Goal: Contribute content: Add original content to the website for others to see

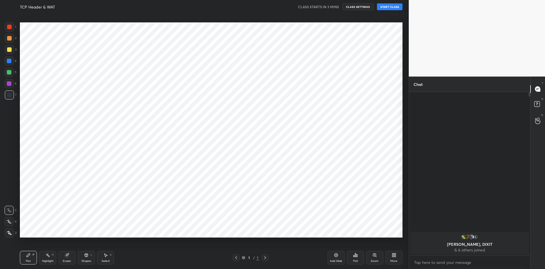
scroll to position [233, 386]
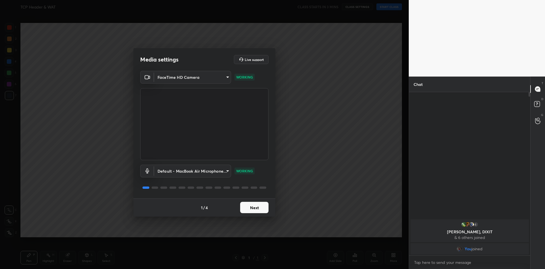
click at [257, 208] on button "Next" at bounding box center [254, 207] width 28 height 11
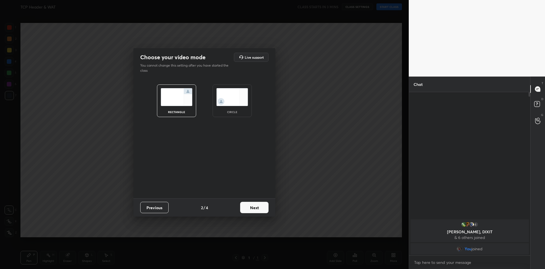
click at [257, 208] on button "Next" at bounding box center [254, 207] width 28 height 11
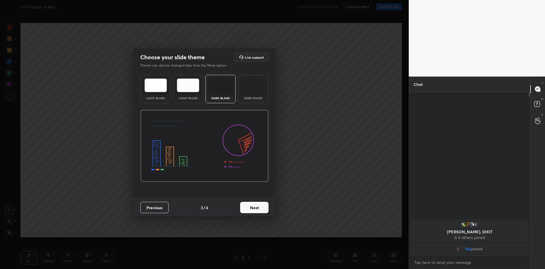
click at [257, 208] on button "Next" at bounding box center [254, 207] width 28 height 11
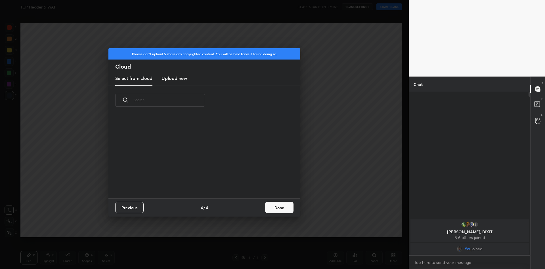
scroll to position [83, 182]
click at [178, 78] on h3 "Upload new" at bounding box center [175, 78] width 26 height 7
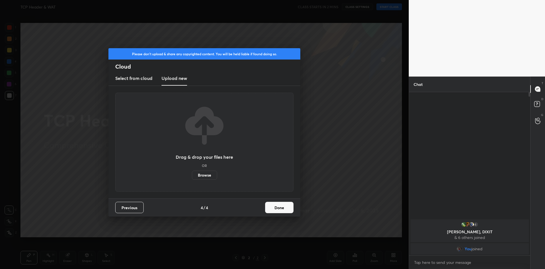
click at [202, 173] on label "Browse" at bounding box center [204, 175] width 25 height 9
click at [192, 173] on input "Browse" at bounding box center [192, 175] width 0 height 9
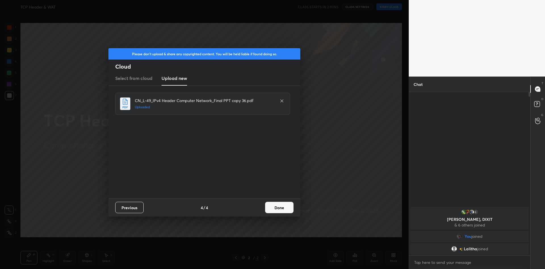
click at [282, 206] on button "Done" at bounding box center [279, 207] width 28 height 11
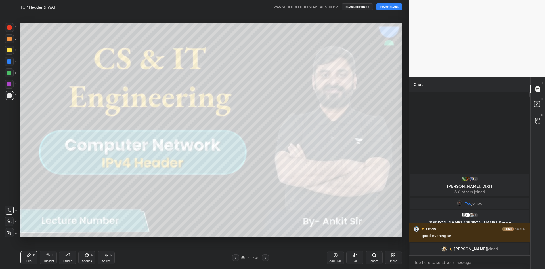
click at [388, 5] on button "START CLASS" at bounding box center [389, 6] width 26 height 7
click at [11, 49] on div at bounding box center [9, 50] width 5 height 5
click at [30, 256] on icon at bounding box center [29, 255] width 5 height 5
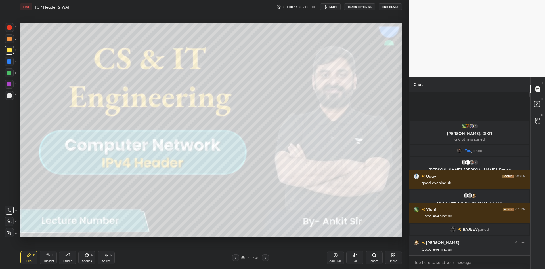
drag, startPoint x: 329, startPoint y: 5, endPoint x: 332, endPoint y: 7, distance: 3.6
click at [328, 5] on icon "button" at bounding box center [326, 7] width 5 height 5
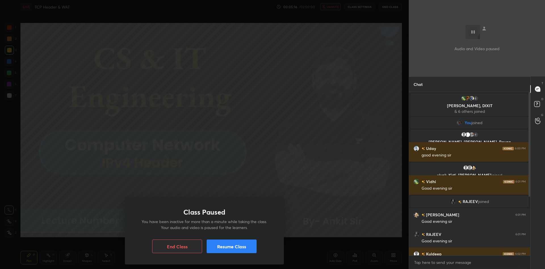
click at [230, 245] on button "Resume Class" at bounding box center [232, 247] width 50 height 14
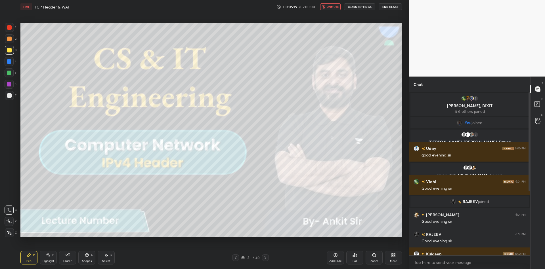
click at [333, 7] on button "unmute" at bounding box center [330, 6] width 20 height 7
click at [106, 258] on div "Select S" at bounding box center [106, 258] width 17 height 14
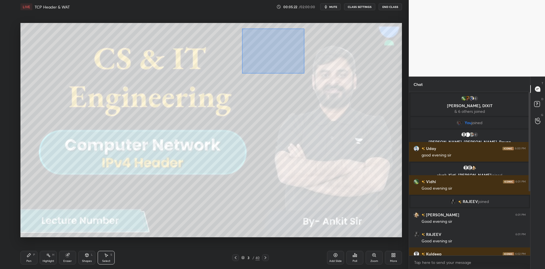
drag, startPoint x: 242, startPoint y: 29, endPoint x: 302, endPoint y: 69, distance: 72.4
click at [303, 72] on div "0 ° Undo Copy Duplicate Duplicate to new slide Delete" at bounding box center [211, 130] width 382 height 215
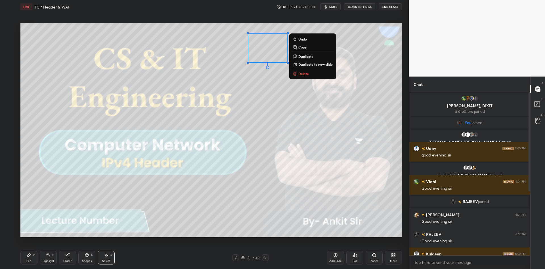
click at [309, 72] on button "Delete" at bounding box center [313, 73] width 42 height 7
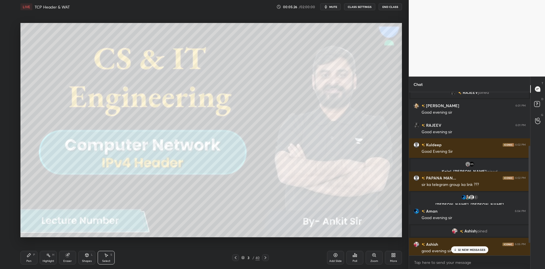
scroll to position [111, 0]
click at [467, 249] on p "32 NEW MESSAGES" at bounding box center [472, 249] width 28 height 3
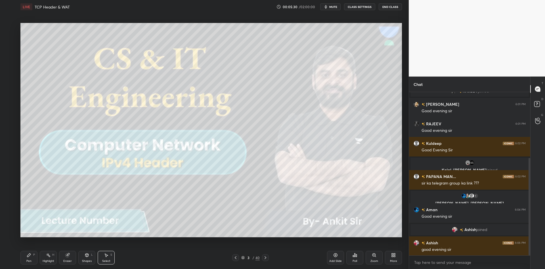
scroll to position [131, 0]
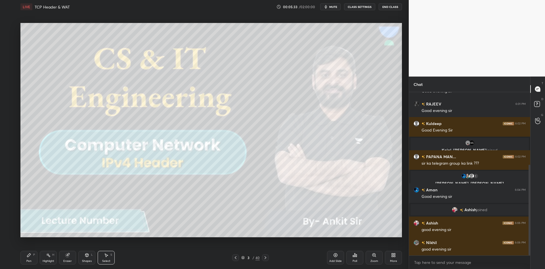
click at [87, 256] on icon at bounding box center [86, 255] width 3 height 3
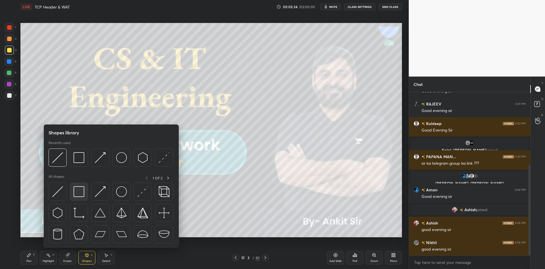
drag, startPoint x: 80, startPoint y: 192, endPoint x: 0, endPoint y: 39, distance: 172.7
click at [79, 192] on img at bounding box center [79, 192] width 11 height 11
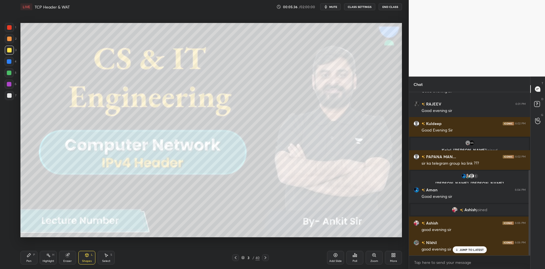
scroll to position [150, 0]
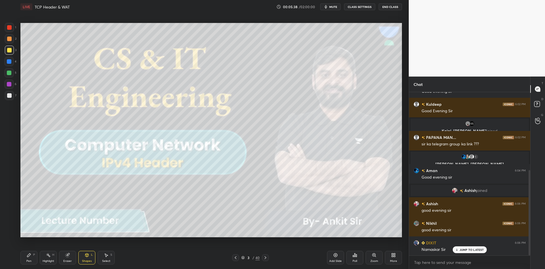
click at [32, 258] on div "Pen P" at bounding box center [28, 258] width 17 height 14
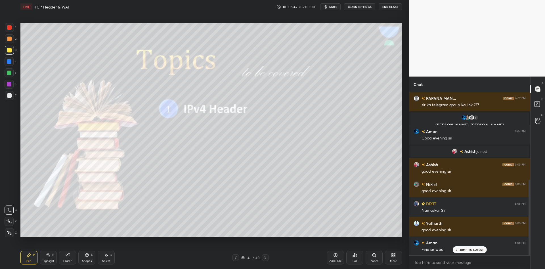
scroll to position [209, 0]
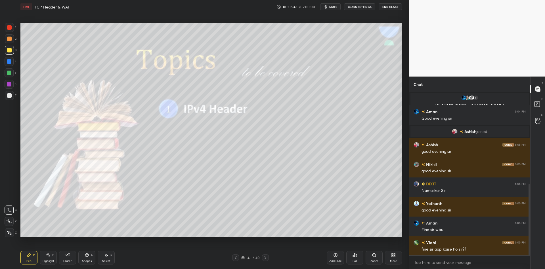
drag, startPoint x: 30, startPoint y: 261, endPoint x: 27, endPoint y: 241, distance: 19.4
click at [30, 260] on div "Pen" at bounding box center [28, 261] width 5 height 3
drag, startPoint x: 10, startPoint y: 53, endPoint x: 13, endPoint y: 49, distance: 5.0
click at [10, 52] on div at bounding box center [9, 50] width 9 height 9
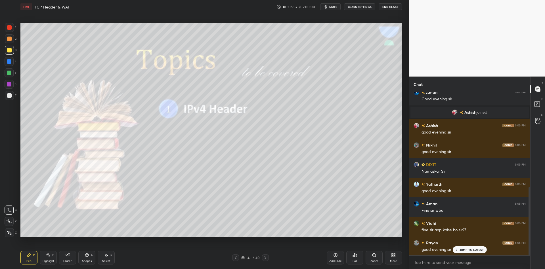
click at [90, 257] on div "Shapes L" at bounding box center [86, 258] width 17 height 14
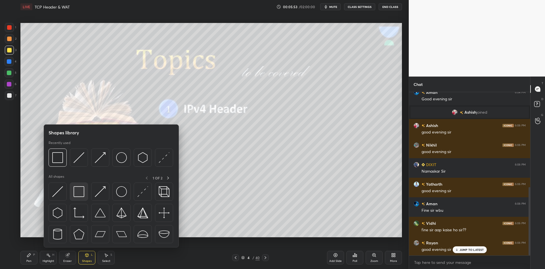
click at [80, 194] on img at bounding box center [79, 192] width 11 height 11
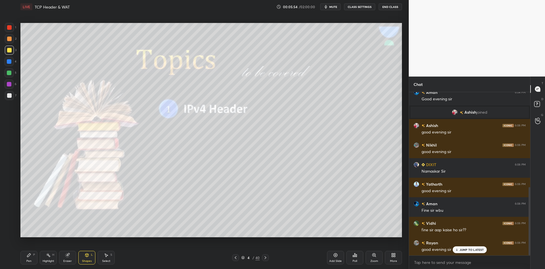
scroll to position [248, 0]
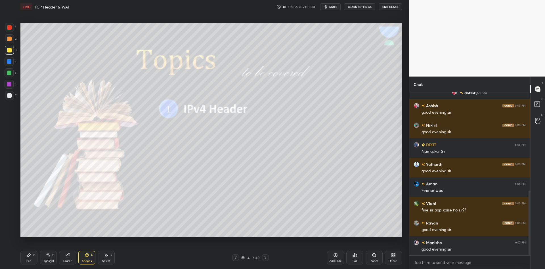
click at [37, 255] on div "Pen P" at bounding box center [28, 258] width 17 height 14
click at [49, 257] on icon at bounding box center [48, 255] width 5 height 5
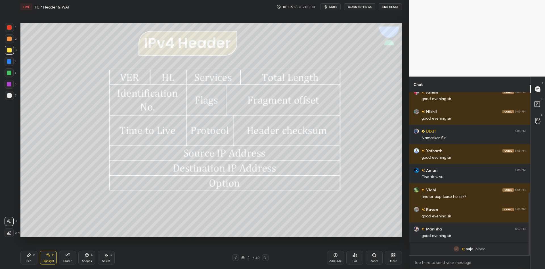
click at [33, 255] on div "Pen P" at bounding box center [28, 258] width 17 height 14
click at [45, 261] on div "Highlight" at bounding box center [49, 261] width 12 height 3
click at [29, 258] on div "Pen P" at bounding box center [28, 258] width 17 height 14
click at [9, 52] on div at bounding box center [9, 50] width 5 height 5
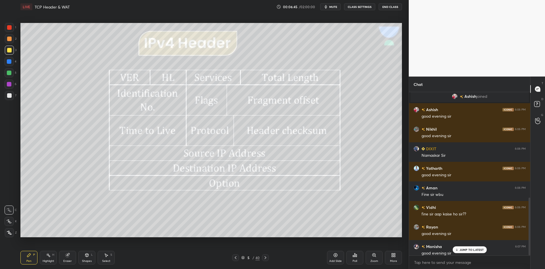
scroll to position [299, 0]
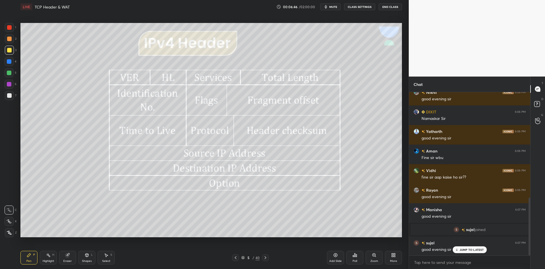
click at [90, 258] on div "Shapes L" at bounding box center [86, 258] width 17 height 14
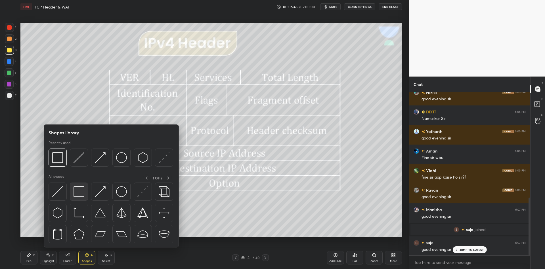
click at [80, 190] on img at bounding box center [79, 192] width 11 height 11
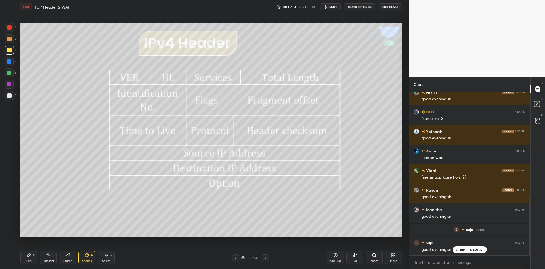
click at [30, 259] on div "Pen P" at bounding box center [28, 258] width 17 height 14
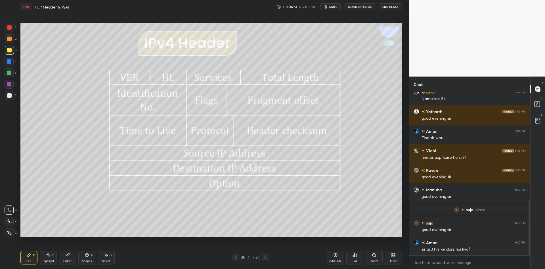
click at [9, 74] on div at bounding box center [9, 73] width 5 height 5
drag, startPoint x: 86, startPoint y: 257, endPoint x: 87, endPoint y: 249, distance: 8.9
click at [87, 256] on div "Shapes L" at bounding box center [86, 258] width 17 height 14
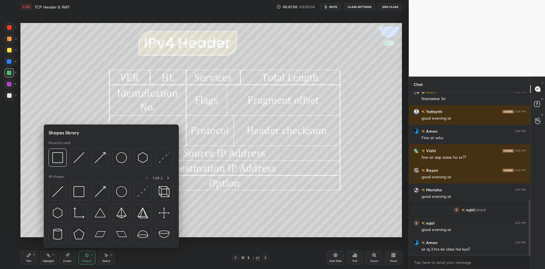
click at [81, 193] on img at bounding box center [79, 192] width 11 height 11
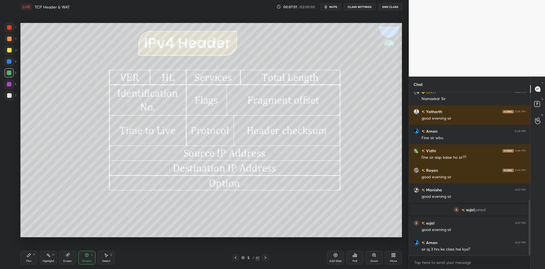
click at [10, 49] on div at bounding box center [9, 50] width 5 height 5
drag, startPoint x: 87, startPoint y: 258, endPoint x: 87, endPoint y: 250, distance: 8.3
click at [86, 258] on div "Shapes L" at bounding box center [86, 258] width 17 height 14
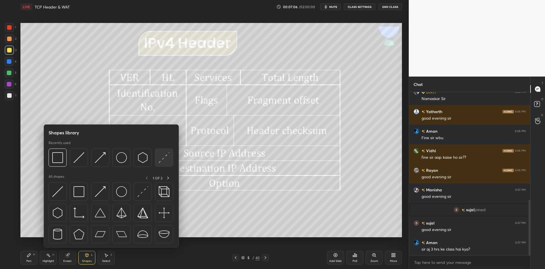
click at [160, 158] on img at bounding box center [164, 157] width 11 height 11
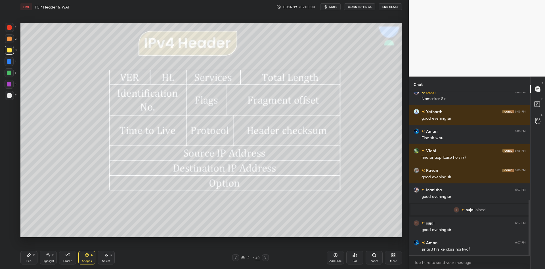
drag, startPoint x: 104, startPoint y: 257, endPoint x: 100, endPoint y: 242, distance: 16.0
click at [103, 257] on div "Select S" at bounding box center [106, 258] width 17 height 14
drag, startPoint x: 50, startPoint y: 90, endPoint x: 61, endPoint y: 99, distance: 13.7
click at [66, 100] on div "0 ° Undo Copy Duplicate Duplicate to new slide Delete" at bounding box center [211, 130] width 382 height 215
drag, startPoint x: 54, startPoint y: 94, endPoint x: 53, endPoint y: 99, distance: 4.9
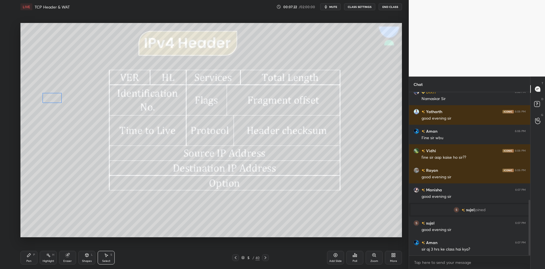
click at [55, 99] on div "0 ° Undo Copy Duplicate Duplicate to new slide Delete" at bounding box center [211, 130] width 382 height 215
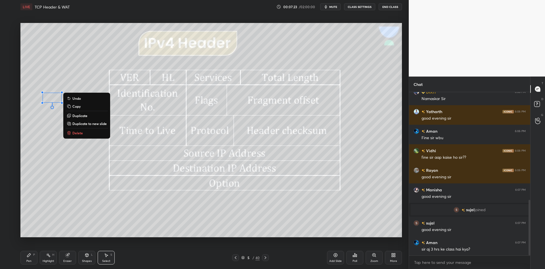
drag, startPoint x: 33, startPoint y: 261, endPoint x: 46, endPoint y: 260, distance: 12.5
click at [33, 261] on div "Pen P" at bounding box center [28, 258] width 17 height 14
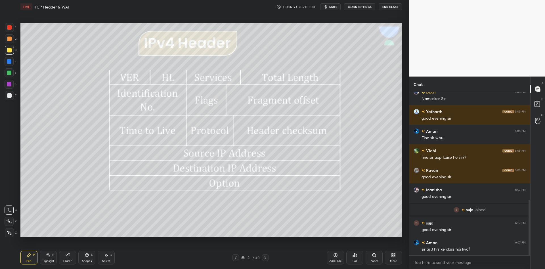
drag, startPoint x: 78, startPoint y: 257, endPoint x: 80, endPoint y: 254, distance: 4.2
click at [79, 257] on div "Pen P Highlight H Eraser Shapes L Select S" at bounding box center [96, 258] width 153 height 14
click at [88, 255] on icon at bounding box center [86, 255] width 3 height 3
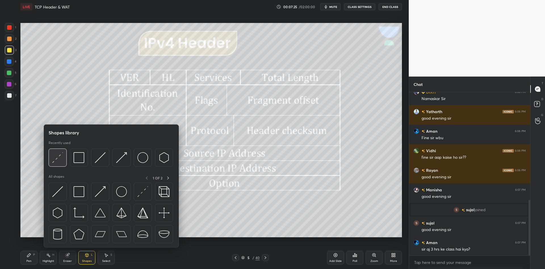
click at [60, 159] on img at bounding box center [57, 157] width 11 height 11
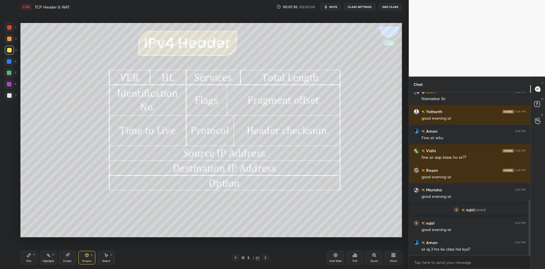
click at [29, 259] on div "Pen P" at bounding box center [28, 258] width 17 height 14
click at [9, 74] on div at bounding box center [9, 73] width 5 height 5
click at [86, 255] on icon at bounding box center [87, 255] width 5 height 5
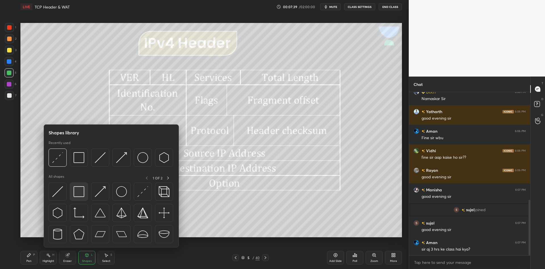
scroll to position [338, 0]
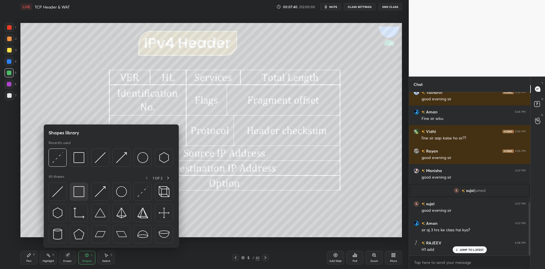
drag, startPoint x: 81, startPoint y: 191, endPoint x: 12, endPoint y: 50, distance: 157.1
click at [80, 191] on img at bounding box center [79, 192] width 11 height 11
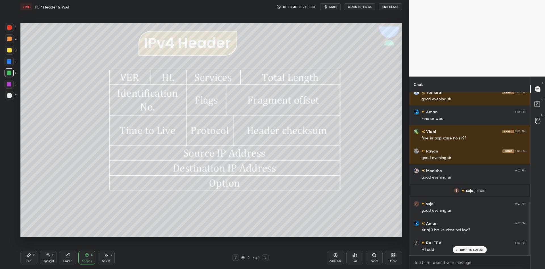
click at [8, 50] on div at bounding box center [9, 50] width 5 height 5
click at [31, 260] on div "Pen P" at bounding box center [28, 258] width 17 height 14
click at [9, 72] on div at bounding box center [9, 73] width 5 height 5
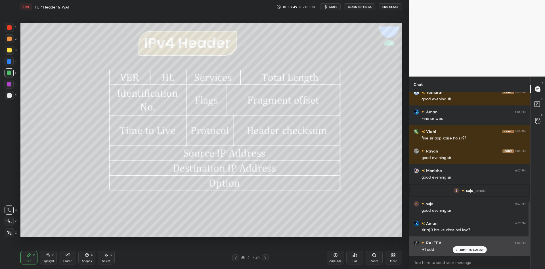
click at [462, 246] on div "RAJEEV 6:01 PM Good evening [PERSON_NAME] 6:02 PM Good Evening [PERSON_NAME], […" at bounding box center [469, 174] width 121 height 164
drag, startPoint x: 464, startPoint y: 249, endPoint x: 465, endPoint y: 238, distance: 10.6
click at [464, 249] on p "JUMP TO LATEST" at bounding box center [472, 249] width 24 height 3
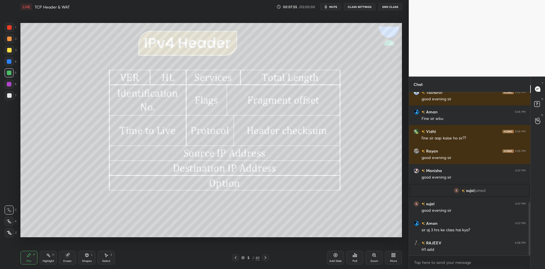
click at [69, 257] on icon at bounding box center [67, 255] width 5 height 5
click at [31, 261] on div "Pen" at bounding box center [28, 261] width 5 height 3
click at [44, 262] on div "Highlight" at bounding box center [49, 261] width 12 height 3
drag, startPoint x: 87, startPoint y: 259, endPoint x: 87, endPoint y: 257, distance: 2.9
click at [87, 257] on div "Shapes L" at bounding box center [86, 258] width 17 height 14
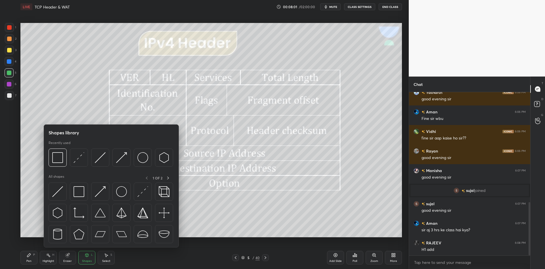
click at [78, 195] on img at bounding box center [79, 192] width 11 height 11
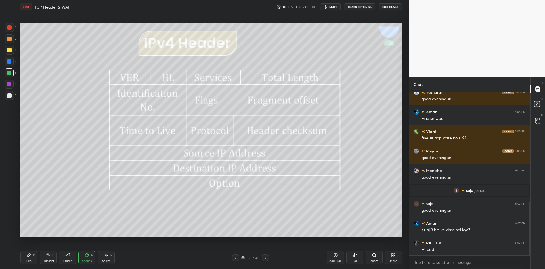
click at [12, 49] on div at bounding box center [9, 50] width 9 height 9
drag, startPoint x: 31, startPoint y: 258, endPoint x: 49, endPoint y: 257, distance: 17.3
click at [32, 258] on div "Pen P" at bounding box center [28, 258] width 17 height 14
click at [85, 258] on div "Shapes L" at bounding box center [86, 258] width 17 height 14
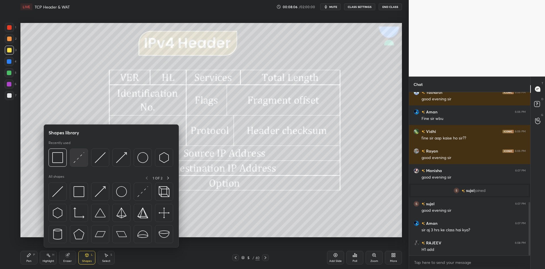
click at [78, 159] on img at bounding box center [79, 157] width 11 height 11
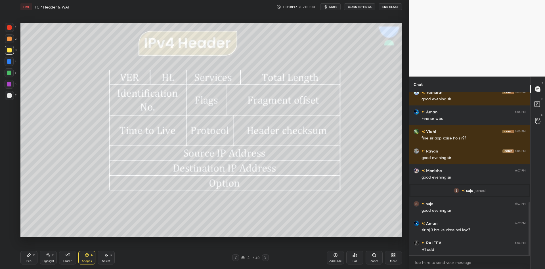
click at [31, 259] on div "Pen P" at bounding box center [28, 258] width 17 height 14
drag, startPoint x: 9, startPoint y: 50, endPoint x: 18, endPoint y: 54, distance: 9.3
click at [10, 51] on div at bounding box center [9, 50] width 5 height 5
click at [46, 257] on icon at bounding box center [48, 255] width 5 height 5
click at [28, 256] on icon at bounding box center [28, 255] width 3 height 3
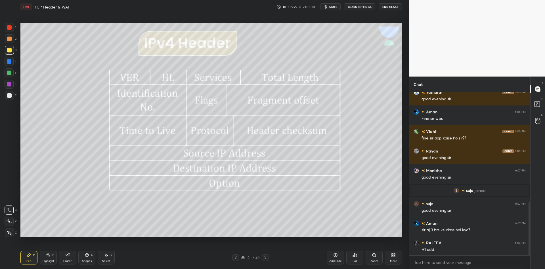
drag, startPoint x: 44, startPoint y: 261, endPoint x: 46, endPoint y: 255, distance: 6.3
click at [44, 260] on div "Highlight" at bounding box center [49, 261] width 12 height 3
click at [29, 263] on div "Pen" at bounding box center [28, 261] width 5 height 3
drag, startPoint x: 45, startPoint y: 258, endPoint x: 46, endPoint y: 241, distance: 17.1
click at [46, 257] on div "Highlight H" at bounding box center [48, 258] width 17 height 14
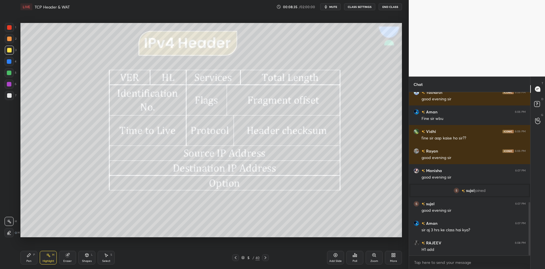
click at [88, 260] on div "Shapes" at bounding box center [87, 261] width 10 height 3
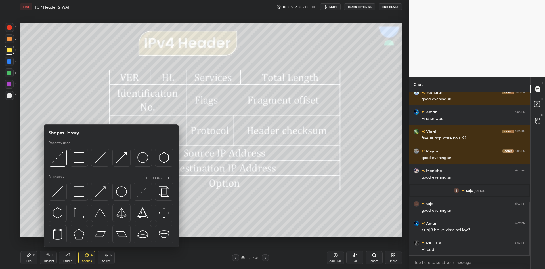
click at [81, 193] on img at bounding box center [79, 192] width 11 height 11
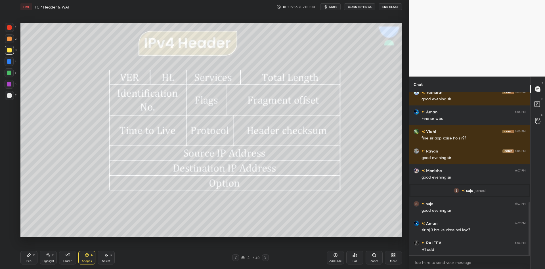
click at [8, 49] on div at bounding box center [9, 50] width 5 height 5
click at [30, 259] on div "Pen P" at bounding box center [28, 258] width 17 height 14
click at [10, 73] on div at bounding box center [9, 73] width 5 height 5
click at [48, 257] on icon at bounding box center [48, 255] width 5 height 5
drag, startPoint x: 91, startPoint y: 261, endPoint x: 86, endPoint y: 250, distance: 11.1
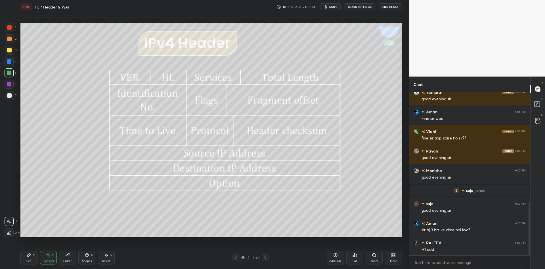
click at [90, 260] on div "Shapes" at bounding box center [87, 261] width 10 height 3
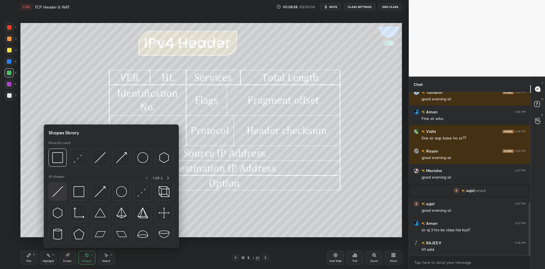
drag, startPoint x: 61, startPoint y: 188, endPoint x: 12, endPoint y: 36, distance: 159.8
click at [59, 189] on img at bounding box center [57, 192] width 11 height 11
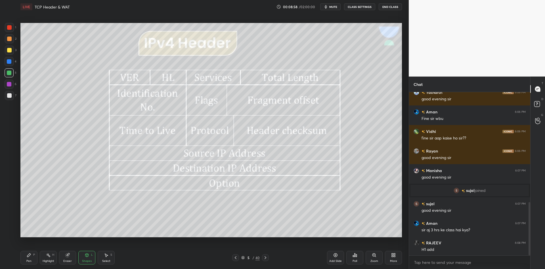
drag, startPoint x: 9, startPoint y: 27, endPoint x: 14, endPoint y: 31, distance: 5.9
click at [10, 27] on div at bounding box center [9, 27] width 5 height 5
click at [34, 259] on div "Pen P" at bounding box center [28, 258] width 17 height 14
click at [51, 257] on div "Highlight H" at bounding box center [48, 258] width 17 height 14
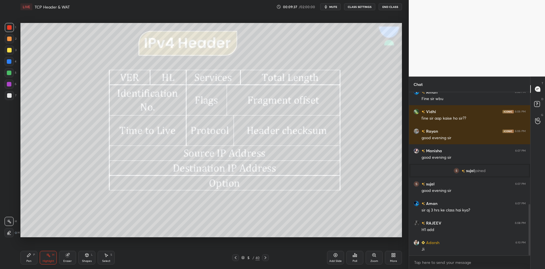
drag, startPoint x: 49, startPoint y: 261, endPoint x: 53, endPoint y: 246, distance: 15.6
click at [50, 257] on div "Highlight H" at bounding box center [48, 258] width 17 height 14
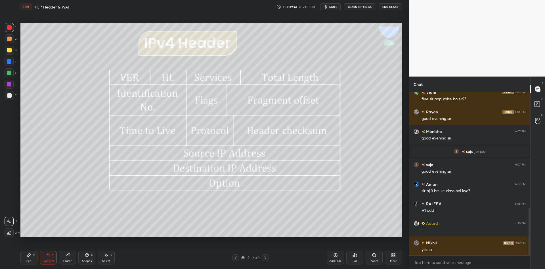
scroll to position [397, 0]
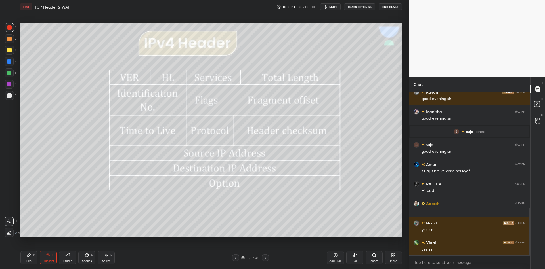
click at [31, 258] on div "Pen P" at bounding box center [28, 258] width 17 height 14
click at [9, 72] on div at bounding box center [9, 73] width 5 height 5
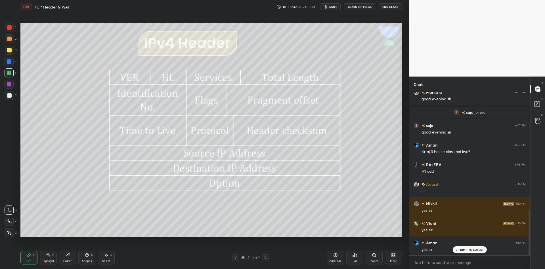
click at [33, 257] on div "Pen P" at bounding box center [28, 258] width 17 height 14
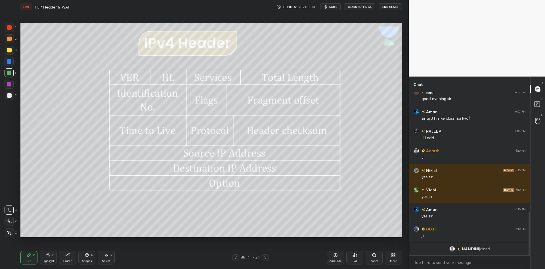
scroll to position [425, 0]
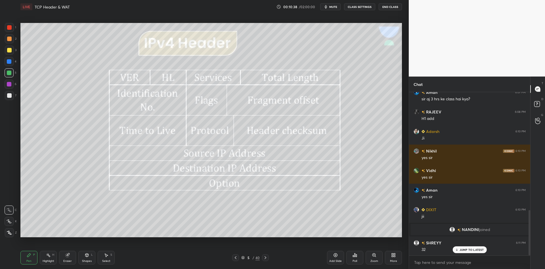
click at [47, 259] on div "Highlight H" at bounding box center [48, 258] width 17 height 14
click at [30, 255] on icon at bounding box center [29, 255] width 5 height 5
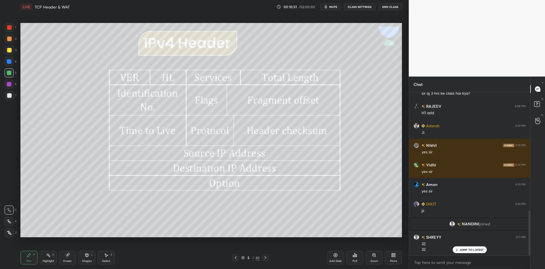
scroll to position [450, 0]
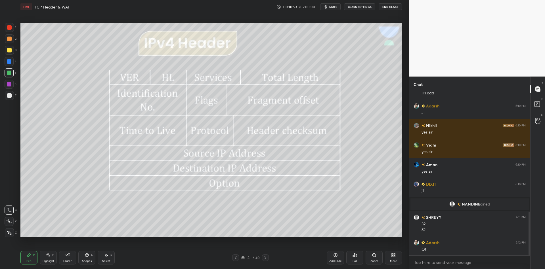
click at [89, 262] on div "Shapes" at bounding box center [87, 261] width 10 height 3
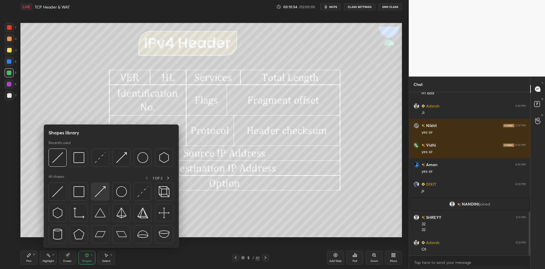
click at [101, 194] on img at bounding box center [100, 192] width 11 height 11
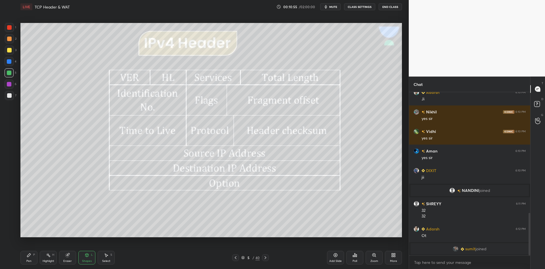
scroll to position [462, 0]
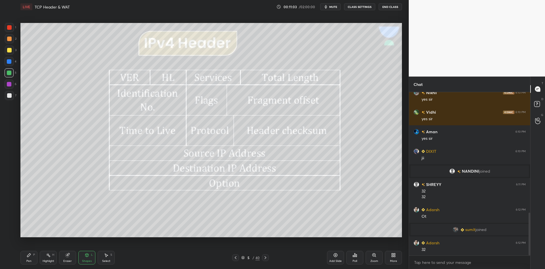
drag, startPoint x: 31, startPoint y: 255, endPoint x: 39, endPoint y: 255, distance: 7.7
click at [33, 255] on div "Pen P" at bounding box center [28, 258] width 17 height 14
click at [46, 258] on div "Highlight H" at bounding box center [48, 258] width 17 height 14
drag, startPoint x: 30, startPoint y: 257, endPoint x: 35, endPoint y: 255, distance: 5.1
click at [31, 257] on icon at bounding box center [29, 255] width 5 height 5
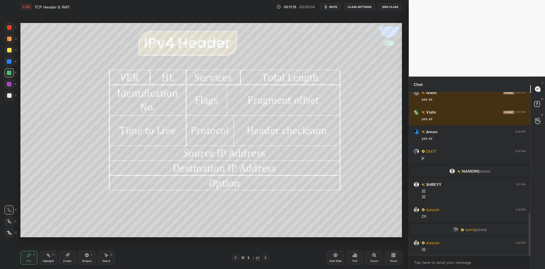
drag, startPoint x: 51, startPoint y: 259, endPoint x: 61, endPoint y: 244, distance: 19.1
click at [50, 260] on div "Highlight H" at bounding box center [48, 258] width 17 height 14
drag, startPoint x: 27, startPoint y: 263, endPoint x: 38, endPoint y: 258, distance: 11.7
click at [29, 263] on div "Pen P" at bounding box center [28, 258] width 17 height 14
drag, startPoint x: 85, startPoint y: 255, endPoint x: 88, endPoint y: 251, distance: 5.1
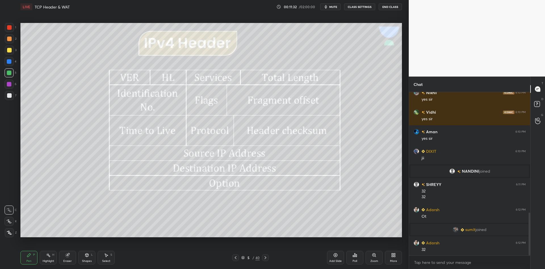
click at [87, 254] on icon at bounding box center [87, 255] width 5 height 5
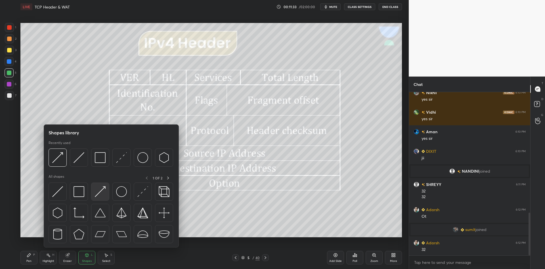
click at [102, 192] on img at bounding box center [100, 192] width 11 height 11
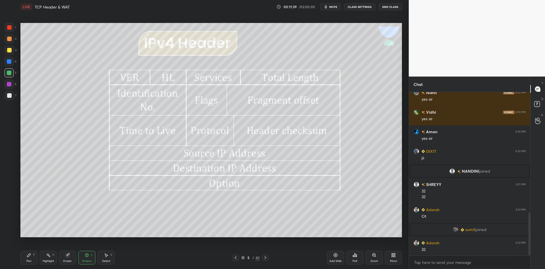
click at [29, 258] on icon at bounding box center [29, 255] width 5 height 5
click at [89, 257] on div "Shapes L" at bounding box center [86, 258] width 17 height 14
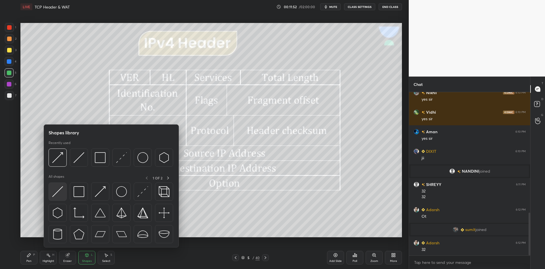
click at [59, 188] on img at bounding box center [57, 192] width 11 height 11
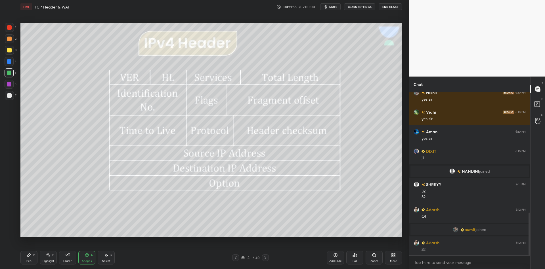
drag, startPoint x: 26, startPoint y: 259, endPoint x: 32, endPoint y: 257, distance: 6.3
click at [30, 257] on div "Pen P" at bounding box center [28, 258] width 17 height 14
drag, startPoint x: 48, startPoint y: 258, endPoint x: 49, endPoint y: 251, distance: 7.3
click at [47, 259] on div "Highlight H" at bounding box center [48, 258] width 17 height 14
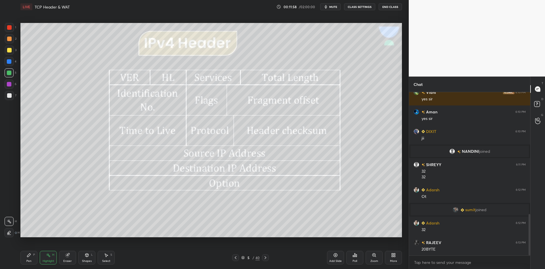
click at [27, 262] on div "Pen" at bounding box center [28, 261] width 5 height 3
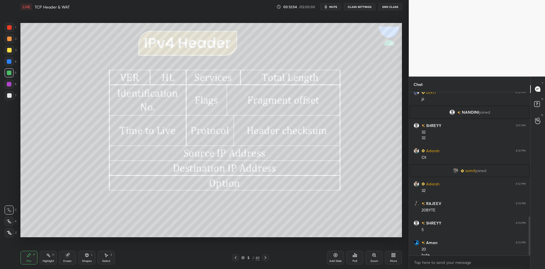
scroll to position [527, 0]
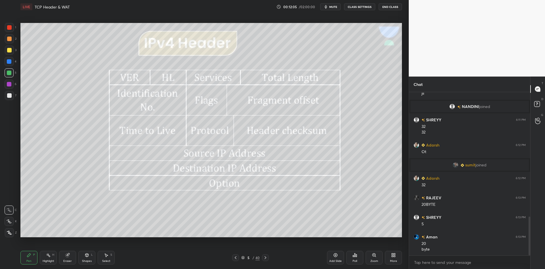
click at [48, 258] on div "Highlight H" at bounding box center [48, 258] width 17 height 14
click at [28, 263] on div "Pen P" at bounding box center [28, 258] width 17 height 14
click at [10, 29] on div at bounding box center [9, 27] width 5 height 5
drag, startPoint x: 83, startPoint y: 257, endPoint x: 86, endPoint y: 250, distance: 7.5
click at [83, 257] on div "Shapes L" at bounding box center [86, 258] width 17 height 14
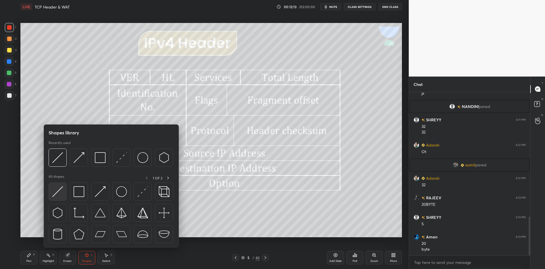
click at [62, 192] on img at bounding box center [57, 192] width 11 height 11
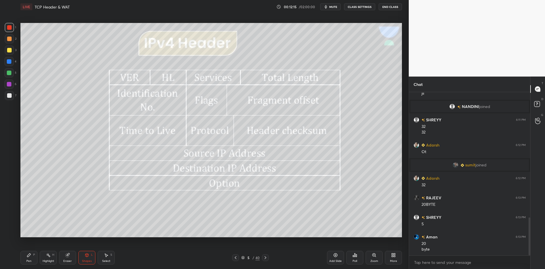
scroll to position [541, 0]
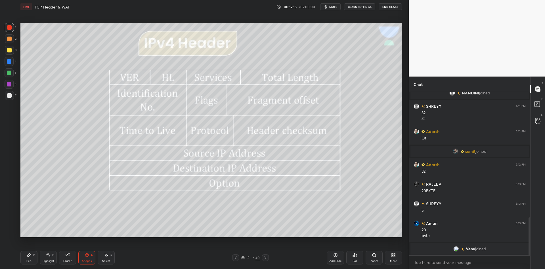
click at [28, 259] on div "Pen P" at bounding box center [28, 258] width 17 height 14
click at [88, 259] on div "Shapes L" at bounding box center [86, 258] width 17 height 14
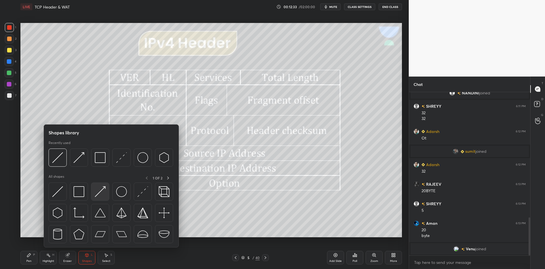
click at [99, 192] on img at bounding box center [100, 192] width 11 height 11
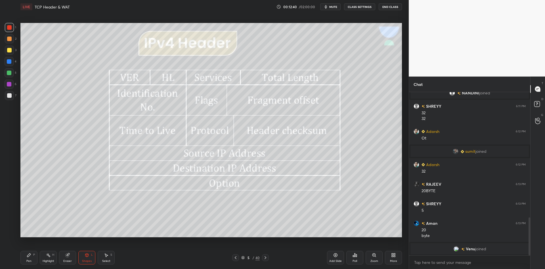
drag, startPoint x: 33, startPoint y: 257, endPoint x: 42, endPoint y: 257, distance: 8.6
click at [35, 256] on div "Pen P" at bounding box center [28, 258] width 17 height 14
click at [49, 260] on div "Highlight" at bounding box center [49, 261] width 12 height 3
drag, startPoint x: 30, startPoint y: 254, endPoint x: 42, endPoint y: 259, distance: 12.4
click at [31, 255] on icon at bounding box center [29, 255] width 5 height 5
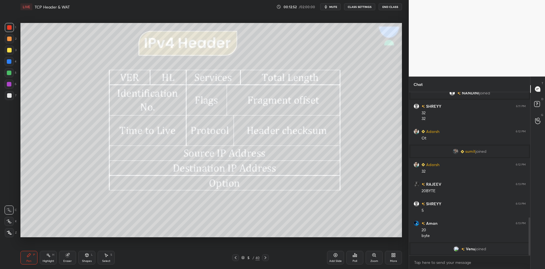
click at [48, 262] on div "Highlight" at bounding box center [49, 261] width 12 height 3
drag, startPoint x: 31, startPoint y: 259, endPoint x: 42, endPoint y: 258, distance: 11.1
click at [32, 259] on div "Pen P" at bounding box center [28, 258] width 17 height 14
click at [44, 259] on div "Highlight H" at bounding box center [48, 258] width 17 height 14
drag, startPoint x: 29, startPoint y: 261, endPoint x: 39, endPoint y: 247, distance: 17.4
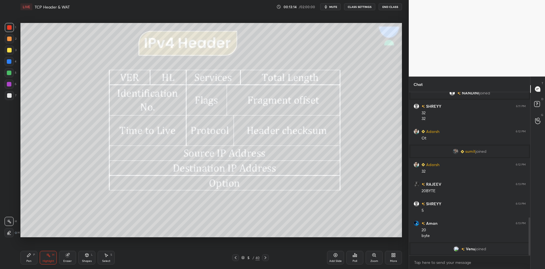
click at [28, 260] on div "Pen" at bounding box center [28, 261] width 5 height 3
click at [7, 74] on div at bounding box center [9, 73] width 5 height 5
click at [88, 261] on div "Shapes" at bounding box center [87, 261] width 10 height 3
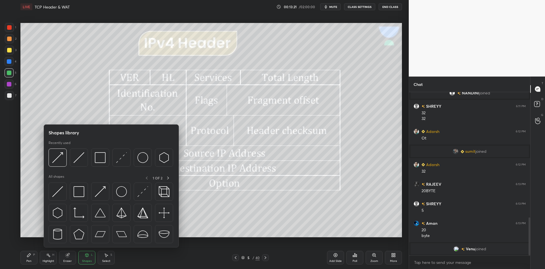
click at [101, 188] on img at bounding box center [100, 192] width 11 height 11
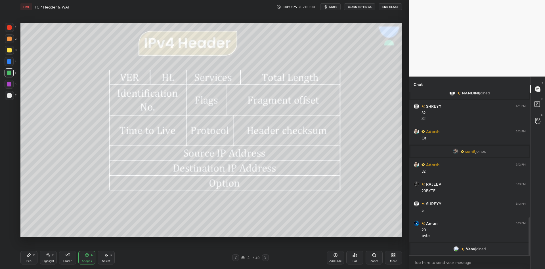
drag, startPoint x: 66, startPoint y: 261, endPoint x: 72, endPoint y: 238, distance: 23.8
click at [65, 260] on div "Eraser" at bounding box center [67, 261] width 9 height 3
click at [26, 257] on div "Pen P" at bounding box center [28, 258] width 17 height 14
drag, startPoint x: 49, startPoint y: 260, endPoint x: 49, endPoint y: 255, distance: 4.3
click at [49, 258] on div "Highlight H" at bounding box center [48, 258] width 17 height 14
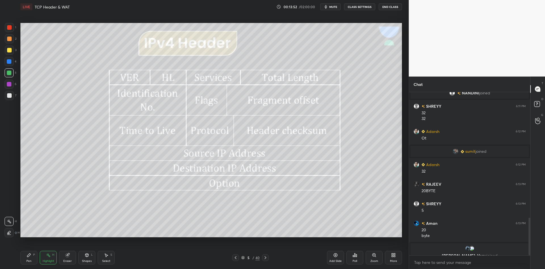
scroll to position [547, 0]
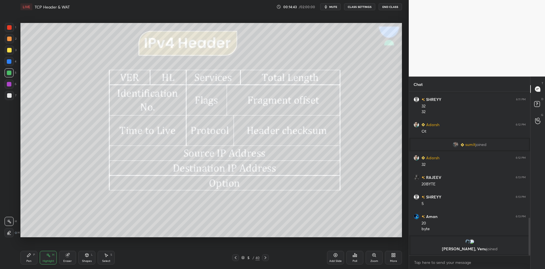
drag, startPoint x: 28, startPoint y: 259, endPoint x: 37, endPoint y: 260, distance: 8.8
click at [30, 259] on div "Pen P" at bounding box center [28, 258] width 17 height 14
click at [8, 49] on div at bounding box center [9, 50] width 5 height 5
drag, startPoint x: 52, startPoint y: 263, endPoint x: 62, endPoint y: 249, distance: 17.4
click at [53, 263] on div "Highlight H" at bounding box center [48, 258] width 17 height 14
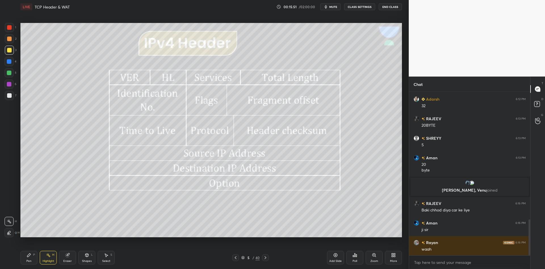
scroll to position [598, 0]
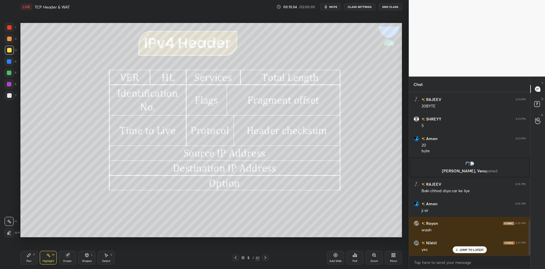
click at [33, 260] on div "Pen P" at bounding box center [28, 258] width 17 height 14
drag, startPoint x: 49, startPoint y: 265, endPoint x: 53, endPoint y: 262, distance: 5.1
click at [49, 263] on div "Highlight H" at bounding box center [48, 258] width 17 height 14
click at [31, 262] on div "Pen" at bounding box center [28, 261] width 5 height 3
drag, startPoint x: 47, startPoint y: 261, endPoint x: 61, endPoint y: 247, distance: 19.5
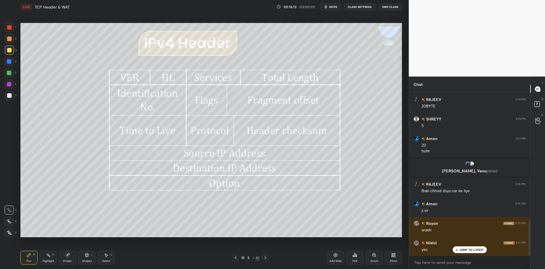
click at [49, 261] on div "Highlight" at bounding box center [49, 261] width 12 height 3
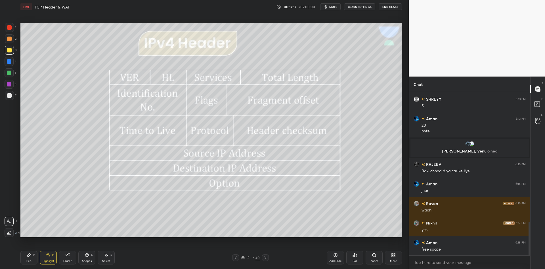
scroll to position [632, 0]
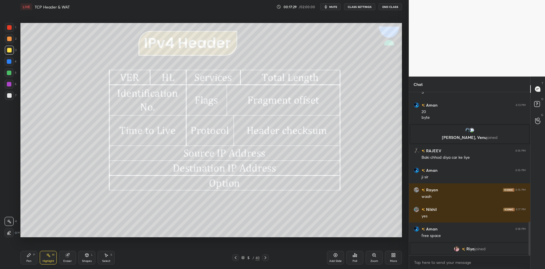
click at [265, 259] on icon at bounding box center [265, 258] width 5 height 5
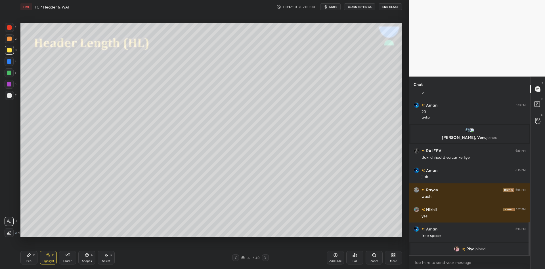
click at [235, 258] on icon at bounding box center [235, 258] width 5 height 5
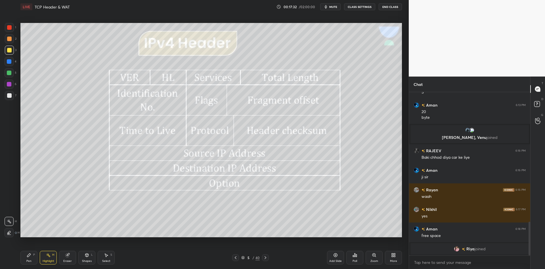
click at [28, 258] on div "Pen P" at bounding box center [28, 258] width 17 height 14
drag, startPoint x: 10, startPoint y: 48, endPoint x: 12, endPoint y: 51, distance: 3.4
click at [9, 49] on div at bounding box center [9, 50] width 5 height 5
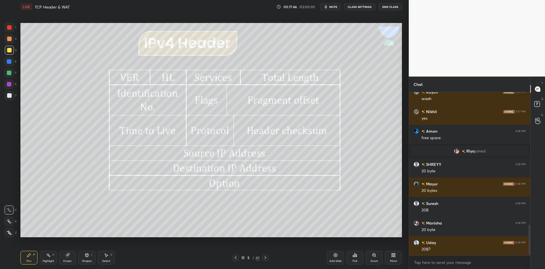
scroll to position [723, 0]
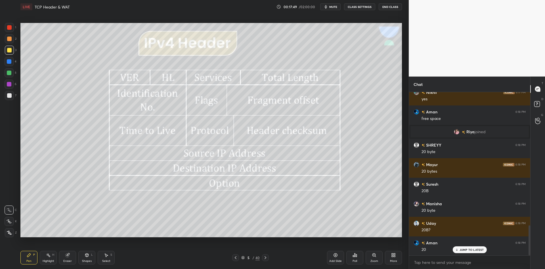
click at [49, 261] on div "Highlight" at bounding box center [49, 261] width 12 height 3
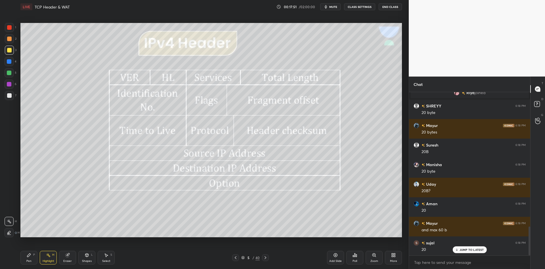
scroll to position [782, 0]
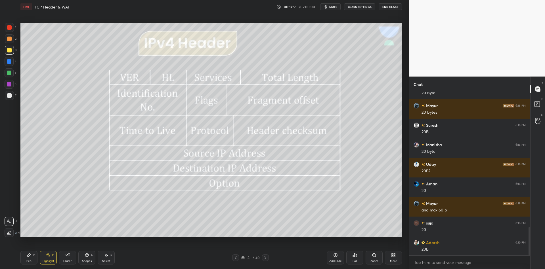
click at [32, 262] on div "Pen P" at bounding box center [28, 258] width 17 height 14
click at [50, 261] on div "Highlight" at bounding box center [49, 261] width 12 height 3
click at [32, 259] on div "Pen P" at bounding box center [28, 258] width 17 height 14
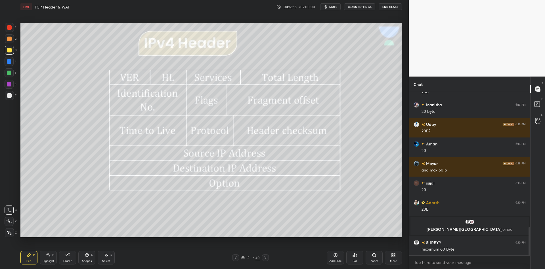
scroll to position [799, 0]
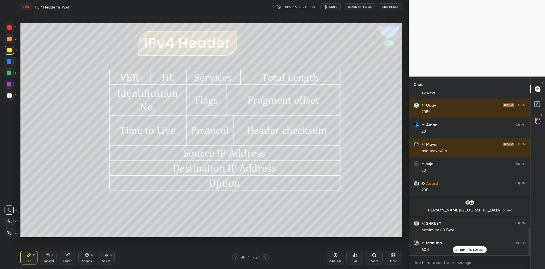
click at [105, 259] on div "Select S" at bounding box center [106, 258] width 17 height 14
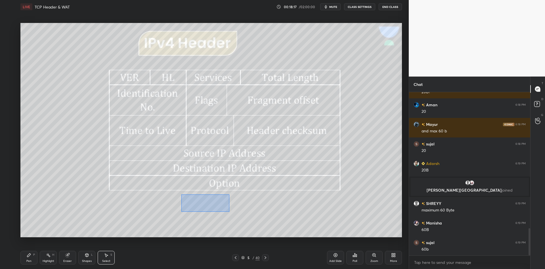
scroll to position [838, 0]
drag, startPoint x: 180, startPoint y: 194, endPoint x: 228, endPoint y: 211, distance: 51.0
click at [229, 212] on div "0 ° Undo Copy Duplicate Duplicate to new slide Delete" at bounding box center [211, 130] width 382 height 215
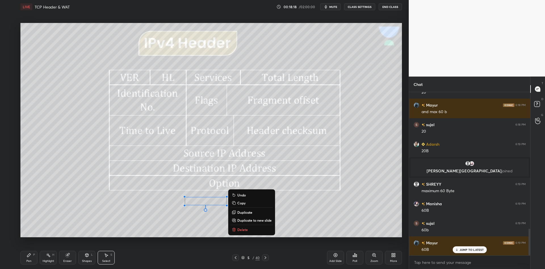
click at [242, 203] on p "Copy" at bounding box center [241, 203] width 8 height 5
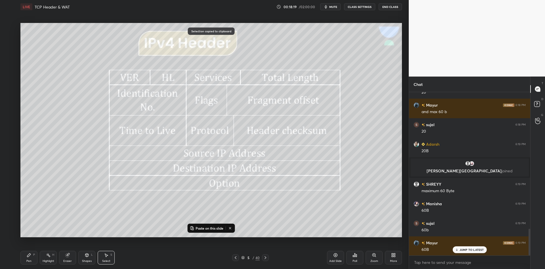
drag, startPoint x: 207, startPoint y: 229, endPoint x: 207, endPoint y: 225, distance: 4.6
click at [207, 230] on p "Paste on this slide" at bounding box center [210, 228] width 28 height 5
drag, startPoint x: 209, startPoint y: 208, endPoint x: 202, endPoint y: 218, distance: 12.4
click at [202, 218] on div "0 ° Undo Copy Paste here Duplicate Duplicate to new slide Delete" at bounding box center [211, 130] width 382 height 215
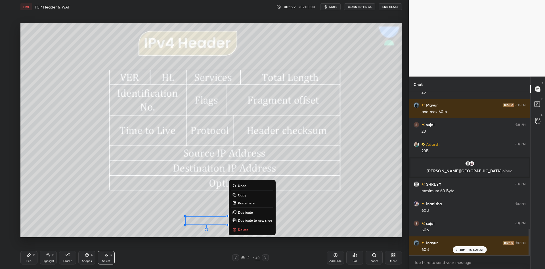
click at [32, 263] on div "Pen P" at bounding box center [28, 258] width 17 height 14
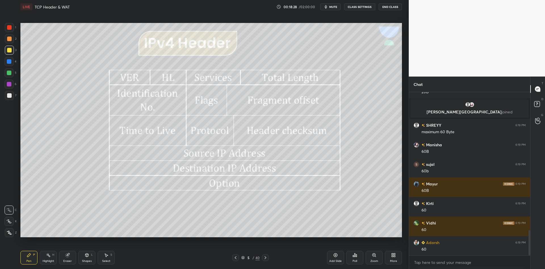
scroll to position [916, 0]
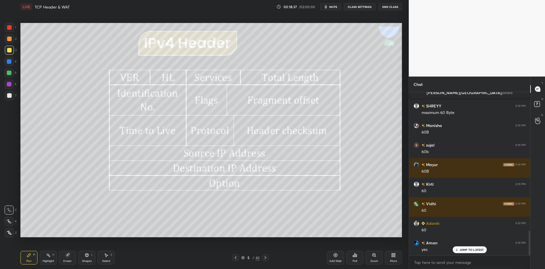
drag, startPoint x: 53, startPoint y: 260, endPoint x: 58, endPoint y: 261, distance: 5.7
click at [53, 260] on div "Highlight" at bounding box center [49, 261] width 12 height 3
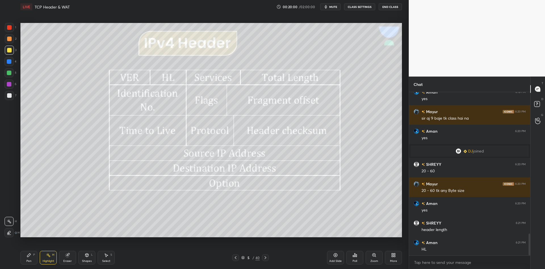
scroll to position [1087, 0]
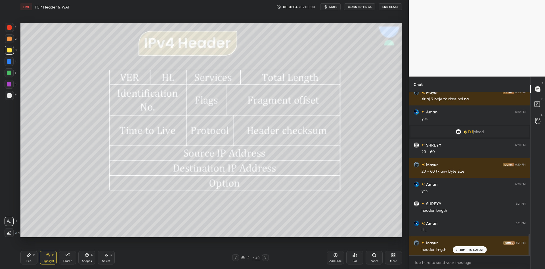
click at [29, 256] on icon at bounding box center [28, 255] width 3 height 3
click at [48, 260] on div "Highlight" at bounding box center [49, 261] width 12 height 3
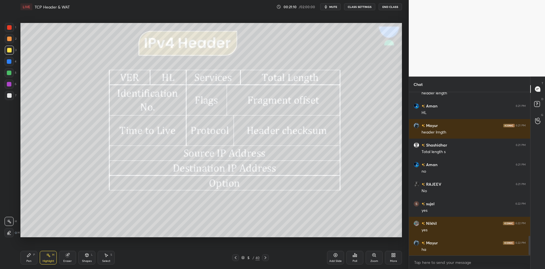
scroll to position [1224, 0]
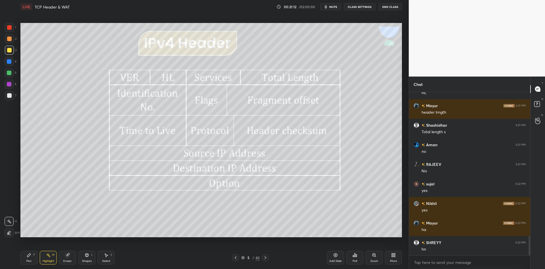
click at [265, 257] on icon at bounding box center [265, 258] width 5 height 5
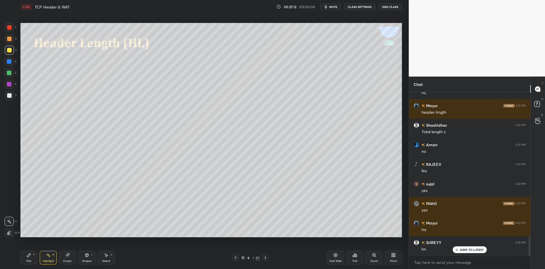
scroll to position [1243, 0]
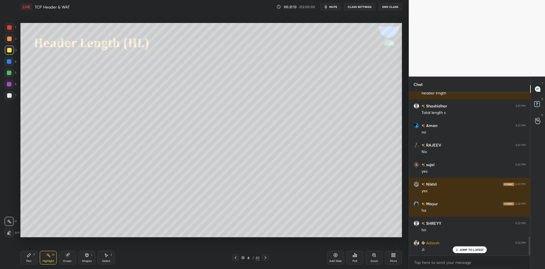
drag, startPoint x: 86, startPoint y: 259, endPoint x: 87, endPoint y: 252, distance: 7.7
click at [87, 259] on div "Shapes L" at bounding box center [86, 258] width 17 height 14
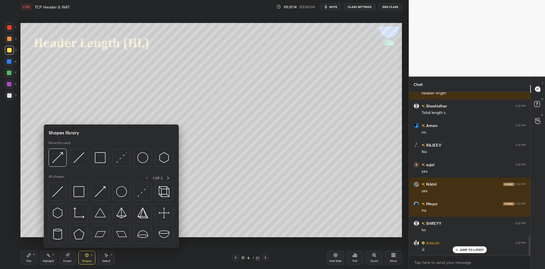
click at [99, 158] on img at bounding box center [100, 157] width 11 height 11
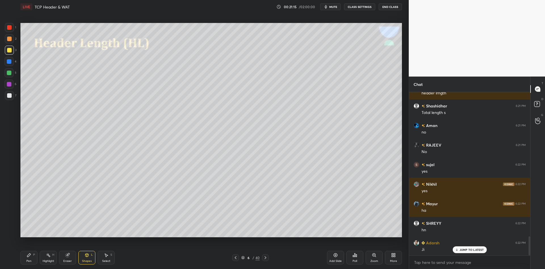
click at [11, 73] on div at bounding box center [9, 73] width 5 height 5
click at [31, 261] on div "Pen" at bounding box center [28, 261] width 5 height 3
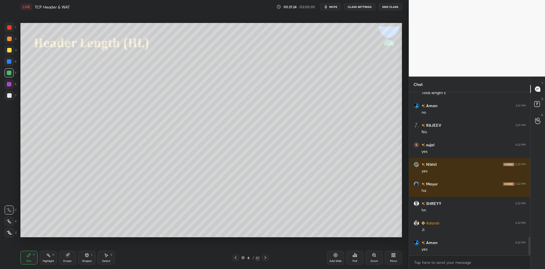
click at [91, 261] on div "Shapes" at bounding box center [87, 261] width 10 height 3
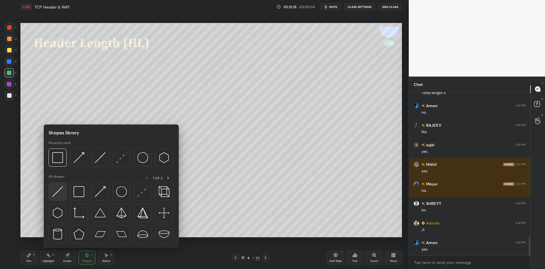
click at [61, 187] on img at bounding box center [57, 192] width 11 height 11
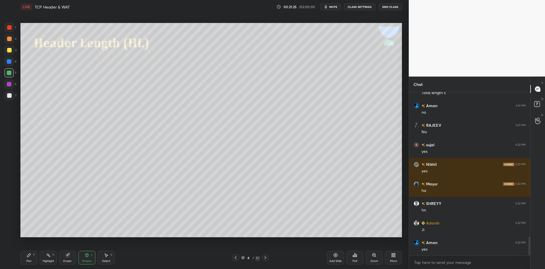
scroll to position [1283, 0]
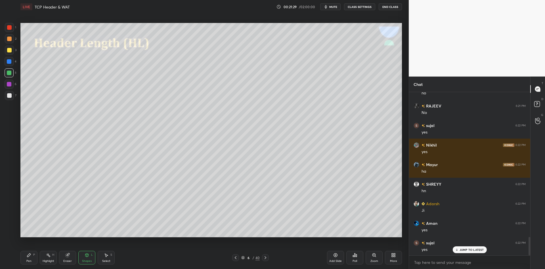
drag, startPoint x: 29, startPoint y: 264, endPoint x: 37, endPoint y: 242, distance: 23.2
click at [29, 262] on div "Pen P" at bounding box center [28, 258] width 17 height 14
click at [89, 264] on div "Shapes L" at bounding box center [86, 258] width 17 height 14
click at [31, 263] on div "Pen P" at bounding box center [28, 258] width 17 height 14
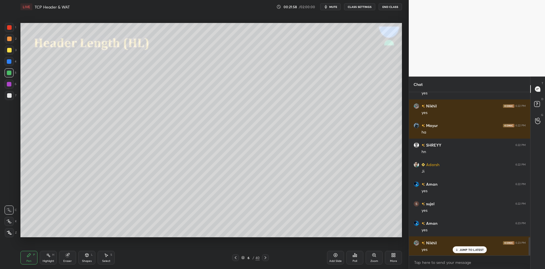
click at [49, 262] on div "Highlight" at bounding box center [49, 261] width 12 height 3
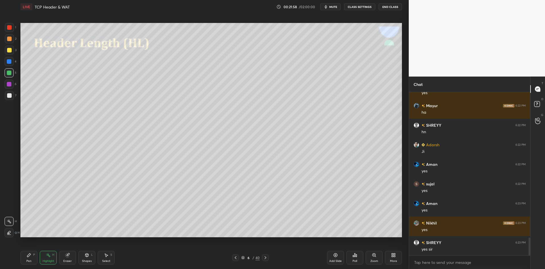
drag, startPoint x: 28, startPoint y: 258, endPoint x: 46, endPoint y: 259, distance: 18.2
click at [32, 258] on div "Pen P" at bounding box center [28, 258] width 17 height 14
click at [50, 261] on div "Highlight" at bounding box center [49, 261] width 12 height 3
click at [30, 258] on icon at bounding box center [29, 255] width 5 height 5
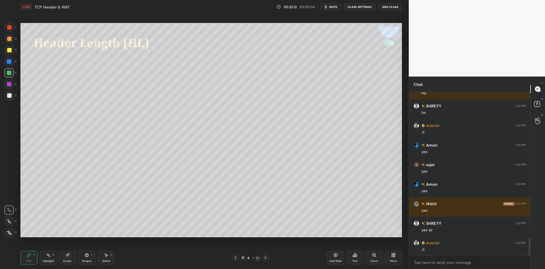
scroll to position [1381, 0]
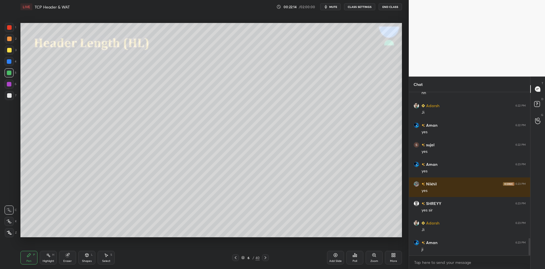
click at [10, 43] on div at bounding box center [9, 38] width 9 height 9
click at [10, 50] on div at bounding box center [9, 50] width 5 height 5
drag, startPoint x: 50, startPoint y: 261, endPoint x: 59, endPoint y: 246, distance: 17.6
click at [50, 260] on div "Highlight" at bounding box center [49, 261] width 12 height 3
drag, startPoint x: 87, startPoint y: 264, endPoint x: 91, endPoint y: 254, distance: 10.2
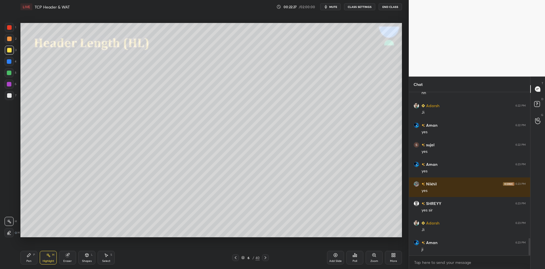
click at [87, 263] on div "Shapes L" at bounding box center [86, 258] width 17 height 14
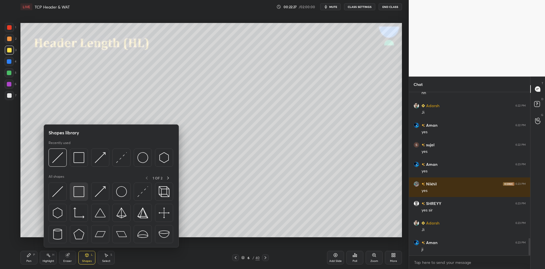
click at [80, 198] on div at bounding box center [79, 192] width 18 height 18
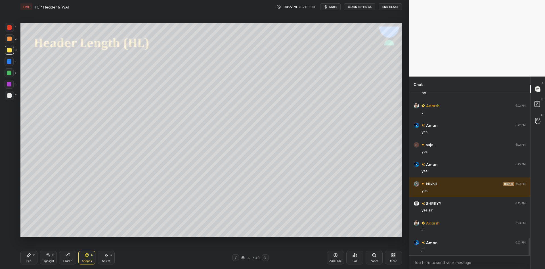
click at [9, 74] on div at bounding box center [9, 73] width 5 height 5
click at [33, 261] on div "Pen P" at bounding box center [28, 258] width 17 height 14
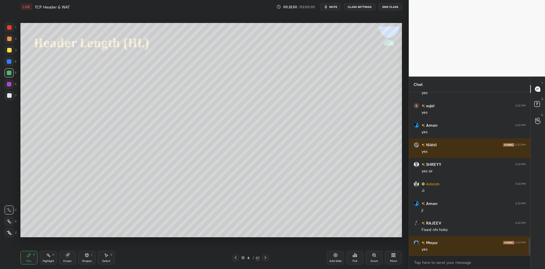
scroll to position [1439, 0]
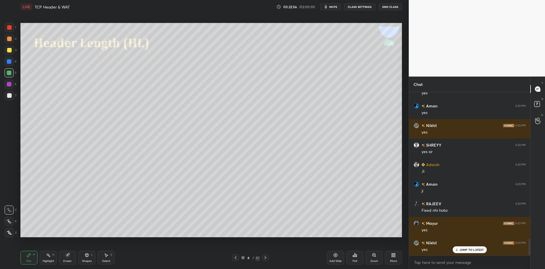
click at [50, 260] on div "Highlight" at bounding box center [49, 261] width 12 height 3
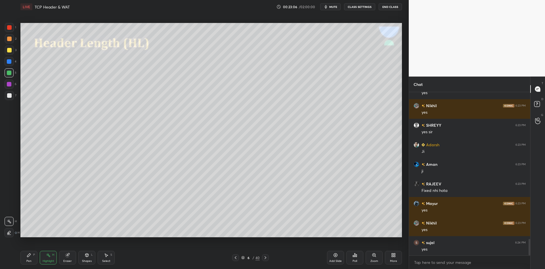
click at [36, 259] on div "Pen P" at bounding box center [28, 258] width 17 height 14
drag, startPoint x: 46, startPoint y: 263, endPoint x: 47, endPoint y: 258, distance: 5.8
click at [46, 262] on div "Highlight" at bounding box center [49, 261] width 12 height 3
click at [105, 263] on div "Select S" at bounding box center [106, 258] width 17 height 14
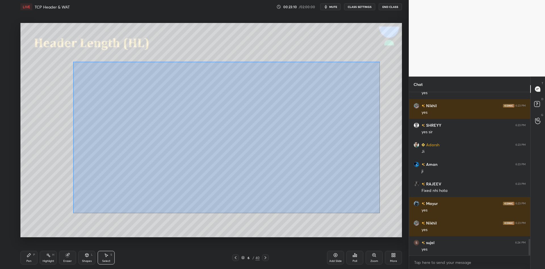
drag, startPoint x: 72, startPoint y: 61, endPoint x: 375, endPoint y: 204, distance: 335.3
click at [380, 212] on div "0 ° Undo Copy Paste here Duplicate Duplicate to new slide Delete" at bounding box center [211, 130] width 382 height 215
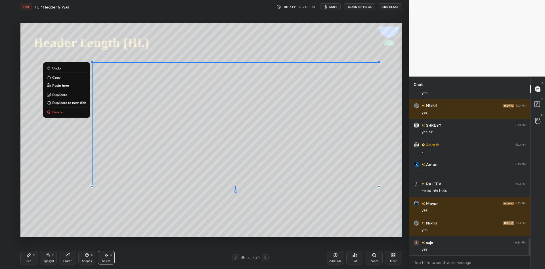
click at [64, 113] on button "Delete" at bounding box center [66, 112] width 42 height 7
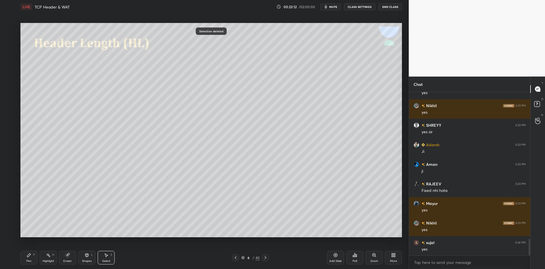
click at [35, 261] on div "Pen P" at bounding box center [28, 258] width 17 height 14
drag, startPoint x: 48, startPoint y: 263, endPoint x: 49, endPoint y: 259, distance: 5.0
click at [49, 263] on div "Highlight" at bounding box center [49, 261] width 12 height 3
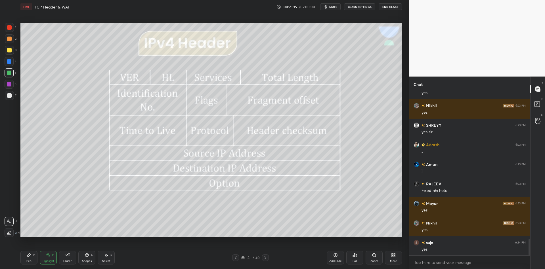
drag, startPoint x: 47, startPoint y: 261, endPoint x: 62, endPoint y: 240, distance: 26.3
click at [49, 260] on div "Highlight H" at bounding box center [48, 258] width 17 height 14
click at [108, 260] on div "Select" at bounding box center [106, 261] width 8 height 3
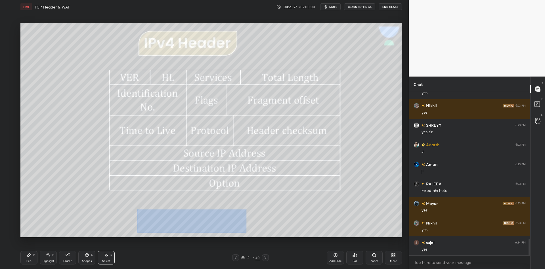
drag, startPoint x: 137, startPoint y: 209, endPoint x: 246, endPoint y: 232, distance: 111.2
click at [246, 233] on div "0 ° Undo Copy Paste here Duplicate Duplicate to new slide Delete" at bounding box center [211, 130] width 382 height 215
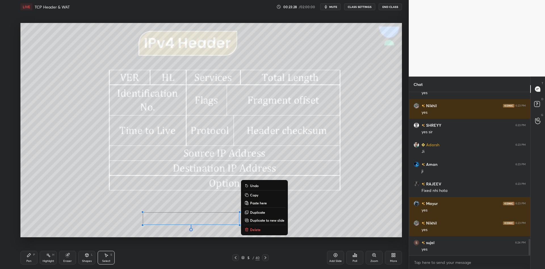
click at [258, 195] on p "Copy" at bounding box center [254, 195] width 8 height 5
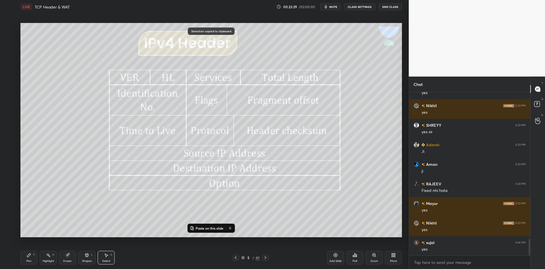
click at [263, 260] on icon at bounding box center [265, 258] width 5 height 5
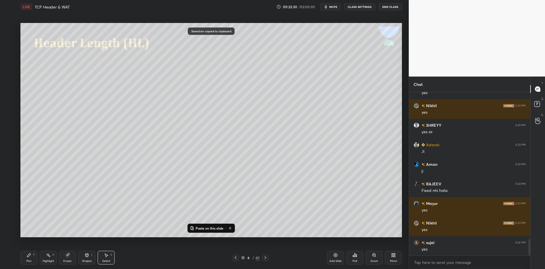
click at [203, 227] on p "Paste on this slide" at bounding box center [210, 228] width 28 height 5
drag, startPoint x: 185, startPoint y: 217, endPoint x: 88, endPoint y: 102, distance: 150.7
click at [89, 98] on div "0 ° Undo Copy Paste here Duplicate Duplicate to new slide Delete" at bounding box center [211, 130] width 382 height 215
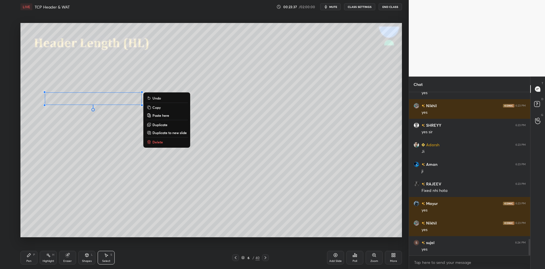
drag, startPoint x: 38, startPoint y: 258, endPoint x: 42, endPoint y: 256, distance: 4.6
click at [38, 258] on div "Pen P Highlight H Eraser Shapes L Select S" at bounding box center [96, 258] width 153 height 14
click at [29, 262] on div "Pen" at bounding box center [28, 261] width 5 height 3
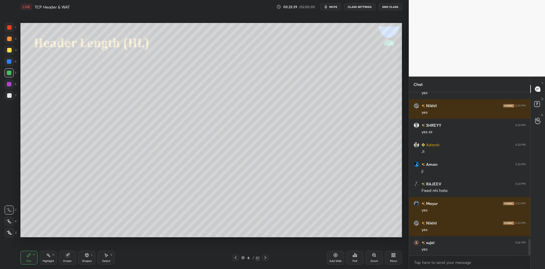
click at [91, 262] on div "Shapes" at bounding box center [87, 261] width 10 height 3
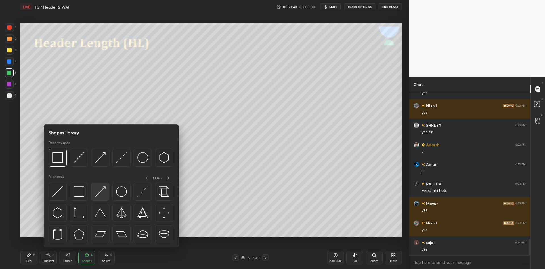
click at [102, 195] on img at bounding box center [100, 192] width 11 height 11
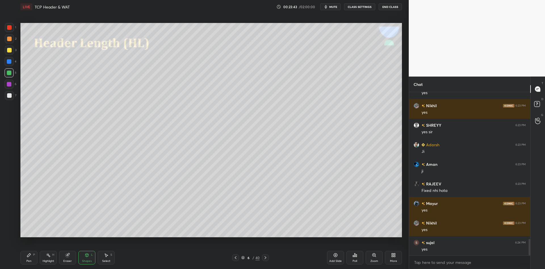
drag, startPoint x: 35, startPoint y: 261, endPoint x: 37, endPoint y: 248, distance: 13.3
click at [33, 263] on div "Pen P" at bounding box center [28, 258] width 17 height 14
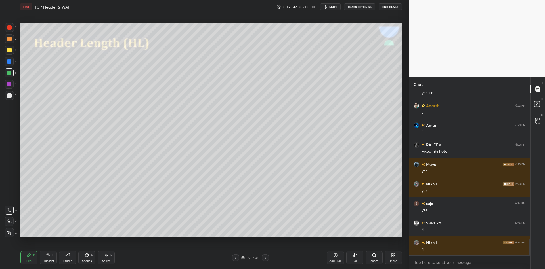
scroll to position [1518, 0]
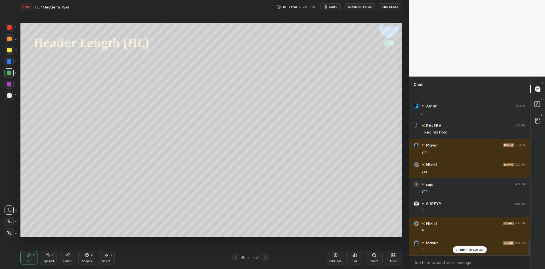
drag, startPoint x: 88, startPoint y: 261, endPoint x: 88, endPoint y: 252, distance: 9.7
click at [87, 261] on div "Shapes" at bounding box center [87, 261] width 10 height 3
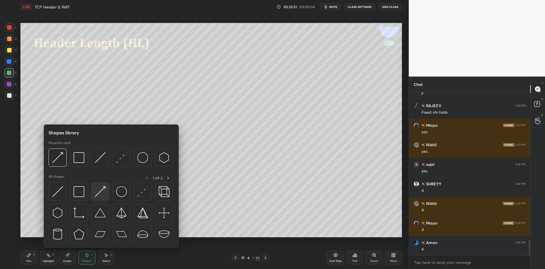
scroll to position [1557, 0]
click at [100, 191] on img at bounding box center [100, 192] width 11 height 11
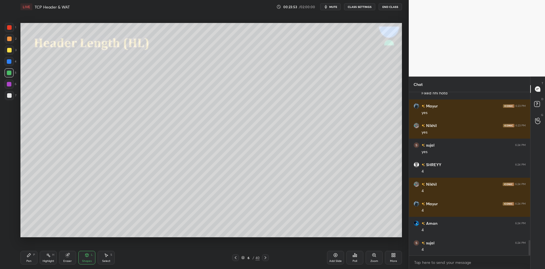
scroll to position [1577, 0]
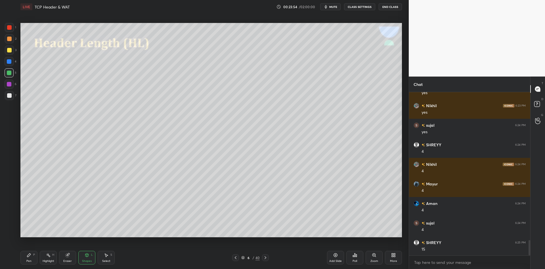
click at [29, 260] on div "Pen" at bounding box center [28, 261] width 5 height 3
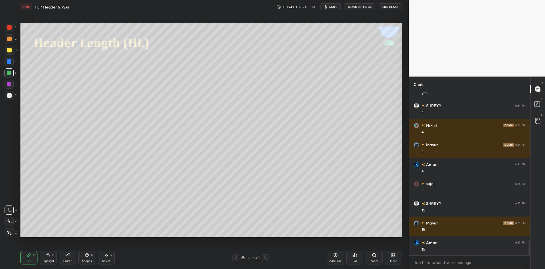
scroll to position [1635, 0]
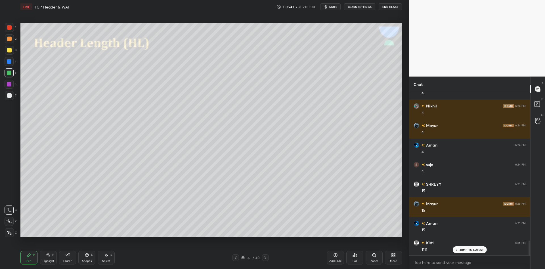
click at [89, 261] on div "Shapes" at bounding box center [87, 261] width 10 height 3
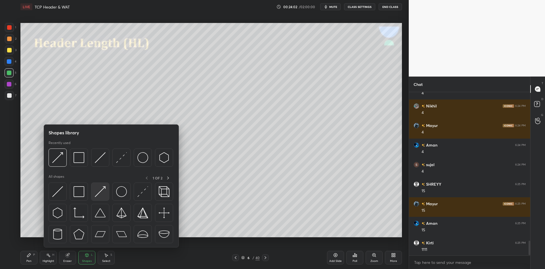
scroll to position [1655, 0]
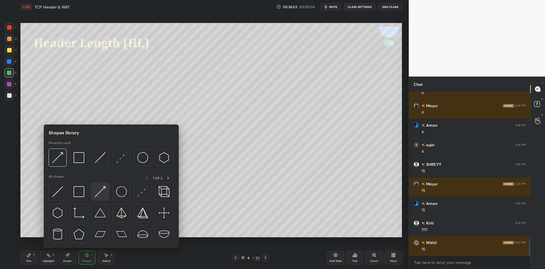
click at [100, 189] on img at bounding box center [100, 192] width 11 height 11
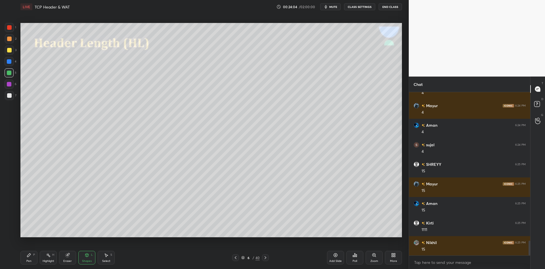
scroll to position [1694, 0]
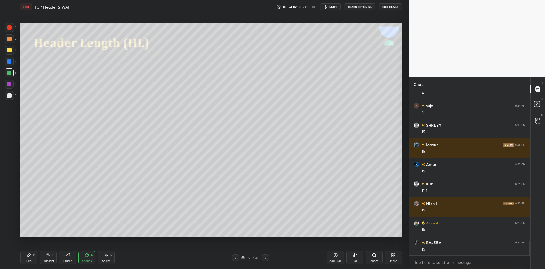
drag, startPoint x: 32, startPoint y: 259, endPoint x: 35, endPoint y: 257, distance: 3.4
click at [31, 258] on div "Pen P" at bounding box center [28, 258] width 17 height 14
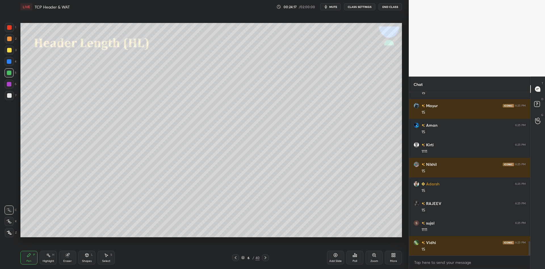
scroll to position [1753, 0]
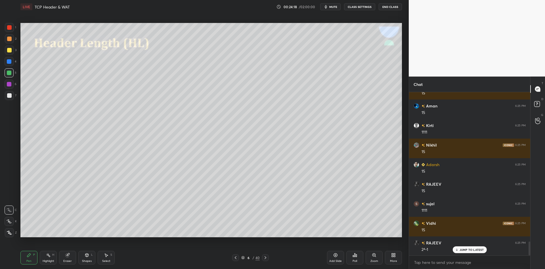
click at [51, 260] on div "Highlight H" at bounding box center [48, 258] width 17 height 14
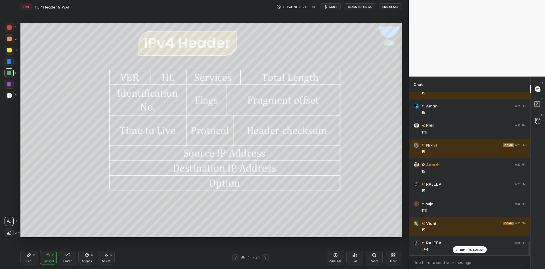
drag, startPoint x: 45, startPoint y: 263, endPoint x: 54, endPoint y: 251, distance: 14.3
click at [47, 262] on div "Highlight" at bounding box center [49, 261] width 12 height 3
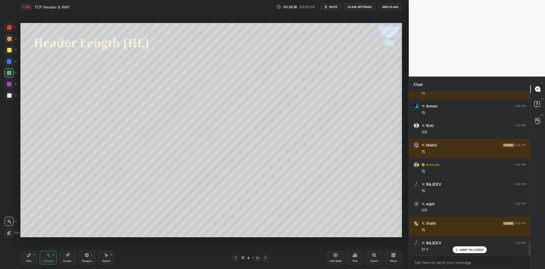
drag, startPoint x: 32, startPoint y: 259, endPoint x: 30, endPoint y: 244, distance: 15.0
click at [32, 259] on div "Pen P" at bounding box center [28, 258] width 17 height 14
click at [11, 47] on div at bounding box center [9, 50] width 9 height 9
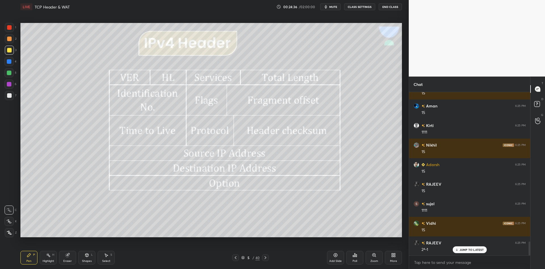
click at [51, 259] on div "Highlight H" at bounding box center [48, 258] width 17 height 14
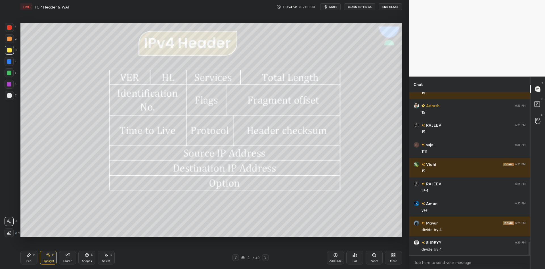
scroll to position [1831, 0]
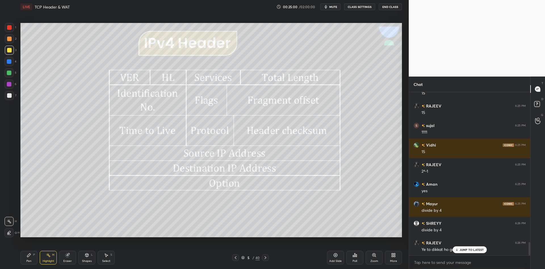
drag, startPoint x: 458, startPoint y: 249, endPoint x: 473, endPoint y: 235, distance: 21.3
click at [458, 249] on icon at bounding box center [457, 249] width 4 height 3
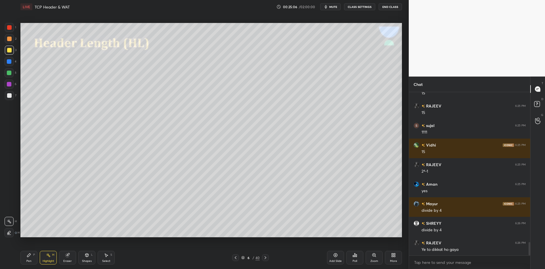
drag, startPoint x: 33, startPoint y: 264, endPoint x: 47, endPoint y: 262, distance: 14.1
click at [35, 261] on div "Pen P" at bounding box center [28, 258] width 17 height 14
drag, startPoint x: 47, startPoint y: 262, endPoint x: 47, endPoint y: 257, distance: 4.5
click at [47, 261] on div "Highlight" at bounding box center [49, 261] width 12 height 3
click at [29, 261] on div "Pen" at bounding box center [28, 261] width 5 height 3
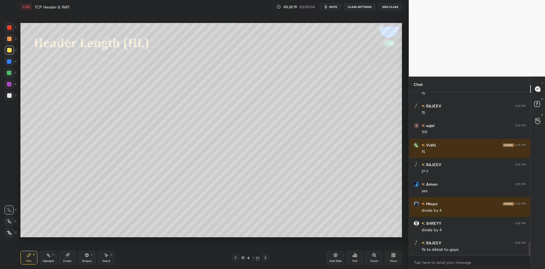
scroll to position [1851, 0]
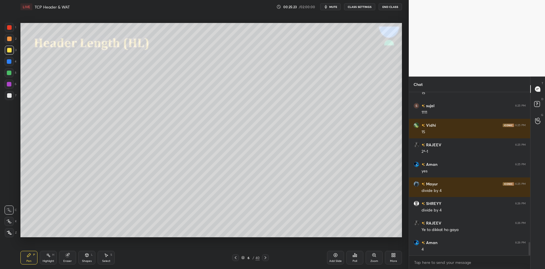
click at [89, 260] on div "Shapes" at bounding box center [87, 261] width 10 height 3
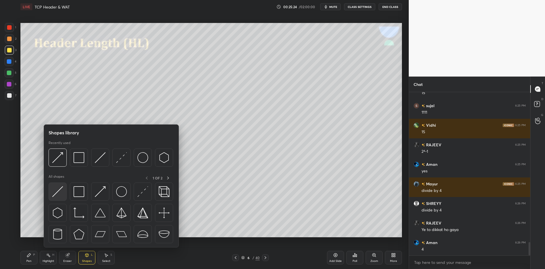
click at [56, 191] on img at bounding box center [57, 192] width 11 height 11
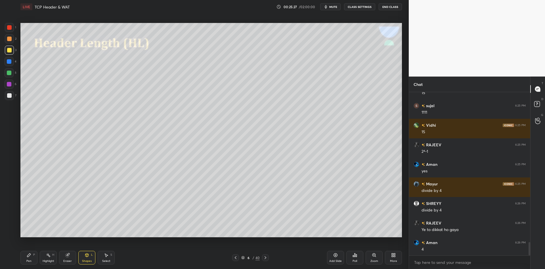
click at [29, 260] on div "Pen" at bounding box center [28, 261] width 5 height 3
click at [89, 253] on div "Shapes L" at bounding box center [86, 258] width 17 height 14
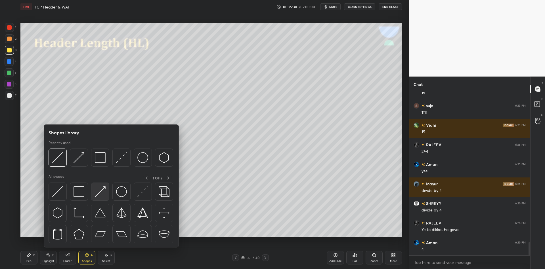
click at [100, 189] on img at bounding box center [100, 192] width 11 height 11
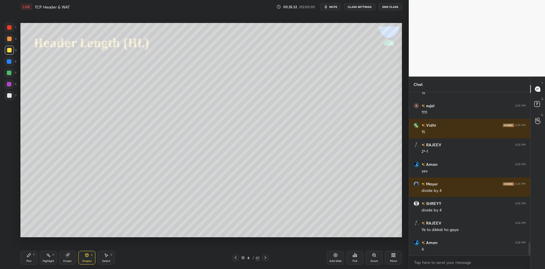
drag, startPoint x: 28, startPoint y: 261, endPoint x: 32, endPoint y: 248, distance: 13.7
click at [28, 259] on div "Pen P" at bounding box center [28, 258] width 17 height 14
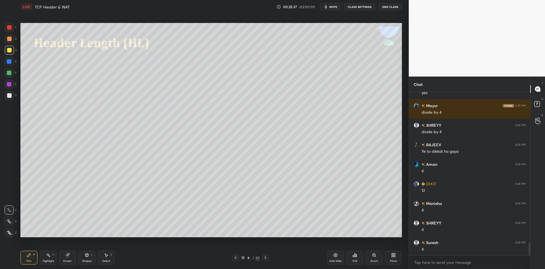
scroll to position [1949, 0]
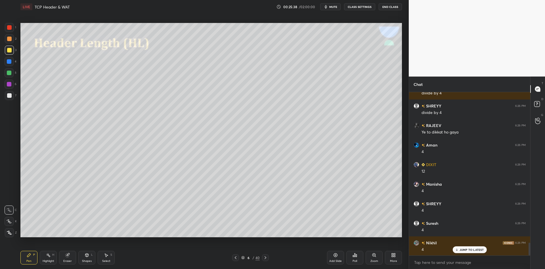
drag, startPoint x: 22, startPoint y: 265, endPoint x: 47, endPoint y: 245, distance: 32.1
click at [24, 264] on div "Pen P Highlight H Eraser Shapes L Select S 6 / 40 Add Slide Poll Zoom More" at bounding box center [211, 258] width 382 height 23
click at [83, 261] on div "Shapes" at bounding box center [87, 261] width 10 height 3
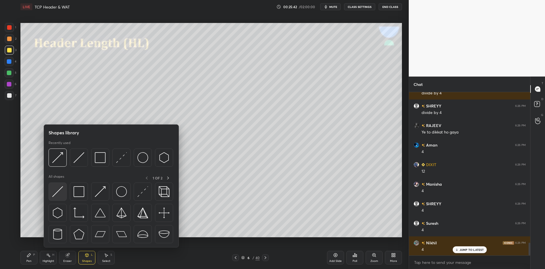
click at [57, 194] on img at bounding box center [57, 192] width 11 height 11
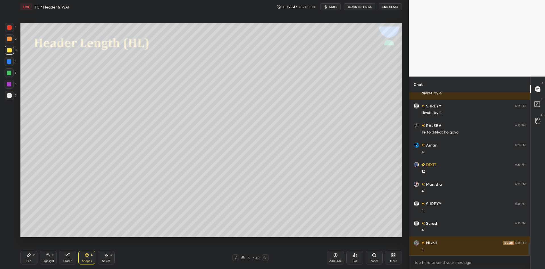
scroll to position [1968, 0]
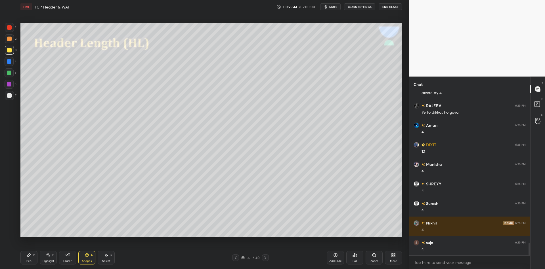
click at [30, 261] on div "Pen" at bounding box center [28, 261] width 5 height 3
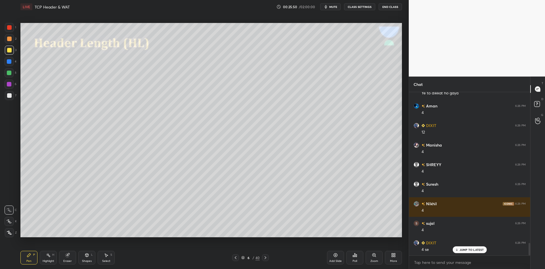
click at [87, 257] on div "Shapes L" at bounding box center [86, 258] width 17 height 14
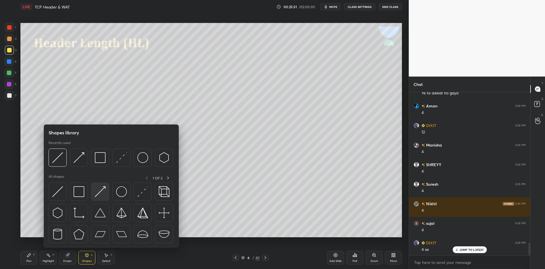
click at [96, 190] on img at bounding box center [100, 192] width 11 height 11
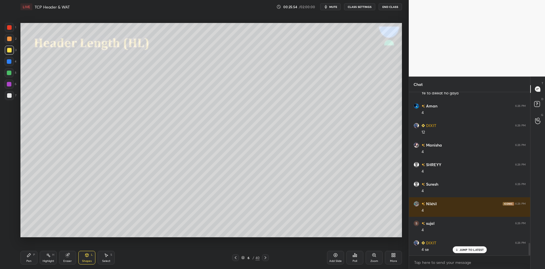
click at [27, 260] on div "Pen" at bounding box center [28, 261] width 5 height 3
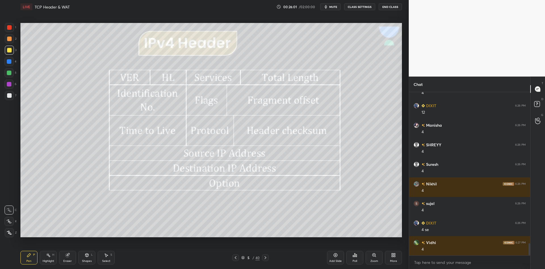
click at [53, 261] on div "Highlight H" at bounding box center [48, 258] width 17 height 14
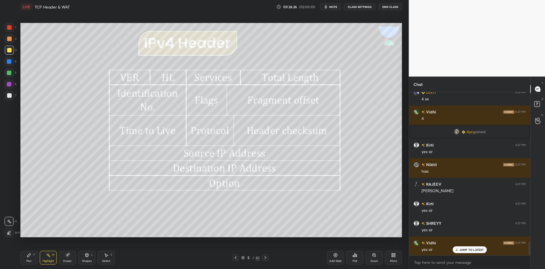
scroll to position [1871, 0]
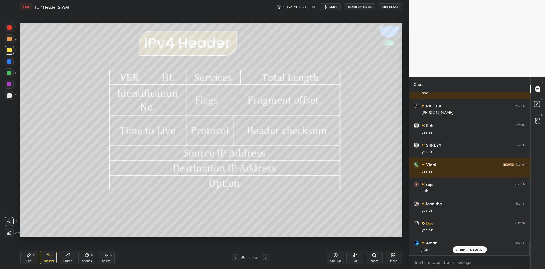
drag, startPoint x: 32, startPoint y: 261, endPoint x: 44, endPoint y: 264, distance: 12.3
click at [33, 260] on div "Pen P" at bounding box center [28, 258] width 17 height 14
click at [49, 263] on div "Highlight H" at bounding box center [48, 258] width 17 height 14
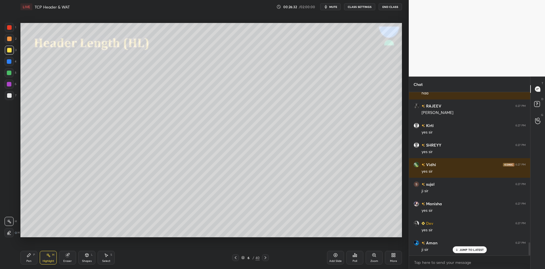
click at [338, 258] on div "Add Slide" at bounding box center [335, 258] width 17 height 14
click at [33, 260] on div "Pen P" at bounding box center [28, 258] width 17 height 14
click at [8, 49] on div at bounding box center [9, 50] width 5 height 5
click at [89, 260] on div "Shapes" at bounding box center [87, 261] width 10 height 3
click at [37, 261] on div "Pen P Highlight H Eraser Shapes L Select S" at bounding box center [96, 258] width 153 height 14
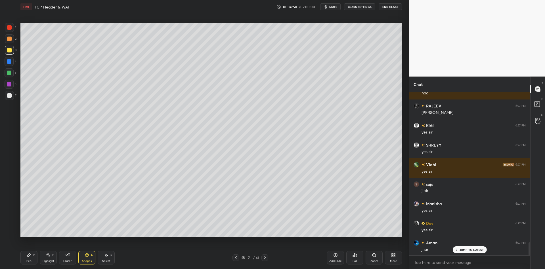
click at [70, 261] on div "Eraser" at bounding box center [67, 261] width 9 height 3
click at [32, 260] on div "Pen P" at bounding box center [28, 258] width 17 height 14
click at [86, 258] on div "Shapes L" at bounding box center [86, 258] width 17 height 14
click at [30, 261] on div "Pen" at bounding box center [28, 261] width 5 height 3
click at [46, 257] on icon at bounding box center [48, 255] width 5 height 5
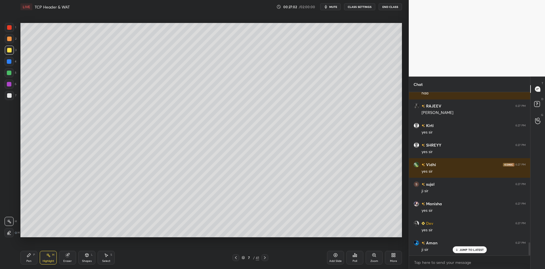
click at [66, 260] on div "Eraser" at bounding box center [67, 261] width 9 height 3
click at [32, 262] on div "Pen P" at bounding box center [28, 258] width 17 height 14
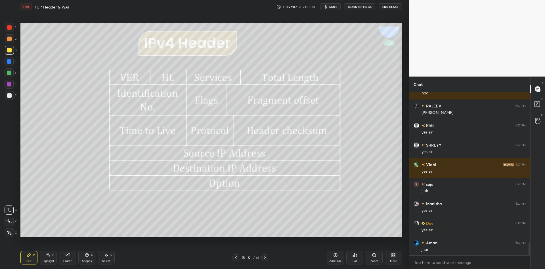
scroll to position [1891, 0]
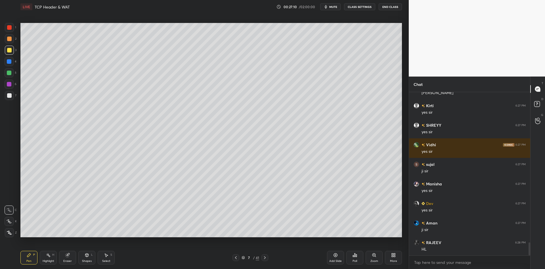
drag, startPoint x: 30, startPoint y: 264, endPoint x: 31, endPoint y: 261, distance: 3.5
click at [31, 262] on div "Pen P" at bounding box center [28, 258] width 17 height 14
click at [8, 76] on div at bounding box center [9, 72] width 9 height 9
drag, startPoint x: 89, startPoint y: 260, endPoint x: 88, endPoint y: 256, distance: 4.6
click at [89, 260] on div "Shapes" at bounding box center [87, 261] width 10 height 3
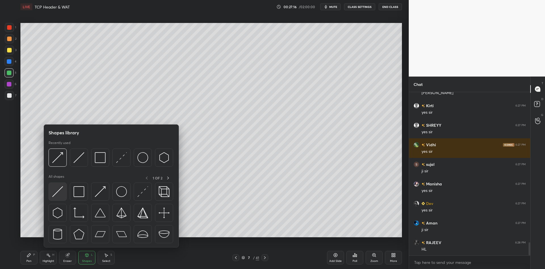
click at [58, 192] on img at bounding box center [57, 192] width 11 height 11
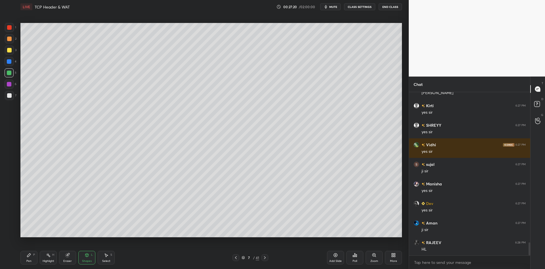
drag, startPoint x: 29, startPoint y: 260, endPoint x: 30, endPoint y: 254, distance: 5.7
click at [30, 259] on div "Pen P" at bounding box center [28, 258] width 17 height 14
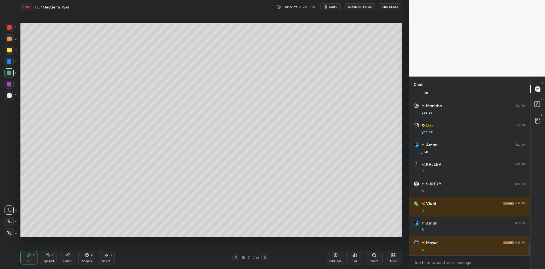
scroll to position [1975, 0]
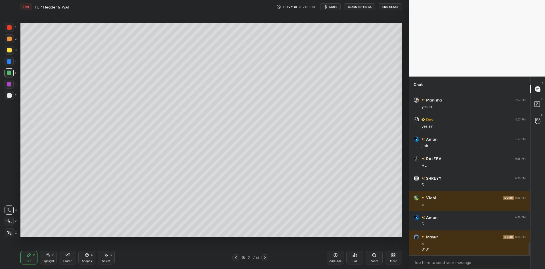
click at [28, 261] on div "Pen" at bounding box center [28, 261] width 5 height 3
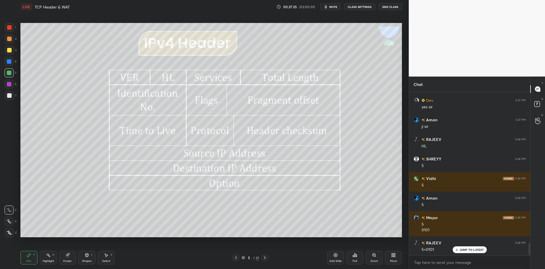
click at [49, 262] on div "Highlight" at bounding box center [49, 261] width 12 height 3
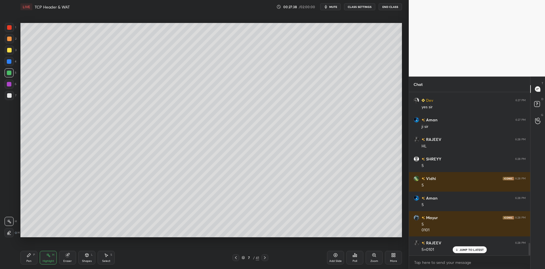
click at [30, 263] on div "Pen" at bounding box center [28, 261] width 5 height 3
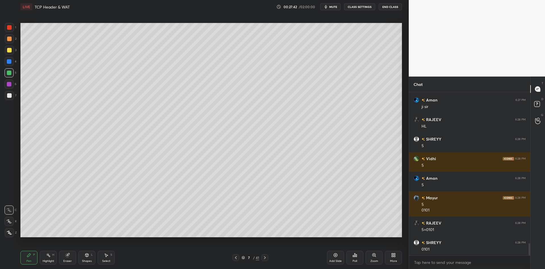
scroll to position [2033, 0]
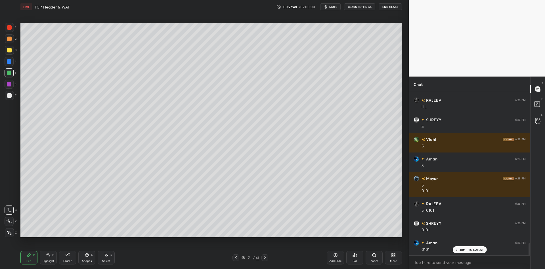
drag, startPoint x: 87, startPoint y: 256, endPoint x: 87, endPoint y: 252, distance: 3.7
click at [87, 254] on icon at bounding box center [87, 255] width 5 height 5
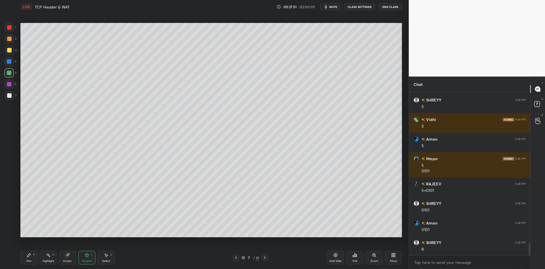
drag, startPoint x: 30, startPoint y: 261, endPoint x: 31, endPoint y: 256, distance: 4.6
click at [30, 260] on div "Pen" at bounding box center [28, 261] width 5 height 3
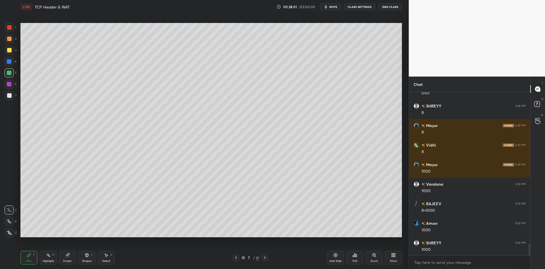
scroll to position [2210, 0]
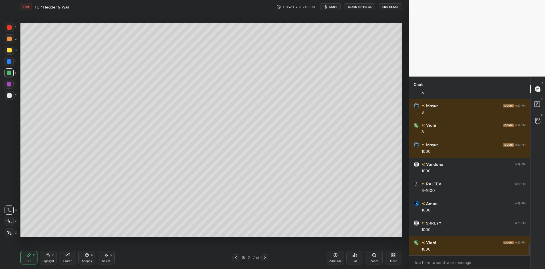
drag, startPoint x: 87, startPoint y: 258, endPoint x: 85, endPoint y: 248, distance: 10.4
click at [87, 257] on div "Shapes L" at bounding box center [86, 258] width 17 height 14
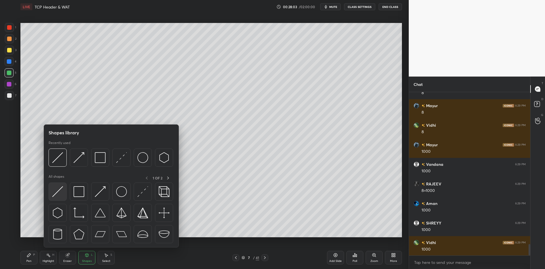
drag, startPoint x: 60, startPoint y: 190, endPoint x: 62, endPoint y: 139, distance: 51.1
click at [59, 189] on img at bounding box center [57, 192] width 11 height 11
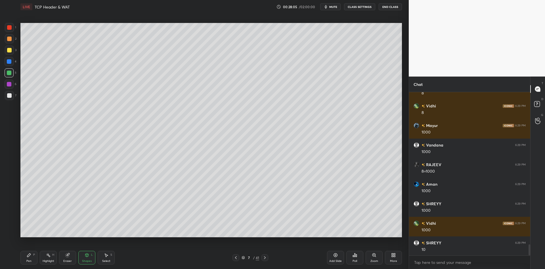
scroll to position [2249, 0]
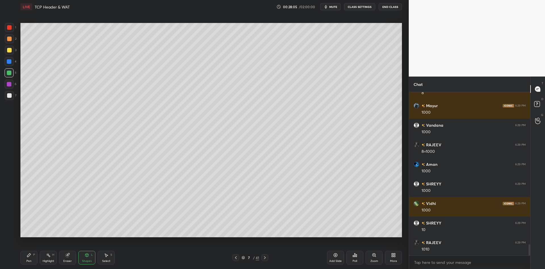
click at [30, 255] on icon at bounding box center [28, 255] width 3 height 3
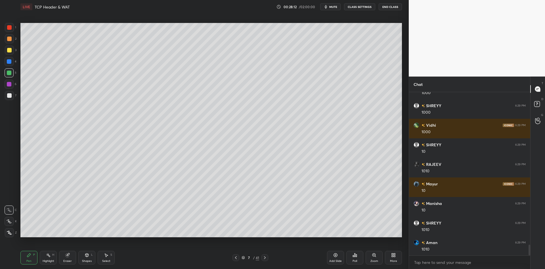
scroll to position [2347, 0]
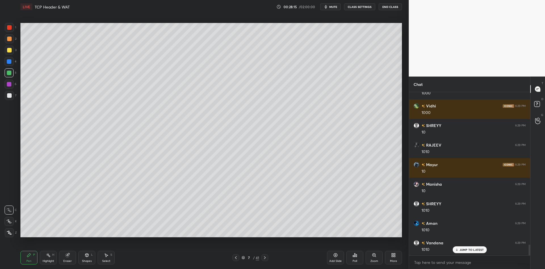
drag, startPoint x: 89, startPoint y: 259, endPoint x: 87, endPoint y: 250, distance: 9.8
click at [89, 259] on div "Shapes L" at bounding box center [86, 258] width 17 height 14
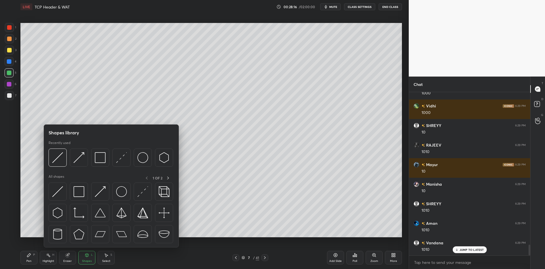
click at [59, 193] on img at bounding box center [57, 192] width 11 height 11
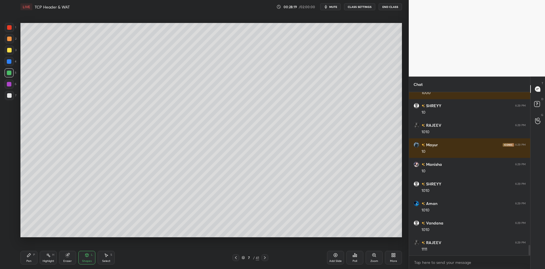
click at [28, 260] on div "Pen" at bounding box center [28, 261] width 5 height 3
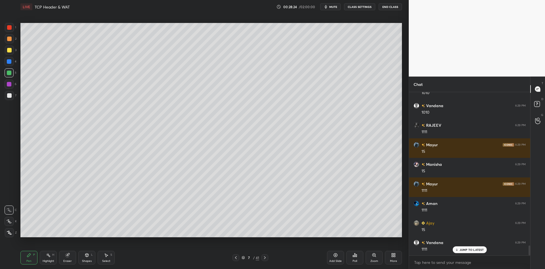
scroll to position [2503, 0]
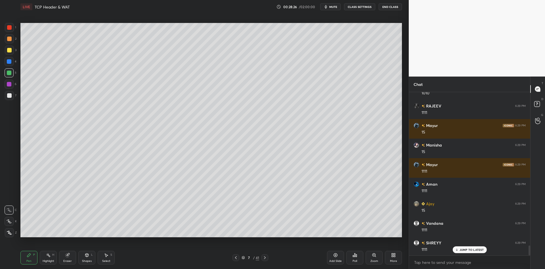
drag, startPoint x: 87, startPoint y: 258, endPoint x: 86, endPoint y: 250, distance: 7.5
click at [88, 257] on icon at bounding box center [87, 255] width 5 height 5
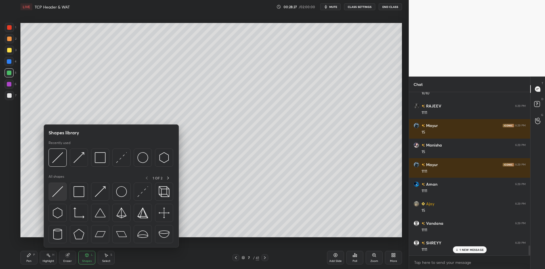
scroll to position [2523, 0]
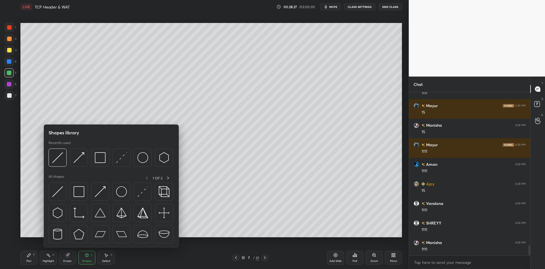
click at [56, 190] on img at bounding box center [57, 192] width 11 height 11
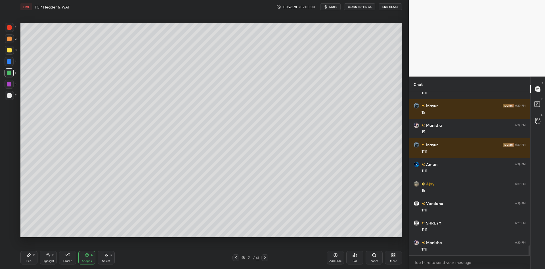
click at [8, 52] on div at bounding box center [9, 50] width 5 height 5
click at [28, 261] on div "Pen" at bounding box center [28, 261] width 5 height 3
click at [50, 258] on div "Highlight H" at bounding box center [48, 258] width 17 height 14
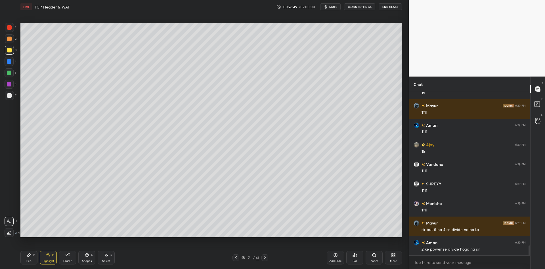
scroll to position [2582, 0]
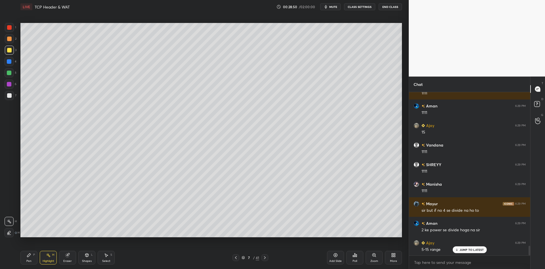
drag, startPoint x: 28, startPoint y: 255, endPoint x: 42, endPoint y: 257, distance: 14.6
click at [29, 254] on icon at bounding box center [29, 255] width 5 height 5
drag, startPoint x: 46, startPoint y: 261, endPoint x: 54, endPoint y: 245, distance: 17.1
click at [46, 260] on div "Highlight" at bounding box center [49, 261] width 12 height 3
click at [27, 255] on div "Pen P" at bounding box center [28, 258] width 17 height 14
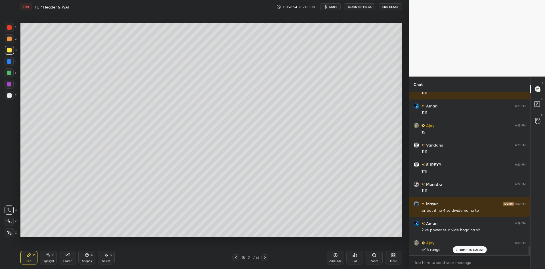
click at [47, 260] on div "Highlight" at bounding box center [49, 261] width 12 height 3
click at [34, 261] on div "Pen P" at bounding box center [28, 258] width 17 height 14
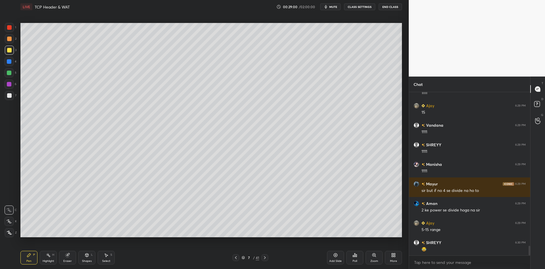
click at [48, 259] on div "Highlight H" at bounding box center [48, 258] width 17 height 14
click at [105, 260] on div "Select" at bounding box center [106, 261] width 8 height 3
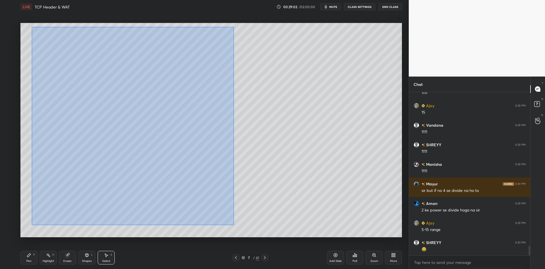
drag, startPoint x: 32, startPoint y: 26, endPoint x: 225, endPoint y: 206, distance: 264.5
click at [234, 223] on div "0 ° Undo Copy Paste here Duplicate Duplicate to new slide Delete" at bounding box center [211, 130] width 382 height 215
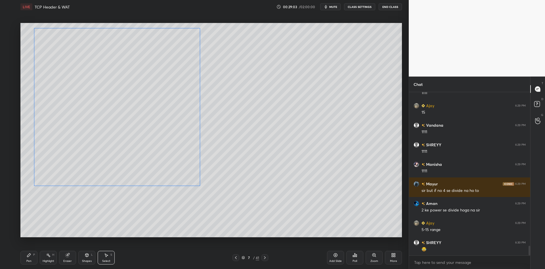
drag, startPoint x: 148, startPoint y: 107, endPoint x: 143, endPoint y: 103, distance: 6.3
click at [140, 104] on div "0 ° Undo Copy Paste here Duplicate Duplicate to new slide Delete" at bounding box center [211, 130] width 382 height 215
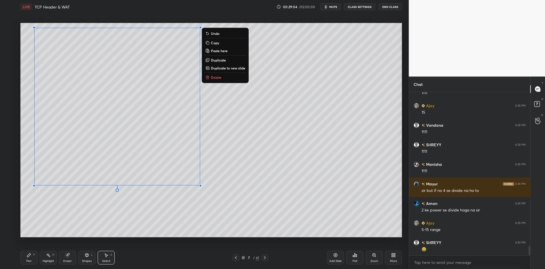
drag, startPoint x: 36, startPoint y: 261, endPoint x: 53, endPoint y: 257, distance: 18.1
click at [39, 260] on div "Pen P Highlight H Eraser Shapes L Select S" at bounding box center [96, 258] width 153 height 14
click at [66, 259] on div "Eraser" at bounding box center [67, 258] width 17 height 14
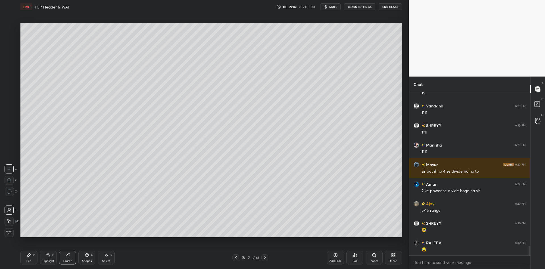
scroll to position [2641, 0]
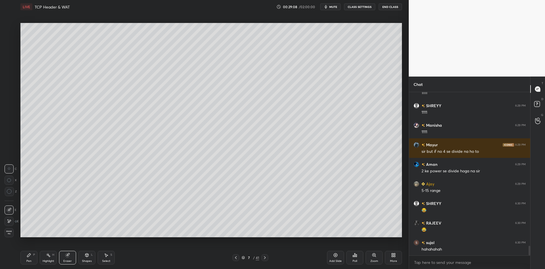
click at [36, 259] on div "Pen P" at bounding box center [28, 258] width 17 height 14
click at [55, 257] on div "Highlight H" at bounding box center [48, 258] width 17 height 14
drag, startPoint x: 28, startPoint y: 265, endPoint x: 33, endPoint y: 264, distance: 5.1
click at [29, 266] on div "Pen P Highlight H Eraser Shapes L Select S 7 / 41 Add Slide Poll Zoom More" at bounding box center [211, 258] width 382 height 23
click at [333, 259] on div "Add Slide" at bounding box center [335, 258] width 17 height 14
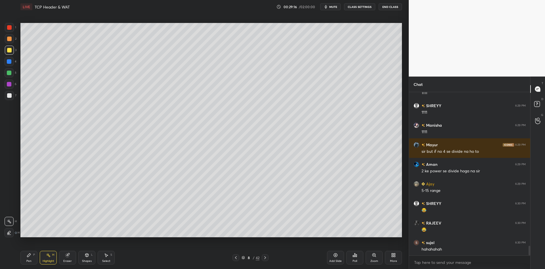
click at [30, 263] on div "Pen P" at bounding box center [28, 258] width 17 height 14
click at [10, 51] on div at bounding box center [9, 50] width 5 height 5
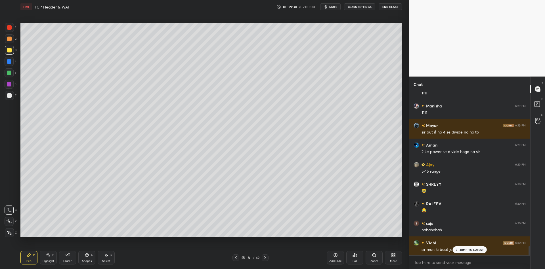
click at [91, 258] on div "Shapes L" at bounding box center [86, 258] width 17 height 14
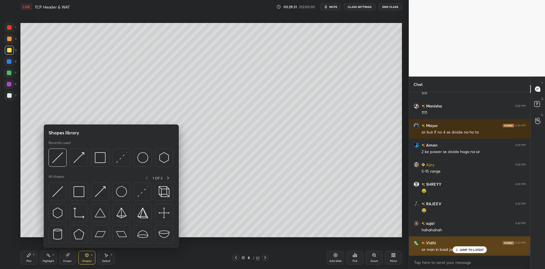
drag, startPoint x: 62, startPoint y: 188, endPoint x: 475, endPoint y: 240, distance: 416.4
click at [61, 188] on img at bounding box center [57, 192] width 11 height 11
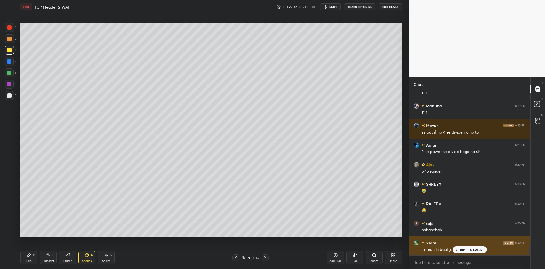
click at [468, 248] on div "JUMP TO LATEST" at bounding box center [470, 250] width 34 height 7
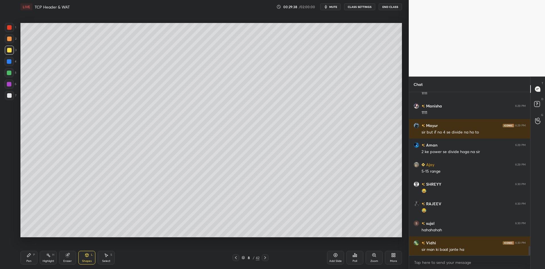
click at [32, 259] on div "Pen P" at bounding box center [28, 258] width 17 height 14
drag, startPoint x: 28, startPoint y: 257, endPoint x: 29, endPoint y: 239, distance: 17.9
click at [29, 255] on icon at bounding box center [28, 255] width 3 height 3
click at [10, 75] on div at bounding box center [9, 72] width 9 height 9
drag, startPoint x: 46, startPoint y: 259, endPoint x: 48, endPoint y: 251, distance: 8.3
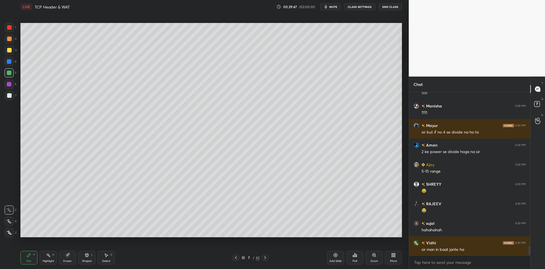
click at [47, 257] on div "Highlight H" at bounding box center [48, 258] width 17 height 14
click at [30, 262] on div "Pen" at bounding box center [28, 261] width 5 height 3
drag, startPoint x: 6, startPoint y: 72, endPoint x: 13, endPoint y: 74, distance: 7.5
click at [6, 72] on div at bounding box center [9, 72] width 9 height 9
click at [87, 260] on div "Shapes" at bounding box center [87, 261] width 10 height 3
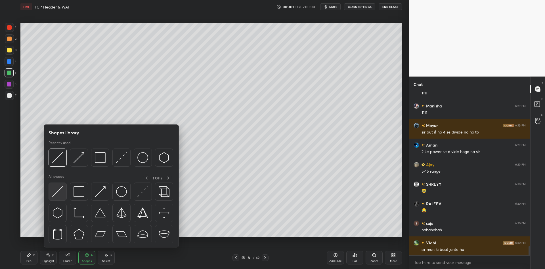
click at [55, 192] on img at bounding box center [57, 192] width 11 height 11
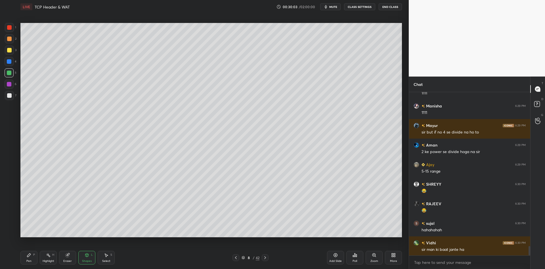
drag, startPoint x: 29, startPoint y: 258, endPoint x: 30, endPoint y: 251, distance: 7.4
click at [30, 257] on icon at bounding box center [29, 255] width 5 height 5
click at [46, 257] on icon at bounding box center [48, 255] width 5 height 5
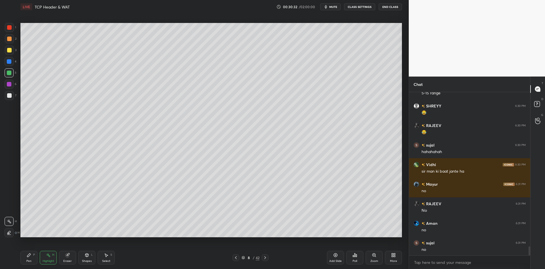
scroll to position [2758, 0]
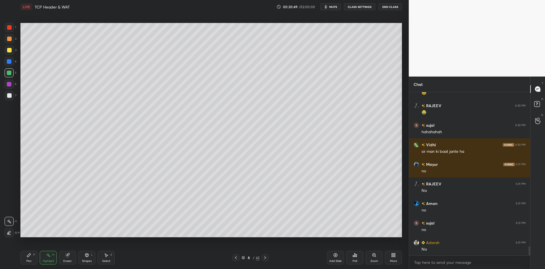
drag, startPoint x: 28, startPoint y: 263, endPoint x: 30, endPoint y: 251, distance: 12.0
click at [28, 262] on div "Pen" at bounding box center [28, 261] width 5 height 3
drag, startPoint x: 25, startPoint y: 264, endPoint x: 27, endPoint y: 240, distance: 24.2
click at [26, 262] on div "Pen P" at bounding box center [28, 258] width 17 height 14
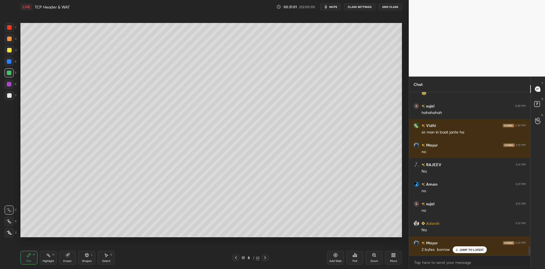
drag, startPoint x: 29, startPoint y: 264, endPoint x: 27, endPoint y: 246, distance: 18.0
click at [28, 263] on div "Pen P" at bounding box center [28, 258] width 17 height 14
click at [28, 262] on div "Pen" at bounding box center [28, 261] width 5 height 3
drag, startPoint x: 89, startPoint y: 261, endPoint x: 92, endPoint y: 250, distance: 11.4
click at [89, 260] on div "Shapes" at bounding box center [87, 261] width 10 height 3
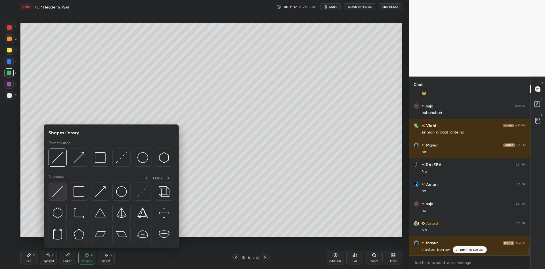
click at [60, 187] on img at bounding box center [57, 192] width 11 height 11
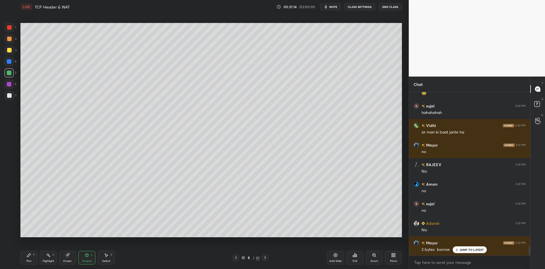
click at [29, 259] on div "Pen P" at bounding box center [28, 258] width 17 height 14
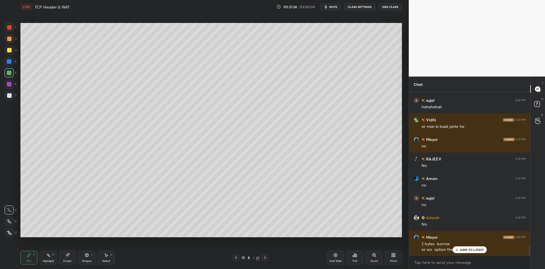
drag, startPoint x: 85, startPoint y: 262, endPoint x: 90, endPoint y: 253, distance: 11.0
click at [85, 262] on div "Shapes" at bounding box center [87, 261] width 10 height 3
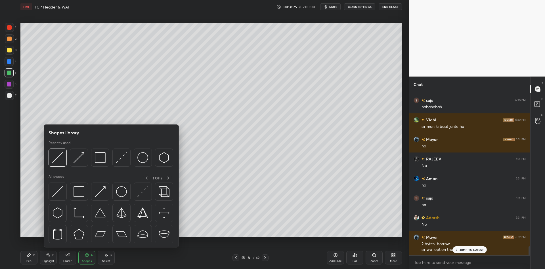
click at [122, 193] on img at bounding box center [121, 192] width 11 height 11
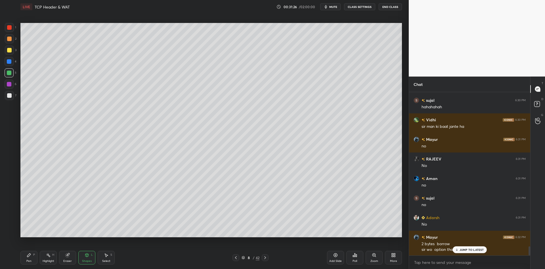
click at [9, 51] on div at bounding box center [9, 50] width 5 height 5
drag, startPoint x: 88, startPoint y: 259, endPoint x: 89, endPoint y: 251, distance: 8.3
click at [88, 258] on div "Shapes L" at bounding box center [86, 258] width 17 height 14
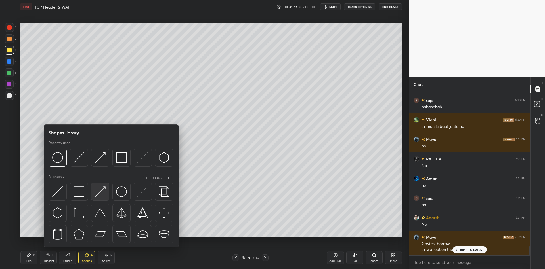
click at [102, 188] on img at bounding box center [100, 192] width 11 height 11
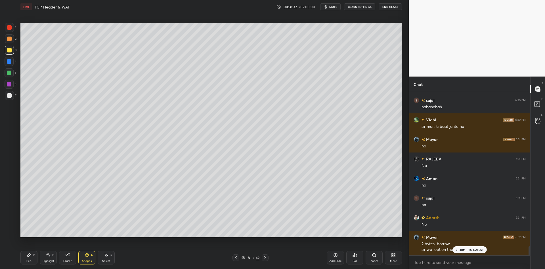
click at [29, 257] on div "Pen P" at bounding box center [28, 258] width 17 height 14
click at [89, 259] on div "Shapes L" at bounding box center [86, 258] width 17 height 14
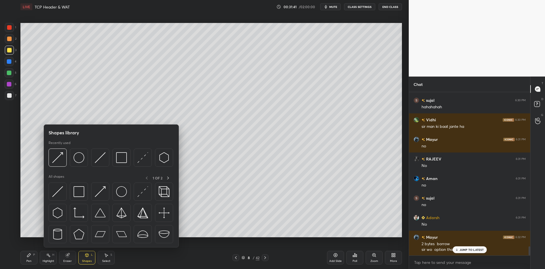
click at [101, 191] on img at bounding box center [100, 192] width 11 height 11
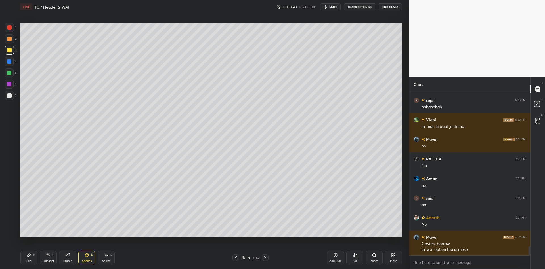
scroll to position [2803, 0]
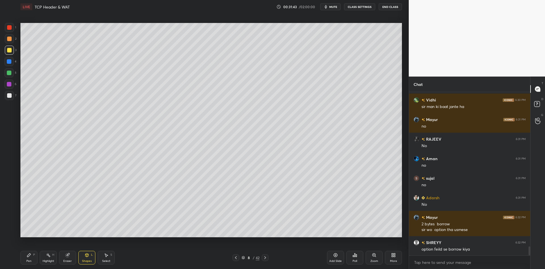
click at [31, 258] on div "Pen P" at bounding box center [28, 258] width 17 height 14
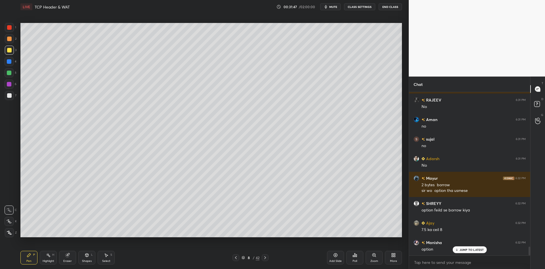
scroll to position [2862, 0]
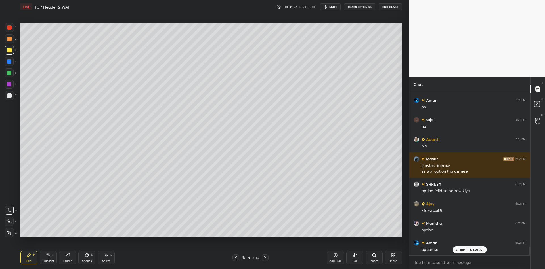
drag, startPoint x: 88, startPoint y: 261, endPoint x: 91, endPoint y: 250, distance: 12.1
click at [88, 261] on div "Shapes" at bounding box center [87, 261] width 10 height 3
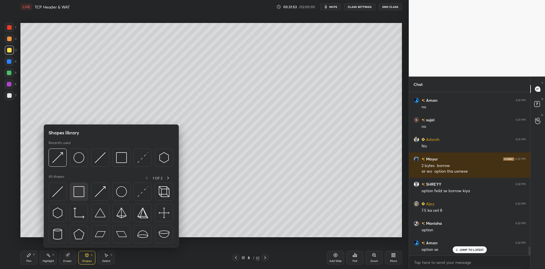
click at [82, 194] on img at bounding box center [79, 192] width 11 height 11
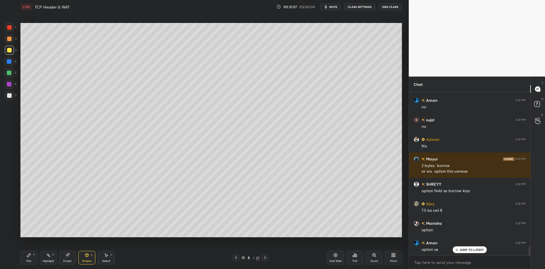
drag, startPoint x: 87, startPoint y: 263, endPoint x: 89, endPoint y: 253, distance: 10.7
click at [87, 262] on div "Shapes" at bounding box center [87, 261] width 10 height 3
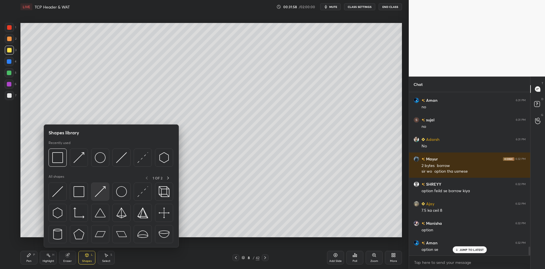
click at [101, 188] on img at bounding box center [100, 192] width 11 height 11
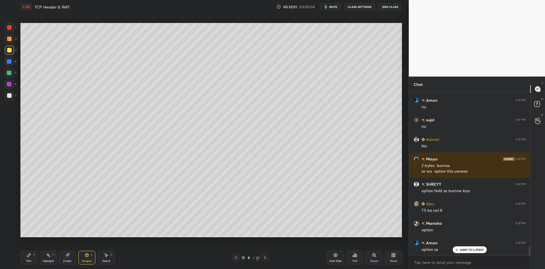
click at [28, 257] on div "Pen P" at bounding box center [28, 258] width 17 height 14
click at [87, 258] on div "Shapes L" at bounding box center [86, 258] width 17 height 14
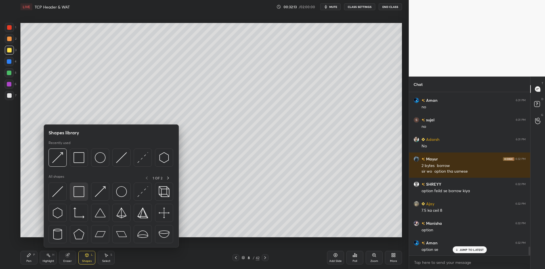
click at [81, 193] on img at bounding box center [79, 192] width 11 height 11
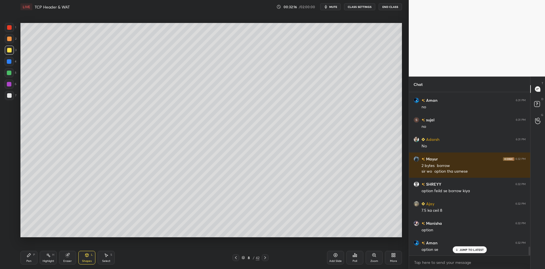
drag, startPoint x: 28, startPoint y: 259, endPoint x: 46, endPoint y: 259, distance: 18.2
click at [30, 259] on div "Pen P" at bounding box center [28, 258] width 17 height 14
click at [50, 259] on div "Highlight H" at bounding box center [48, 258] width 17 height 14
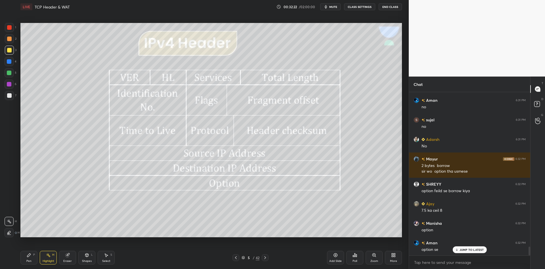
click at [49, 257] on div "Highlight H" at bounding box center [48, 258] width 17 height 14
drag, startPoint x: 84, startPoint y: 258, endPoint x: 85, endPoint y: 253, distance: 5.3
click at [84, 258] on div "Shapes L" at bounding box center [86, 258] width 17 height 14
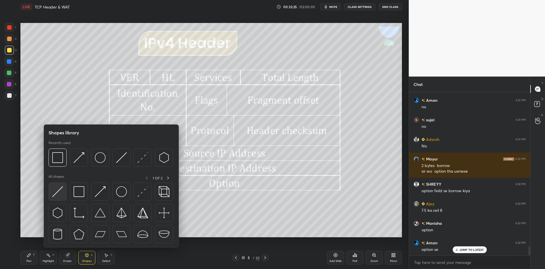
click at [55, 197] on div at bounding box center [58, 192] width 18 height 18
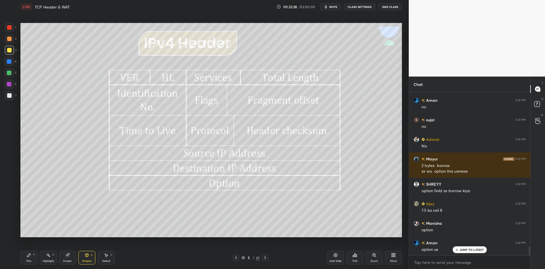
drag, startPoint x: 31, startPoint y: 263, endPoint x: 30, endPoint y: 252, distance: 10.6
click at [31, 261] on div "Pen" at bounding box center [28, 261] width 5 height 3
click at [8, 74] on div at bounding box center [9, 73] width 5 height 5
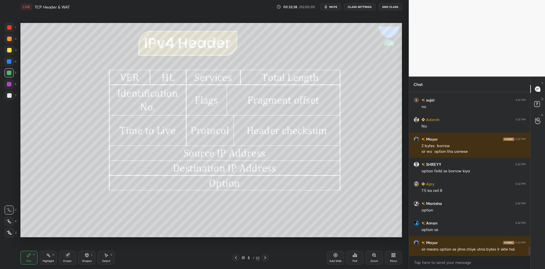
drag, startPoint x: 49, startPoint y: 262, endPoint x: 50, endPoint y: 259, distance: 3.0
click at [48, 262] on div "Highlight" at bounding box center [49, 261] width 12 height 3
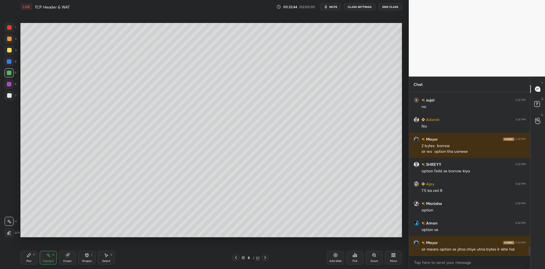
drag, startPoint x: 28, startPoint y: 262, endPoint x: 33, endPoint y: 261, distance: 5.0
click at [30, 261] on div "Pen" at bounding box center [28, 261] width 5 height 3
click at [47, 263] on div "Highlight H" at bounding box center [48, 258] width 17 height 14
drag, startPoint x: 31, startPoint y: 261, endPoint x: 45, endPoint y: 259, distance: 14.9
click at [32, 259] on div "Pen P" at bounding box center [28, 258] width 17 height 14
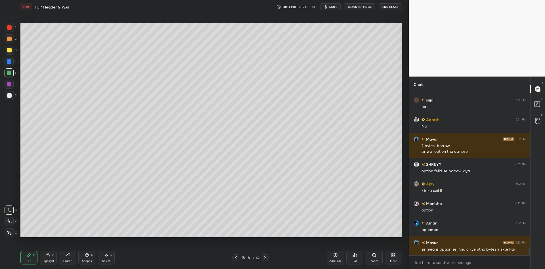
drag, startPoint x: 48, startPoint y: 261, endPoint x: 48, endPoint y: 257, distance: 3.7
click at [48, 260] on div "Highlight" at bounding box center [49, 261] width 12 height 3
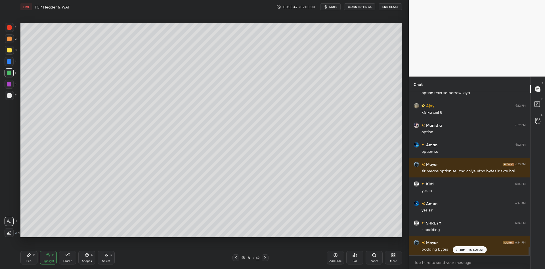
scroll to position [2979, 0]
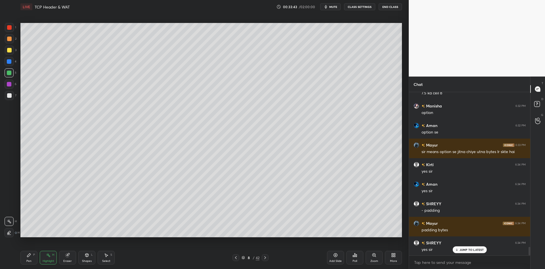
click at [32, 261] on div "Pen P" at bounding box center [28, 258] width 17 height 14
click at [47, 259] on div "Highlight H" at bounding box center [48, 258] width 17 height 14
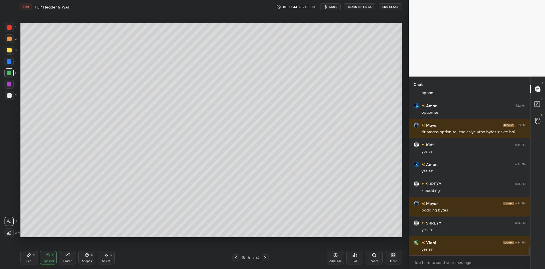
click at [336, 257] on icon at bounding box center [335, 255] width 5 height 5
click at [30, 260] on div "Pen" at bounding box center [28, 261] width 5 height 3
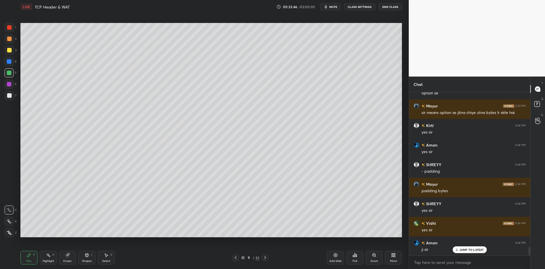
click at [11, 52] on div at bounding box center [9, 50] width 5 height 5
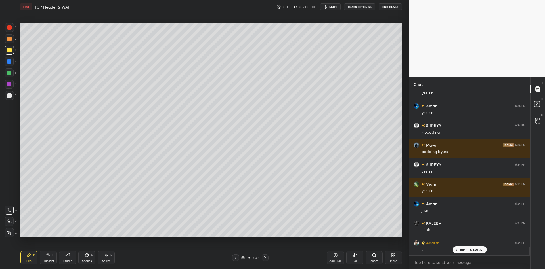
scroll to position [3077, 0]
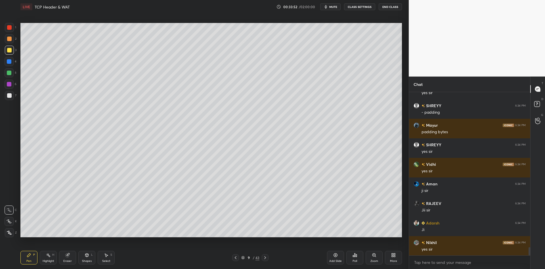
drag, startPoint x: 87, startPoint y: 258, endPoint x: 89, endPoint y: 250, distance: 8.1
click at [88, 256] on icon at bounding box center [87, 255] width 5 height 5
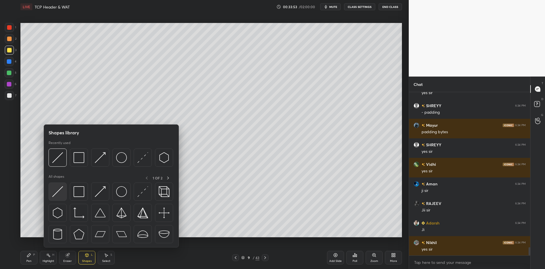
click at [64, 190] on div at bounding box center [58, 192] width 18 height 18
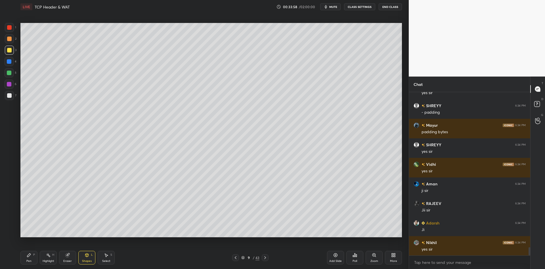
click at [32, 261] on div "Pen P" at bounding box center [28, 258] width 17 height 14
drag, startPoint x: 89, startPoint y: 262, endPoint x: 90, endPoint y: 253, distance: 9.2
click at [89, 260] on div "Shapes" at bounding box center [87, 261] width 10 height 3
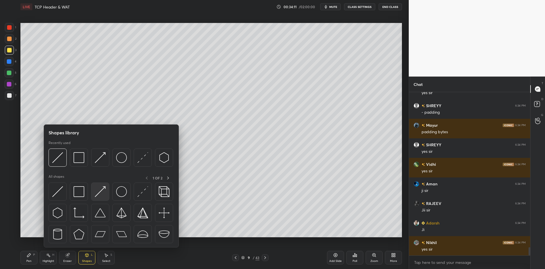
click at [101, 189] on img at bounding box center [100, 192] width 11 height 11
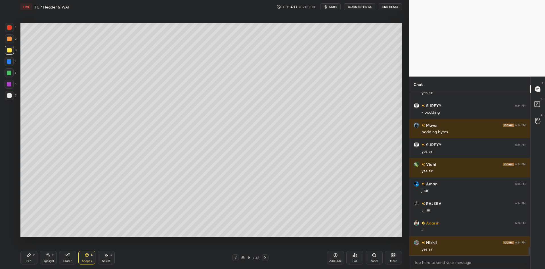
scroll to position [3091, 0]
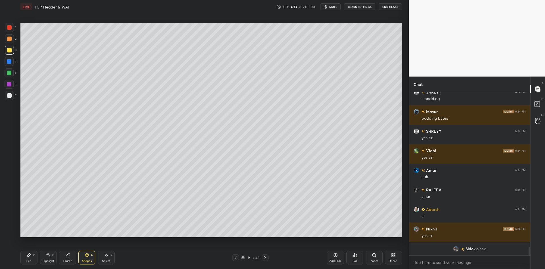
click at [30, 260] on div "Pen" at bounding box center [28, 261] width 5 height 3
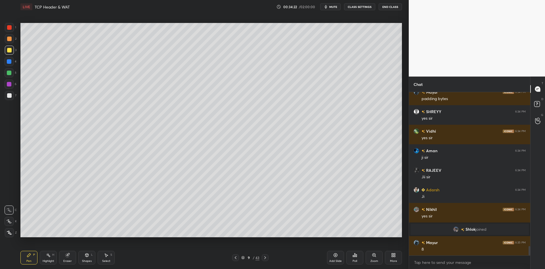
scroll to position [2742, 0]
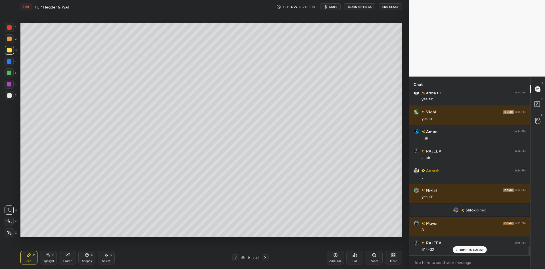
drag, startPoint x: 87, startPoint y: 257, endPoint x: 87, endPoint y: 251, distance: 6.5
click at [88, 256] on icon at bounding box center [87, 255] width 5 height 5
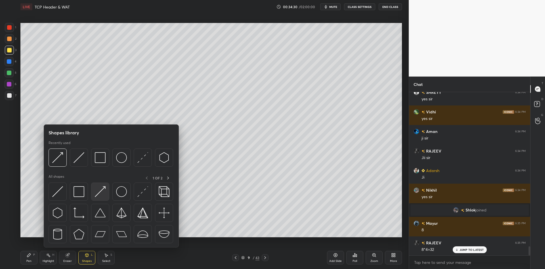
click at [104, 189] on img at bounding box center [100, 192] width 11 height 11
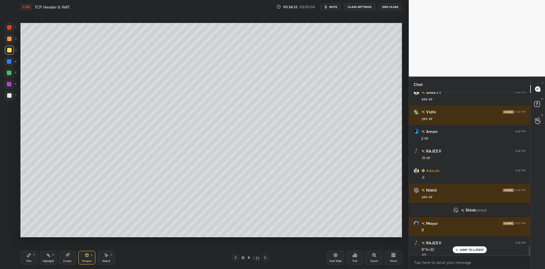
scroll to position [2747, 0]
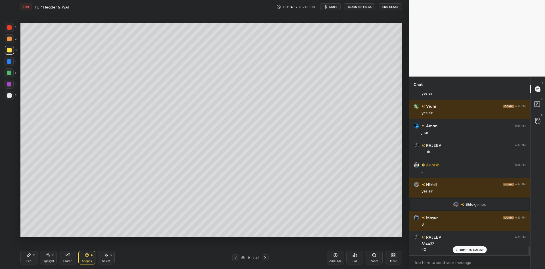
click at [30, 256] on icon at bounding box center [29, 255] width 5 height 5
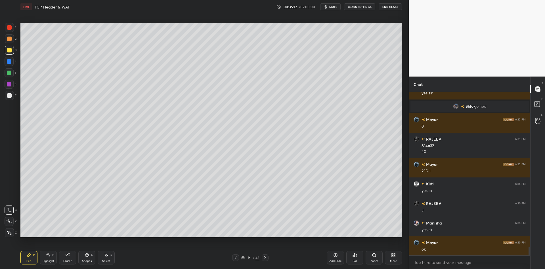
scroll to position [2865, 0]
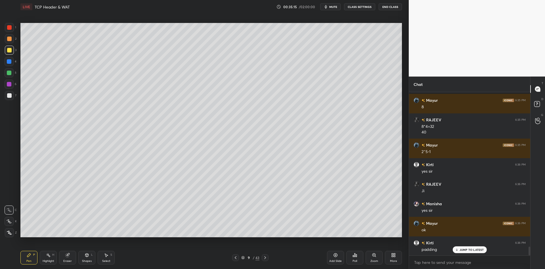
drag, startPoint x: 26, startPoint y: 263, endPoint x: 28, endPoint y: 261, distance: 3.2
click at [28, 262] on div "Pen" at bounding box center [28, 261] width 5 height 3
drag, startPoint x: 88, startPoint y: 260, endPoint x: 89, endPoint y: 250, distance: 10.3
click at [88, 259] on div "Shapes L" at bounding box center [86, 258] width 17 height 14
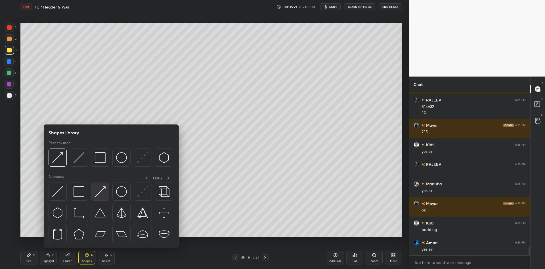
click at [103, 183] on div at bounding box center [100, 192] width 18 height 18
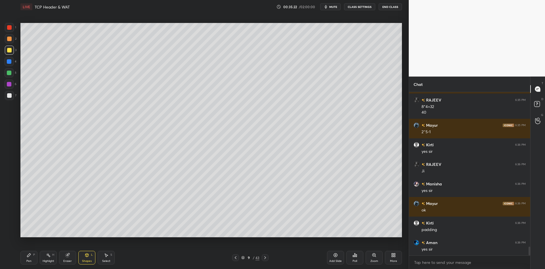
drag, startPoint x: 27, startPoint y: 263, endPoint x: 38, endPoint y: 239, distance: 25.8
click at [28, 261] on div "Pen" at bounding box center [28, 261] width 5 height 3
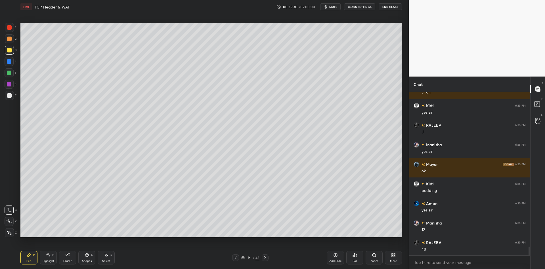
scroll to position [2943, 0]
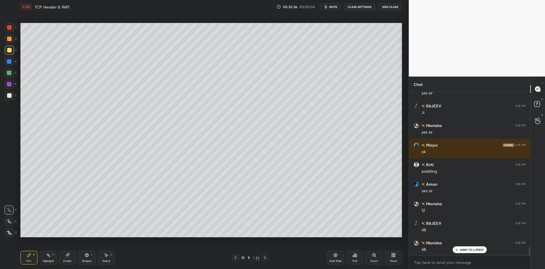
drag, startPoint x: 88, startPoint y: 260, endPoint x: 91, endPoint y: 248, distance: 12.2
click at [89, 259] on div "Shapes L" at bounding box center [86, 258] width 17 height 14
drag, startPoint x: 28, startPoint y: 262, endPoint x: 34, endPoint y: 247, distance: 16.4
click at [27, 263] on div "Pen" at bounding box center [28, 261] width 5 height 3
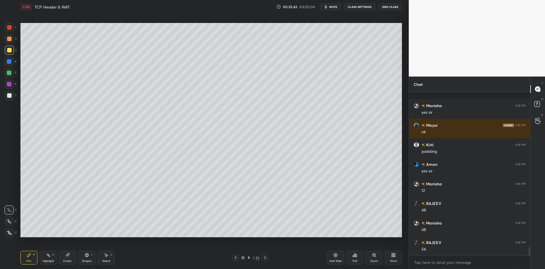
scroll to position [3002, 0]
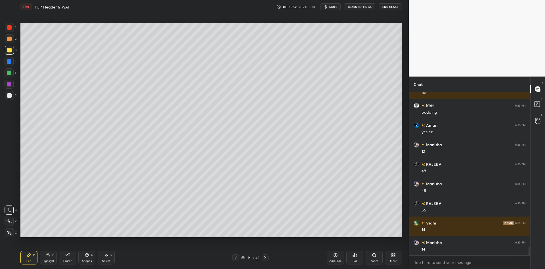
click at [87, 256] on icon at bounding box center [86, 255] width 3 height 3
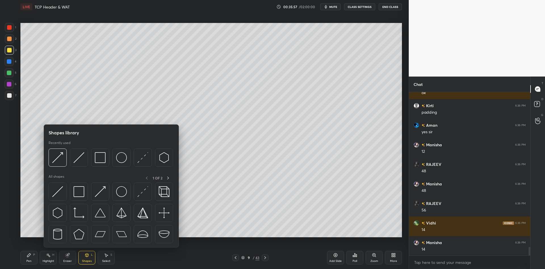
click at [102, 185] on div at bounding box center [100, 192] width 18 height 18
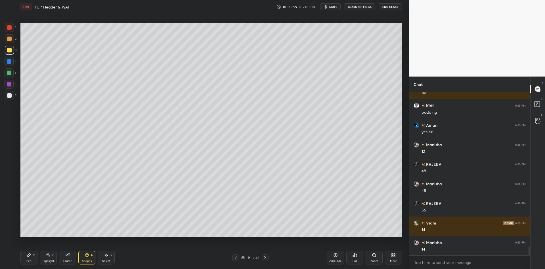
click at [29, 260] on div "Pen" at bounding box center [28, 261] width 5 height 3
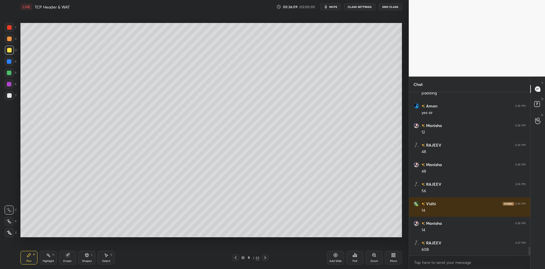
scroll to position [3041, 0]
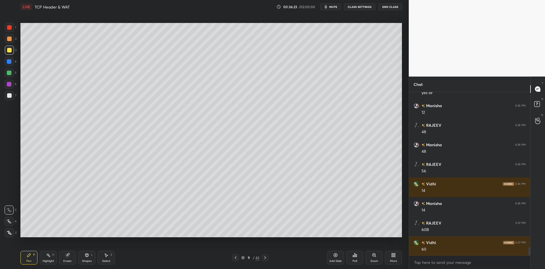
click at [89, 261] on div "Shapes" at bounding box center [87, 261] width 10 height 3
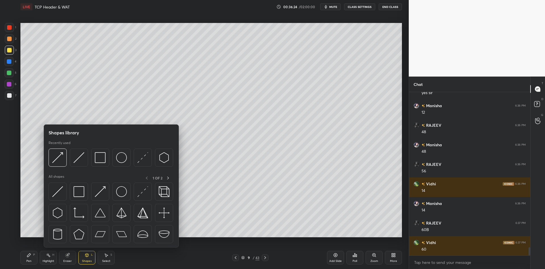
click at [80, 195] on img at bounding box center [79, 192] width 11 height 11
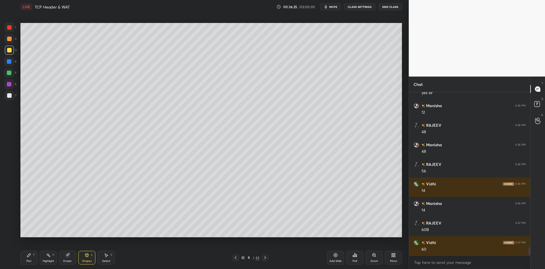
click at [11, 49] on div at bounding box center [9, 50] width 9 height 9
drag, startPoint x: 33, startPoint y: 261, endPoint x: 41, endPoint y: 258, distance: 8.3
click at [37, 259] on div "Pen P" at bounding box center [28, 258] width 17 height 14
drag, startPoint x: 63, startPoint y: 260, endPoint x: 66, endPoint y: 254, distance: 7.2
click at [63, 259] on div "Eraser" at bounding box center [67, 258] width 17 height 14
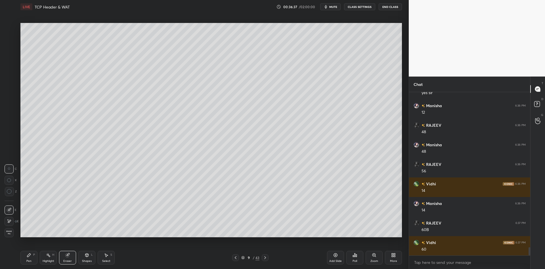
click at [32, 259] on div "Pen P" at bounding box center [28, 258] width 17 height 14
click at [45, 258] on div "Highlight H" at bounding box center [48, 258] width 17 height 14
drag, startPoint x: 28, startPoint y: 262, endPoint x: 28, endPoint y: 256, distance: 6.3
click at [28, 262] on div "Pen" at bounding box center [28, 261] width 5 height 3
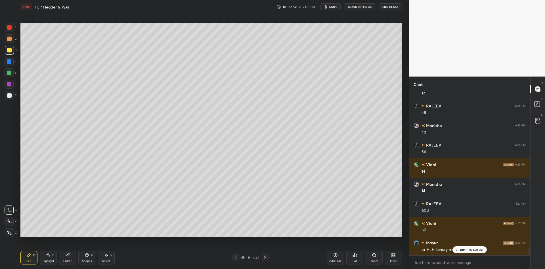
click at [48, 257] on div "Highlight H" at bounding box center [48, 258] width 17 height 14
click at [453, 250] on div "[PERSON_NAME] joined [PERSON_NAME] 6:35 PM 8 RAJEEV 6:35 PM 8*4=32 40 [PERSON_N…" at bounding box center [469, 174] width 121 height 164
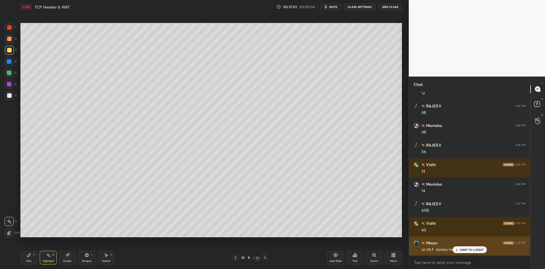
click at [461, 250] on p "JUMP TO LATEST" at bounding box center [472, 249] width 24 height 3
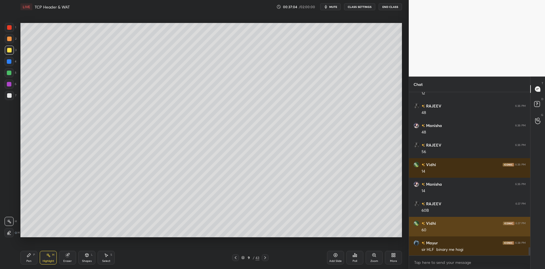
scroll to position [3081, 0]
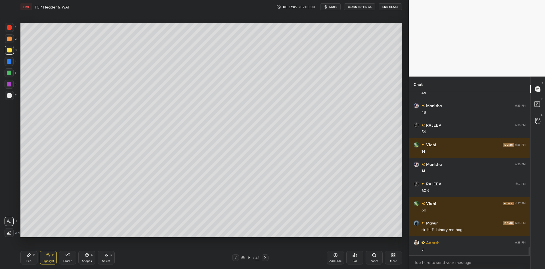
click at [33, 256] on div "Pen P" at bounding box center [28, 258] width 17 height 14
click at [51, 263] on div "Highlight H" at bounding box center [48, 258] width 17 height 14
drag, startPoint x: 25, startPoint y: 258, endPoint x: 33, endPoint y: 259, distance: 8.0
click at [26, 258] on div "Pen P" at bounding box center [28, 258] width 17 height 14
drag, startPoint x: 51, startPoint y: 261, endPoint x: 45, endPoint y: 258, distance: 7.0
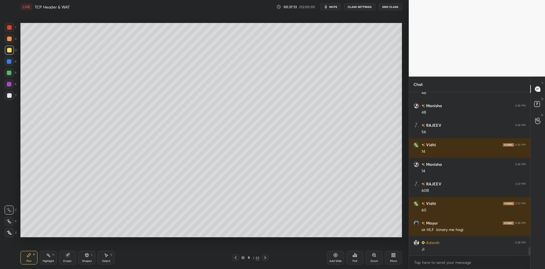
click at [51, 261] on div "Highlight" at bounding box center [49, 261] width 12 height 3
click at [31, 258] on div "Pen P" at bounding box center [28, 258] width 17 height 14
click at [27, 261] on div "Pen" at bounding box center [28, 261] width 5 height 3
drag, startPoint x: 90, startPoint y: 257, endPoint x: 90, endPoint y: 250, distance: 7.1
click at [90, 255] on div "Shapes L" at bounding box center [86, 258] width 17 height 14
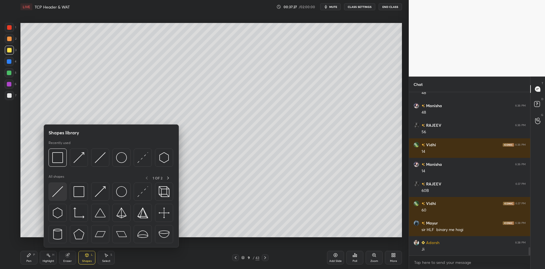
click at [57, 188] on img at bounding box center [57, 192] width 11 height 11
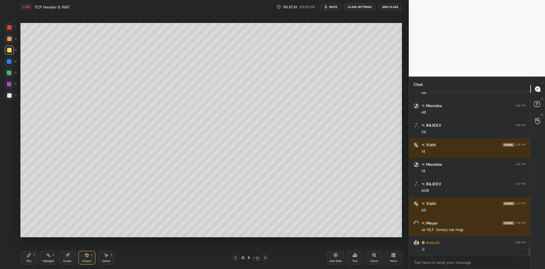
click at [31, 261] on div "Pen" at bounding box center [28, 261] width 5 height 3
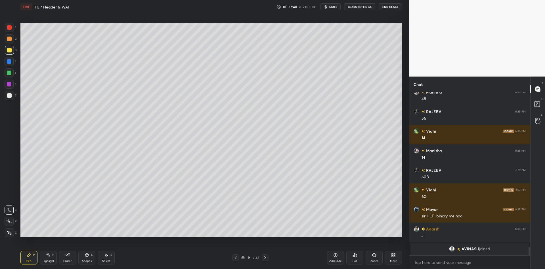
click at [49, 261] on div "Highlight" at bounding box center [49, 261] width 12 height 3
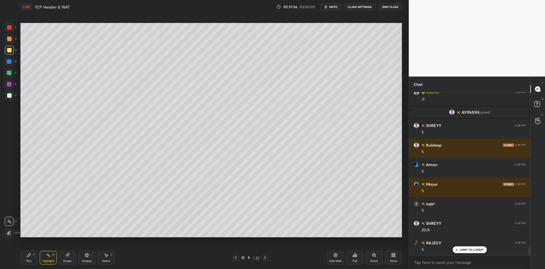
scroll to position [3137, 0]
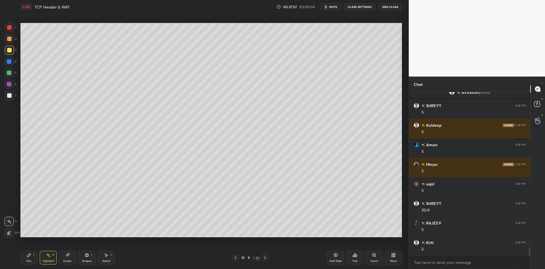
click at [26, 263] on div "Pen P" at bounding box center [28, 258] width 17 height 14
click at [7, 75] on div at bounding box center [9, 72] width 9 height 9
click at [48, 259] on div "Highlight H" at bounding box center [48, 258] width 17 height 14
drag, startPoint x: 34, startPoint y: 258, endPoint x: 47, endPoint y: 259, distance: 12.5
click at [39, 259] on div "Pen P Highlight H Eraser Shapes L Select S" at bounding box center [96, 258] width 153 height 14
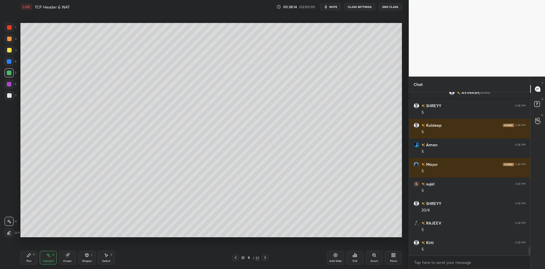
click at [51, 260] on div "Highlight" at bounding box center [49, 261] width 12 height 3
click at [28, 263] on div "Pen P" at bounding box center [28, 258] width 17 height 14
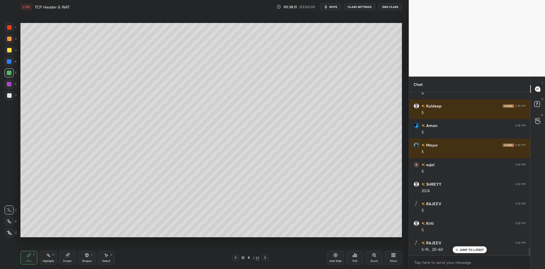
drag, startPoint x: 49, startPoint y: 259, endPoint x: 78, endPoint y: 242, distance: 34.4
click at [49, 259] on div "Highlight H" at bounding box center [48, 258] width 17 height 14
drag, startPoint x: 30, startPoint y: 262, endPoint x: 41, endPoint y: 249, distance: 16.9
click at [31, 262] on div "Pen" at bounding box center [28, 261] width 5 height 3
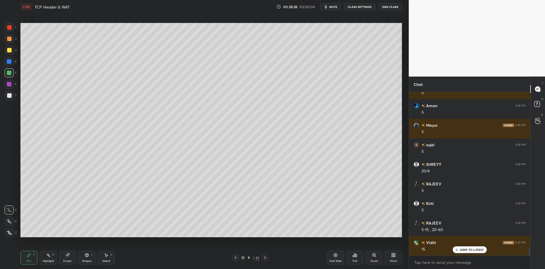
scroll to position [3196, 0]
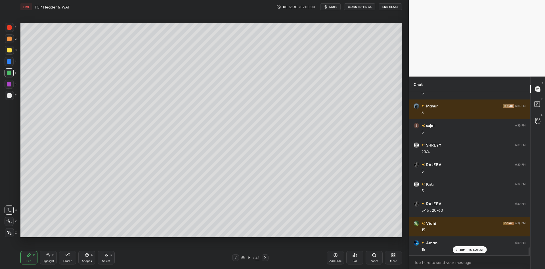
click at [47, 258] on div "Highlight H" at bounding box center [48, 258] width 17 height 14
click at [29, 258] on div "Pen P" at bounding box center [28, 258] width 17 height 14
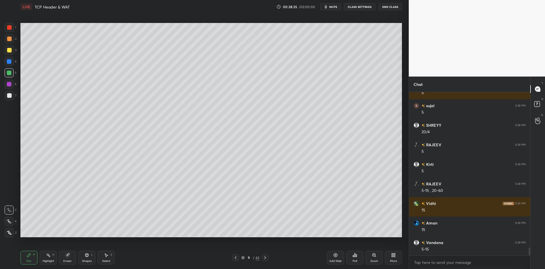
click at [50, 261] on div "Highlight" at bounding box center [49, 261] width 12 height 3
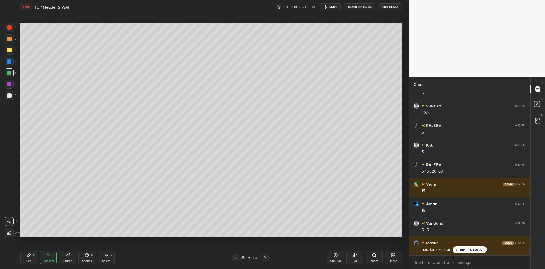
click at [32, 260] on div "Pen P" at bounding box center [28, 258] width 17 height 14
drag, startPoint x: 45, startPoint y: 261, endPoint x: 52, endPoint y: 255, distance: 8.7
click at [46, 260] on div "Highlight" at bounding box center [49, 261] width 12 height 3
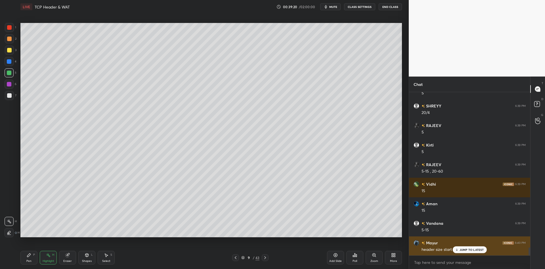
click at [464, 249] on p "JUMP TO LATEST" at bounding box center [472, 249] width 24 height 3
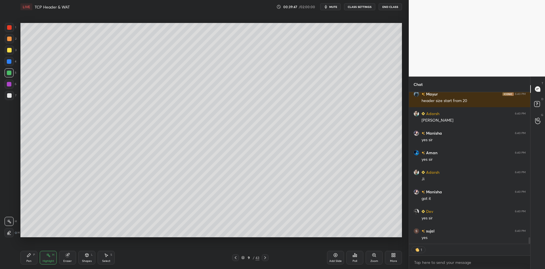
scroll to position [3423, 0]
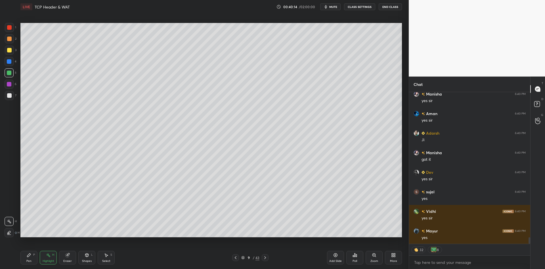
click at [34, 258] on div "Pen P" at bounding box center [28, 258] width 17 height 14
drag, startPoint x: 46, startPoint y: 259, endPoint x: 49, endPoint y: 259, distance: 3.7
click at [47, 258] on div "Highlight H" at bounding box center [48, 258] width 17 height 14
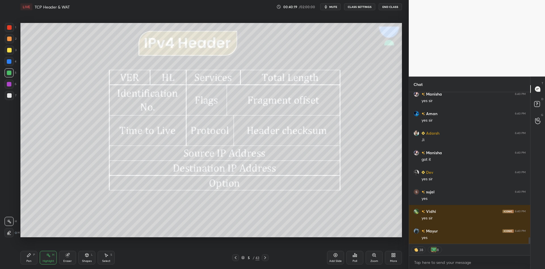
drag, startPoint x: 51, startPoint y: 260, endPoint x: 59, endPoint y: 245, distance: 16.4
click at [50, 261] on div "Highlight" at bounding box center [49, 261] width 12 height 3
click at [34, 258] on div "Pen P" at bounding box center [28, 258] width 17 height 14
drag, startPoint x: 10, startPoint y: 27, endPoint x: 19, endPoint y: 26, distance: 9.4
click at [11, 27] on div at bounding box center [9, 27] width 5 height 5
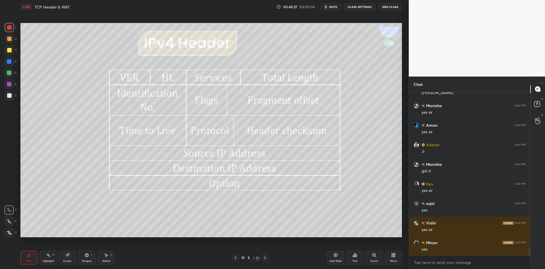
scroll to position [3412, 0]
click at [47, 256] on icon at bounding box center [48, 255] width 5 height 5
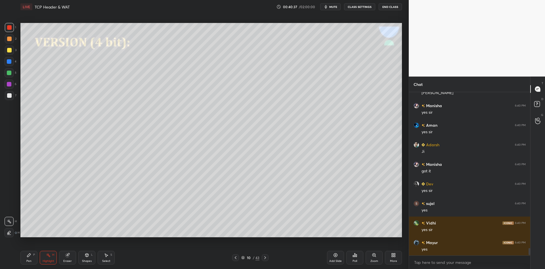
drag, startPoint x: 88, startPoint y: 266, endPoint x: 86, endPoint y: 250, distance: 15.8
click at [88, 264] on div "Shapes L" at bounding box center [86, 258] width 17 height 14
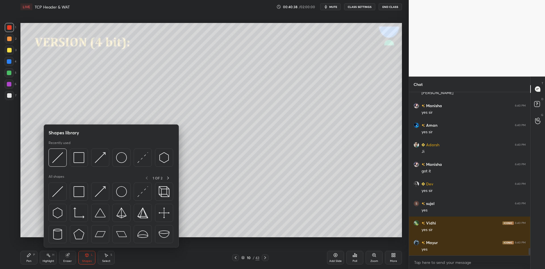
click at [58, 190] on img at bounding box center [57, 192] width 11 height 11
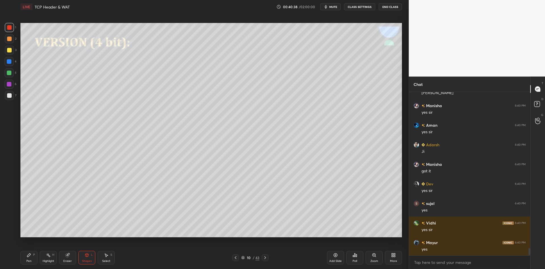
click at [7, 97] on div at bounding box center [9, 95] width 5 height 5
click at [30, 261] on div "Pen" at bounding box center [28, 261] width 5 height 3
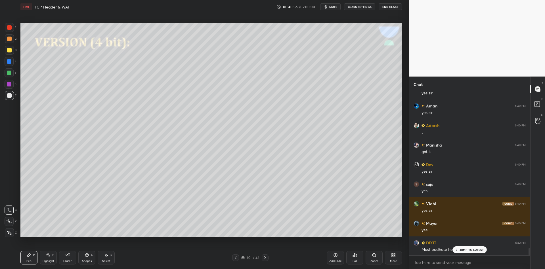
scroll to position [3445, 0]
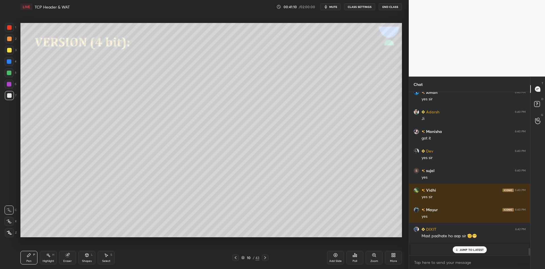
click at [50, 261] on div "Highlight" at bounding box center [49, 261] width 12 height 3
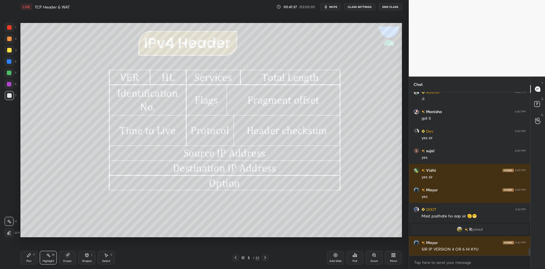
drag, startPoint x: 31, startPoint y: 257, endPoint x: 42, endPoint y: 258, distance: 11.1
click at [31, 257] on div "Pen P" at bounding box center [28, 258] width 17 height 14
click at [45, 259] on div "Highlight H" at bounding box center [48, 258] width 17 height 14
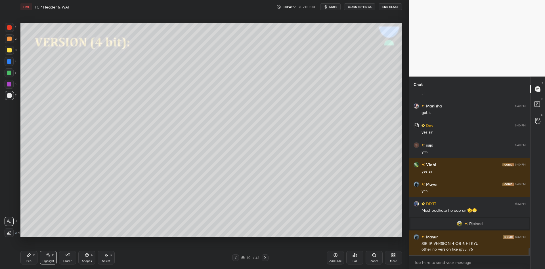
click at [30, 259] on div "Pen P" at bounding box center [28, 258] width 17 height 14
drag, startPoint x: 45, startPoint y: 261, endPoint x: 48, endPoint y: 250, distance: 12.1
click at [45, 261] on div "Highlight" at bounding box center [49, 261] width 12 height 3
click at [26, 257] on div "Pen P" at bounding box center [28, 258] width 17 height 14
click at [45, 262] on div "Highlight" at bounding box center [49, 261] width 12 height 3
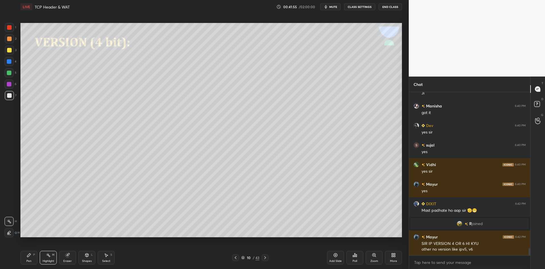
drag, startPoint x: 11, startPoint y: 73, endPoint x: 16, endPoint y: 77, distance: 6.3
click at [11, 73] on div at bounding box center [9, 73] width 5 height 5
drag, startPoint x: 46, startPoint y: 264, endPoint x: 58, endPoint y: 238, distance: 27.8
click at [45, 263] on div "Highlight H" at bounding box center [48, 258] width 17 height 14
drag, startPoint x: 30, startPoint y: 263, endPoint x: 31, endPoint y: 259, distance: 3.9
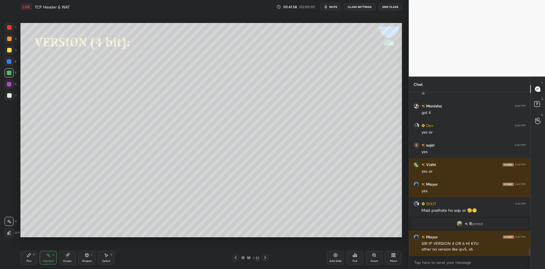
click at [31, 263] on div "Pen" at bounding box center [28, 261] width 5 height 3
click at [9, 96] on div at bounding box center [9, 95] width 5 height 5
click at [65, 260] on div "Eraser" at bounding box center [67, 261] width 9 height 3
click at [28, 261] on div "Pen" at bounding box center [28, 261] width 5 height 3
click at [9, 51] on div at bounding box center [9, 50] width 5 height 5
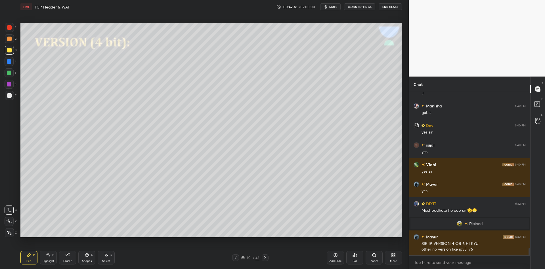
click at [50, 261] on div "Highlight" at bounding box center [49, 261] width 12 height 3
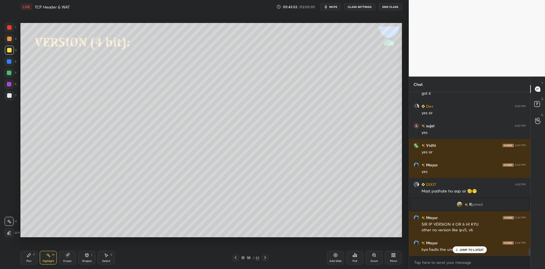
drag, startPoint x: 32, startPoint y: 259, endPoint x: 33, endPoint y: 250, distance: 9.6
click at [32, 259] on div "Pen P" at bounding box center [28, 258] width 17 height 14
click at [9, 51] on div at bounding box center [9, 50] width 5 height 5
click at [51, 259] on div "Highlight H" at bounding box center [48, 258] width 17 height 14
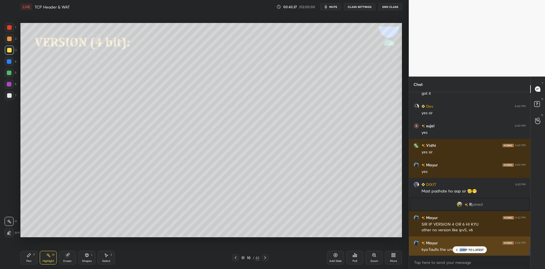
click at [466, 248] on p "JUMP TO LATEST" at bounding box center [472, 249] width 24 height 3
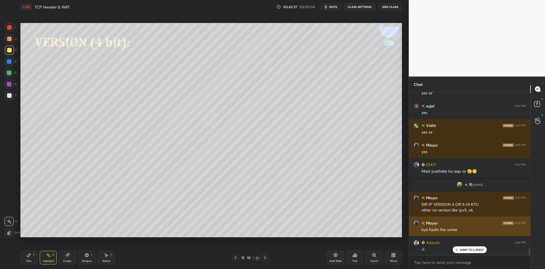
scroll to position [3529, 0]
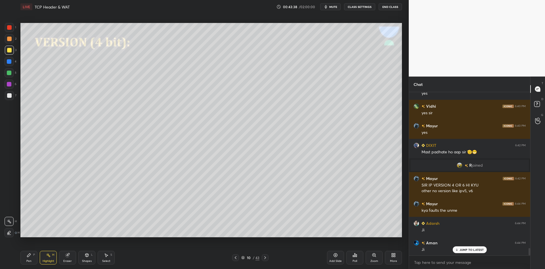
drag, startPoint x: 30, startPoint y: 259, endPoint x: 43, endPoint y: 258, distance: 13.4
click at [32, 258] on div "Pen P" at bounding box center [28, 258] width 17 height 14
drag, startPoint x: 90, startPoint y: 259, endPoint x: 93, endPoint y: 250, distance: 9.8
click at [91, 258] on div "Shapes L" at bounding box center [86, 258] width 17 height 14
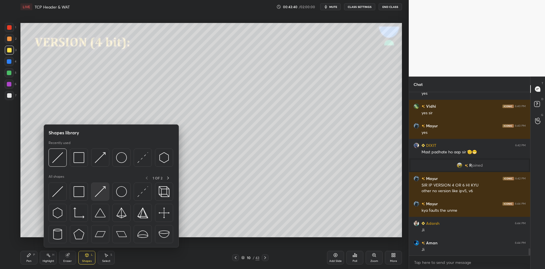
click at [100, 190] on img at bounding box center [100, 192] width 11 height 11
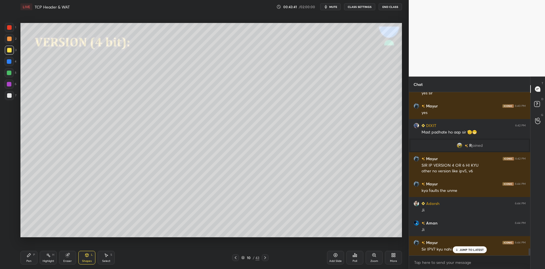
scroll to position [3568, 0]
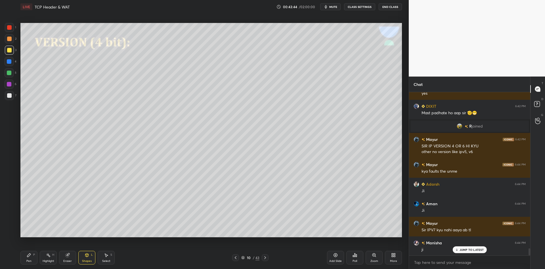
drag, startPoint x: 31, startPoint y: 259, endPoint x: 43, endPoint y: 258, distance: 12.3
click at [32, 259] on div "Pen P" at bounding box center [28, 258] width 17 height 14
click at [48, 261] on div "Highlight" at bounding box center [49, 261] width 12 height 3
click at [32, 257] on div "Pen P" at bounding box center [28, 258] width 17 height 14
drag, startPoint x: 88, startPoint y: 260, endPoint x: 90, endPoint y: 248, distance: 12.4
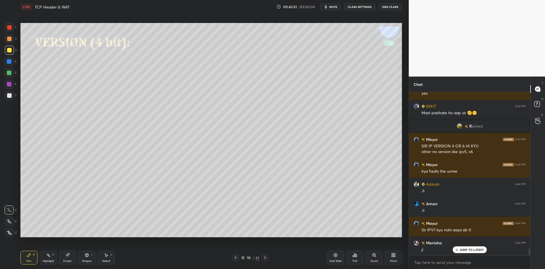
click at [89, 258] on div "Shapes L" at bounding box center [86, 258] width 17 height 14
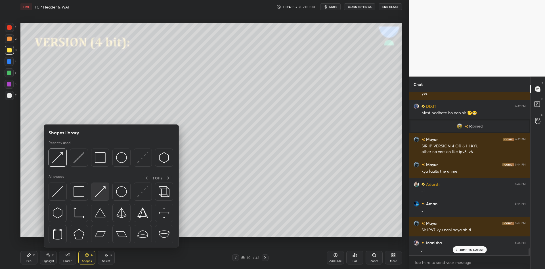
click at [101, 189] on img at bounding box center [100, 192] width 11 height 11
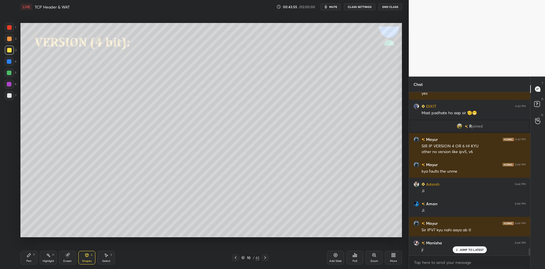
click at [31, 259] on div "Pen P" at bounding box center [28, 258] width 17 height 14
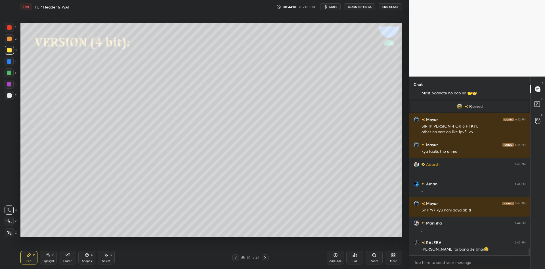
click at [26, 261] on div "Pen P" at bounding box center [28, 258] width 17 height 14
click at [47, 260] on div "Highlight" at bounding box center [49, 261] width 12 height 3
click at [49, 259] on div "Highlight H" at bounding box center [48, 258] width 17 height 14
click at [31, 262] on div "Pen P" at bounding box center [28, 258] width 17 height 14
click at [107, 256] on icon at bounding box center [106, 255] width 5 height 5
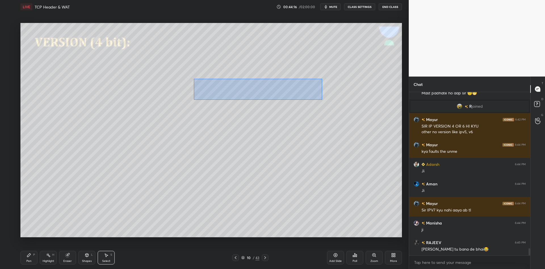
drag, startPoint x: 197, startPoint y: 81, endPoint x: 321, endPoint y: 99, distance: 125.7
click at [322, 100] on div "0 ° Undo Copy Paste here Duplicate Duplicate to new slide Delete" at bounding box center [211, 130] width 382 height 215
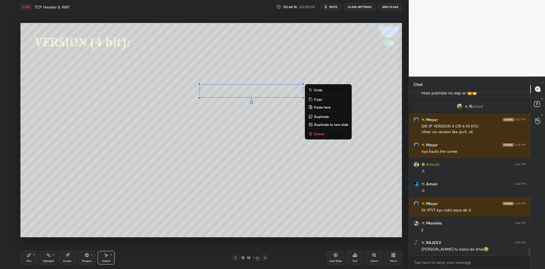
click at [324, 102] on button "Copy" at bounding box center [328, 99] width 42 height 7
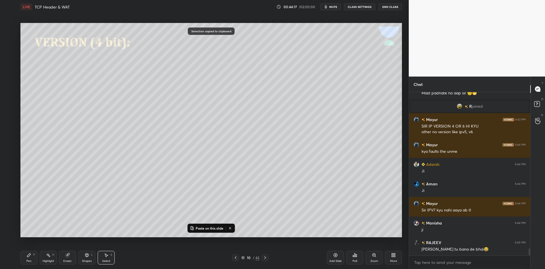
drag, startPoint x: 209, startPoint y: 231, endPoint x: 214, endPoint y: 217, distance: 14.7
click at [210, 229] on p "Paste on this slide" at bounding box center [210, 228] width 28 height 5
drag, startPoint x: 245, startPoint y: 98, endPoint x: 221, endPoint y: 141, distance: 48.9
click at [222, 141] on div "0 ° Undo Copy Paste here Duplicate Duplicate to new slide Delete" at bounding box center [211, 130] width 382 height 215
click at [229, 144] on div "0 ° Undo Copy Paste here Duplicate Duplicate to new slide Delete" at bounding box center [211, 130] width 382 height 215
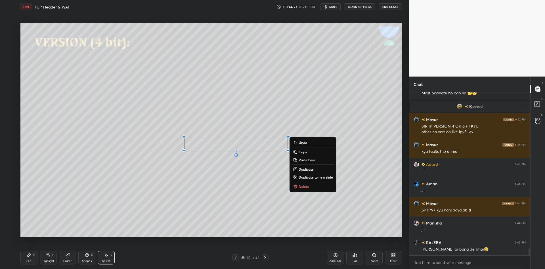
drag, startPoint x: 30, startPoint y: 258, endPoint x: 48, endPoint y: 259, distance: 17.9
click at [33, 257] on div "Pen P" at bounding box center [28, 258] width 17 height 14
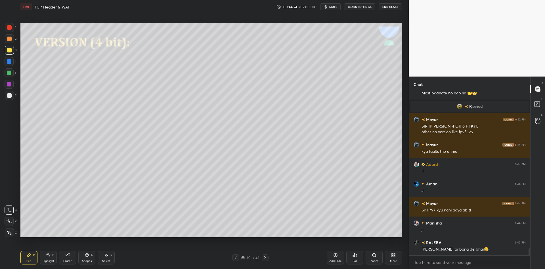
click at [49, 258] on div "Highlight H" at bounding box center [48, 258] width 17 height 14
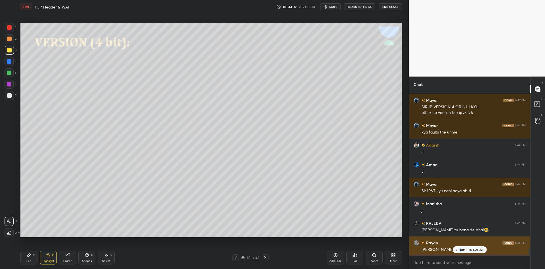
click at [461, 249] on p "JUMP TO LATEST" at bounding box center [472, 249] width 24 height 3
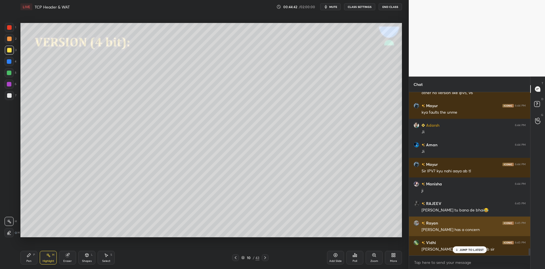
scroll to position [3646, 0]
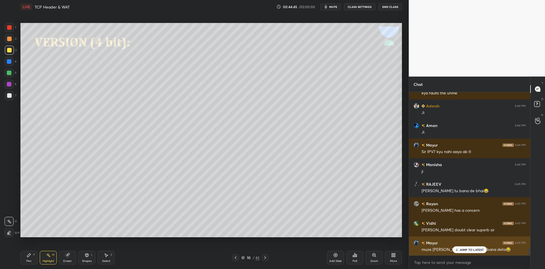
drag, startPoint x: 464, startPoint y: 250, endPoint x: 467, endPoint y: 250, distance: 2.9
click at [464, 250] on p "JUMP TO LATEST" at bounding box center [472, 249] width 24 height 3
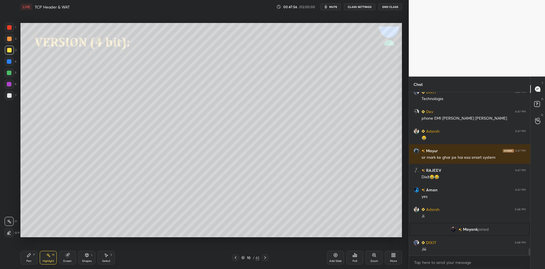
scroll to position [3763, 0]
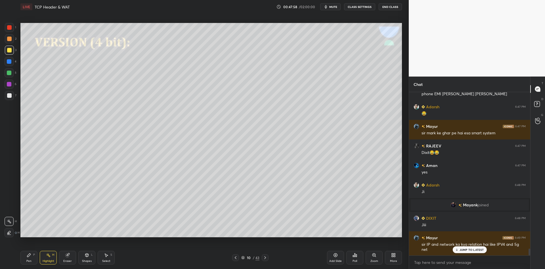
click at [471, 251] on p "JUMP TO LATEST" at bounding box center [472, 249] width 24 height 3
drag, startPoint x: 30, startPoint y: 255, endPoint x: 36, endPoint y: 252, distance: 6.9
click at [32, 254] on div "Pen P" at bounding box center [28, 258] width 17 height 14
click at [44, 259] on div "Highlight H" at bounding box center [48, 258] width 17 height 14
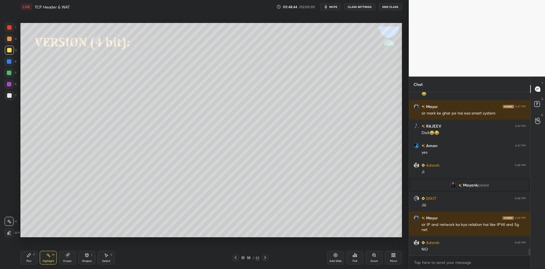
drag, startPoint x: 33, startPoint y: 256, endPoint x: 43, endPoint y: 254, distance: 10.1
click at [35, 253] on div "Pen P" at bounding box center [28, 258] width 17 height 14
click at [47, 257] on icon at bounding box center [48, 255] width 5 height 5
drag, startPoint x: 30, startPoint y: 261, endPoint x: 43, endPoint y: 258, distance: 13.7
click at [33, 258] on div "Pen P" at bounding box center [28, 258] width 17 height 14
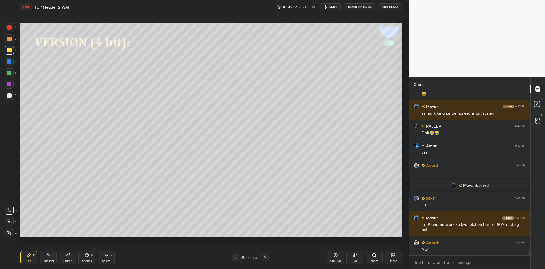
click at [47, 260] on div "Highlight" at bounding box center [49, 261] width 12 height 3
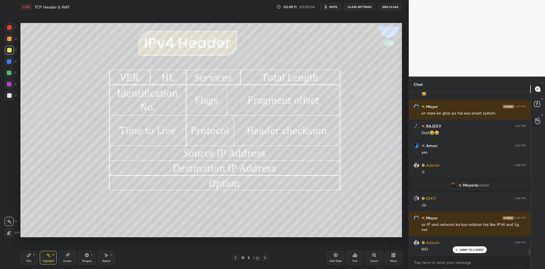
scroll to position [3802, 0]
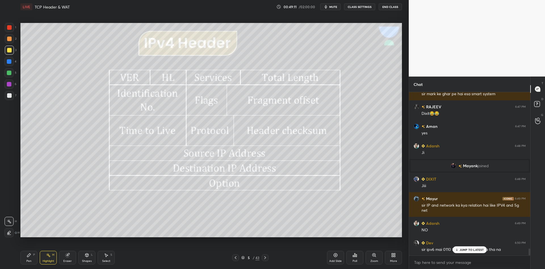
click at [36, 261] on div "Pen P" at bounding box center [28, 258] width 17 height 14
click at [47, 264] on div "Highlight H" at bounding box center [48, 258] width 17 height 14
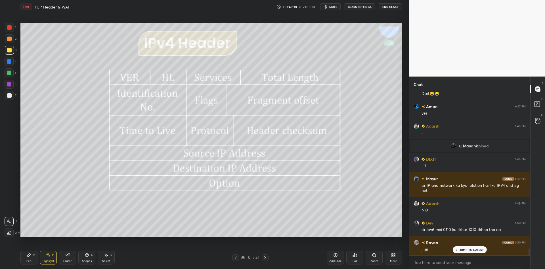
drag, startPoint x: 45, startPoint y: 263, endPoint x: 50, endPoint y: 257, distance: 7.7
click at [48, 260] on div "Highlight" at bounding box center [49, 261] width 12 height 3
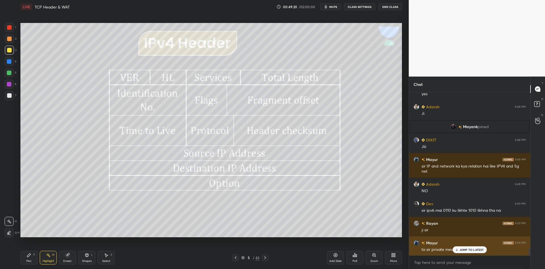
drag, startPoint x: 457, startPoint y: 252, endPoint x: 460, endPoint y: 250, distance: 3.8
click at [457, 252] on div "JUMP TO LATEST" at bounding box center [470, 250] width 34 height 7
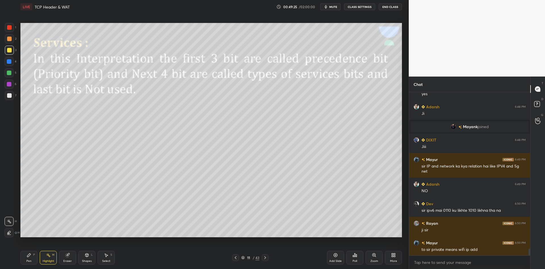
click at [32, 257] on div "Pen P" at bounding box center [28, 258] width 17 height 14
click at [88, 261] on div "Shapes" at bounding box center [87, 261] width 10 height 3
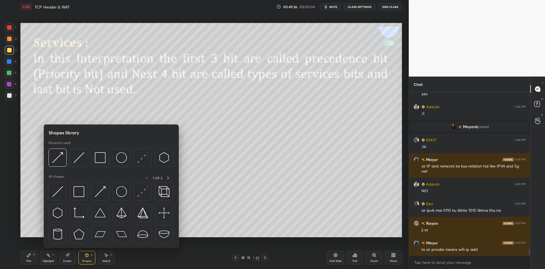
click at [83, 191] on img at bounding box center [79, 192] width 11 height 11
click at [9, 71] on div at bounding box center [9, 72] width 9 height 9
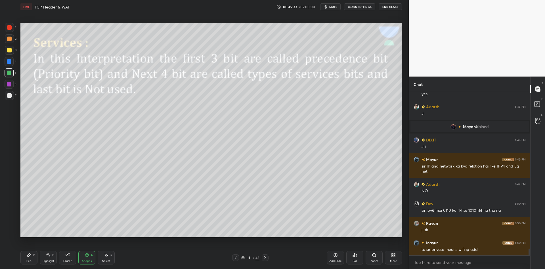
drag, startPoint x: 36, startPoint y: 261, endPoint x: 82, endPoint y: 257, distance: 46.4
click at [39, 261] on div "Pen P Highlight H Eraser Shapes L Select S" at bounding box center [96, 258] width 153 height 14
click at [87, 263] on div "Shapes L" at bounding box center [86, 258] width 17 height 14
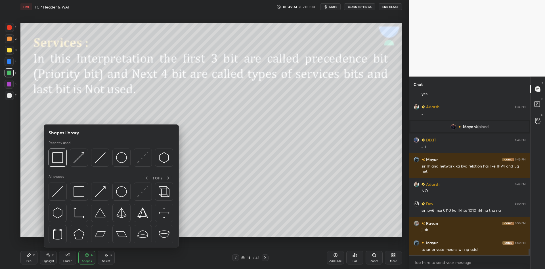
click at [33, 256] on div "Pen P" at bounding box center [28, 258] width 17 height 14
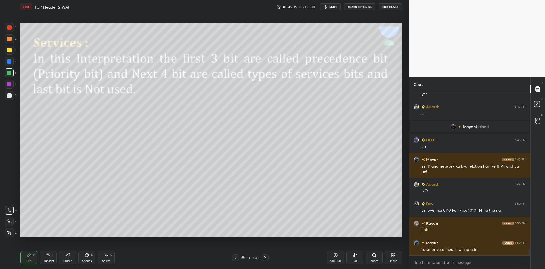
click at [85, 257] on icon at bounding box center [87, 255] width 5 height 5
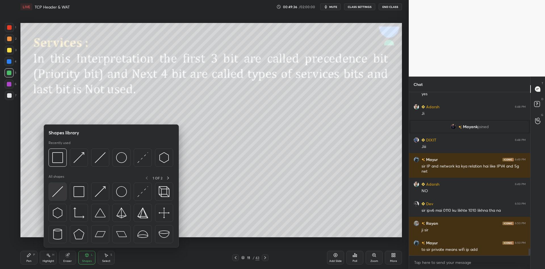
click at [60, 193] on img at bounding box center [57, 192] width 11 height 11
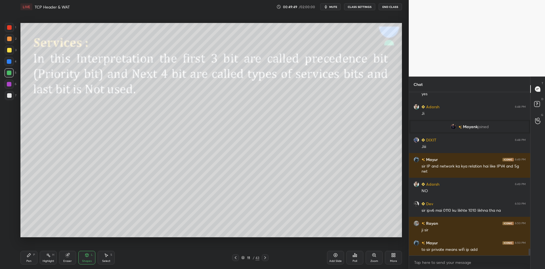
drag, startPoint x: 32, startPoint y: 263, endPoint x: 63, endPoint y: 258, distance: 31.6
click at [33, 263] on div "Pen P" at bounding box center [28, 258] width 17 height 14
drag, startPoint x: 90, startPoint y: 263, endPoint x: 89, endPoint y: 249, distance: 13.6
click at [89, 262] on div "Shapes" at bounding box center [87, 261] width 10 height 3
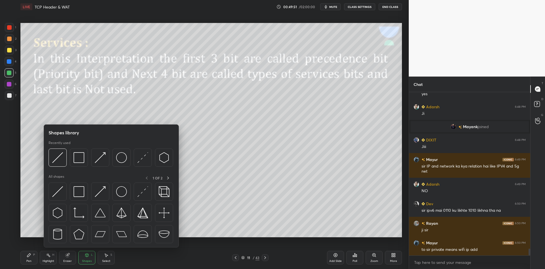
drag, startPoint x: 82, startPoint y: 153, endPoint x: 18, endPoint y: 60, distance: 113.1
click at [81, 154] on img at bounding box center [79, 157] width 11 height 11
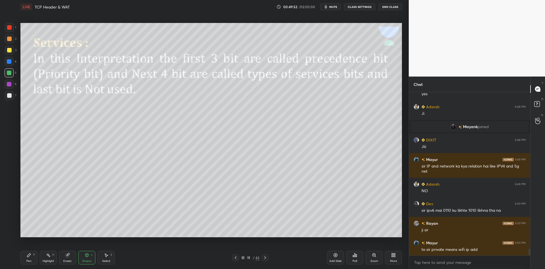
scroll to position [3861, 0]
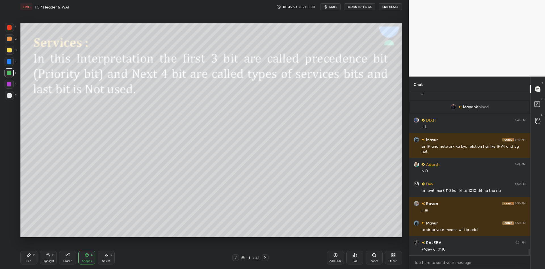
drag, startPoint x: 91, startPoint y: 262, endPoint x: 89, endPoint y: 257, distance: 5.9
click at [89, 261] on div "Shapes" at bounding box center [87, 261] width 10 height 3
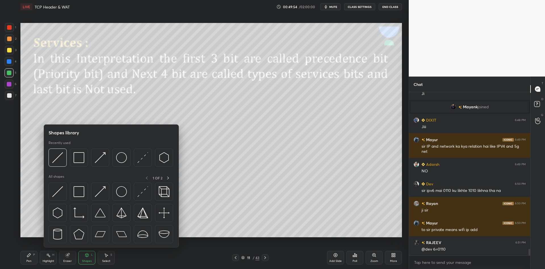
click at [78, 158] on img at bounding box center [79, 157] width 11 height 11
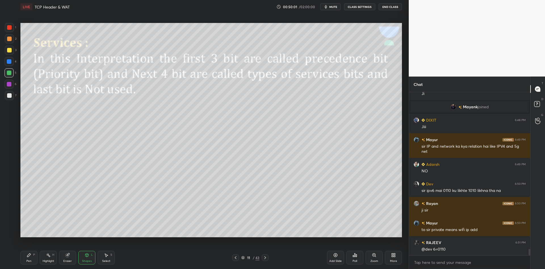
drag, startPoint x: 87, startPoint y: 261, endPoint x: 89, endPoint y: 258, distance: 3.3
click at [88, 260] on div "Shapes" at bounding box center [87, 261] width 10 height 3
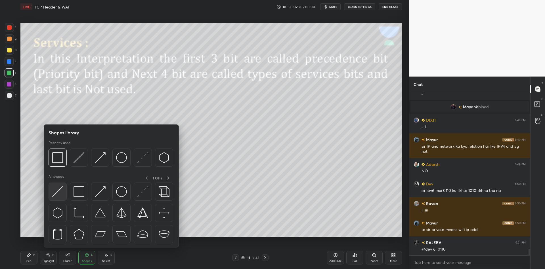
click at [63, 189] on div at bounding box center [58, 192] width 18 height 18
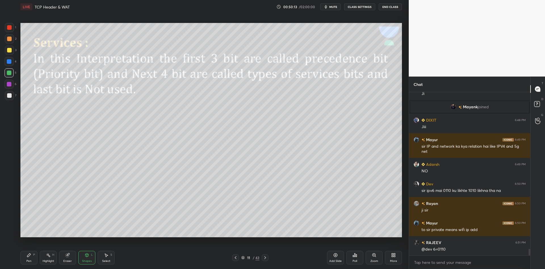
drag, startPoint x: 32, startPoint y: 260, endPoint x: 28, endPoint y: 240, distance: 19.6
click at [32, 259] on div "Pen P" at bounding box center [28, 258] width 17 height 14
drag, startPoint x: 10, startPoint y: 49, endPoint x: 18, endPoint y: 56, distance: 11.1
click at [10, 50] on div at bounding box center [9, 50] width 5 height 5
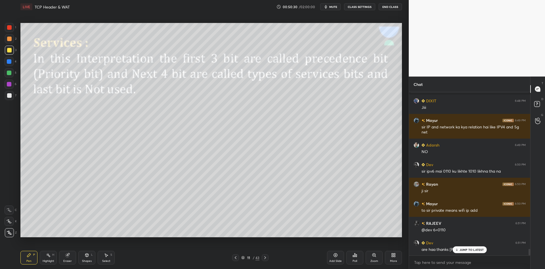
drag, startPoint x: 9, startPoint y: 210, endPoint x: 18, endPoint y: 206, distance: 10.3
click at [9, 210] on icon at bounding box center [9, 210] width 5 height 4
drag, startPoint x: 88, startPoint y: 257, endPoint x: 87, endPoint y: 250, distance: 6.8
click at [88, 257] on icon at bounding box center [87, 255] width 5 height 5
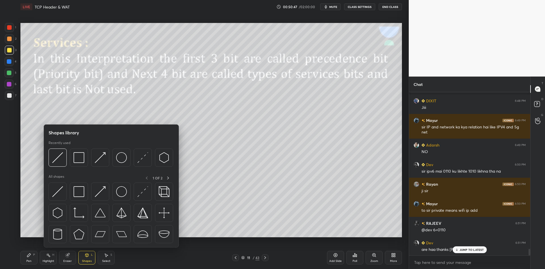
click at [58, 187] on div at bounding box center [58, 192] width 18 height 18
click at [9, 95] on div at bounding box center [9, 95] width 5 height 5
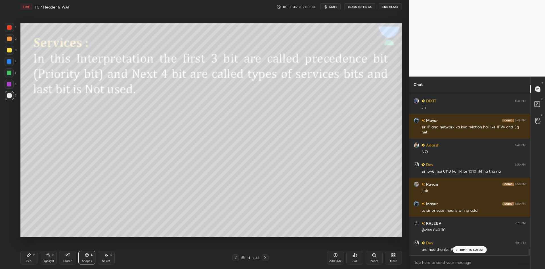
click at [27, 263] on div "Pen P" at bounding box center [28, 258] width 17 height 14
drag, startPoint x: 84, startPoint y: 259, endPoint x: 84, endPoint y: 249, distance: 9.7
click at [84, 257] on div "Shapes L" at bounding box center [86, 258] width 17 height 14
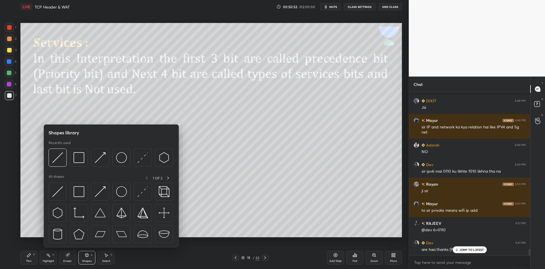
click at [60, 187] on img at bounding box center [57, 192] width 11 height 11
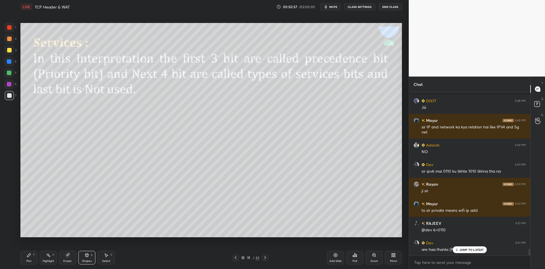
drag, startPoint x: 30, startPoint y: 261, endPoint x: 38, endPoint y: 241, distance: 21.2
click at [30, 260] on div "Pen" at bounding box center [28, 261] width 5 height 3
click at [88, 260] on div "Shapes" at bounding box center [87, 261] width 10 height 3
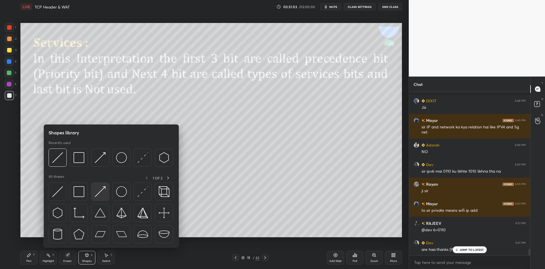
click at [100, 187] on div at bounding box center [100, 192] width 18 height 18
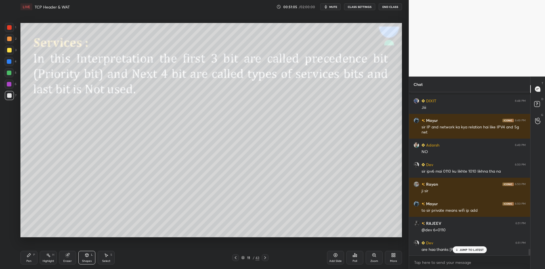
click at [31, 259] on div "Pen P" at bounding box center [28, 258] width 17 height 14
click at [36, 259] on div "Pen P" at bounding box center [28, 258] width 17 height 14
click at [87, 257] on icon at bounding box center [87, 255] width 5 height 5
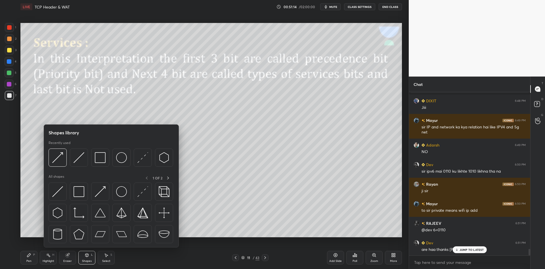
click at [67, 190] on div at bounding box center [111, 215] width 125 height 64
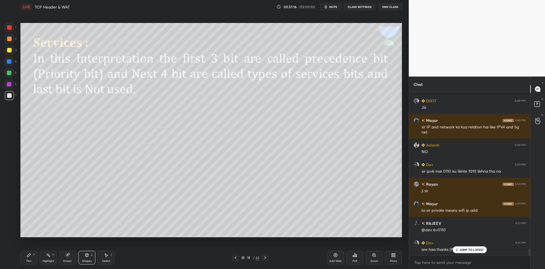
drag, startPoint x: 62, startPoint y: 261, endPoint x: 66, endPoint y: 258, distance: 4.7
click at [63, 260] on div "Eraser" at bounding box center [67, 258] width 17 height 14
click at [31, 257] on icon at bounding box center [29, 255] width 5 height 5
click at [89, 260] on div "Shapes" at bounding box center [87, 261] width 10 height 3
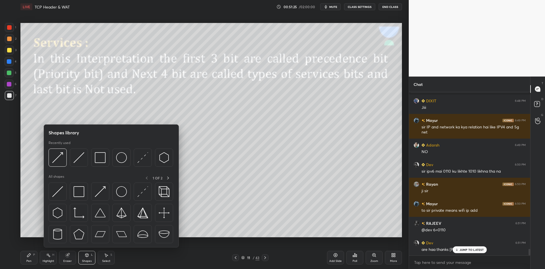
drag, startPoint x: 104, startPoint y: 188, endPoint x: 175, endPoint y: 149, distance: 80.8
click at [102, 187] on img at bounding box center [100, 192] width 11 height 11
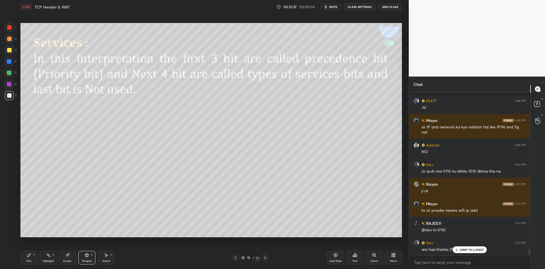
drag, startPoint x: 30, startPoint y: 258, endPoint x: 60, endPoint y: 238, distance: 35.5
click at [32, 257] on div "Pen P" at bounding box center [28, 258] width 17 height 14
click at [50, 258] on div "Highlight H" at bounding box center [48, 258] width 17 height 14
drag, startPoint x: 36, startPoint y: 262, endPoint x: 42, endPoint y: 259, distance: 6.7
click at [37, 262] on div "Pen P Highlight H Eraser Shapes L Select S" at bounding box center [96, 258] width 153 height 14
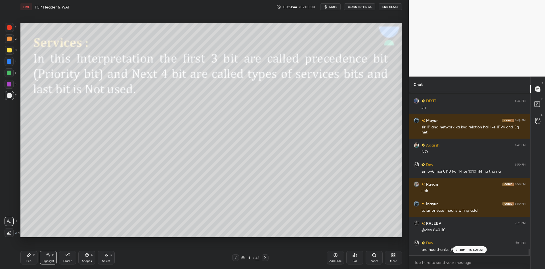
drag, startPoint x: 88, startPoint y: 259, endPoint x: 88, endPoint y: 250, distance: 8.5
click at [88, 259] on div "Shapes L" at bounding box center [86, 258] width 17 height 14
drag, startPoint x: 28, startPoint y: 262, endPoint x: 35, endPoint y: 255, distance: 9.6
click at [28, 262] on div "Pen" at bounding box center [28, 261] width 5 height 3
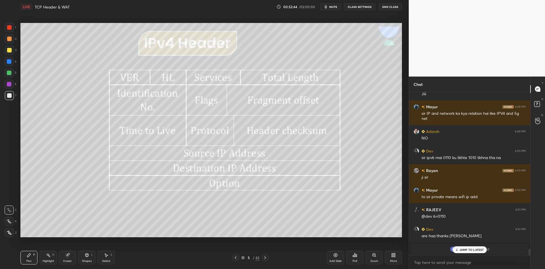
click at [6, 76] on div at bounding box center [9, 72] width 9 height 9
click at [30, 261] on div "Pen" at bounding box center [28, 261] width 5 height 3
click at [48, 260] on div "Highlight" at bounding box center [49, 261] width 12 height 3
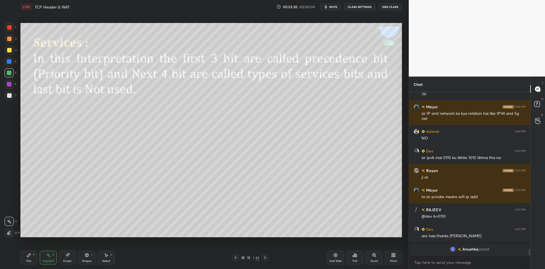
scroll to position [3914, 0]
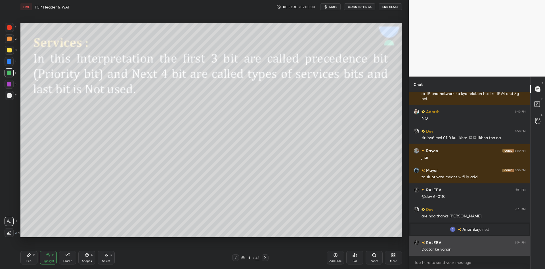
click at [462, 249] on div "Doctor ke yahan" at bounding box center [474, 250] width 104 height 6
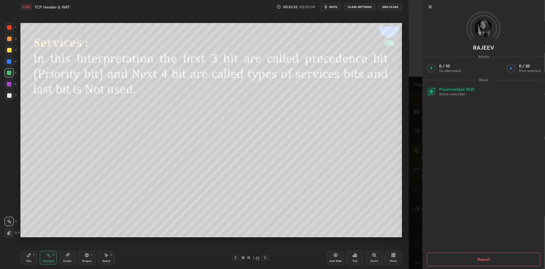
click at [430, 6] on icon at bounding box center [430, 6] width 3 height 3
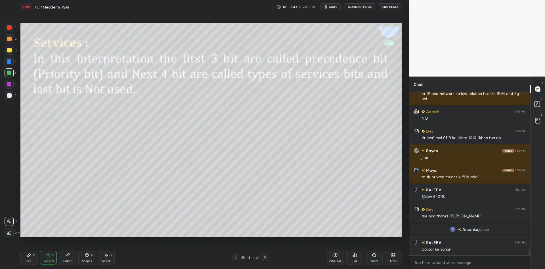
click at [32, 259] on div "Pen P" at bounding box center [28, 258] width 17 height 14
click at [46, 259] on div "Highlight H" at bounding box center [48, 258] width 17 height 14
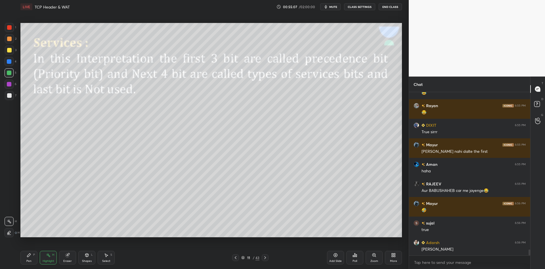
scroll to position [4286, 0]
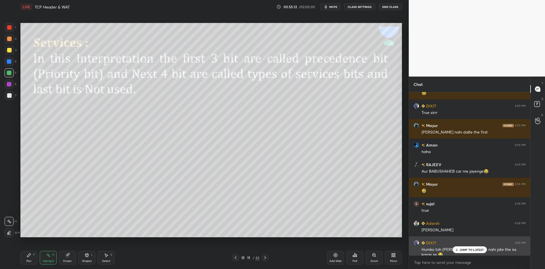
drag, startPoint x: 464, startPoint y: 252, endPoint x: 468, endPoint y: 255, distance: 5.2
click at [464, 252] on div "JUMP TO LATEST" at bounding box center [470, 250] width 34 height 7
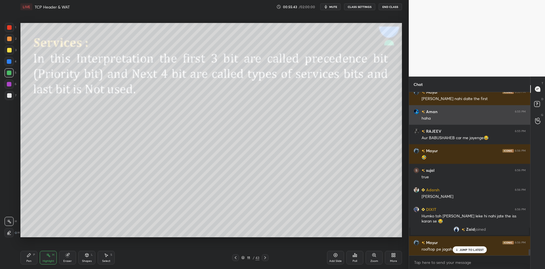
scroll to position [4173, 0]
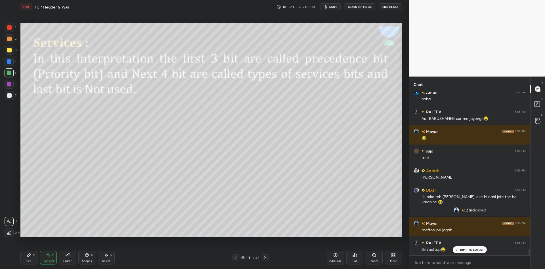
drag, startPoint x: 27, startPoint y: 256, endPoint x: 43, endPoint y: 257, distance: 15.4
click at [30, 256] on icon at bounding box center [29, 255] width 5 height 5
click at [47, 258] on div "Highlight H" at bounding box center [48, 258] width 17 height 14
click at [30, 262] on div "Pen" at bounding box center [28, 261] width 5 height 3
click at [9, 73] on div at bounding box center [9, 73] width 5 height 5
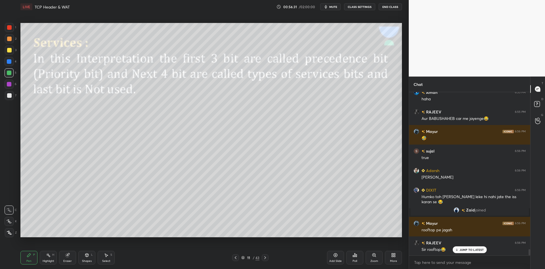
drag, startPoint x: 88, startPoint y: 259, endPoint x: 92, endPoint y: 250, distance: 10.3
click at [89, 258] on div "Shapes L" at bounding box center [86, 258] width 17 height 14
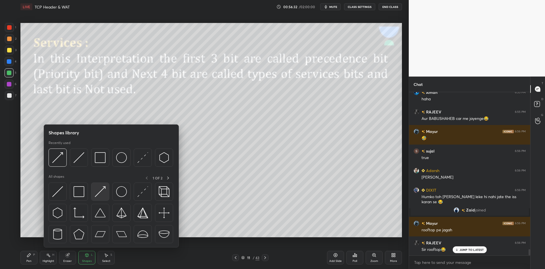
click at [101, 193] on img at bounding box center [100, 192] width 11 height 11
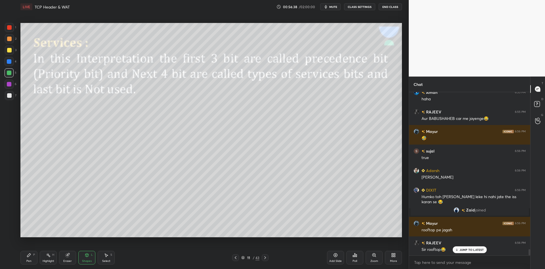
drag, startPoint x: 106, startPoint y: 259, endPoint x: 139, endPoint y: 240, distance: 38.2
click at [106, 257] on div "Select S" at bounding box center [106, 258] width 17 height 14
drag, startPoint x: 287, startPoint y: 159, endPoint x: 300, endPoint y: 171, distance: 17.5
click at [304, 177] on div "0 ° Undo Copy Paste here Duplicate Duplicate to new slide Delete" at bounding box center [211, 130] width 382 height 215
click at [298, 165] on div "0 ° Undo Copy Paste here Duplicate Duplicate to new slide Delete" at bounding box center [211, 130] width 382 height 215
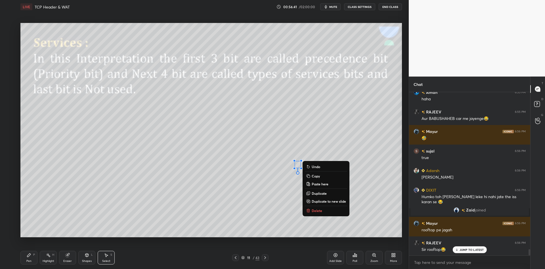
drag, startPoint x: 32, startPoint y: 257, endPoint x: 39, endPoint y: 256, distance: 7.3
click at [35, 257] on div "Pen P" at bounding box center [28, 258] width 17 height 14
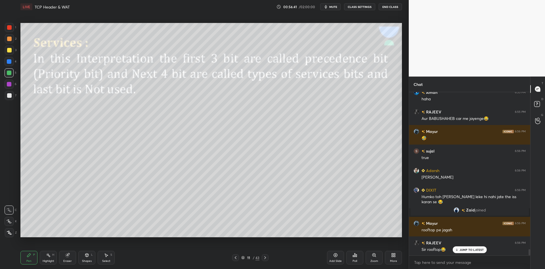
click at [50, 260] on div "Highlight" at bounding box center [49, 261] width 12 height 3
drag, startPoint x: 33, startPoint y: 259, endPoint x: 36, endPoint y: 257, distance: 4.0
click at [33, 258] on div "Pen P" at bounding box center [28, 258] width 17 height 14
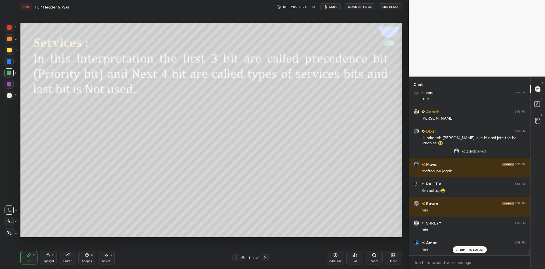
scroll to position [4291, 0]
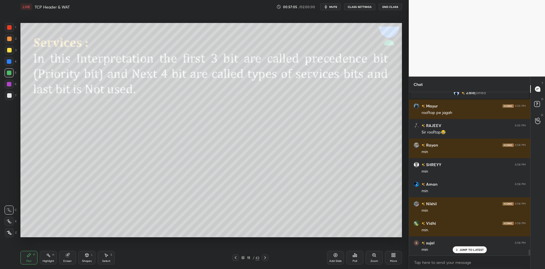
drag, startPoint x: 29, startPoint y: 259, endPoint x: 31, endPoint y: 251, distance: 8.7
click at [29, 258] on div "Pen P" at bounding box center [28, 258] width 17 height 14
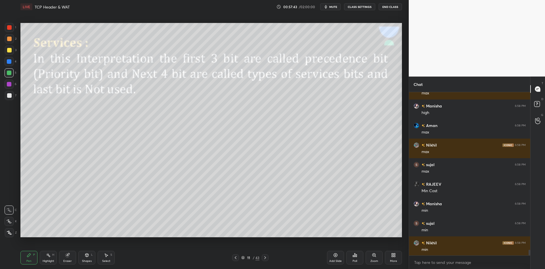
scroll to position [4585, 0]
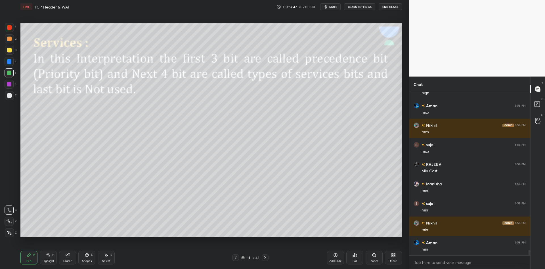
drag, startPoint x: 51, startPoint y: 261, endPoint x: 52, endPoint y: 258, distance: 3.9
click at [51, 261] on div "Highlight" at bounding box center [49, 261] width 12 height 3
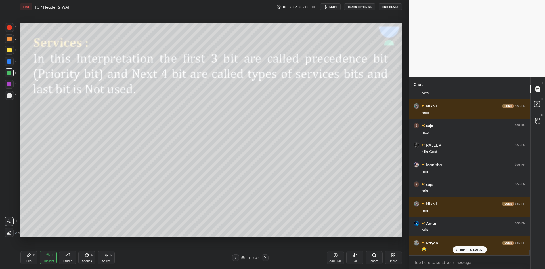
drag, startPoint x: 29, startPoint y: 256, endPoint x: 35, endPoint y: 255, distance: 6.4
click at [33, 256] on div "Pen P" at bounding box center [28, 258] width 17 height 14
drag, startPoint x: 52, startPoint y: 259, endPoint x: 62, endPoint y: 247, distance: 15.6
click at [53, 258] on div "Highlight H" at bounding box center [48, 258] width 17 height 14
drag, startPoint x: 32, startPoint y: 257, endPoint x: 35, endPoint y: 255, distance: 3.0
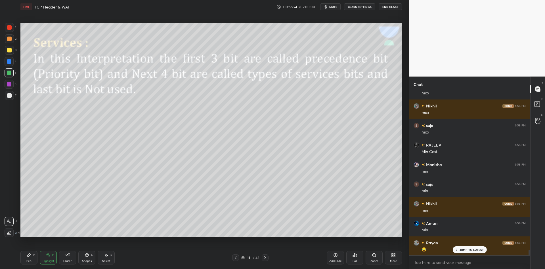
click at [33, 256] on div "Pen P" at bounding box center [28, 258] width 17 height 14
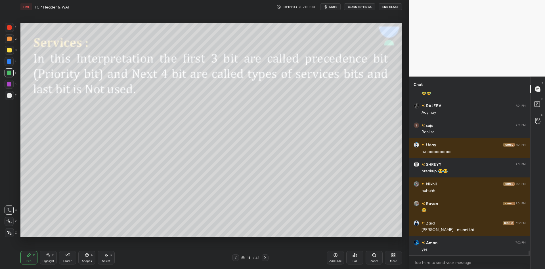
scroll to position [5368, 0]
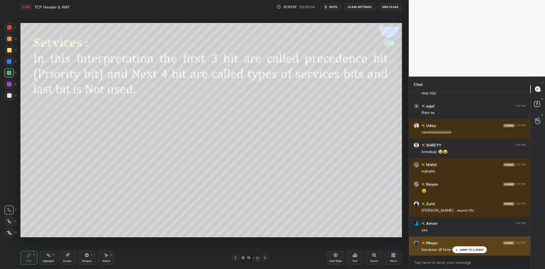
click at [461, 250] on p "JUMP TO LATEST" at bounding box center [472, 249] width 24 height 3
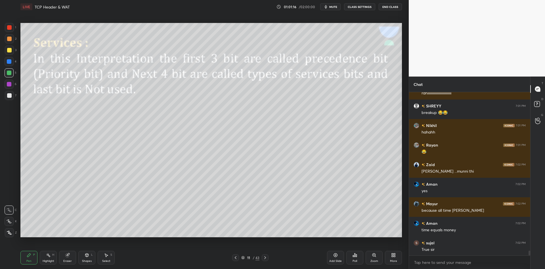
scroll to position [5427, 0]
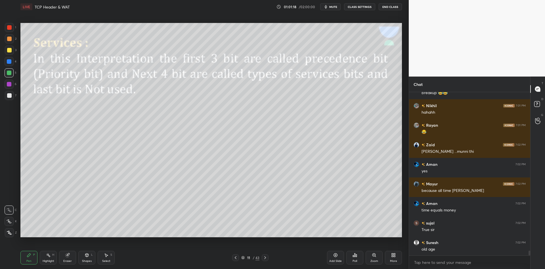
drag, startPoint x: 29, startPoint y: 262, endPoint x: 32, endPoint y: 261, distance: 3.3
click at [31, 262] on div "Pen" at bounding box center [28, 261] width 5 height 3
click at [46, 261] on div "Highlight" at bounding box center [49, 261] width 12 height 3
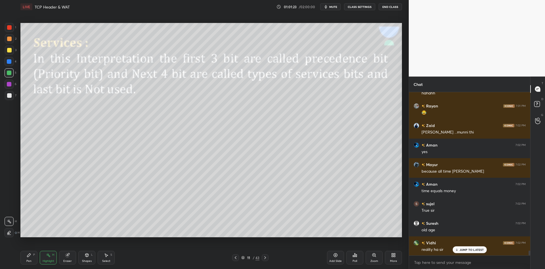
scroll to position [5485, 0]
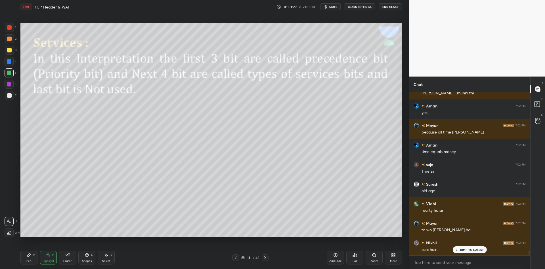
click at [263, 260] on div at bounding box center [265, 258] width 7 height 7
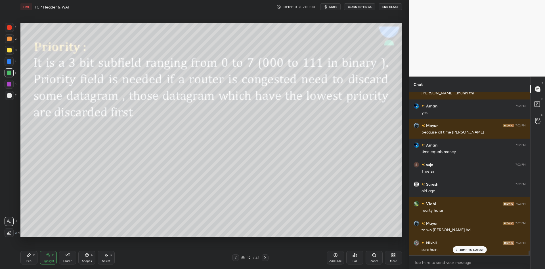
drag, startPoint x: 234, startPoint y: 258, endPoint x: 241, endPoint y: 257, distance: 6.3
click at [236, 257] on icon at bounding box center [235, 258] width 5 height 5
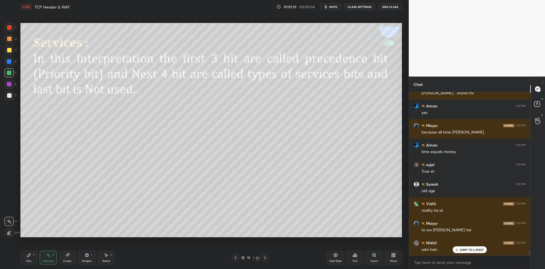
click at [337, 257] on icon at bounding box center [335, 255] width 5 height 5
click at [30, 258] on div "Pen P" at bounding box center [28, 258] width 17 height 14
click at [11, 52] on div at bounding box center [9, 50] width 9 height 9
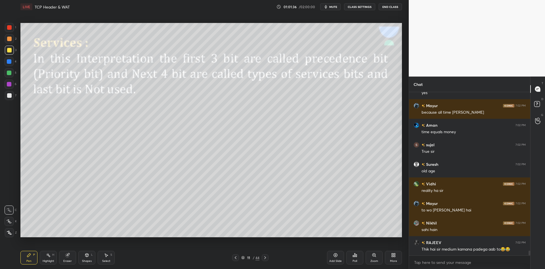
drag, startPoint x: 51, startPoint y: 262, endPoint x: 79, endPoint y: 244, distance: 33.3
click at [52, 260] on div "Highlight" at bounding box center [49, 261] width 12 height 3
click at [33, 263] on div "Pen P" at bounding box center [28, 258] width 17 height 14
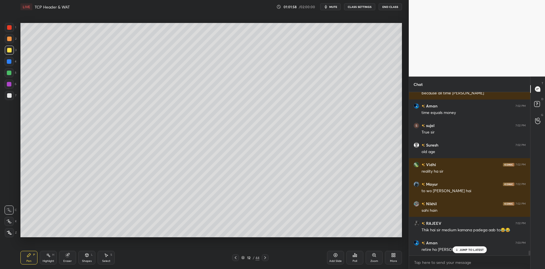
click at [48, 261] on div "Highlight" at bounding box center [49, 261] width 12 height 3
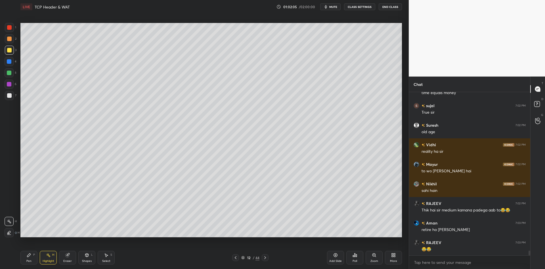
scroll to position [5563, 0]
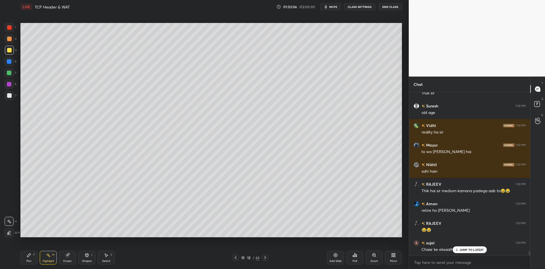
drag, startPoint x: 27, startPoint y: 262, endPoint x: 34, endPoint y: 258, distance: 7.9
click at [30, 261] on div "Pen" at bounding box center [28, 261] width 5 height 3
click at [44, 260] on div "Highlight H" at bounding box center [48, 258] width 17 height 14
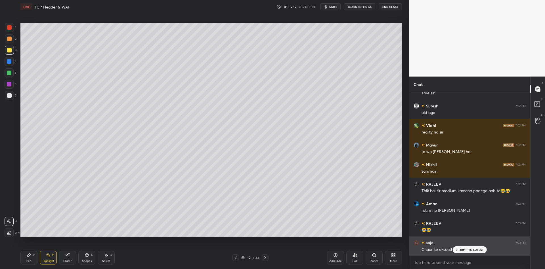
click at [463, 250] on p "JUMP TO LATEST" at bounding box center [472, 249] width 24 height 3
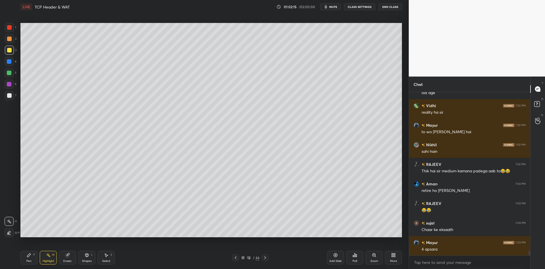
drag, startPoint x: 45, startPoint y: 262, endPoint x: 58, endPoint y: 243, distance: 23.0
click at [46, 260] on div "Highlight" at bounding box center [49, 261] width 12 height 3
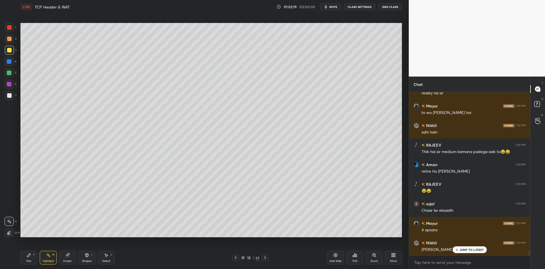
click at [89, 260] on div "Shapes" at bounding box center [87, 261] width 10 height 3
click at [51, 260] on div "Highlight H" at bounding box center [48, 258] width 17 height 14
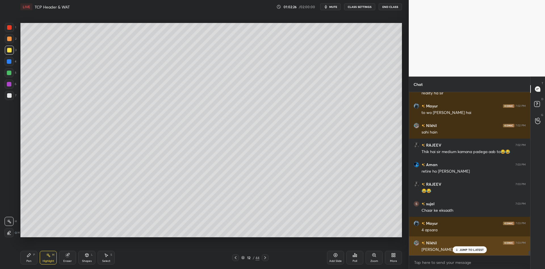
click at [459, 253] on div "JUMP TO LATEST" at bounding box center [470, 250] width 34 height 7
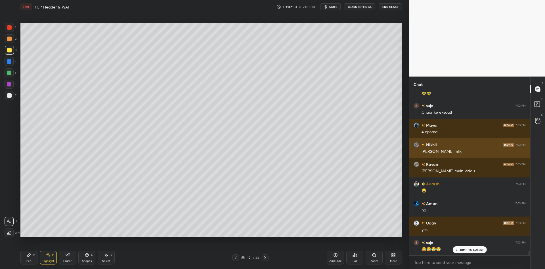
scroll to position [5720, 0]
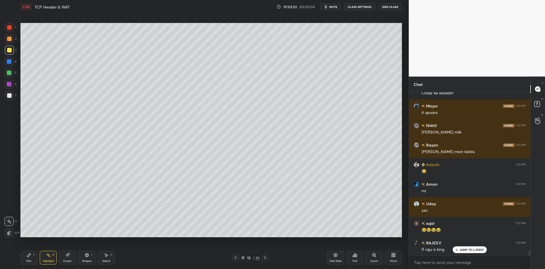
drag, startPoint x: 33, startPoint y: 260, endPoint x: 47, endPoint y: 258, distance: 14.4
click at [35, 259] on div "Pen P" at bounding box center [28, 258] width 17 height 14
drag, startPoint x: 47, startPoint y: 258, endPoint x: 58, endPoint y: 243, distance: 17.7
click at [49, 258] on div "Highlight H" at bounding box center [48, 258] width 17 height 14
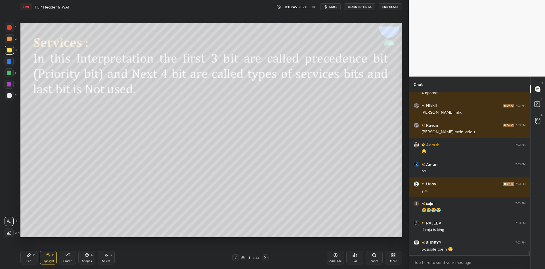
scroll to position [5759, 0]
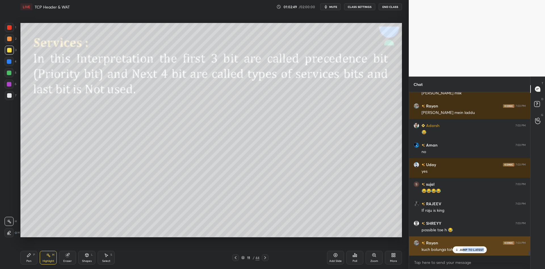
click at [462, 253] on div "JUMP TO LATEST" at bounding box center [470, 250] width 34 height 7
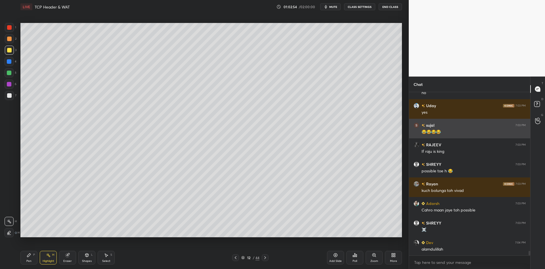
scroll to position [5838, 0]
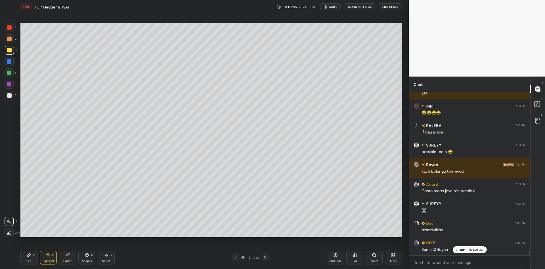
click at [33, 256] on div "Pen P" at bounding box center [28, 258] width 17 height 14
click at [51, 258] on div "Highlight H" at bounding box center [48, 258] width 17 height 14
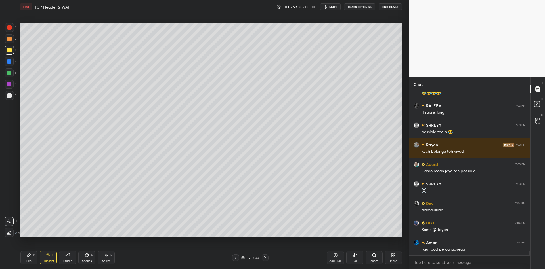
scroll to position [5877, 0]
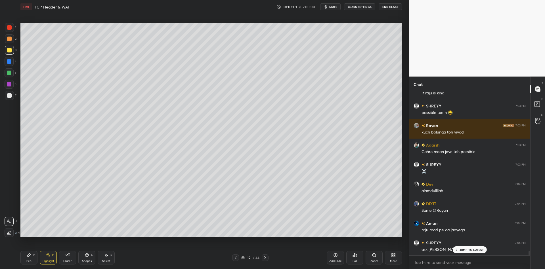
drag, startPoint x: 106, startPoint y: 263, endPoint x: 110, endPoint y: 250, distance: 14.0
click at [106, 264] on div "Select S" at bounding box center [106, 258] width 17 height 14
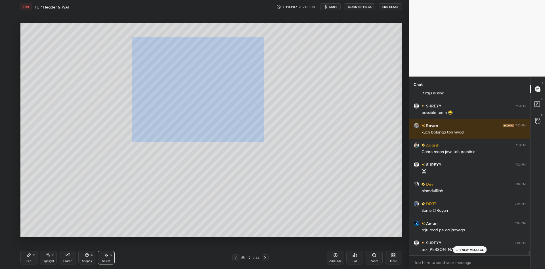
scroll to position [5897, 0]
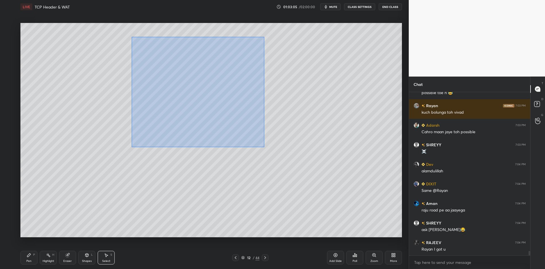
drag, startPoint x: 169, startPoint y: 45, endPoint x: 267, endPoint y: 140, distance: 136.5
click at [264, 146] on div "0 ° Undo Copy Paste here Duplicate Duplicate to new slide Delete" at bounding box center [211, 130] width 382 height 215
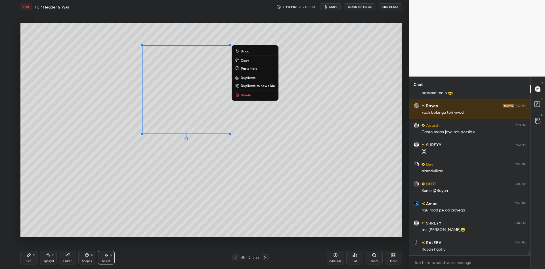
click at [260, 98] on button "Delete" at bounding box center [255, 95] width 42 height 7
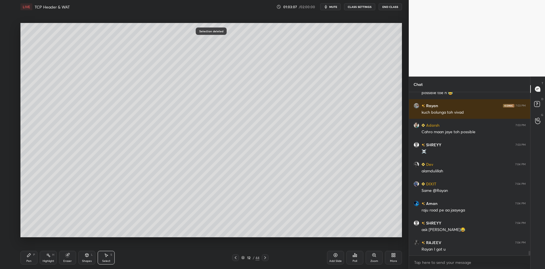
drag, startPoint x: 27, startPoint y: 263, endPoint x: 39, endPoint y: 261, distance: 11.5
click at [28, 263] on div "Pen" at bounding box center [28, 261] width 5 height 3
click at [49, 261] on div "Highlight" at bounding box center [49, 261] width 12 height 3
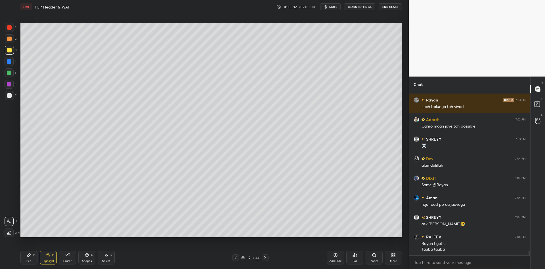
scroll to position [5927, 0]
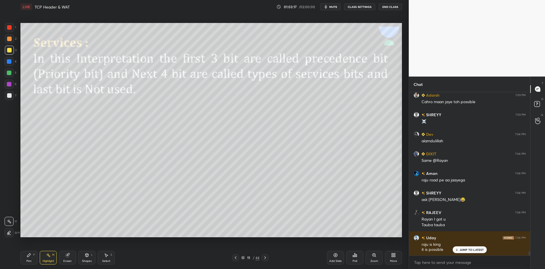
drag, startPoint x: 50, startPoint y: 256, endPoint x: 74, endPoint y: 238, distance: 29.8
click at [52, 254] on div "Highlight H" at bounding box center [48, 258] width 17 height 14
drag, startPoint x: 32, startPoint y: 259, endPoint x: 34, endPoint y: 264, distance: 5.9
click at [34, 265] on div "Pen P" at bounding box center [28, 258] width 17 height 14
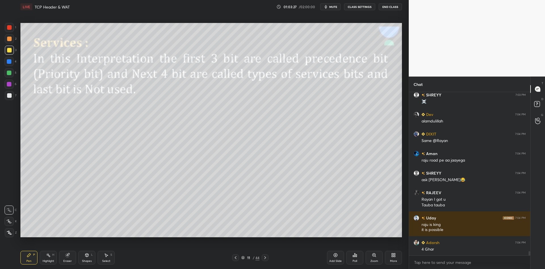
drag, startPoint x: 45, startPoint y: 267, endPoint x: 54, endPoint y: 257, distance: 12.6
click at [44, 265] on div "Pen P Highlight H Eraser Shapes L Select S 11 / 44 Add Slide Poll Zoom More" at bounding box center [211, 258] width 382 height 23
click at [50, 258] on div "Highlight H" at bounding box center [48, 258] width 17 height 14
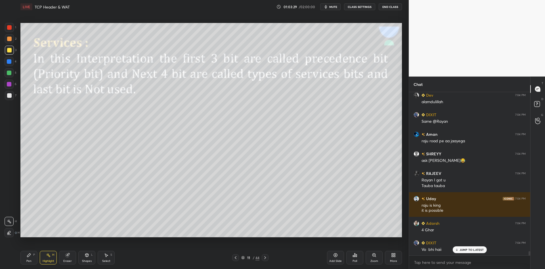
scroll to position [5991, 0]
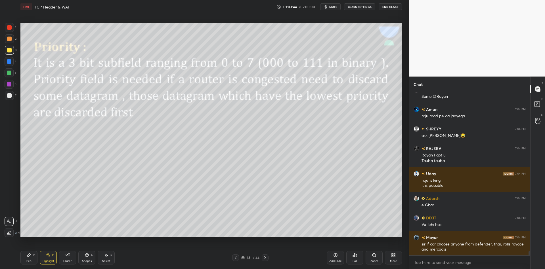
drag, startPoint x: 85, startPoint y: 262, endPoint x: 87, endPoint y: 256, distance: 6.3
click at [84, 261] on div "Shapes" at bounding box center [87, 261] width 10 height 3
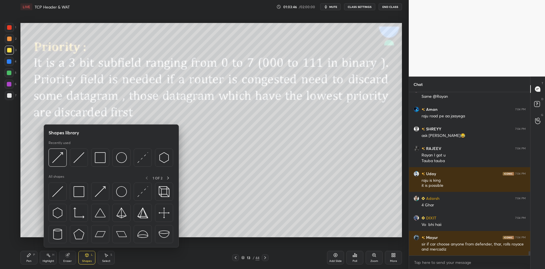
click at [81, 196] on img at bounding box center [79, 192] width 11 height 11
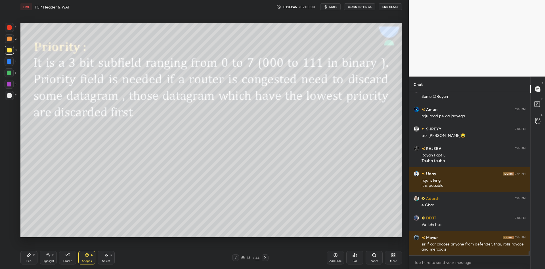
click at [9, 74] on div at bounding box center [9, 73] width 5 height 5
drag, startPoint x: 89, startPoint y: 259, endPoint x: 85, endPoint y: 251, distance: 9.7
click at [87, 260] on div "Shapes" at bounding box center [87, 261] width 10 height 3
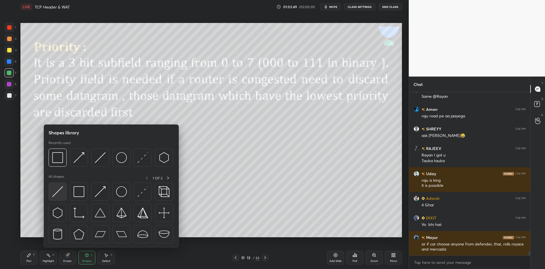
click at [59, 191] on img at bounding box center [57, 192] width 11 height 11
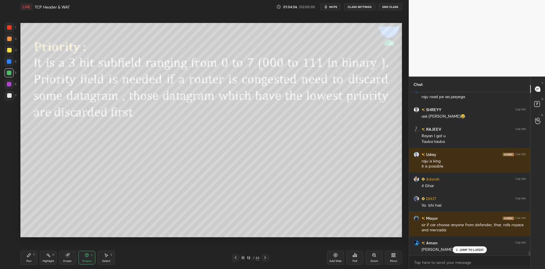
scroll to position [6030, 0]
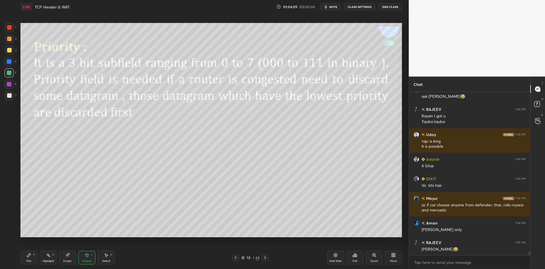
click at [31, 258] on div "Pen P" at bounding box center [28, 258] width 17 height 14
drag, startPoint x: 48, startPoint y: 263, endPoint x: 46, endPoint y: 250, distance: 14.1
click at [47, 261] on div "Highlight H" at bounding box center [48, 258] width 17 height 14
drag, startPoint x: 30, startPoint y: 260, endPoint x: 48, endPoint y: 257, distance: 17.6
click at [33, 259] on div "Pen P" at bounding box center [28, 258] width 17 height 14
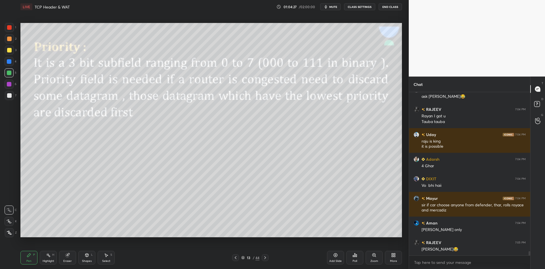
click at [44, 263] on div "Highlight" at bounding box center [49, 261] width 12 height 3
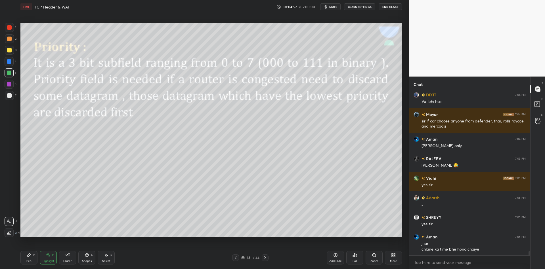
scroll to position [6134, 0]
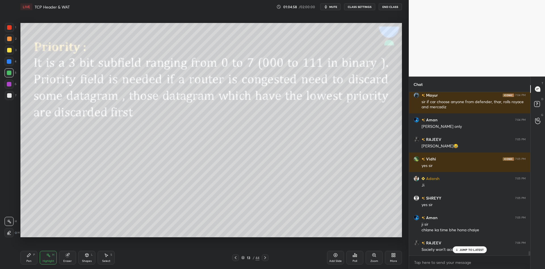
drag, startPoint x: 32, startPoint y: 259, endPoint x: 47, endPoint y: 260, distance: 15.6
click at [34, 259] on div "Pen P" at bounding box center [28, 258] width 17 height 14
click at [51, 259] on div "Highlight H" at bounding box center [48, 258] width 17 height 14
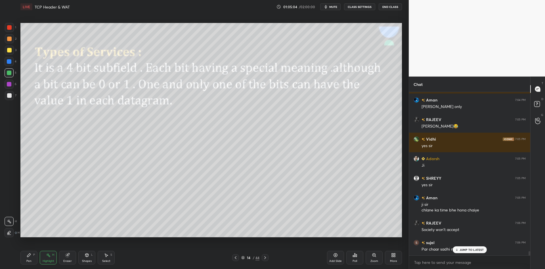
scroll to position [6173, 0]
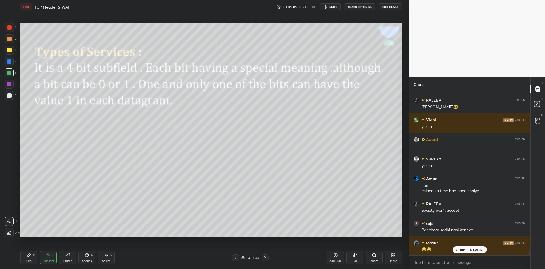
drag, startPoint x: 86, startPoint y: 257, endPoint x: 85, endPoint y: 250, distance: 7.2
click at [87, 256] on icon at bounding box center [86, 255] width 3 height 3
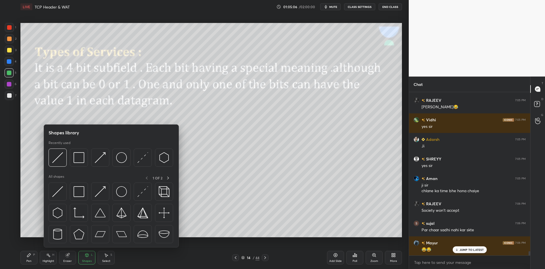
click at [82, 188] on div at bounding box center [79, 192] width 18 height 18
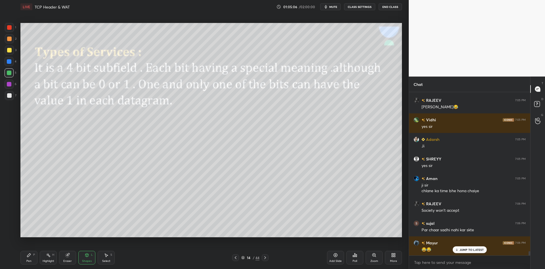
drag, startPoint x: 9, startPoint y: 72, endPoint x: 13, endPoint y: 53, distance: 19.4
click at [10, 71] on div at bounding box center [9, 73] width 5 height 5
drag, startPoint x: 11, startPoint y: 49, endPoint x: 12, endPoint y: 52, distance: 3.6
click at [10, 49] on div at bounding box center [9, 50] width 9 height 9
click at [10, 71] on div at bounding box center [9, 73] width 5 height 5
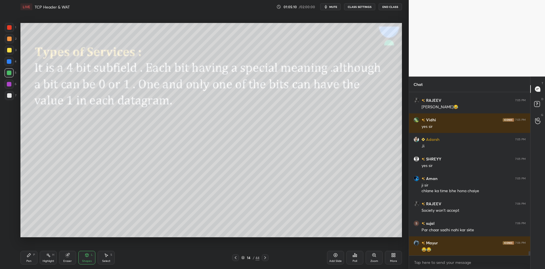
scroll to position [6193, 0]
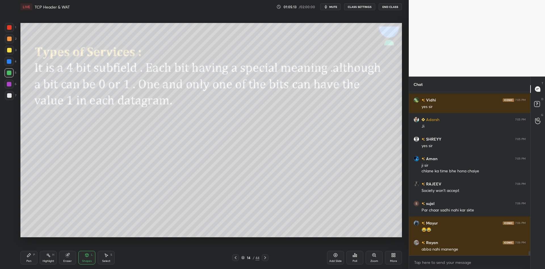
drag, startPoint x: 33, startPoint y: 256, endPoint x: 49, endPoint y: 259, distance: 16.6
click at [37, 256] on div "Pen P" at bounding box center [28, 258] width 17 height 14
click at [52, 259] on div "Highlight H" at bounding box center [48, 258] width 17 height 14
click at [88, 260] on div "Shapes" at bounding box center [87, 261] width 10 height 3
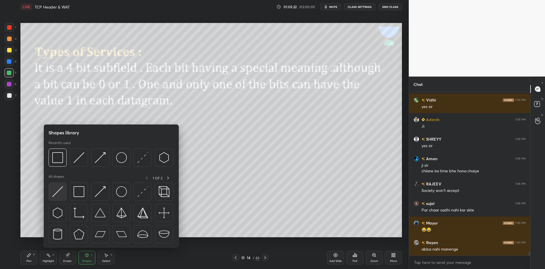
scroll to position [6212, 0]
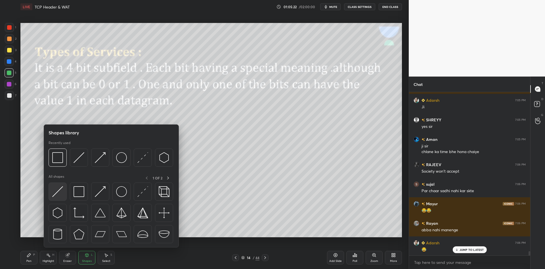
click at [56, 195] on img at bounding box center [57, 192] width 11 height 11
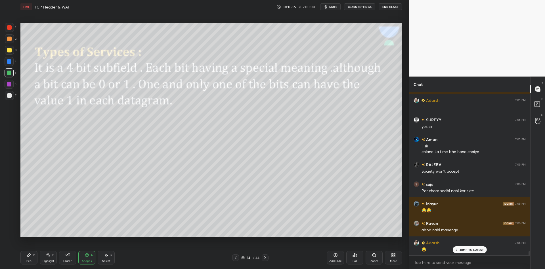
scroll to position [6232, 0]
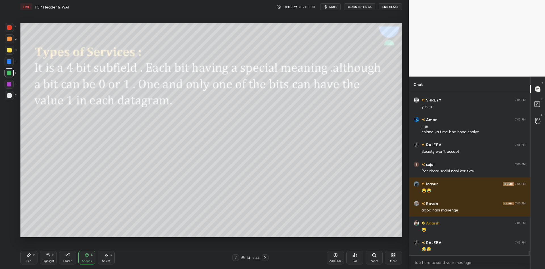
drag, startPoint x: 34, startPoint y: 261, endPoint x: 49, endPoint y: 258, distance: 14.4
click at [36, 261] on div "Pen P" at bounding box center [28, 258] width 17 height 14
click at [51, 260] on div "Highlight" at bounding box center [49, 261] width 12 height 3
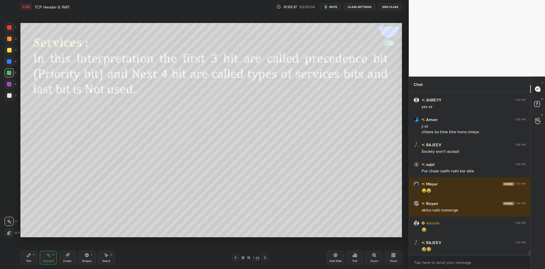
click at [48, 261] on div "Highlight H" at bounding box center [48, 258] width 17 height 14
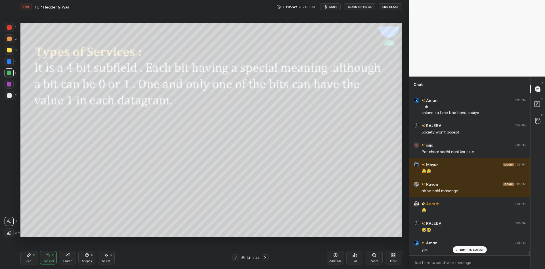
drag, startPoint x: 87, startPoint y: 261, endPoint x: 85, endPoint y: 256, distance: 5.3
click at [86, 260] on div "Shapes" at bounding box center [87, 261] width 10 height 3
click at [37, 261] on div "Pen P" at bounding box center [28, 258] width 17 height 14
click at [51, 260] on div "Highlight" at bounding box center [49, 261] width 12 height 3
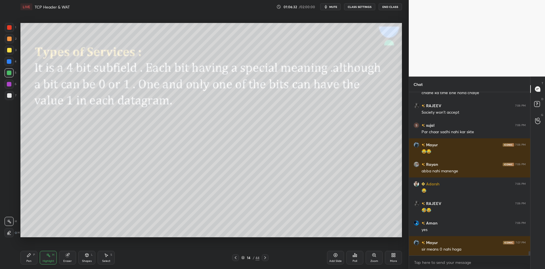
scroll to position [6290, 0]
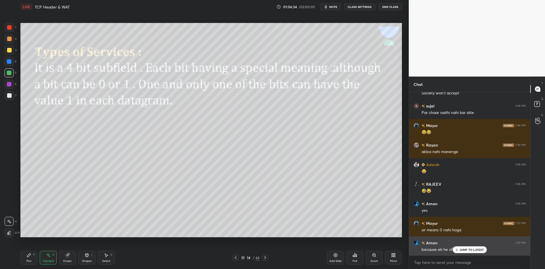
click at [460, 251] on p "JUMP TO LATEST" at bounding box center [472, 249] width 24 height 3
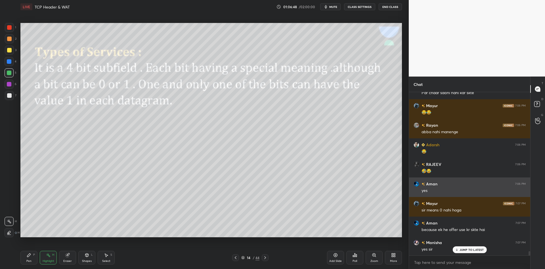
scroll to position [6329, 0]
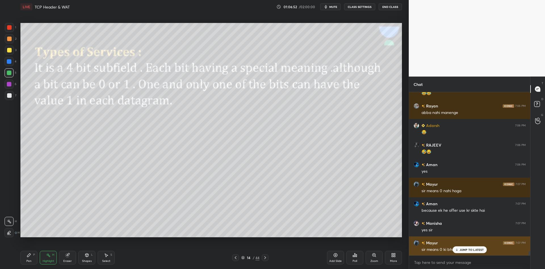
click at [458, 249] on icon at bounding box center [457, 249] width 4 height 3
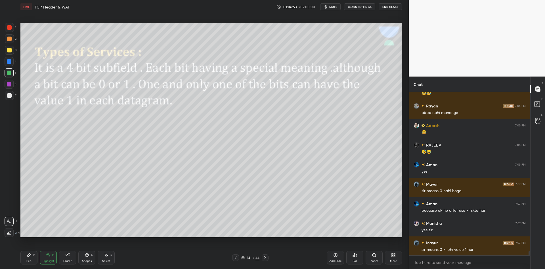
click at [37, 258] on div "Pen P" at bounding box center [28, 258] width 17 height 14
click at [85, 260] on div "Shapes" at bounding box center [87, 261] width 10 height 3
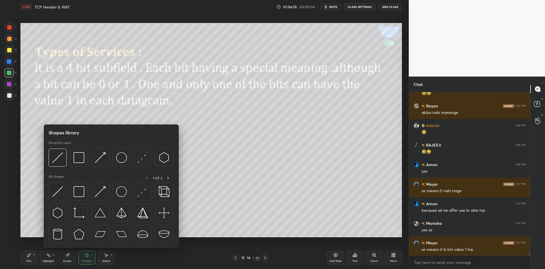
click at [82, 156] on img at bounding box center [79, 157] width 11 height 11
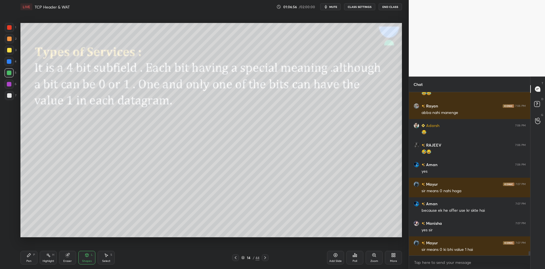
click at [9, 49] on div at bounding box center [9, 50] width 5 height 5
click at [89, 259] on div "Shapes L" at bounding box center [86, 258] width 17 height 14
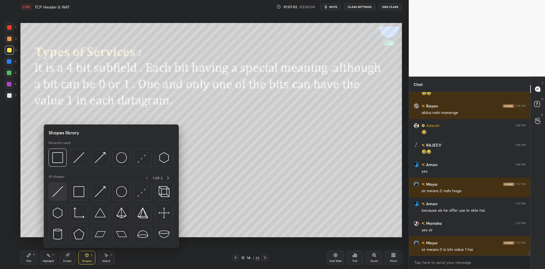
click at [64, 190] on div at bounding box center [58, 192] width 18 height 18
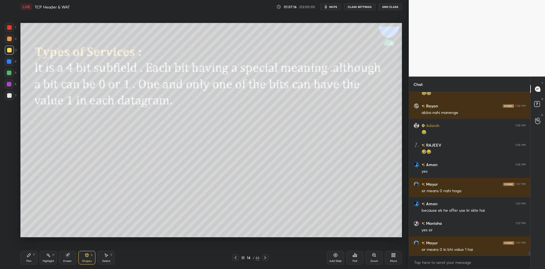
drag, startPoint x: 64, startPoint y: 256, endPoint x: 76, endPoint y: 254, distance: 12.1
click at [65, 256] on div "Eraser" at bounding box center [67, 258] width 17 height 14
drag, startPoint x: 88, startPoint y: 261, endPoint x: 88, endPoint y: 257, distance: 4.8
click at [88, 260] on div "Shapes" at bounding box center [87, 261] width 10 height 3
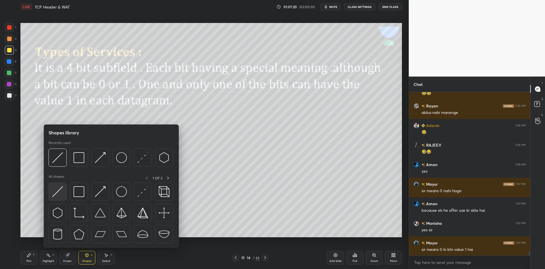
click at [65, 191] on div at bounding box center [58, 192] width 18 height 18
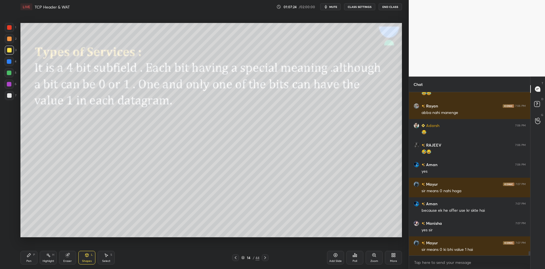
click at [30, 260] on div "Pen P" at bounding box center [28, 258] width 17 height 14
click at [9, 73] on div at bounding box center [9, 73] width 5 height 5
click at [84, 259] on div "Shapes L" at bounding box center [86, 258] width 17 height 14
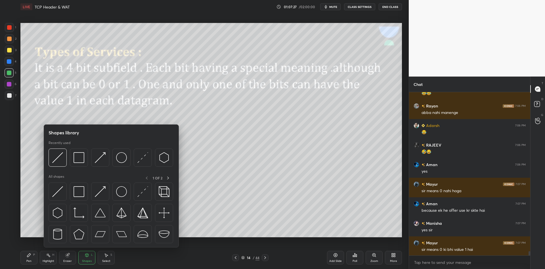
click at [62, 187] on div at bounding box center [58, 192] width 18 height 18
click at [7, 49] on div at bounding box center [9, 50] width 5 height 5
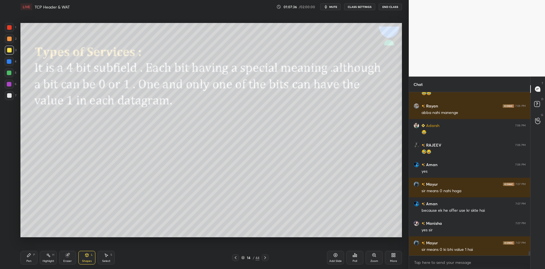
drag, startPoint x: 30, startPoint y: 260, endPoint x: 32, endPoint y: 251, distance: 9.8
click at [30, 260] on div "Pen" at bounding box center [28, 261] width 5 height 3
click at [9, 73] on div at bounding box center [9, 73] width 5 height 5
click at [87, 259] on div "Shapes L" at bounding box center [86, 258] width 17 height 14
drag, startPoint x: 10, startPoint y: 50, endPoint x: 14, endPoint y: 51, distance: 4.3
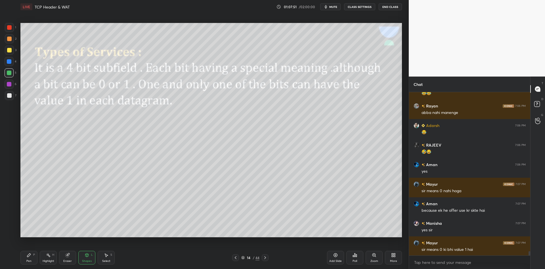
click at [11, 49] on div at bounding box center [9, 50] width 5 height 5
click at [30, 261] on div "Pen" at bounding box center [28, 261] width 5 height 3
click at [10, 77] on div at bounding box center [9, 72] width 9 height 9
click at [33, 265] on div "Pen P" at bounding box center [28, 258] width 17 height 14
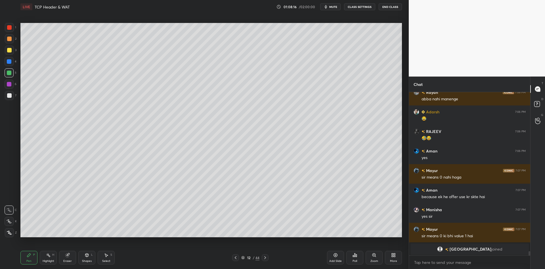
click at [49, 260] on div "Highlight" at bounding box center [49, 261] width 12 height 3
drag, startPoint x: 52, startPoint y: 262, endPoint x: 60, endPoint y: 248, distance: 16.1
click at [52, 262] on div "Highlight" at bounding box center [49, 261] width 12 height 3
drag, startPoint x: 93, startPoint y: 262, endPoint x: 93, endPoint y: 256, distance: 6.3
click at [93, 261] on div "Shapes L" at bounding box center [86, 258] width 17 height 14
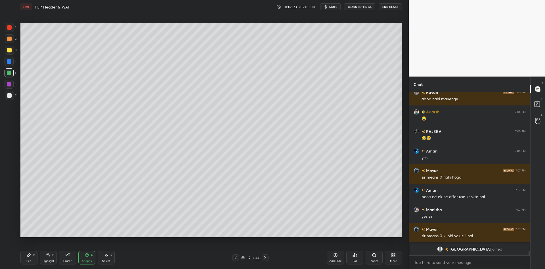
click at [10, 52] on div at bounding box center [9, 50] width 9 height 9
click at [32, 263] on div "Pen P" at bounding box center [28, 258] width 17 height 14
click at [51, 265] on div "Pen P Highlight H Eraser Shapes L Select S 12 / 44 Add Slide Poll Zoom More" at bounding box center [211, 258] width 382 height 23
drag, startPoint x: 50, startPoint y: 265, endPoint x: 52, endPoint y: 257, distance: 8.1
click at [50, 265] on div "Highlight H" at bounding box center [48, 258] width 17 height 14
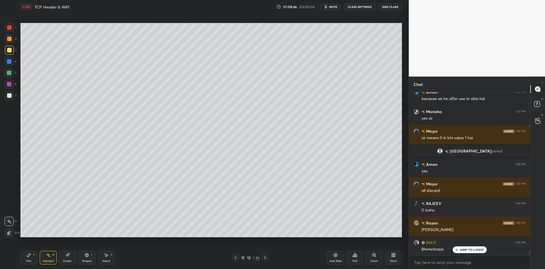
scroll to position [5852, 0]
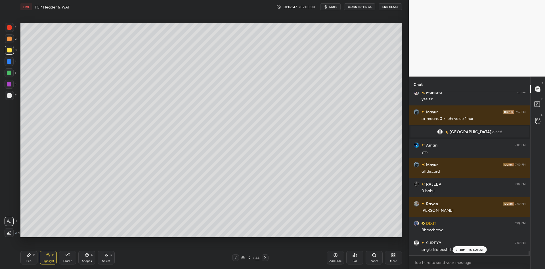
click at [109, 258] on div "Select S" at bounding box center [106, 258] width 17 height 14
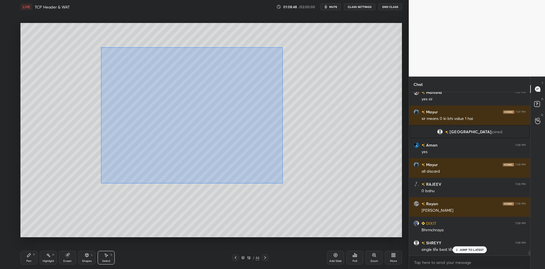
drag, startPoint x: 101, startPoint y: 47, endPoint x: 284, endPoint y: 181, distance: 226.9
click at [284, 182] on div "0 ° Undo Copy Paste here Duplicate Duplicate to new slide Delete" at bounding box center [211, 130] width 382 height 215
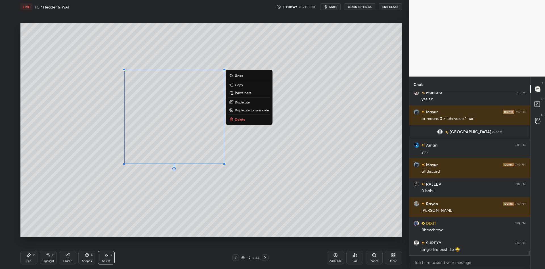
scroll to position [5872, 0]
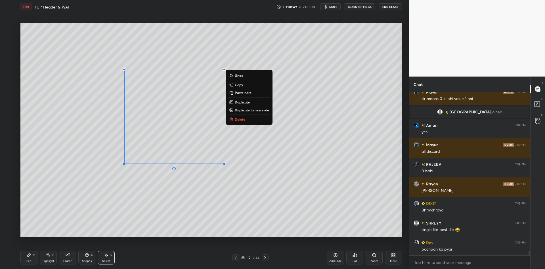
click at [253, 120] on button "Delete" at bounding box center [249, 119] width 42 height 7
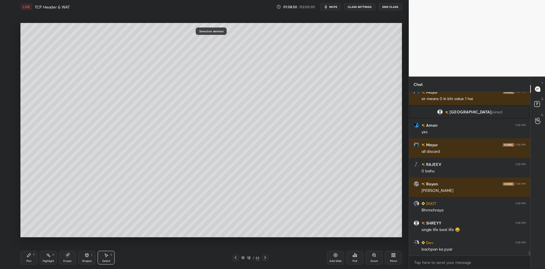
click at [29, 261] on div "Pen" at bounding box center [28, 261] width 5 height 3
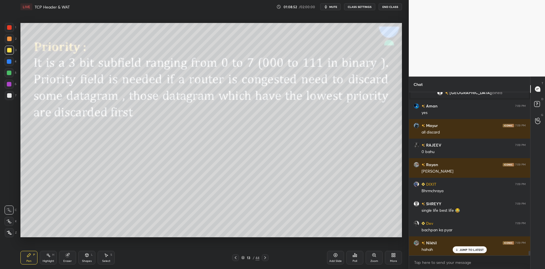
scroll to position [5930, 0]
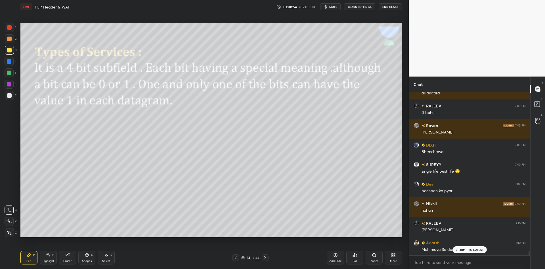
drag, startPoint x: 31, startPoint y: 263, endPoint x: 26, endPoint y: 247, distance: 16.5
click at [30, 263] on div "Pen P" at bounding box center [28, 258] width 17 height 14
drag, startPoint x: 10, startPoint y: 74, endPoint x: 14, endPoint y: 81, distance: 8.0
click at [9, 74] on div at bounding box center [9, 73] width 5 height 5
click at [29, 259] on div "Pen P" at bounding box center [28, 258] width 17 height 14
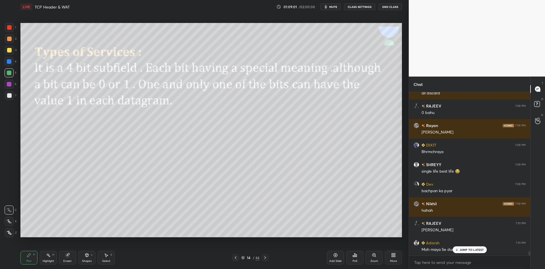
scroll to position [5950, 0]
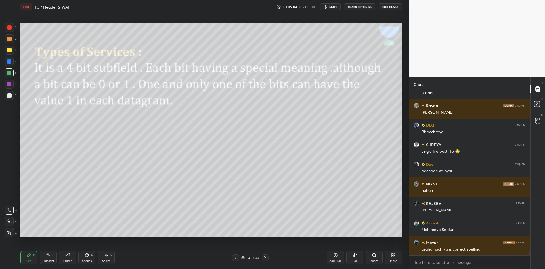
drag, startPoint x: 48, startPoint y: 258, endPoint x: 58, endPoint y: 244, distance: 17.6
click at [49, 259] on div "Highlight H" at bounding box center [48, 258] width 17 height 14
click at [31, 262] on div "Pen" at bounding box center [28, 261] width 5 height 3
drag, startPoint x: 49, startPoint y: 261, endPoint x: 63, endPoint y: 241, distance: 24.2
click at [50, 261] on div "Highlight" at bounding box center [49, 261] width 12 height 3
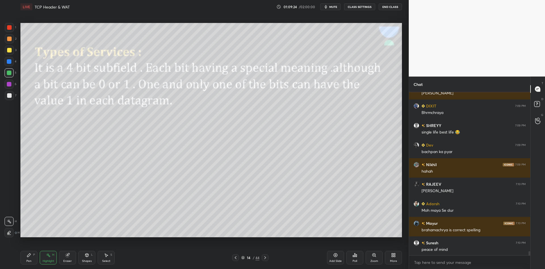
scroll to position [5989, 0]
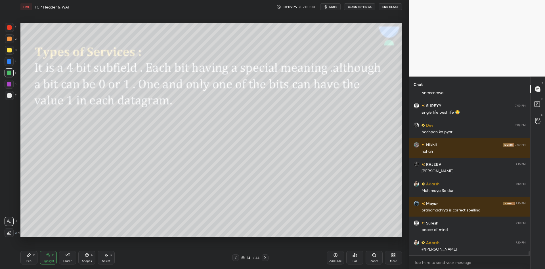
click at [29, 259] on div "Pen P" at bounding box center [28, 258] width 17 height 14
click at [48, 259] on div "Highlight H" at bounding box center [48, 258] width 17 height 14
click at [30, 263] on div "Pen" at bounding box center [28, 261] width 5 height 3
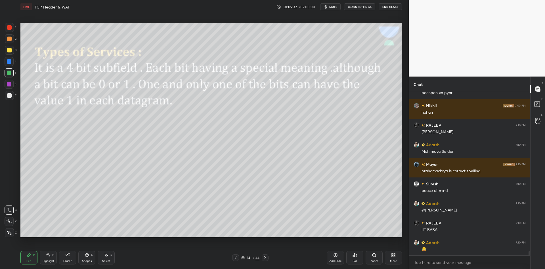
click at [52, 258] on div "Highlight H" at bounding box center [48, 258] width 17 height 14
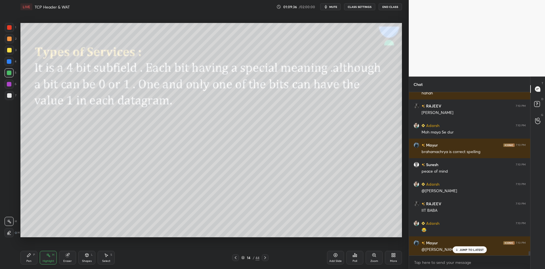
click at [31, 264] on div "Pen P" at bounding box center [28, 258] width 17 height 14
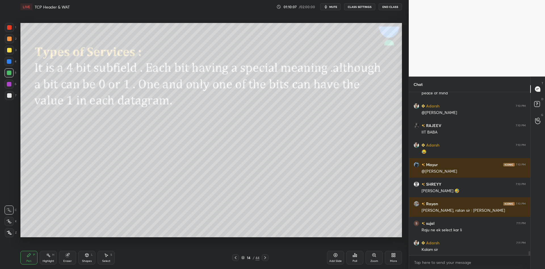
scroll to position [6146, 0]
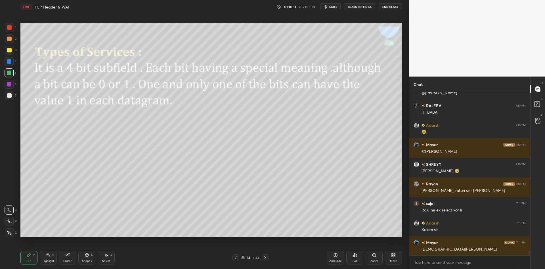
click at [49, 261] on div "Highlight" at bounding box center [49, 261] width 12 height 3
click at [27, 259] on div "Pen P" at bounding box center [28, 258] width 17 height 14
click at [51, 258] on div "Highlight H" at bounding box center [48, 258] width 17 height 14
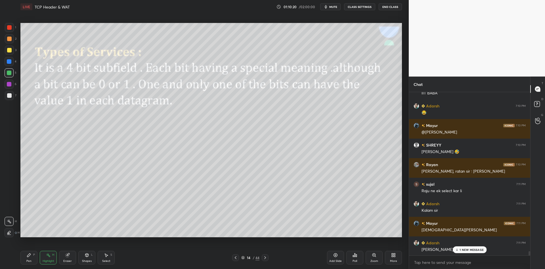
scroll to position [6185, 0]
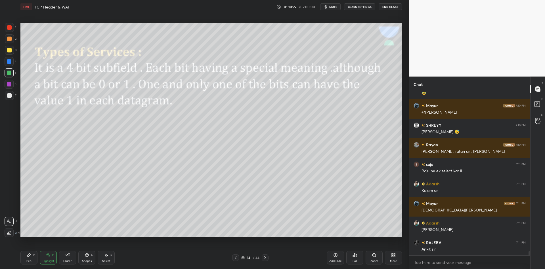
click at [35, 263] on div "Pen P" at bounding box center [28, 258] width 17 height 14
click at [47, 260] on div "Highlight" at bounding box center [49, 261] width 12 height 3
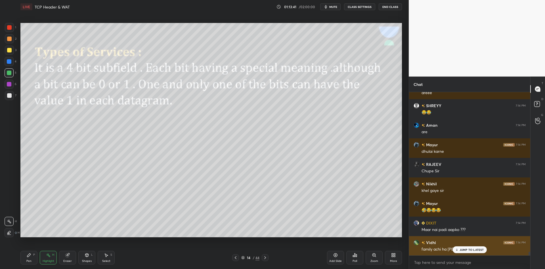
scroll to position [6901, 0]
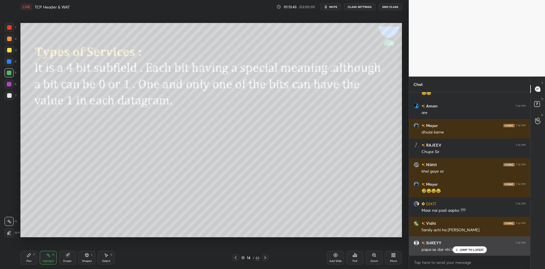
click at [462, 248] on p "JUMP TO LATEST" at bounding box center [472, 249] width 24 height 3
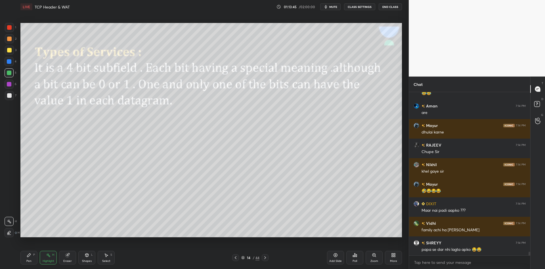
click at [33, 261] on div "Pen P" at bounding box center [28, 258] width 17 height 14
click at [55, 254] on div "Highlight H" at bounding box center [48, 258] width 17 height 14
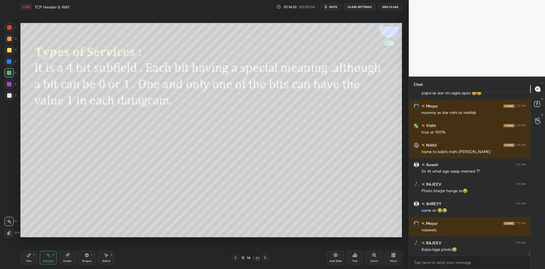
scroll to position [7077, 0]
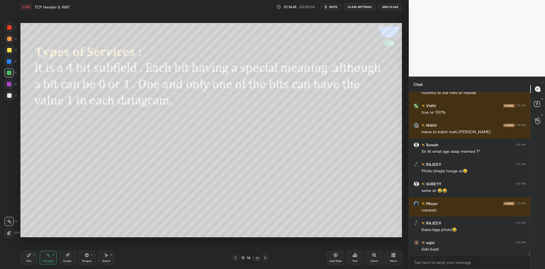
drag, startPoint x: 27, startPoint y: 257, endPoint x: 46, endPoint y: 256, distance: 19.6
click at [34, 254] on div "Pen P" at bounding box center [28, 258] width 17 height 14
click at [49, 259] on div "Highlight H" at bounding box center [48, 258] width 17 height 14
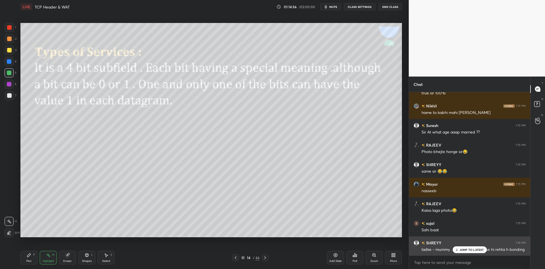
click at [466, 251] on p "JUMP TO LATEST" at bounding box center [472, 249] width 24 height 3
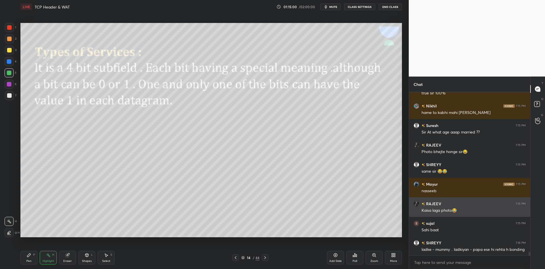
scroll to position [7116, 0]
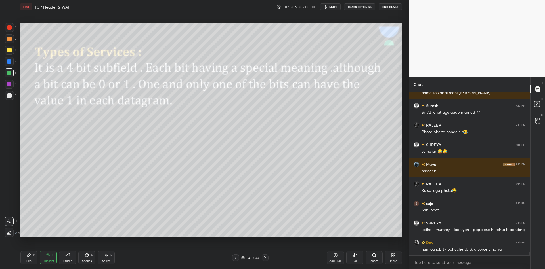
drag, startPoint x: 28, startPoint y: 256, endPoint x: 41, endPoint y: 257, distance: 13.1
click at [32, 257] on div "Pen P" at bounding box center [28, 258] width 17 height 14
click at [44, 259] on div "Highlight H" at bounding box center [48, 258] width 17 height 14
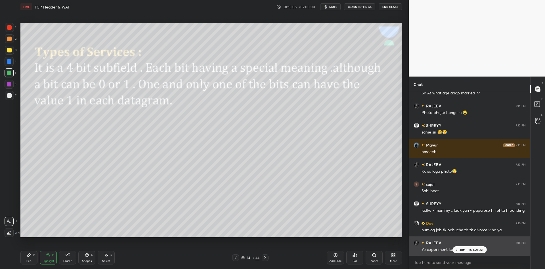
click at [464, 250] on p "JUMP TO LATEST" at bounding box center [472, 249] width 24 height 3
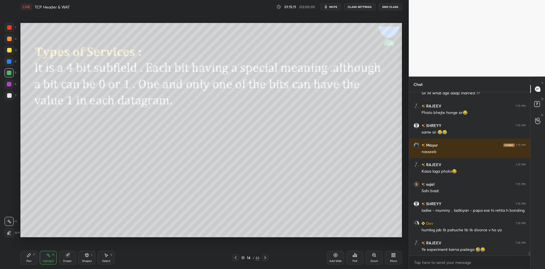
click at [32, 253] on div "Pen P" at bounding box center [28, 258] width 17 height 14
drag, startPoint x: 46, startPoint y: 257, endPoint x: 48, endPoint y: 238, distance: 19.2
click at [46, 256] on icon at bounding box center [48, 255] width 5 height 5
drag, startPoint x: 31, startPoint y: 265, endPoint x: 45, endPoint y: 260, distance: 15.2
click at [33, 264] on div "Pen P" at bounding box center [28, 258] width 17 height 14
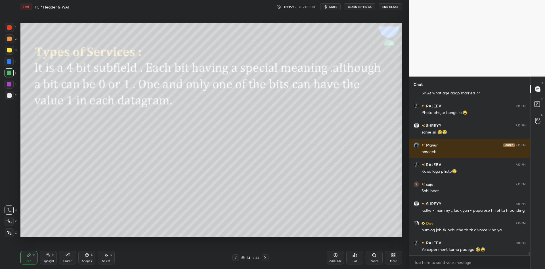
click at [48, 261] on div "Highlight" at bounding box center [49, 261] width 12 height 3
drag, startPoint x: 29, startPoint y: 254, endPoint x: 43, endPoint y: 255, distance: 14.3
click at [33, 255] on div "Pen P" at bounding box center [28, 258] width 17 height 14
click at [48, 257] on icon at bounding box center [48, 255] width 5 height 5
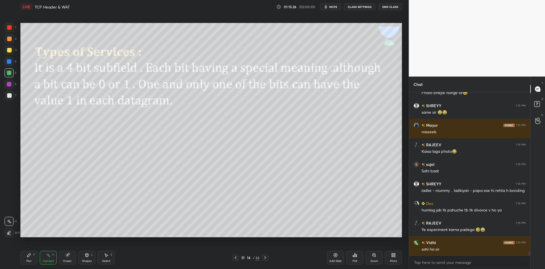
drag, startPoint x: 30, startPoint y: 258, endPoint x: 36, endPoint y: 259, distance: 6.6
click at [35, 259] on div "Pen P" at bounding box center [28, 258] width 17 height 14
click at [51, 261] on div "Highlight" at bounding box center [49, 261] width 12 height 3
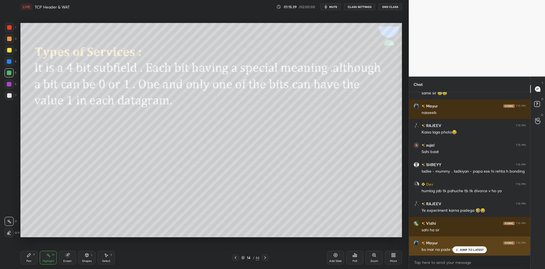
click at [468, 250] on p "JUMP TO LATEST" at bounding box center [472, 249] width 24 height 3
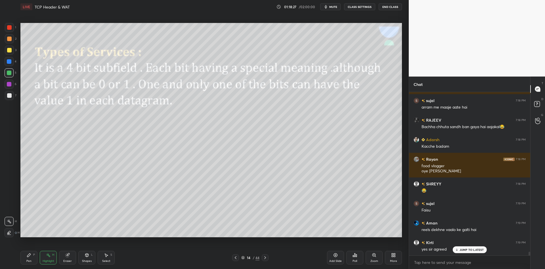
scroll to position [7181, 0]
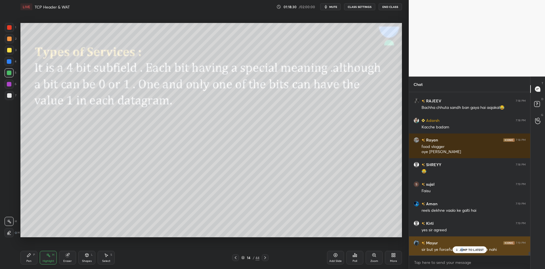
click at [462, 252] on p "JUMP TO LATEST" at bounding box center [472, 249] width 24 height 3
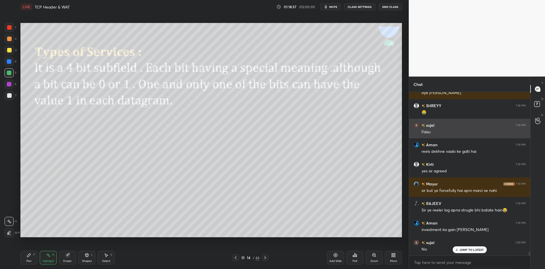
scroll to position [7259, 0]
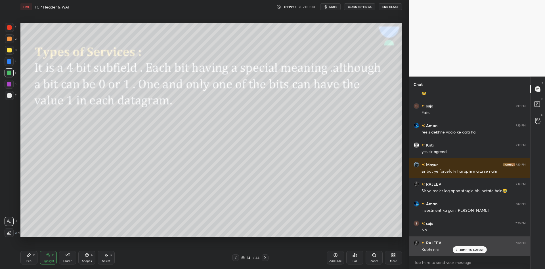
click at [465, 245] on div "RAJEEV 7:20 PM" at bounding box center [470, 243] width 112 height 6
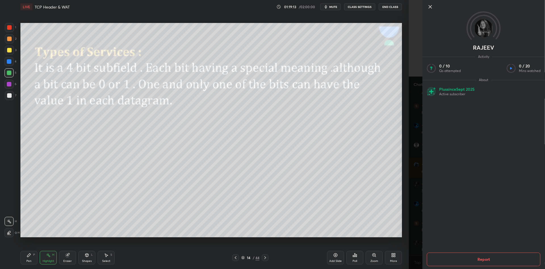
click at [431, 4] on icon at bounding box center [430, 6] width 7 height 7
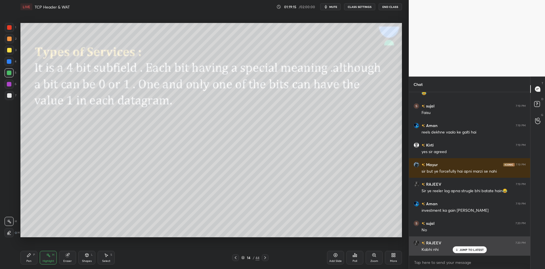
click at [461, 250] on p "JUMP TO LATEST" at bounding box center [472, 249] width 24 height 3
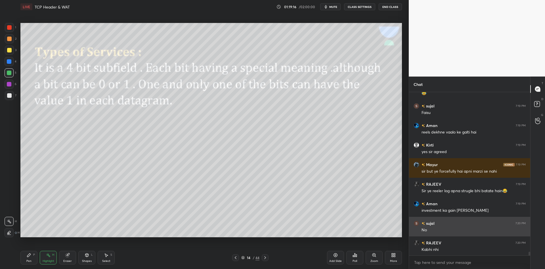
scroll to position [7279, 0]
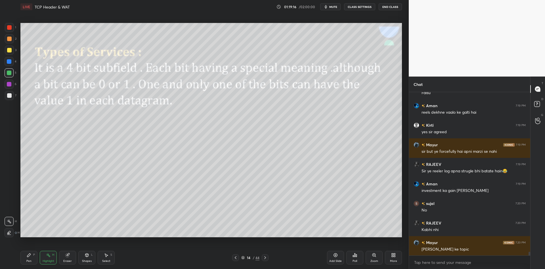
click at [37, 254] on div "Pen P Highlight H Eraser Shapes L Select S" at bounding box center [96, 258] width 153 height 14
drag, startPoint x: 45, startPoint y: 258, endPoint x: 50, endPoint y: 254, distance: 6.8
click at [46, 257] on div "Highlight H" at bounding box center [48, 258] width 17 height 14
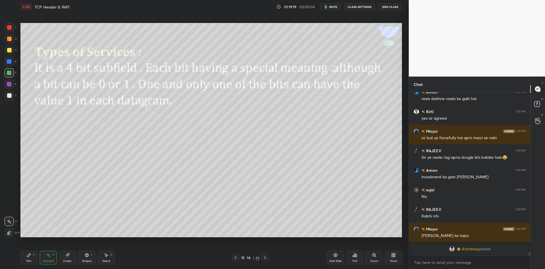
click at [30, 258] on div "Pen P" at bounding box center [28, 258] width 17 height 14
drag, startPoint x: 50, startPoint y: 260, endPoint x: 53, endPoint y: 259, distance: 3.3
click at [50, 261] on div "Highlight H" at bounding box center [48, 258] width 17 height 14
drag, startPoint x: 264, startPoint y: 257, endPoint x: 266, endPoint y: 255, distance: 3.2
click at [264, 257] on icon at bounding box center [265, 258] width 5 height 5
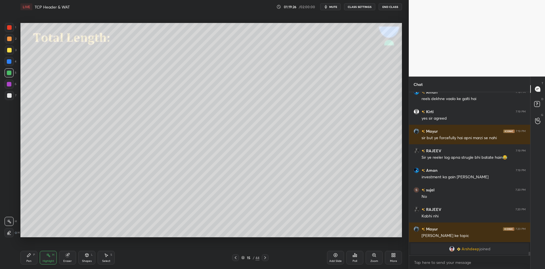
click at [36, 258] on div "Pen P" at bounding box center [28, 258] width 17 height 14
click at [94, 260] on div "Shapes L" at bounding box center [86, 258] width 17 height 14
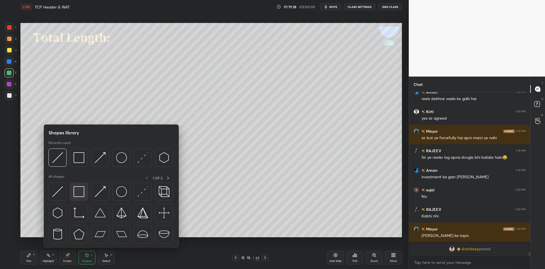
drag, startPoint x: 86, startPoint y: 186, endPoint x: 14, endPoint y: 69, distance: 137.0
click at [82, 187] on div at bounding box center [79, 192] width 18 height 18
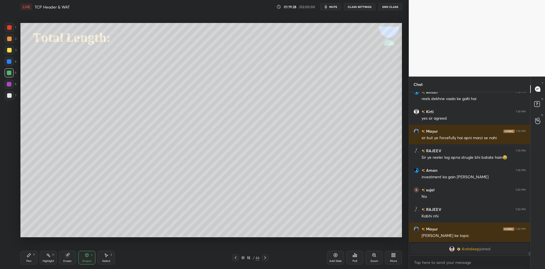
click at [9, 76] on div at bounding box center [9, 72] width 9 height 9
drag, startPoint x: 31, startPoint y: 261, endPoint x: 32, endPoint y: 253, distance: 8.6
click at [31, 261] on div "Pen" at bounding box center [28, 261] width 5 height 3
click at [89, 263] on div "Shapes" at bounding box center [87, 261] width 10 height 3
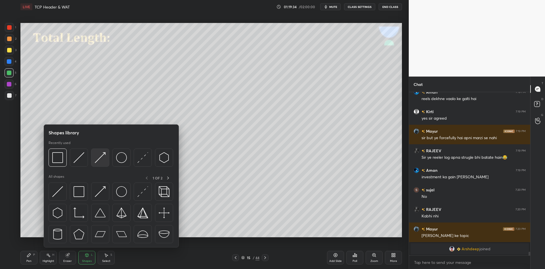
click at [102, 157] on img at bounding box center [100, 157] width 11 height 11
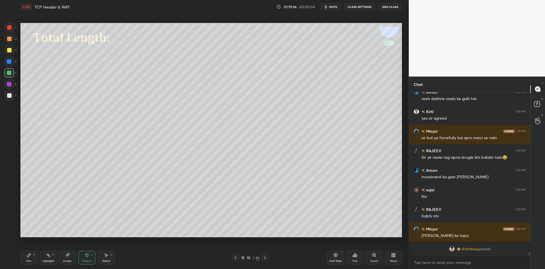
drag, startPoint x: 30, startPoint y: 262, endPoint x: 27, endPoint y: 242, distance: 20.2
click at [31, 261] on div "Pen" at bounding box center [28, 261] width 5 height 3
click at [11, 51] on div at bounding box center [9, 50] width 9 height 9
click at [8, 73] on div at bounding box center [9, 73] width 5 height 5
drag, startPoint x: 46, startPoint y: 259, endPoint x: 50, endPoint y: 258, distance: 3.8
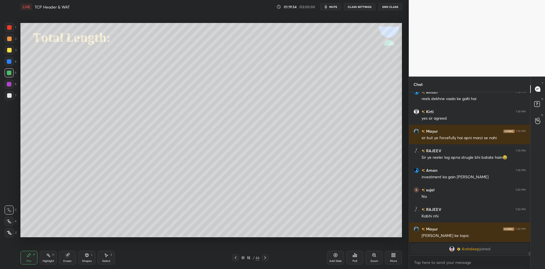
click at [46, 260] on div "Highlight H" at bounding box center [48, 258] width 17 height 14
click at [27, 264] on div "Pen P" at bounding box center [28, 258] width 17 height 14
click at [335, 7] on span "mute" at bounding box center [333, 7] width 8 height 4
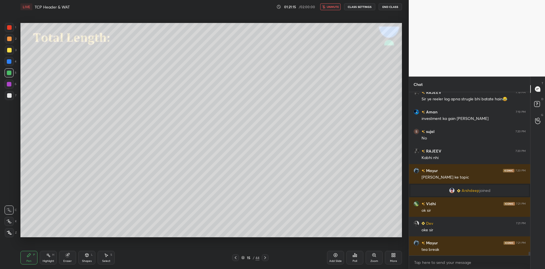
scroll to position [7274, 0]
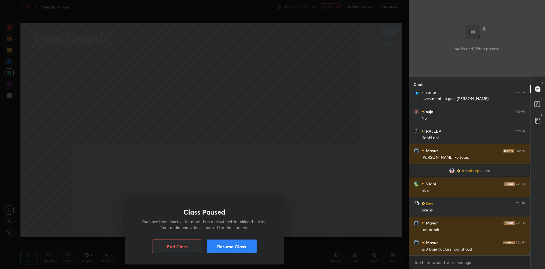
click at [236, 245] on button "Resume Class" at bounding box center [232, 247] width 50 height 14
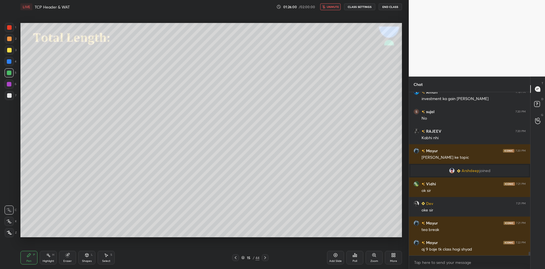
click at [337, 5] on span "unmute" at bounding box center [333, 7] width 12 height 4
click at [105, 255] on icon at bounding box center [106, 255] width 5 height 5
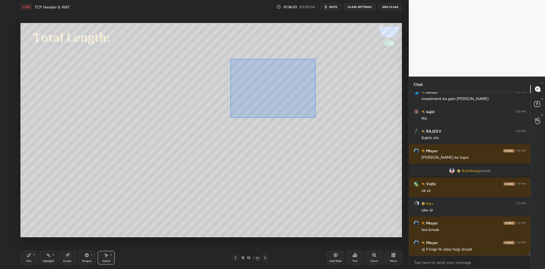
drag, startPoint x: 229, startPoint y: 59, endPoint x: 314, endPoint y: 120, distance: 105.2
click at [316, 122] on div "0 ° Undo Copy Paste here Duplicate Duplicate to new slide Delete" at bounding box center [211, 130] width 382 height 215
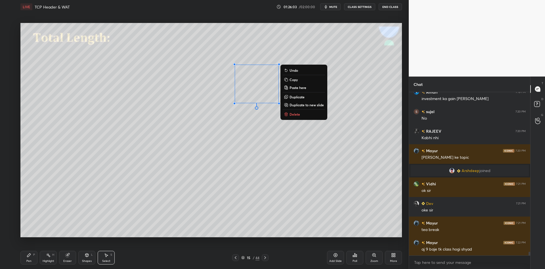
click at [299, 112] on button "Delete" at bounding box center [304, 114] width 42 height 7
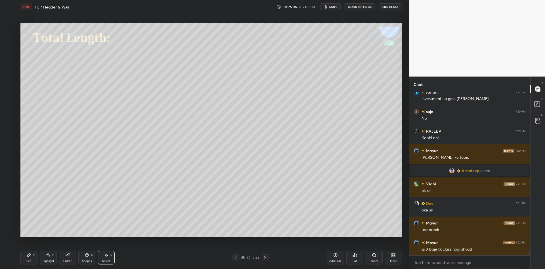
click at [87, 260] on div "Shapes" at bounding box center [87, 261] width 10 height 3
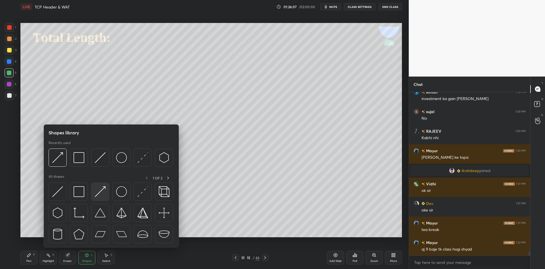
click at [101, 189] on img at bounding box center [100, 192] width 11 height 11
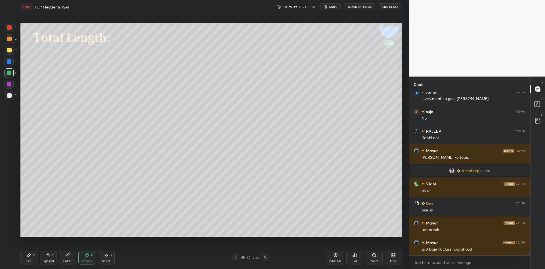
drag, startPoint x: 30, startPoint y: 264, endPoint x: 30, endPoint y: 257, distance: 6.8
click at [30, 263] on div "Pen P" at bounding box center [28, 258] width 17 height 14
click at [10, 51] on div at bounding box center [9, 50] width 5 height 5
click at [9, 74] on div at bounding box center [9, 73] width 5 height 5
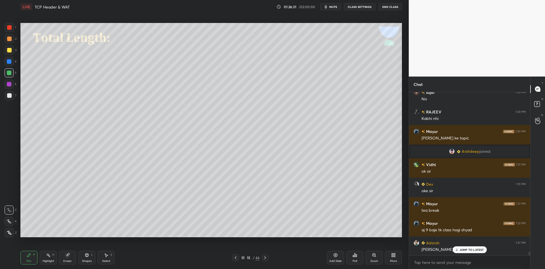
click at [12, 50] on div at bounding box center [9, 50] width 9 height 9
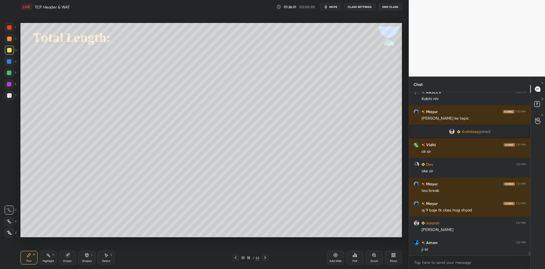
click at [89, 255] on div "Shapes L" at bounding box center [86, 258] width 17 height 14
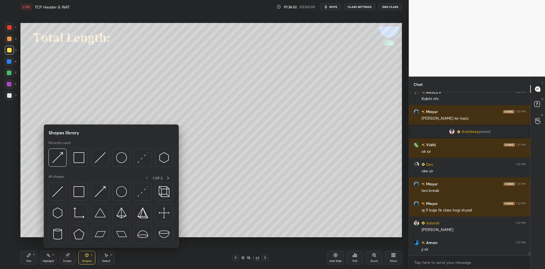
click at [83, 190] on div at bounding box center [79, 192] width 18 height 18
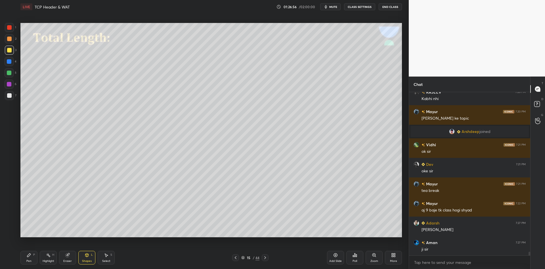
click at [89, 254] on div "Shapes L" at bounding box center [86, 258] width 17 height 14
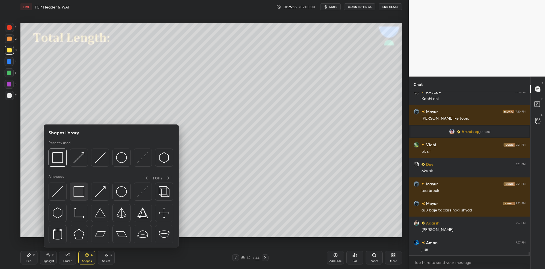
click at [83, 188] on img at bounding box center [79, 192] width 11 height 11
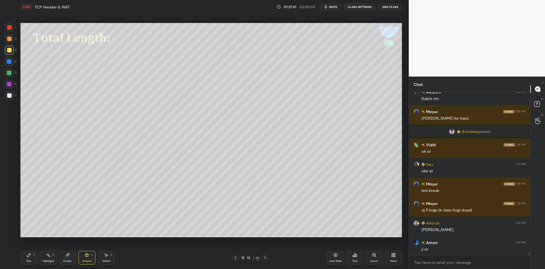
click at [30, 262] on div "Pen" at bounding box center [28, 261] width 5 height 3
drag, startPoint x: 9, startPoint y: 70, endPoint x: 19, endPoint y: 74, distance: 10.2
click at [10, 71] on div at bounding box center [9, 73] width 5 height 5
click at [88, 254] on icon at bounding box center [87, 255] width 5 height 5
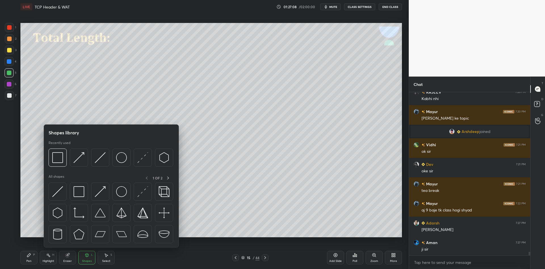
click at [83, 189] on div at bounding box center [79, 192] width 18 height 18
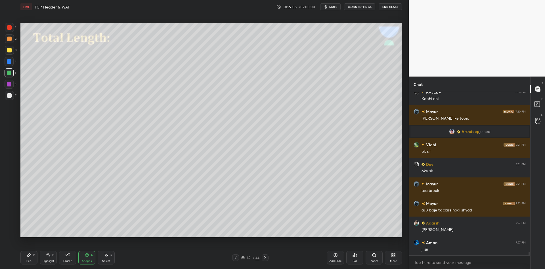
click at [10, 48] on div at bounding box center [9, 50] width 9 height 9
drag, startPoint x: 85, startPoint y: 257, endPoint x: 85, endPoint y: 250, distance: 7.1
click at [85, 255] on icon at bounding box center [87, 255] width 5 height 5
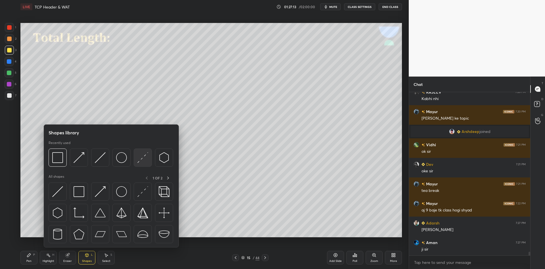
click at [141, 155] on img at bounding box center [142, 157] width 11 height 11
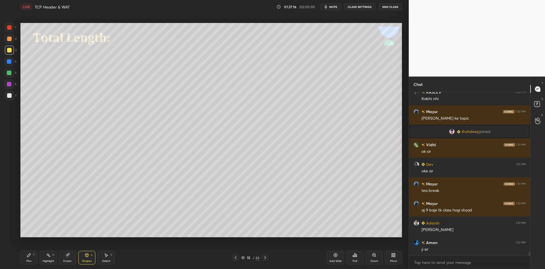
drag, startPoint x: 31, startPoint y: 257, endPoint x: 29, endPoint y: 240, distance: 16.8
click at [30, 256] on icon at bounding box center [29, 255] width 5 height 5
click at [10, 74] on div at bounding box center [9, 72] width 9 height 9
click at [85, 256] on icon at bounding box center [87, 255] width 5 height 5
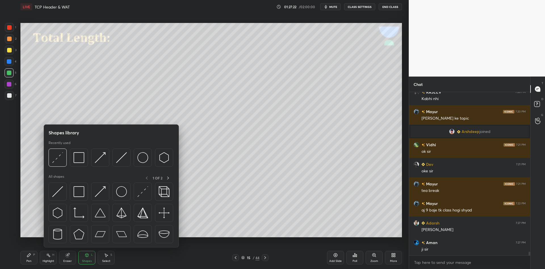
click at [82, 189] on img at bounding box center [79, 192] width 11 height 11
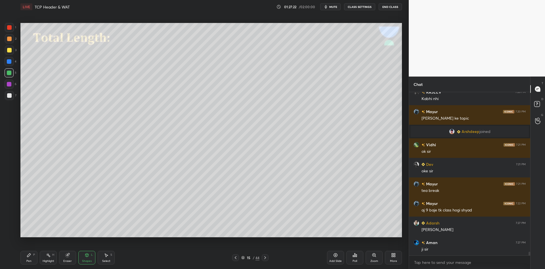
click at [11, 47] on div at bounding box center [9, 50] width 9 height 9
click at [30, 259] on div "Pen P" at bounding box center [28, 258] width 17 height 14
drag, startPoint x: 9, startPoint y: 73, endPoint x: 12, endPoint y: 74, distance: 2.9
click at [10, 74] on div at bounding box center [9, 73] width 5 height 5
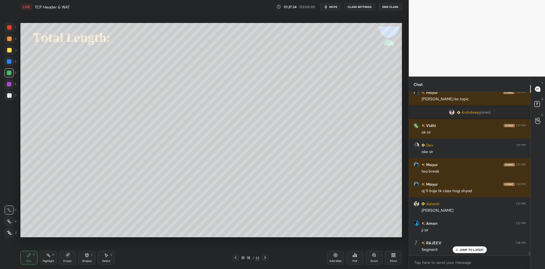
drag, startPoint x: 87, startPoint y: 262, endPoint x: 90, endPoint y: 250, distance: 11.9
click at [87, 261] on div "Shapes" at bounding box center [87, 261] width 10 height 3
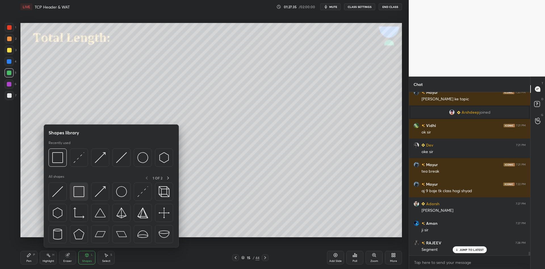
drag, startPoint x: 85, startPoint y: 190, endPoint x: 10, endPoint y: 51, distance: 158.3
click at [83, 190] on div at bounding box center [79, 192] width 18 height 18
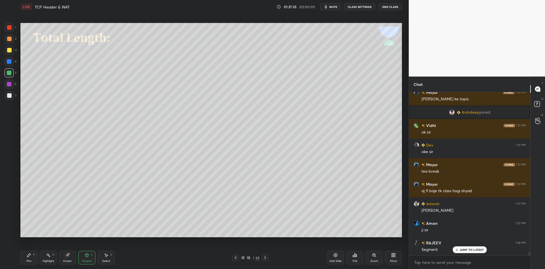
click at [11, 51] on div at bounding box center [9, 50] width 9 height 9
drag, startPoint x: 85, startPoint y: 260, endPoint x: 84, endPoint y: 256, distance: 4.0
click at [85, 260] on div "Shapes L" at bounding box center [86, 258] width 17 height 14
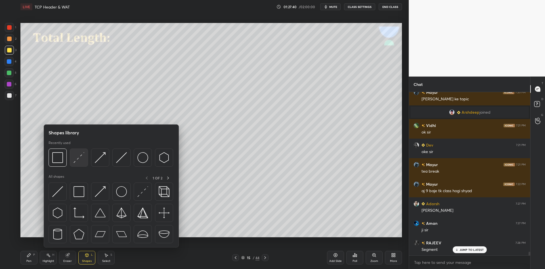
click at [79, 155] on img at bounding box center [79, 157] width 11 height 11
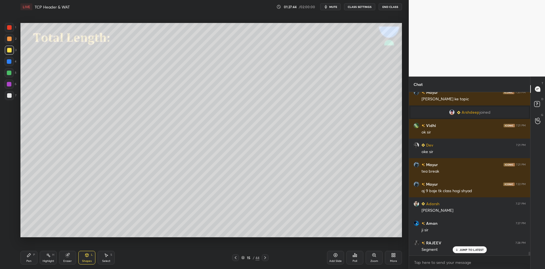
click at [29, 258] on div "Pen P" at bounding box center [28, 258] width 17 height 14
click at [9, 73] on div at bounding box center [9, 73] width 5 height 5
drag, startPoint x: 86, startPoint y: 257, endPoint x: 87, endPoint y: 249, distance: 8.3
click at [87, 255] on icon at bounding box center [87, 255] width 5 height 5
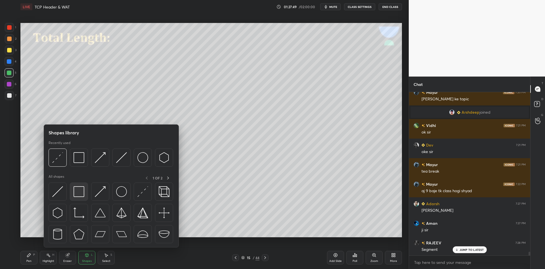
drag, startPoint x: 84, startPoint y: 189, endPoint x: 12, endPoint y: 51, distance: 155.5
click at [82, 191] on img at bounding box center [79, 192] width 11 height 11
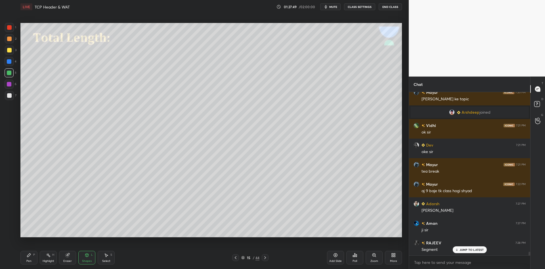
drag, startPoint x: 11, startPoint y: 51, endPoint x: 14, endPoint y: 55, distance: 4.8
click at [10, 52] on div at bounding box center [9, 50] width 9 height 9
click at [30, 259] on div "Pen P" at bounding box center [28, 258] width 17 height 14
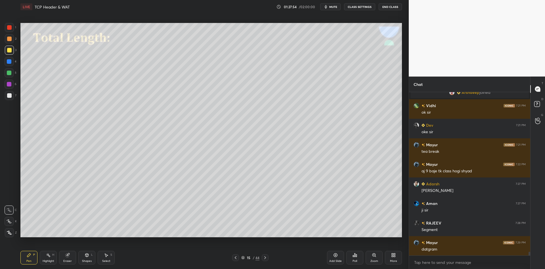
drag, startPoint x: 10, startPoint y: 72, endPoint x: 13, endPoint y: 73, distance: 3.4
click at [10, 71] on div at bounding box center [9, 73] width 5 height 5
click at [9, 97] on div at bounding box center [9, 95] width 5 height 5
click at [88, 257] on div "Shapes L" at bounding box center [86, 258] width 17 height 14
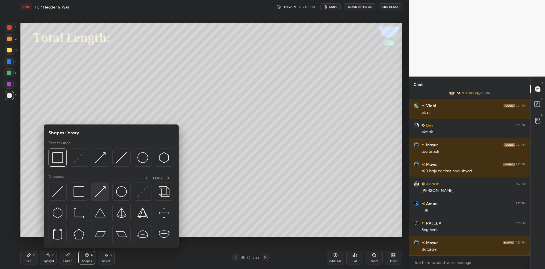
click at [102, 187] on img at bounding box center [100, 192] width 11 height 11
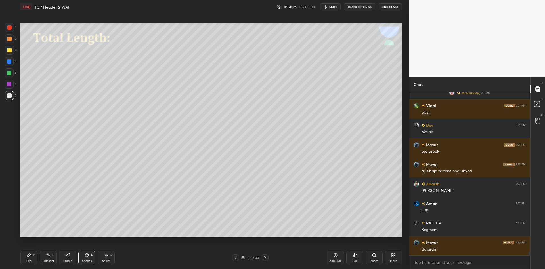
click at [33, 256] on div "Pen P" at bounding box center [28, 258] width 17 height 14
click at [51, 257] on div "Highlight H" at bounding box center [48, 258] width 17 height 14
click at [30, 259] on div "Pen P" at bounding box center [28, 258] width 17 height 14
click at [89, 254] on div "Shapes L" at bounding box center [86, 258] width 17 height 14
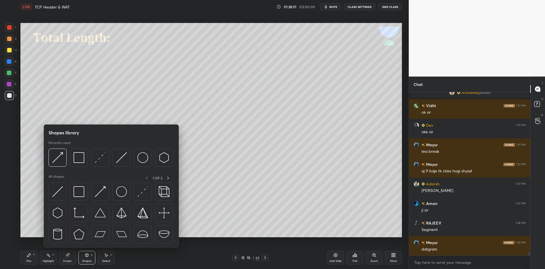
click at [102, 189] on img at bounding box center [100, 192] width 11 height 11
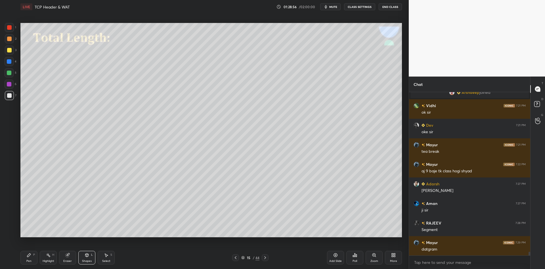
drag, startPoint x: 32, startPoint y: 259, endPoint x: 35, endPoint y: 259, distance: 3.7
click at [32, 259] on div "Pen P" at bounding box center [28, 258] width 17 height 14
click at [87, 261] on div "Shapes" at bounding box center [87, 261] width 10 height 3
click at [29, 263] on div "Pen P" at bounding box center [28, 258] width 17 height 14
click at [8, 73] on div at bounding box center [9, 73] width 5 height 5
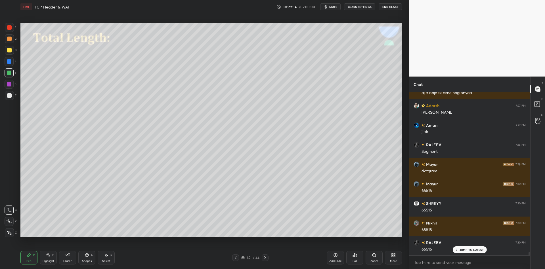
scroll to position [7450, 0]
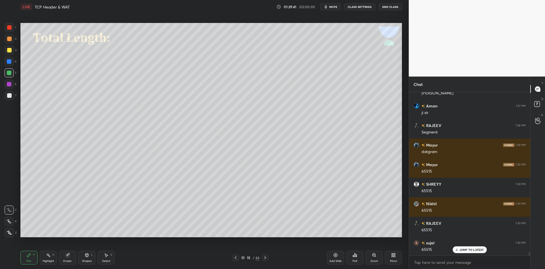
click at [47, 260] on div "Highlight" at bounding box center [49, 261] width 12 height 3
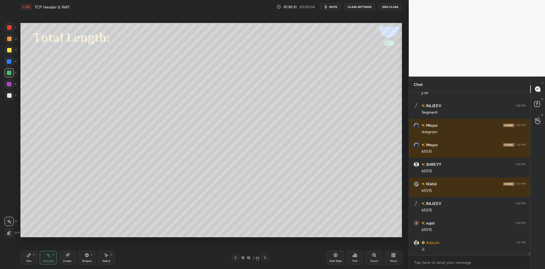
drag, startPoint x: 29, startPoint y: 259, endPoint x: 32, endPoint y: 257, distance: 3.9
click at [30, 258] on div "Pen P" at bounding box center [28, 258] width 17 height 14
drag, startPoint x: 41, startPoint y: 259, endPoint x: 46, endPoint y: 247, distance: 12.7
click at [42, 258] on div "Highlight H" at bounding box center [48, 258] width 17 height 14
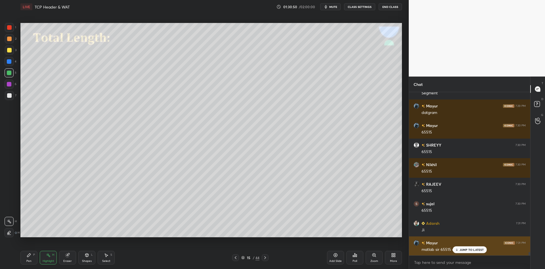
click at [460, 248] on div "JUMP TO LATEST" at bounding box center [470, 250] width 34 height 7
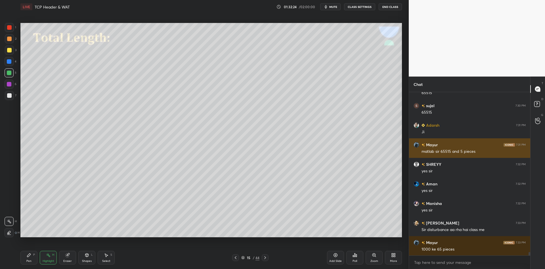
scroll to position [7607, 0]
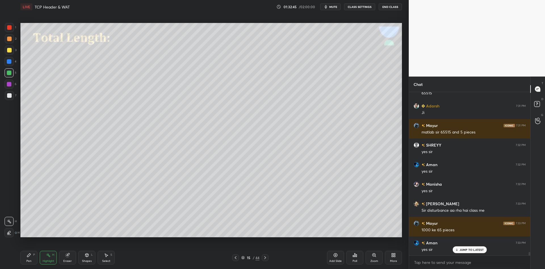
click at [28, 258] on div "Pen P" at bounding box center [28, 258] width 17 height 14
click at [44, 259] on div "Highlight H" at bounding box center [48, 258] width 17 height 14
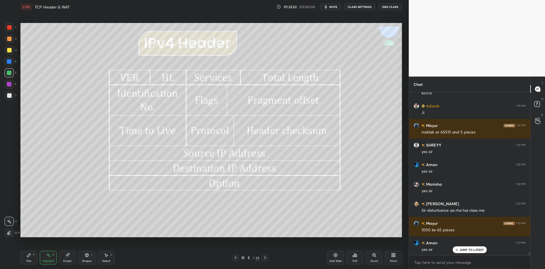
click at [32, 256] on div "Pen P" at bounding box center [28, 258] width 17 height 14
click at [9, 26] on div at bounding box center [9, 27] width 5 height 5
drag, startPoint x: 49, startPoint y: 259, endPoint x: 51, endPoint y: 255, distance: 5.3
click at [49, 259] on div "Highlight H" at bounding box center [48, 258] width 17 height 14
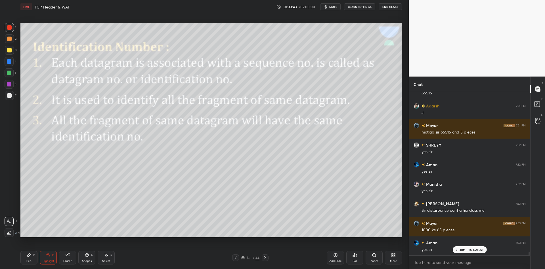
click at [89, 259] on div "Shapes L" at bounding box center [86, 258] width 17 height 14
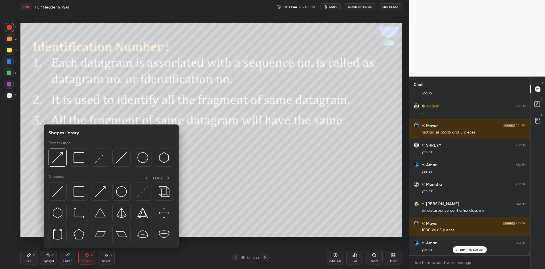
click at [61, 192] on img at bounding box center [57, 192] width 11 height 11
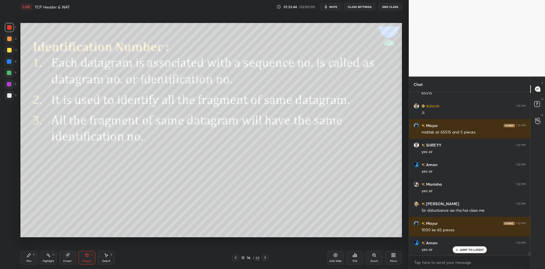
click at [7, 73] on div at bounding box center [9, 73] width 5 height 5
drag, startPoint x: 29, startPoint y: 261, endPoint x: 30, endPoint y: 256, distance: 5.5
click at [28, 261] on div "Pen" at bounding box center [28, 261] width 5 height 3
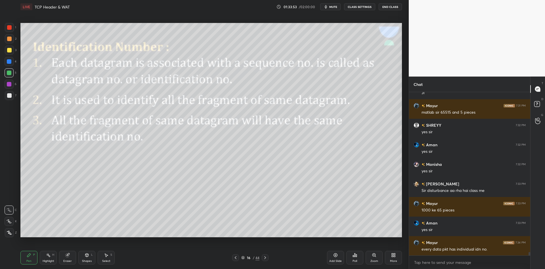
click at [88, 257] on icon at bounding box center [87, 255] width 5 height 5
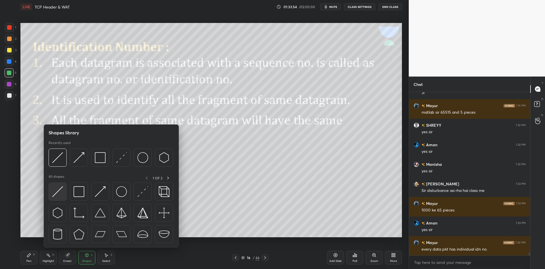
click at [62, 192] on div at bounding box center [58, 192] width 18 height 18
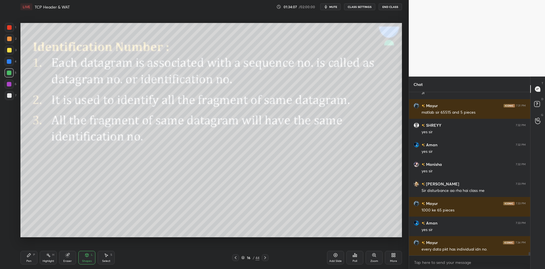
click at [30, 262] on div "Pen" at bounding box center [28, 261] width 5 height 3
drag, startPoint x: 50, startPoint y: 261, endPoint x: 53, endPoint y: 253, distance: 8.6
click at [50, 261] on div "Highlight" at bounding box center [49, 261] width 12 height 3
click at [89, 260] on div "Shapes" at bounding box center [87, 261] width 10 height 3
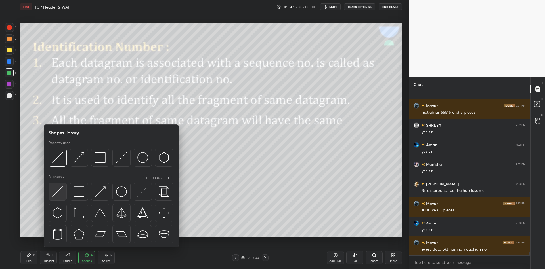
click at [60, 188] on img at bounding box center [57, 192] width 11 height 11
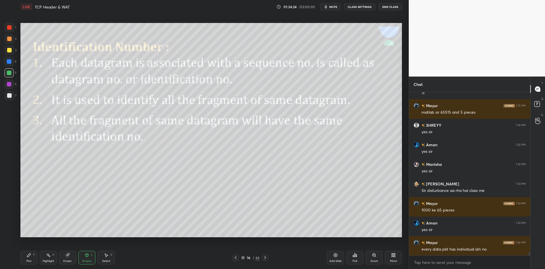
drag, startPoint x: 35, startPoint y: 255, endPoint x: 47, endPoint y: 256, distance: 12.3
click at [37, 255] on div "Pen P" at bounding box center [28, 258] width 17 height 14
click at [51, 258] on div "Highlight H" at bounding box center [48, 258] width 17 height 14
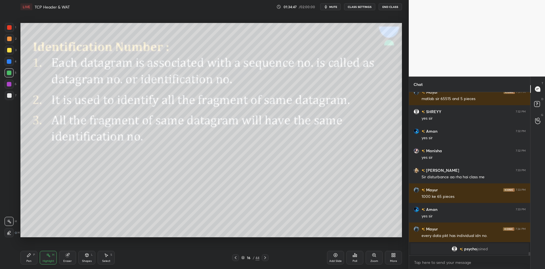
scroll to position [7543, 0]
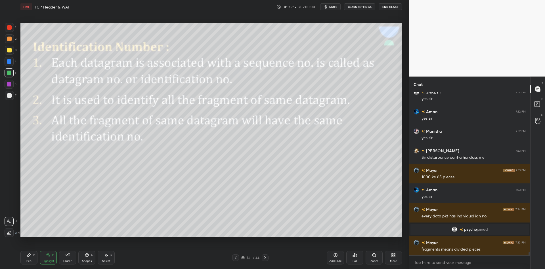
click at [84, 259] on div "Shapes L" at bounding box center [86, 258] width 17 height 14
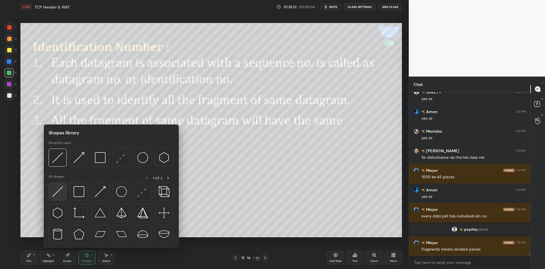
click at [58, 195] on img at bounding box center [57, 192] width 11 height 11
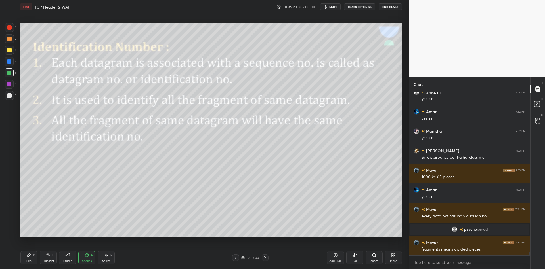
drag, startPoint x: 30, startPoint y: 258, endPoint x: 48, endPoint y: 261, distance: 18.1
click at [33, 258] on div "Pen P" at bounding box center [28, 258] width 17 height 14
click at [47, 260] on div "Highlight" at bounding box center [49, 261] width 12 height 3
click at [35, 257] on div "Pen P" at bounding box center [28, 258] width 17 height 14
drag, startPoint x: 47, startPoint y: 262, endPoint x: 47, endPoint y: 253, distance: 9.4
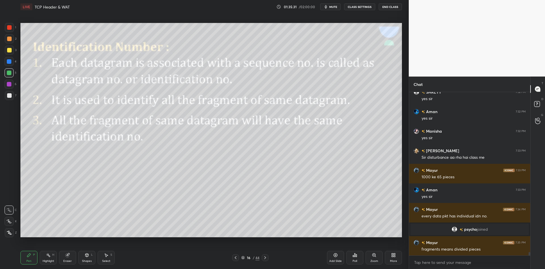
click at [47, 261] on div "Highlight" at bounding box center [49, 261] width 12 height 3
click at [263, 258] on icon at bounding box center [265, 258] width 5 height 5
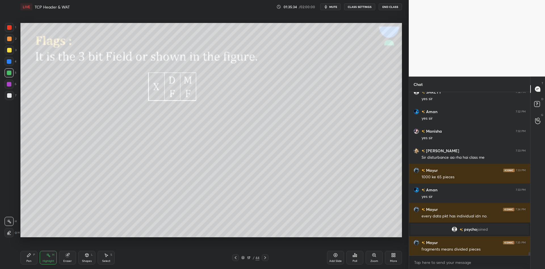
click at [237, 259] on icon at bounding box center [235, 258] width 5 height 5
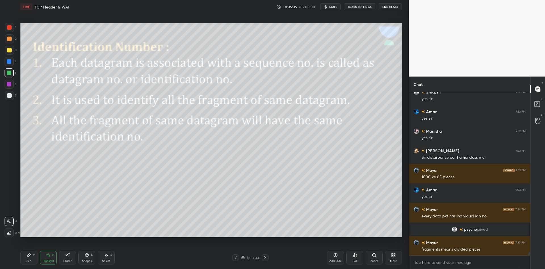
click at [337, 255] on icon at bounding box center [335, 255] width 5 height 5
click at [29, 260] on div "Pen" at bounding box center [28, 261] width 5 height 3
click at [11, 74] on div at bounding box center [9, 72] width 9 height 9
click at [87, 259] on div "Shapes L" at bounding box center [86, 258] width 17 height 14
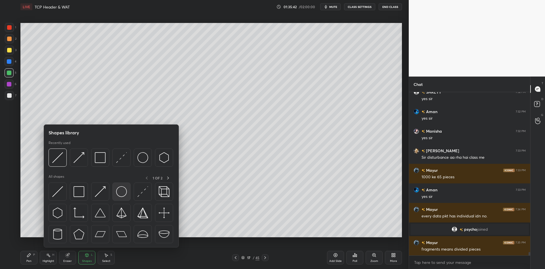
click at [120, 193] on img at bounding box center [121, 192] width 11 height 11
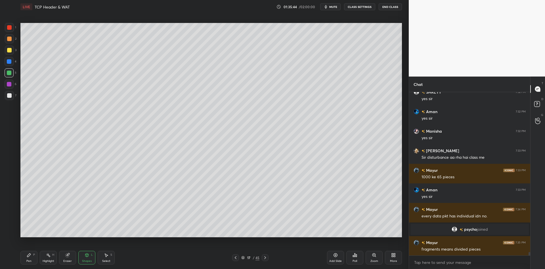
click at [30, 258] on div "Pen P" at bounding box center [28, 258] width 17 height 14
click at [88, 259] on div "Shapes L" at bounding box center [86, 258] width 17 height 14
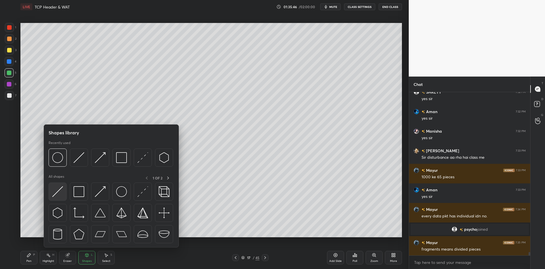
click at [64, 187] on div at bounding box center [58, 192] width 18 height 18
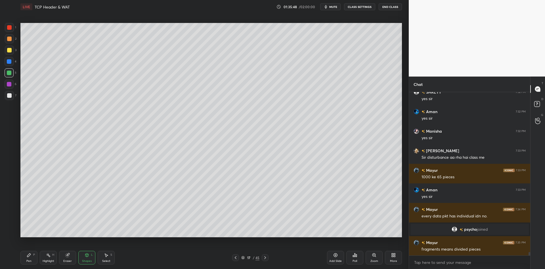
click at [32, 258] on div "Pen P" at bounding box center [28, 258] width 17 height 14
drag, startPoint x: 88, startPoint y: 255, endPoint x: 88, endPoint y: 250, distance: 5.4
click at [88, 254] on icon at bounding box center [87, 255] width 5 height 5
click at [28, 259] on div "Pen P" at bounding box center [28, 258] width 17 height 14
drag, startPoint x: 91, startPoint y: 256, endPoint x: 91, endPoint y: 249, distance: 7.7
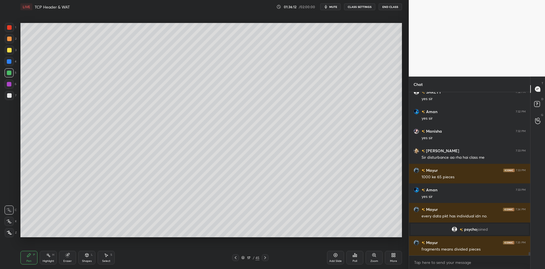
click at [91, 256] on div "Shapes L" at bounding box center [86, 258] width 17 height 14
drag, startPoint x: 29, startPoint y: 264, endPoint x: 36, endPoint y: 255, distance: 11.1
click at [29, 263] on div "Pen P" at bounding box center [28, 258] width 17 height 14
click at [85, 259] on div "Shapes L" at bounding box center [86, 258] width 17 height 14
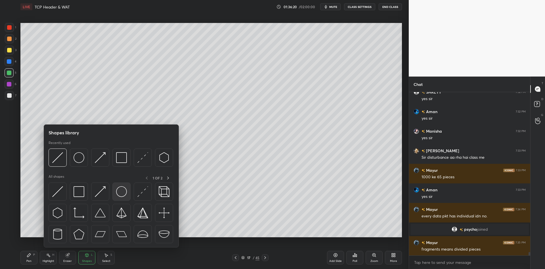
click at [122, 191] on img at bounding box center [121, 192] width 11 height 11
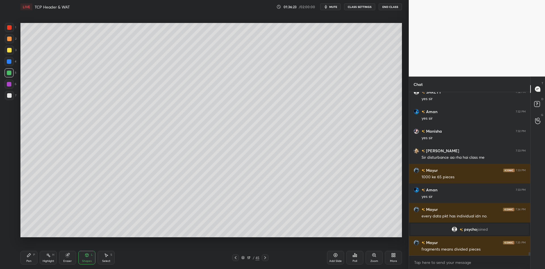
click at [92, 262] on div "Shapes L" at bounding box center [86, 258] width 17 height 14
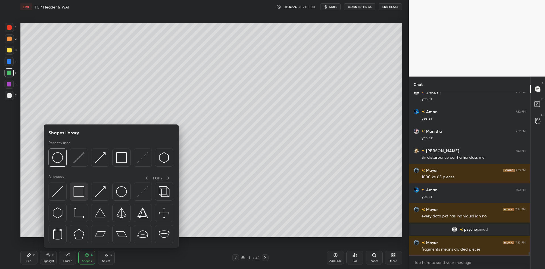
click at [84, 192] on div at bounding box center [79, 192] width 18 height 18
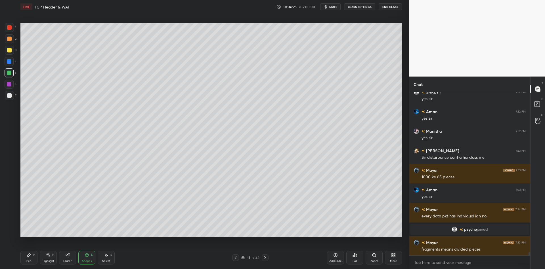
click at [9, 50] on div at bounding box center [9, 50] width 5 height 5
click at [31, 257] on icon at bounding box center [29, 255] width 5 height 5
click at [8, 74] on div at bounding box center [9, 73] width 5 height 5
drag, startPoint x: 106, startPoint y: 262, endPoint x: 106, endPoint y: 250, distance: 11.4
click at [107, 259] on div "Select S" at bounding box center [106, 258] width 17 height 14
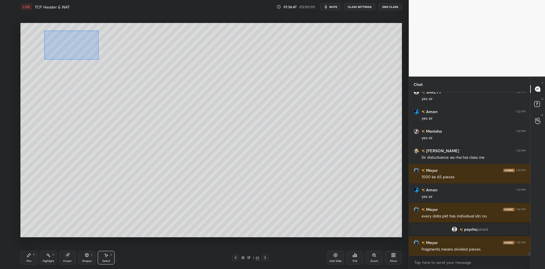
drag, startPoint x: 43, startPoint y: 31, endPoint x: 98, endPoint y: 57, distance: 60.2
click at [98, 59] on div "0 ° Undo Copy Paste here Duplicate Duplicate to new slide Delete" at bounding box center [211, 130] width 382 height 215
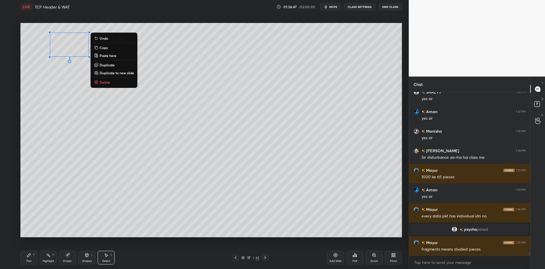
click at [116, 49] on button "Copy" at bounding box center [114, 47] width 42 height 7
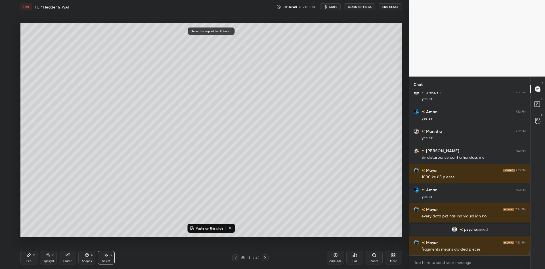
click at [204, 227] on p "Paste on this slide" at bounding box center [210, 228] width 28 height 5
drag, startPoint x: 82, startPoint y: 52, endPoint x: 145, endPoint y: 44, distance: 63.8
click at [147, 44] on div "0 ° Undo Copy Paste here Duplicate Duplicate to new slide Delete" at bounding box center [211, 130] width 382 height 215
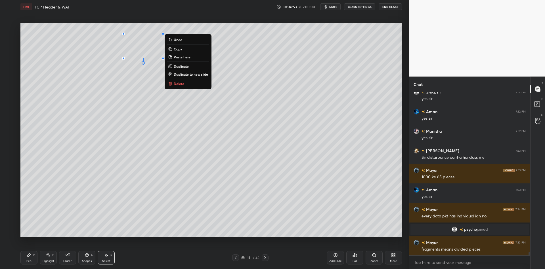
drag, startPoint x: 31, startPoint y: 259, endPoint x: 35, endPoint y: 258, distance: 4.1
click at [33, 259] on div "Pen P" at bounding box center [28, 258] width 17 height 14
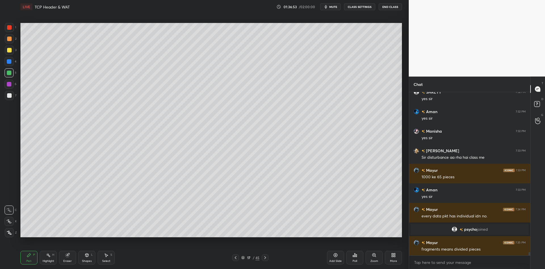
click at [85, 258] on div "Shapes L" at bounding box center [86, 258] width 17 height 14
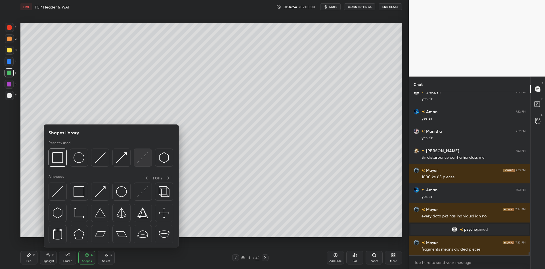
click at [142, 155] on img at bounding box center [142, 157] width 11 height 11
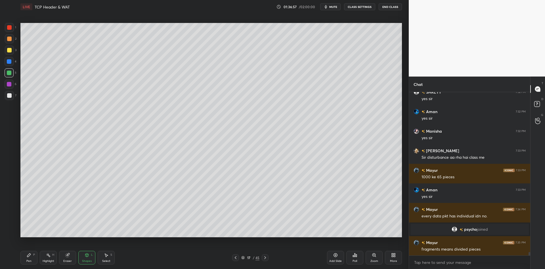
click at [34, 262] on div "Pen P" at bounding box center [28, 258] width 17 height 14
drag, startPoint x: 52, startPoint y: 261, endPoint x: 57, endPoint y: 239, distance: 21.9
click at [52, 260] on div "Highlight" at bounding box center [49, 261] width 12 height 3
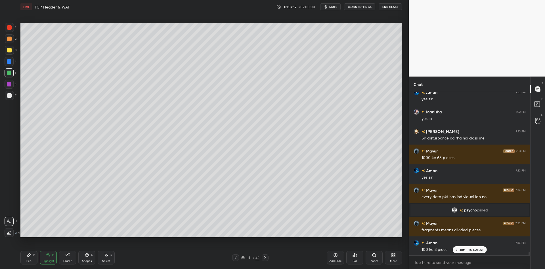
drag, startPoint x: 87, startPoint y: 262, endPoint x: 91, endPoint y: 250, distance: 11.8
click at [88, 261] on div "Shapes" at bounding box center [87, 261] width 10 height 3
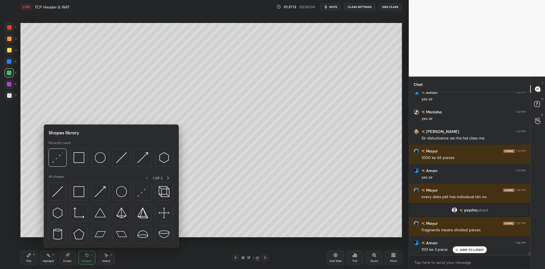
drag, startPoint x: 79, startPoint y: 192, endPoint x: 15, endPoint y: 51, distance: 155.5
click at [79, 193] on img at bounding box center [79, 192] width 11 height 11
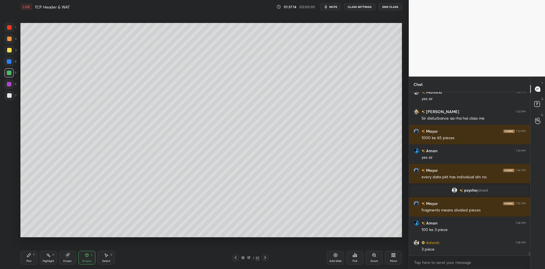
click at [12, 51] on div at bounding box center [9, 50] width 9 height 9
click at [88, 258] on div "Shapes L" at bounding box center [86, 258] width 17 height 14
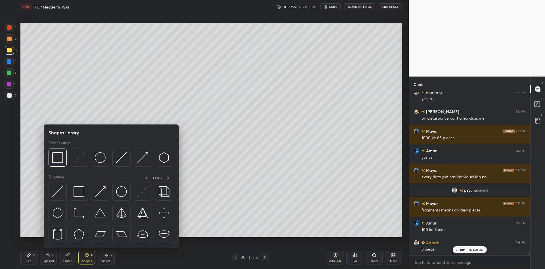
scroll to position [7601, 0]
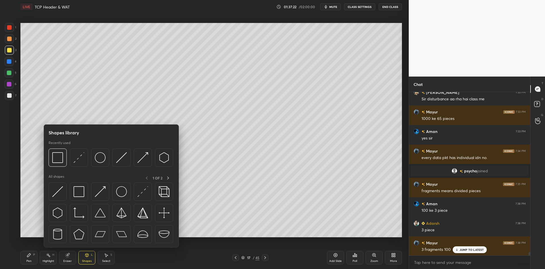
click at [32, 262] on div "Pen P" at bounding box center [28, 258] width 17 height 14
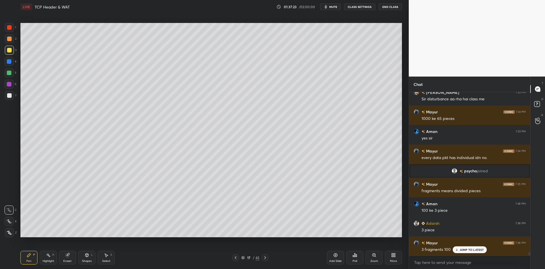
click at [10, 72] on div at bounding box center [9, 73] width 5 height 5
click at [88, 258] on div "Shapes L" at bounding box center [86, 258] width 17 height 14
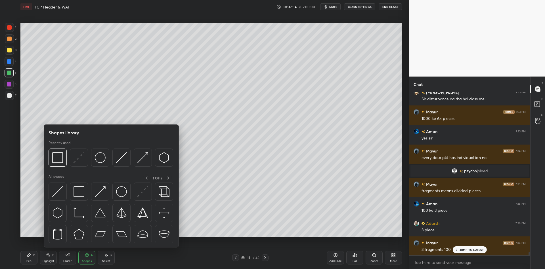
click at [103, 189] on img at bounding box center [100, 192] width 11 height 11
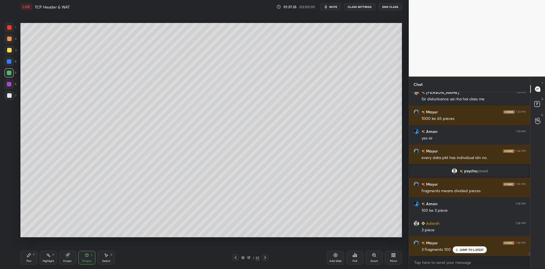
click at [13, 49] on div at bounding box center [9, 50] width 9 height 9
click at [30, 262] on div "Pen" at bounding box center [28, 261] width 5 height 3
drag, startPoint x: 47, startPoint y: 257, endPoint x: 49, endPoint y: 242, distance: 14.8
click at [48, 257] on icon at bounding box center [48, 255] width 5 height 5
click at [37, 257] on div "Pen P" at bounding box center [28, 258] width 17 height 14
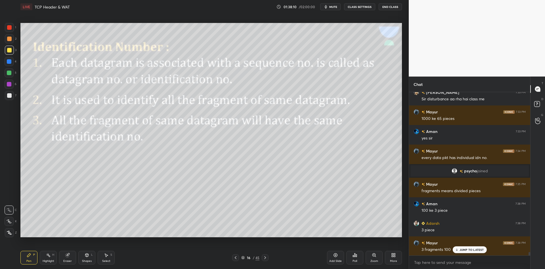
drag, startPoint x: 49, startPoint y: 261, endPoint x: 48, endPoint y: 241, distance: 19.6
click at [48, 260] on div "Highlight" at bounding box center [49, 261] width 12 height 3
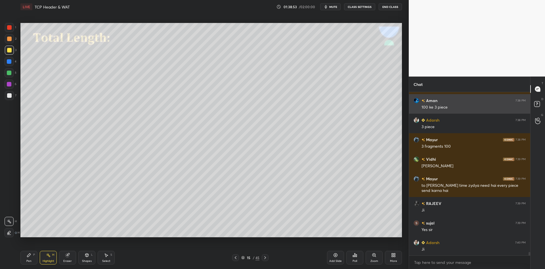
scroll to position [7724, 0]
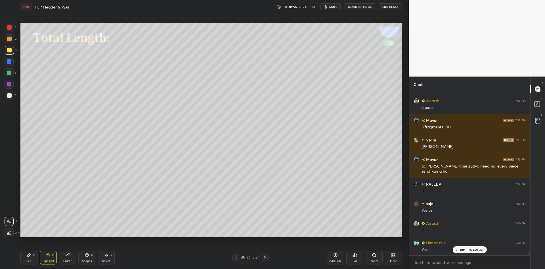
drag, startPoint x: 33, startPoint y: 259, endPoint x: 36, endPoint y: 256, distance: 4.2
click at [35, 258] on div "Pen P" at bounding box center [28, 258] width 17 height 14
click at [47, 257] on icon at bounding box center [48, 255] width 5 height 5
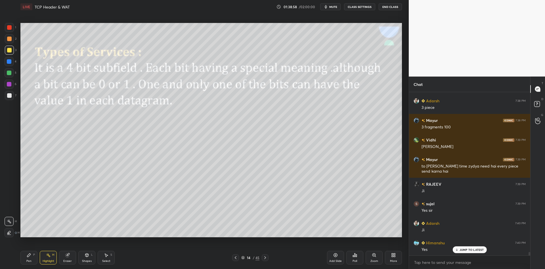
scroll to position [7744, 0]
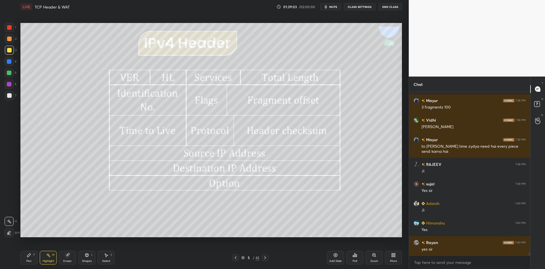
drag, startPoint x: 31, startPoint y: 263, endPoint x: 49, endPoint y: 256, distance: 19.7
click at [32, 261] on div "Pen P" at bounding box center [28, 258] width 17 height 14
drag, startPoint x: 51, startPoint y: 258, endPoint x: 53, endPoint y: 250, distance: 8.3
click at [51, 257] on div "Highlight H" at bounding box center [48, 258] width 17 height 14
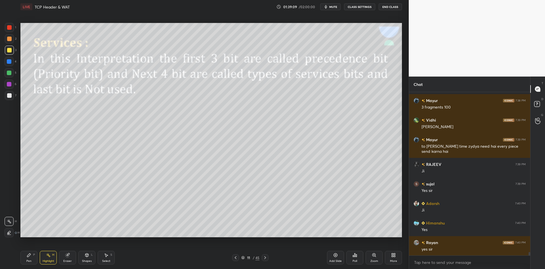
scroll to position [7763, 0]
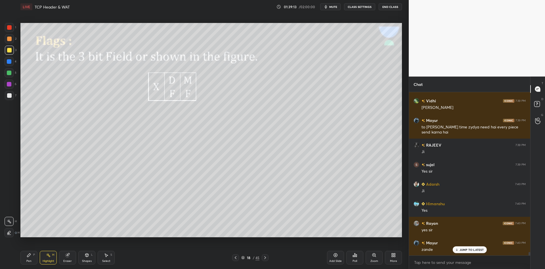
drag, startPoint x: 90, startPoint y: 263, endPoint x: 89, endPoint y: 250, distance: 13.1
click at [89, 262] on div "Shapes" at bounding box center [87, 261] width 10 height 3
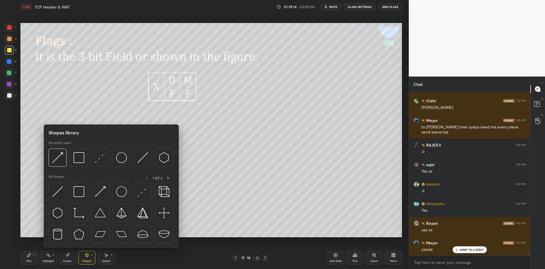
click at [9, 72] on div at bounding box center [9, 73] width 5 height 5
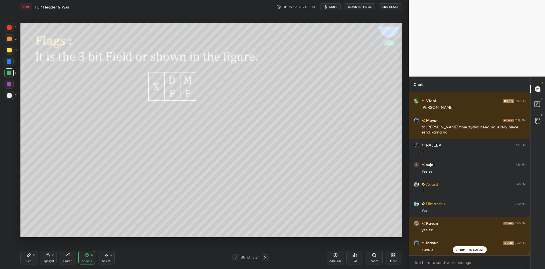
drag, startPoint x: 30, startPoint y: 259, endPoint x: 30, endPoint y: 250, distance: 8.8
click at [31, 258] on div "Pen P" at bounding box center [28, 258] width 17 height 14
click at [89, 261] on div "Shapes" at bounding box center [87, 261] width 10 height 3
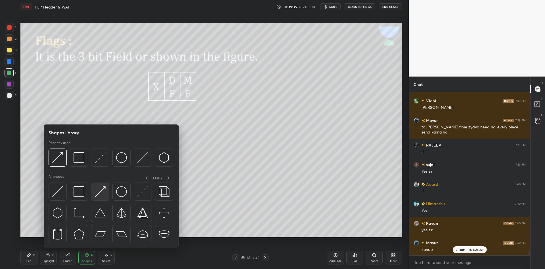
click at [102, 189] on img at bounding box center [100, 192] width 11 height 11
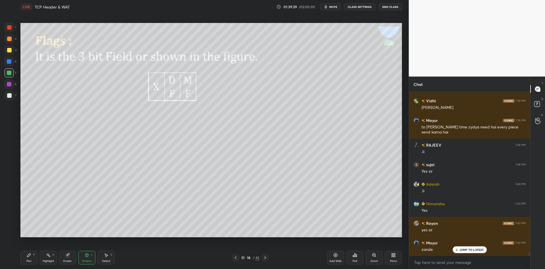
click at [30, 258] on div "Pen P" at bounding box center [28, 258] width 17 height 14
drag, startPoint x: 107, startPoint y: 255, endPoint x: 116, endPoint y: 244, distance: 15.1
click at [108, 254] on icon at bounding box center [106, 255] width 5 height 5
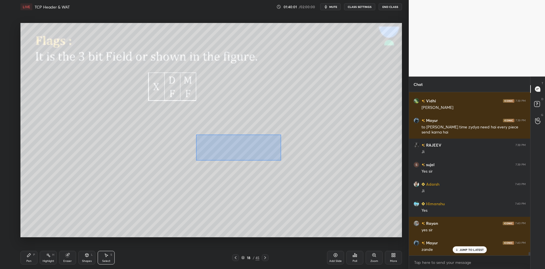
drag, startPoint x: 206, startPoint y: 135, endPoint x: 274, endPoint y: 154, distance: 70.5
click at [283, 159] on div "0 ° Undo Copy Paste here Duplicate Duplicate to new slide Delete" at bounding box center [211, 130] width 382 height 215
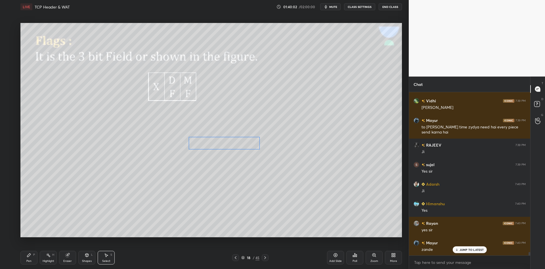
drag, startPoint x: 249, startPoint y: 143, endPoint x: 242, endPoint y: 146, distance: 7.2
click at [241, 146] on div "0 ° Undo Copy Paste here Duplicate Duplicate to new slide Delete" at bounding box center [211, 130] width 382 height 215
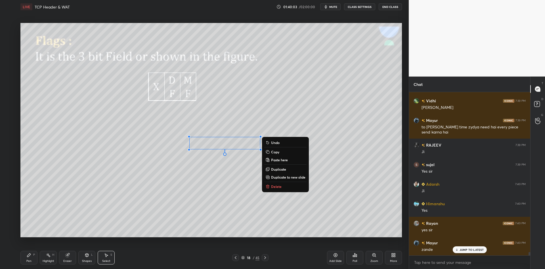
drag, startPoint x: 26, startPoint y: 259, endPoint x: 49, endPoint y: 252, distance: 24.1
click at [29, 259] on div "Pen P" at bounding box center [28, 258] width 17 height 14
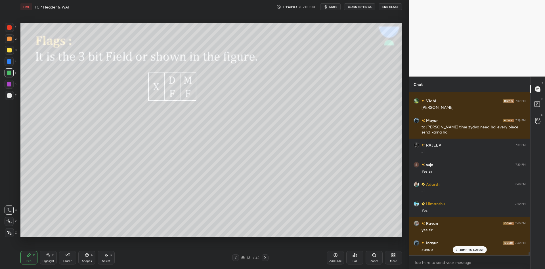
drag, startPoint x: 86, startPoint y: 260, endPoint x: 88, endPoint y: 250, distance: 10.1
click at [86, 259] on div "Shapes L" at bounding box center [86, 258] width 17 height 14
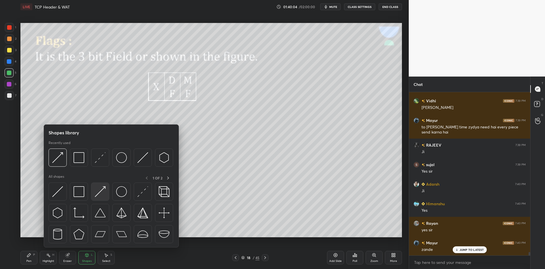
drag, startPoint x: 104, startPoint y: 190, endPoint x: 79, endPoint y: 175, distance: 29.3
click at [102, 190] on img at bounding box center [100, 192] width 11 height 11
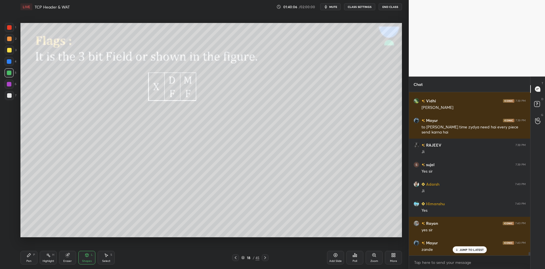
click at [30, 256] on icon at bounding box center [29, 255] width 5 height 5
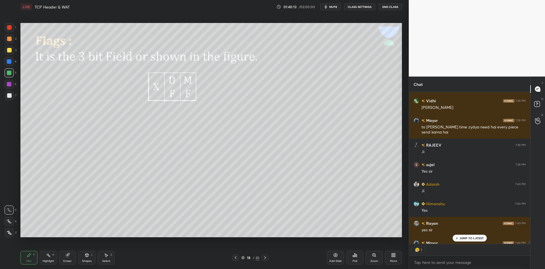
scroll to position [2, 2]
click at [108, 256] on div "Select S" at bounding box center [106, 258] width 17 height 14
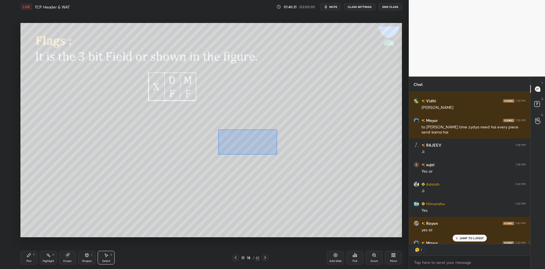
drag, startPoint x: 250, startPoint y: 147, endPoint x: 274, endPoint y: 149, distance: 23.7
click at [276, 154] on div "0 ° Undo Copy Paste here Duplicate Duplicate to new slide Delete" at bounding box center [211, 130] width 382 height 215
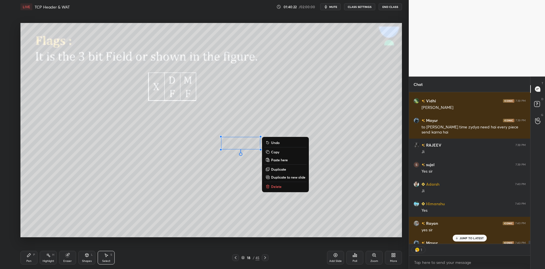
click at [280, 153] on button "Copy" at bounding box center [285, 152] width 42 height 7
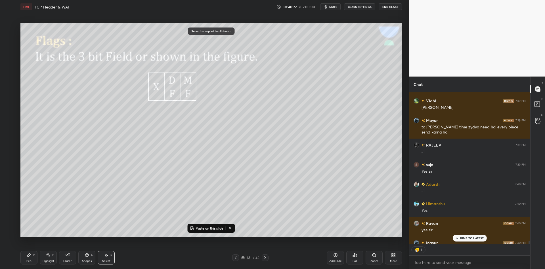
click at [204, 229] on button "Paste on this slide" at bounding box center [207, 228] width 36 height 7
type textarea "x"
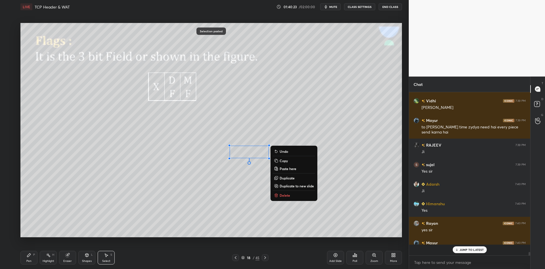
scroll to position [162, 120]
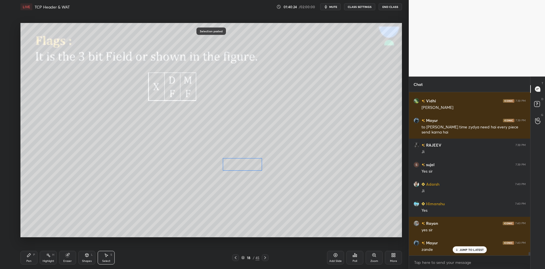
drag, startPoint x: 244, startPoint y: 152, endPoint x: 241, endPoint y: 158, distance: 7.5
click at [238, 164] on div "0 ° Undo Copy Paste here Duplicate Duplicate to new slide Delete" at bounding box center [211, 130] width 382 height 215
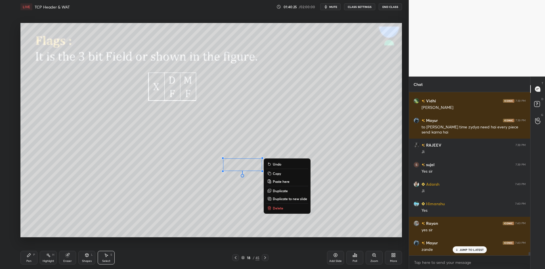
click at [31, 261] on div "Pen" at bounding box center [28, 261] width 5 height 3
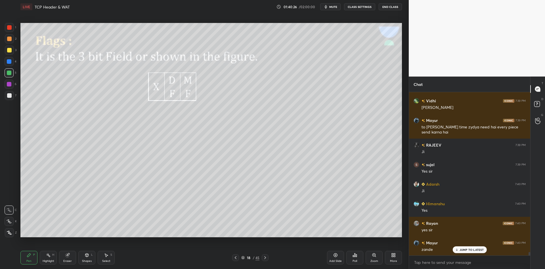
drag, startPoint x: 110, startPoint y: 260, endPoint x: 126, endPoint y: 241, distance: 24.8
click at [111, 258] on div "Select S" at bounding box center [106, 258] width 17 height 14
drag, startPoint x: 233, startPoint y: 161, endPoint x: 268, endPoint y: 178, distance: 38.7
click at [269, 178] on div "0 ° Undo Copy Paste here Duplicate Duplicate to new slide Delete" at bounding box center [211, 130] width 382 height 215
click at [247, 161] on div "0 ° Undo Copy Paste here Duplicate Duplicate to new slide Delete" at bounding box center [211, 130] width 382 height 215
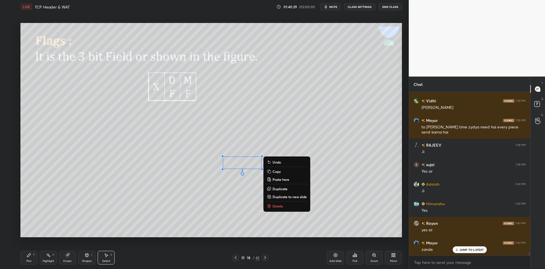
drag, startPoint x: 31, startPoint y: 258, endPoint x: 49, endPoint y: 256, distance: 18.3
click at [32, 258] on div "Pen P" at bounding box center [28, 258] width 17 height 14
click at [50, 258] on div "Highlight H" at bounding box center [48, 258] width 17 height 14
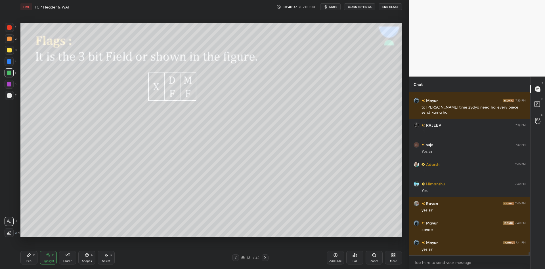
scroll to position [7802, 0]
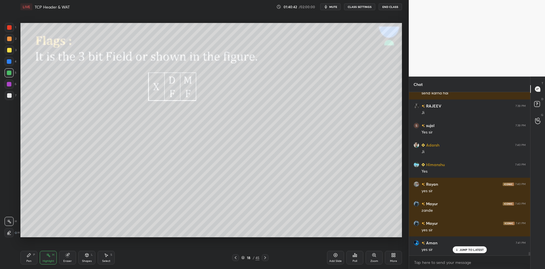
click at [266, 257] on icon at bounding box center [265, 258] width 5 height 5
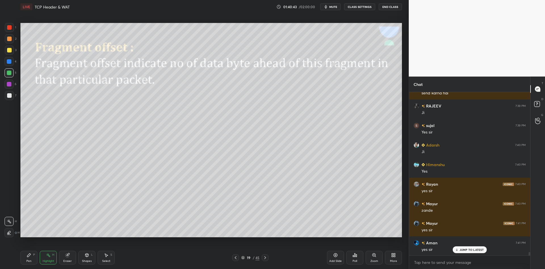
click at [235, 257] on div "Pen P Highlight H Eraser Shapes L Select S 19 / 45 Add Slide Poll Zoom More" at bounding box center [211, 258] width 382 height 23
click at [235, 257] on icon at bounding box center [235, 258] width 5 height 5
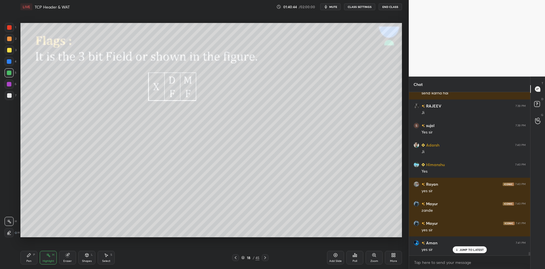
click at [334, 255] on icon at bounding box center [335, 255] width 5 height 5
drag, startPoint x: 31, startPoint y: 259, endPoint x: 31, endPoint y: 242, distance: 17.0
click at [32, 258] on div "Pen P" at bounding box center [28, 258] width 17 height 14
click at [11, 50] on div at bounding box center [9, 50] width 9 height 9
drag, startPoint x: 88, startPoint y: 261, endPoint x: 87, endPoint y: 258, distance: 3.0
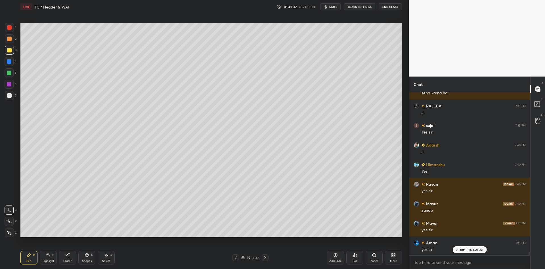
click at [87, 260] on div "Shapes" at bounding box center [87, 261] width 10 height 3
drag, startPoint x: 68, startPoint y: 259, endPoint x: 75, endPoint y: 243, distance: 18.3
click at [68, 260] on div "Eraser" at bounding box center [67, 258] width 17 height 14
drag, startPoint x: 87, startPoint y: 259, endPoint x: 85, endPoint y: 250, distance: 9.2
click at [87, 257] on div "Shapes L" at bounding box center [86, 258] width 17 height 14
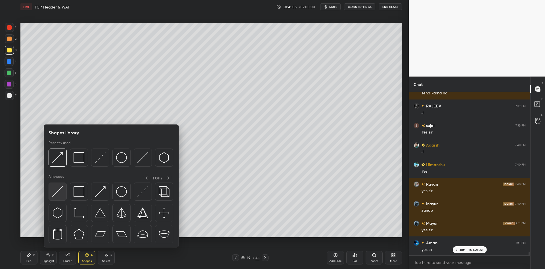
click at [59, 187] on img at bounding box center [57, 192] width 11 height 11
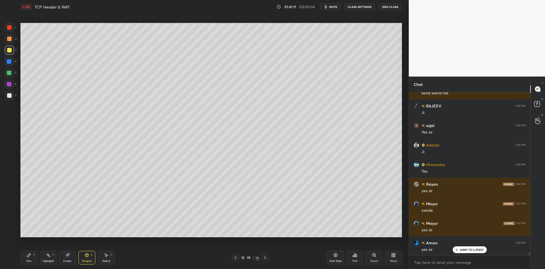
drag, startPoint x: 31, startPoint y: 256, endPoint x: 33, endPoint y: 248, distance: 7.9
click at [31, 254] on div "Pen P" at bounding box center [28, 258] width 17 height 14
drag, startPoint x: 48, startPoint y: 259, endPoint x: 55, endPoint y: 241, distance: 19.4
click at [47, 260] on div "Highlight H" at bounding box center [48, 258] width 17 height 14
drag, startPoint x: 31, startPoint y: 261, endPoint x: 31, endPoint y: 240, distance: 20.2
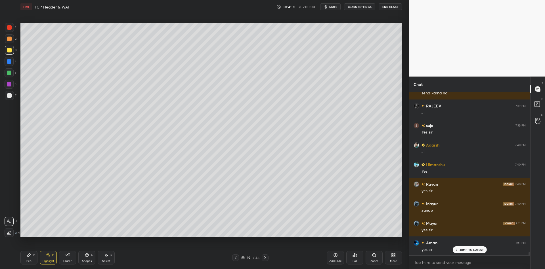
click at [31, 260] on div "Pen" at bounding box center [28, 261] width 5 height 3
drag, startPoint x: 9, startPoint y: 49, endPoint x: 17, endPoint y: 48, distance: 8.6
click at [10, 49] on div at bounding box center [9, 50] width 5 height 5
drag, startPoint x: 88, startPoint y: 258, endPoint x: 89, endPoint y: 252, distance: 6.5
click at [89, 257] on div "Shapes L" at bounding box center [86, 258] width 17 height 14
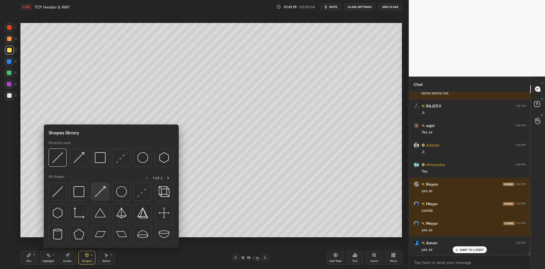
click at [101, 190] on img at bounding box center [100, 192] width 11 height 11
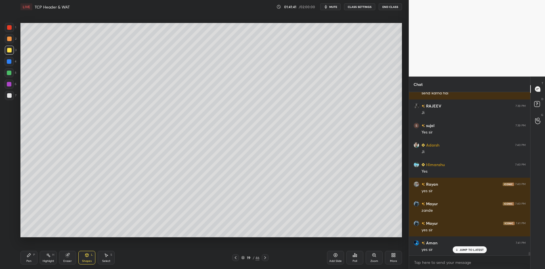
drag, startPoint x: 31, startPoint y: 257, endPoint x: 44, endPoint y: 256, distance: 12.9
click at [35, 257] on div "Pen P" at bounding box center [28, 258] width 17 height 14
click at [49, 258] on div "Highlight H" at bounding box center [48, 258] width 17 height 14
click at [30, 260] on div "Pen P" at bounding box center [28, 258] width 17 height 14
click at [29, 262] on div "Pen" at bounding box center [28, 261] width 5 height 3
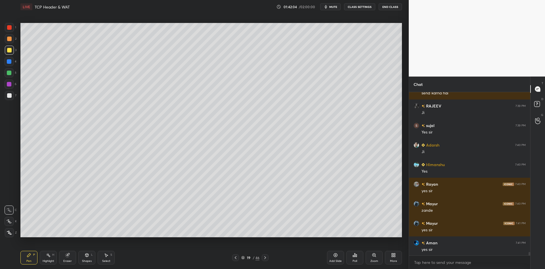
scroll to position [7822, 0]
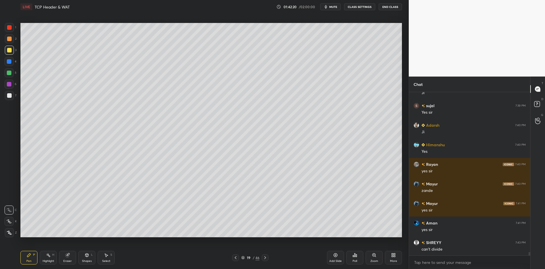
click at [48, 258] on div "Highlight H" at bounding box center [48, 258] width 17 height 14
click at [28, 258] on div "Pen P" at bounding box center [28, 258] width 17 height 14
click at [87, 260] on div "Shapes" at bounding box center [87, 261] width 10 height 3
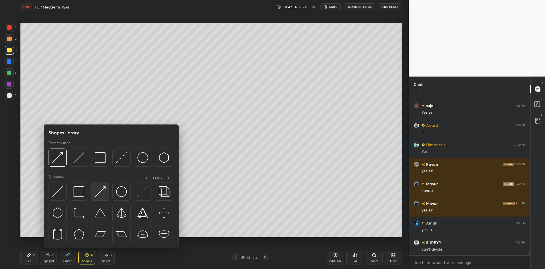
click at [103, 189] on img at bounding box center [100, 192] width 11 height 11
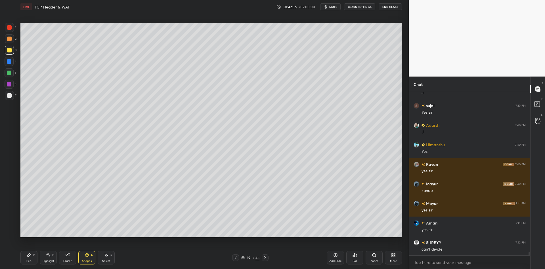
drag, startPoint x: 102, startPoint y: 258, endPoint x: 109, endPoint y: 241, distance: 18.3
click at [104, 256] on div "Select S" at bounding box center [106, 258] width 17 height 14
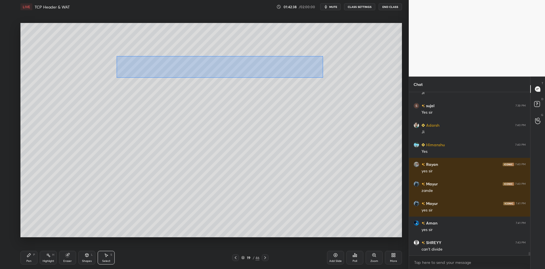
drag, startPoint x: 122, startPoint y: 58, endPoint x: 321, endPoint y: 78, distance: 200.8
click at [323, 78] on div "0 ° Undo Copy Paste here Duplicate Duplicate to new slide Delete" at bounding box center [211, 130] width 382 height 215
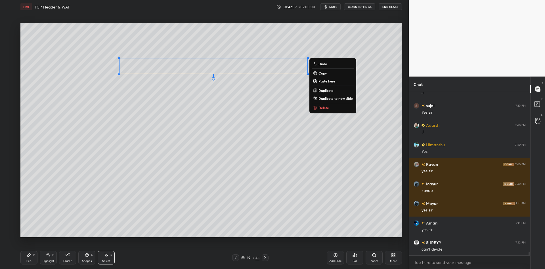
drag, startPoint x: 329, startPoint y: 74, endPoint x: 324, endPoint y: 81, distance: 8.8
click at [329, 74] on button "Copy" at bounding box center [333, 73] width 42 height 7
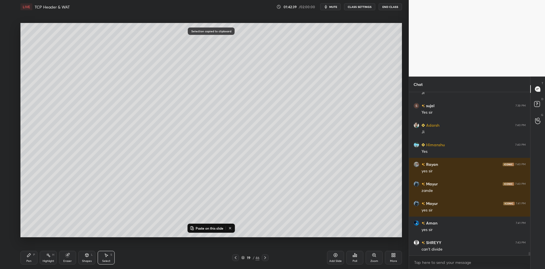
drag, startPoint x: 199, startPoint y: 228, endPoint x: 197, endPoint y: 220, distance: 8.3
click at [200, 227] on p "Paste on this slide" at bounding box center [210, 228] width 28 height 5
drag, startPoint x: 181, startPoint y: 78, endPoint x: 178, endPoint y: 88, distance: 10.5
click at [176, 87] on div "0 ° Undo Copy Paste here Duplicate Duplicate to new slide Delete" at bounding box center [211, 130] width 382 height 215
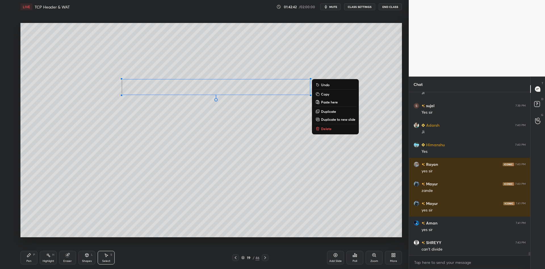
click at [26, 260] on div "Pen P" at bounding box center [28, 258] width 17 height 14
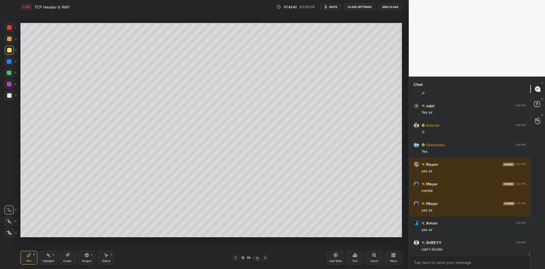
click at [66, 259] on div "Eraser" at bounding box center [67, 258] width 17 height 14
drag, startPoint x: 108, startPoint y: 258, endPoint x: 118, endPoint y: 244, distance: 16.7
click at [108, 256] on div "Select S" at bounding box center [106, 258] width 17 height 14
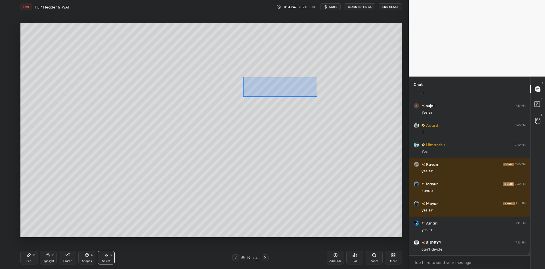
drag, startPoint x: 246, startPoint y: 79, endPoint x: 320, endPoint y: 95, distance: 75.8
click at [321, 96] on div "0 ° Undo Copy Paste here Duplicate Duplicate to new slide Delete" at bounding box center [211, 130] width 382 height 215
click at [280, 87] on div "0 ° Undo Copy Paste here Duplicate Duplicate to new slide Delete" at bounding box center [211, 130] width 382 height 215
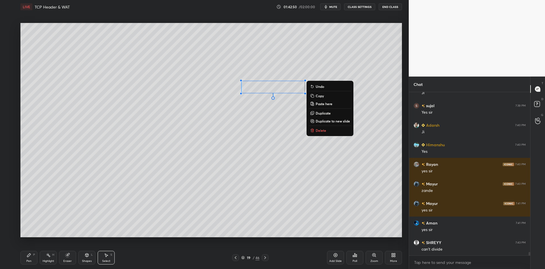
drag, startPoint x: 27, startPoint y: 259, endPoint x: 42, endPoint y: 262, distance: 15.7
click at [29, 259] on div "Pen P" at bounding box center [28, 258] width 17 height 14
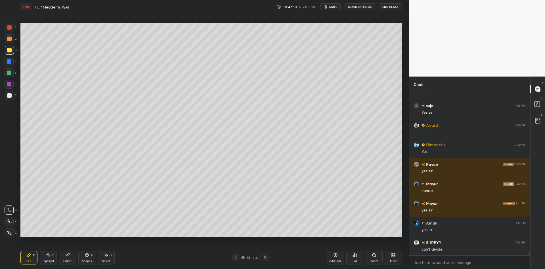
click at [46, 263] on div "Highlight H" at bounding box center [48, 258] width 17 height 14
click at [31, 262] on div "Pen P" at bounding box center [28, 258] width 17 height 14
click at [9, 74] on div at bounding box center [9, 73] width 5 height 5
drag, startPoint x: 27, startPoint y: 258, endPoint x: 30, endPoint y: 253, distance: 6.1
click at [28, 258] on div "Pen P" at bounding box center [28, 258] width 17 height 14
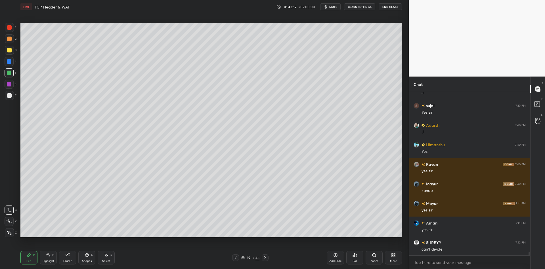
drag, startPoint x: 8, startPoint y: 75, endPoint x: 19, endPoint y: 80, distance: 12.7
click at [7, 73] on div at bounding box center [9, 73] width 5 height 5
click at [85, 265] on div "Pen P Highlight H Eraser Shapes L Select S 19 / 46 Add Slide Poll Zoom More" at bounding box center [211, 258] width 382 height 23
drag, startPoint x: 87, startPoint y: 258, endPoint x: 89, endPoint y: 248, distance: 10.5
click at [87, 257] on div "Shapes L" at bounding box center [86, 258] width 17 height 14
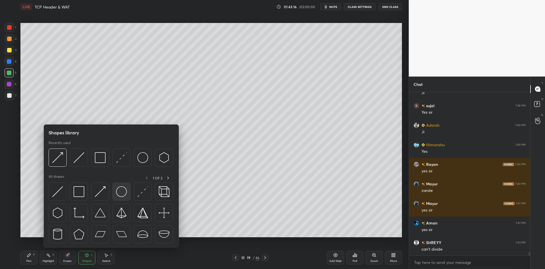
click at [118, 192] on img at bounding box center [121, 192] width 11 height 11
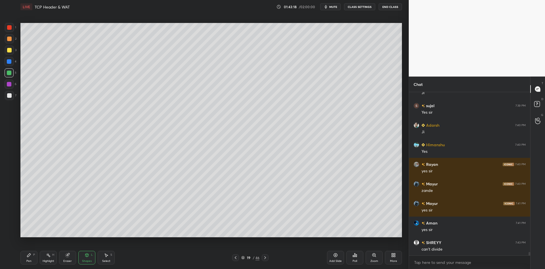
click at [87, 259] on div "Shapes L" at bounding box center [86, 258] width 17 height 14
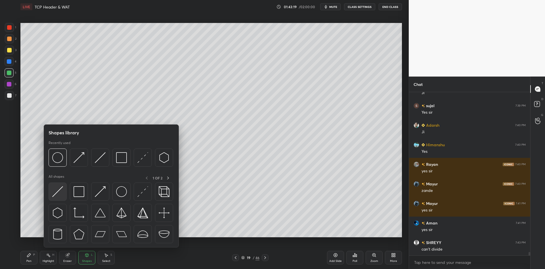
click at [60, 188] on img at bounding box center [57, 192] width 11 height 11
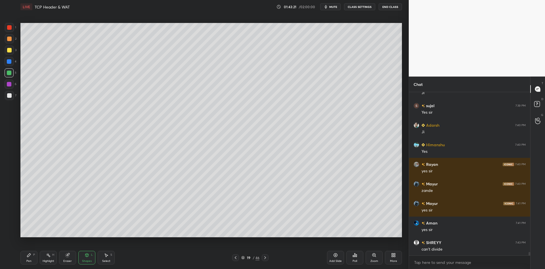
click at [30, 257] on icon at bounding box center [29, 255] width 5 height 5
drag, startPoint x: 85, startPoint y: 259, endPoint x: 85, endPoint y: 248, distance: 11.1
click at [86, 257] on div "Shapes L" at bounding box center [86, 258] width 17 height 14
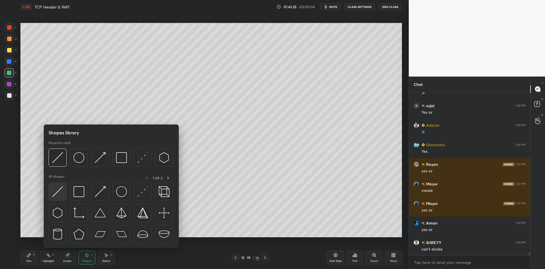
drag, startPoint x: 57, startPoint y: 193, endPoint x: 134, endPoint y: 150, distance: 88.2
click at [56, 193] on img at bounding box center [57, 192] width 11 height 11
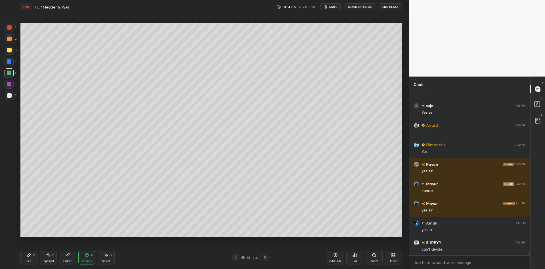
drag, startPoint x: 29, startPoint y: 257, endPoint x: 34, endPoint y: 254, distance: 6.1
click at [30, 256] on icon at bounding box center [29, 255] width 5 height 5
drag, startPoint x: 89, startPoint y: 257, endPoint x: 87, endPoint y: 250, distance: 7.0
click at [89, 256] on icon at bounding box center [87, 255] width 5 height 5
click at [27, 258] on div "Pen P" at bounding box center [28, 258] width 17 height 14
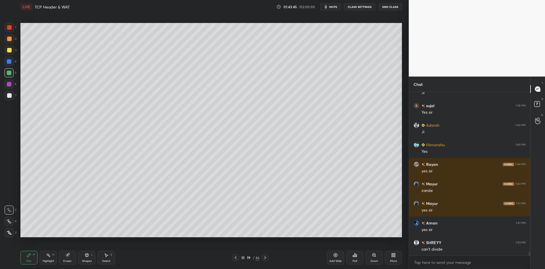
click at [88, 259] on div "Shapes L" at bounding box center [86, 258] width 17 height 14
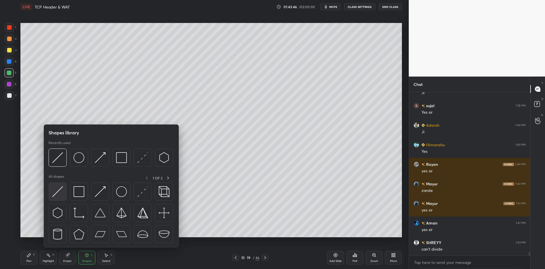
click at [58, 196] on img at bounding box center [57, 192] width 11 height 11
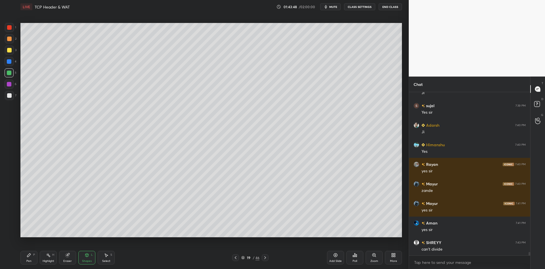
click at [28, 259] on div "Pen P" at bounding box center [28, 258] width 17 height 14
drag, startPoint x: 85, startPoint y: 258, endPoint x: 88, endPoint y: 252, distance: 7.2
click at [85, 258] on div "Shapes L" at bounding box center [86, 258] width 17 height 14
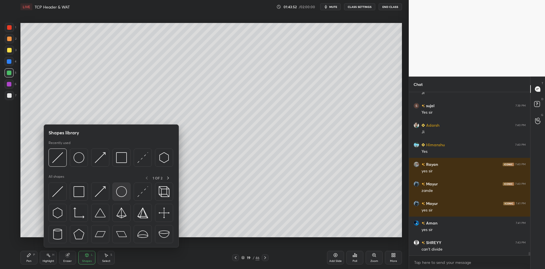
click at [123, 191] on img at bounding box center [121, 192] width 11 height 11
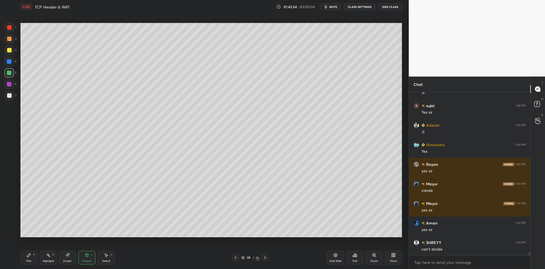
click at [29, 261] on div "Pen" at bounding box center [28, 261] width 5 height 3
drag, startPoint x: 65, startPoint y: 260, endPoint x: 59, endPoint y: 260, distance: 6.2
click at [64, 259] on div "Eraser" at bounding box center [67, 258] width 17 height 14
click at [47, 259] on div "Highlight H" at bounding box center [48, 258] width 17 height 14
drag, startPoint x: 28, startPoint y: 259, endPoint x: 46, endPoint y: 250, distance: 20.2
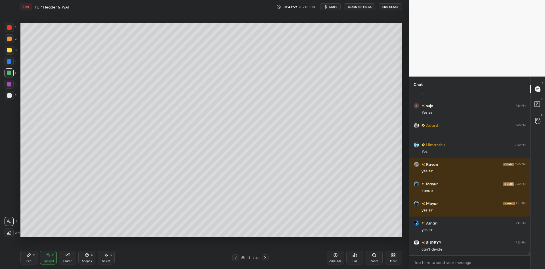
click at [28, 259] on div "Pen P" at bounding box center [28, 258] width 17 height 14
click at [30, 259] on div "Pen P" at bounding box center [28, 258] width 17 height 14
drag, startPoint x: 88, startPoint y: 264, endPoint x: 87, endPoint y: 259, distance: 5.5
click at [89, 262] on div "Shapes" at bounding box center [87, 261] width 10 height 3
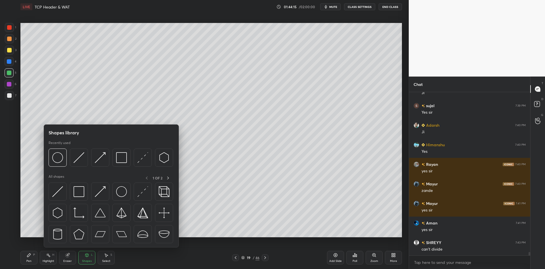
click at [78, 188] on img at bounding box center [79, 192] width 11 height 11
drag, startPoint x: 9, startPoint y: 49, endPoint x: 11, endPoint y: 47, distance: 3.0
click at [10, 49] on div at bounding box center [9, 50] width 5 height 5
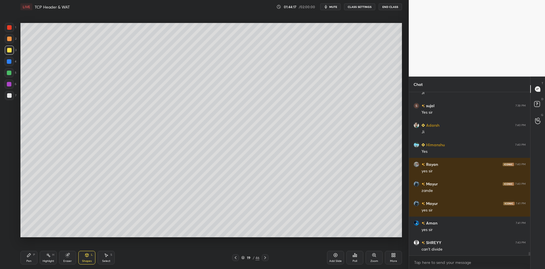
click at [29, 261] on div "Pen" at bounding box center [28, 261] width 5 height 3
click at [8, 71] on div at bounding box center [9, 73] width 5 height 5
click at [105, 256] on icon at bounding box center [106, 255] width 5 height 5
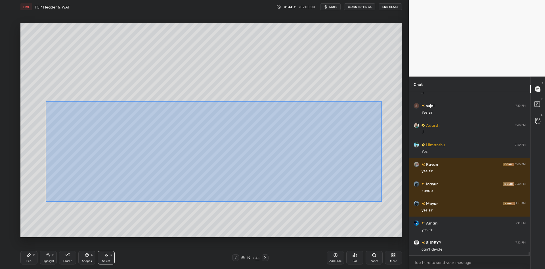
drag, startPoint x: 46, startPoint y: 102, endPoint x: 379, endPoint y: 199, distance: 346.8
click at [382, 201] on div "0 ° Undo Copy Paste here Duplicate Duplicate to new slide Delete" at bounding box center [211, 130] width 382 height 215
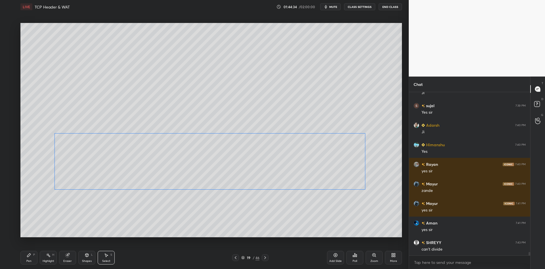
drag, startPoint x: 261, startPoint y: 144, endPoint x: 257, endPoint y: 165, distance: 21.0
click at [258, 166] on div "0 ° Undo Copy Paste here Duplicate Duplicate to new slide Delete" at bounding box center [211, 130] width 382 height 215
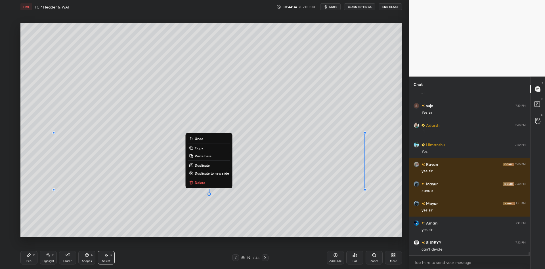
click at [31, 261] on div "Pen P" at bounding box center [28, 258] width 17 height 14
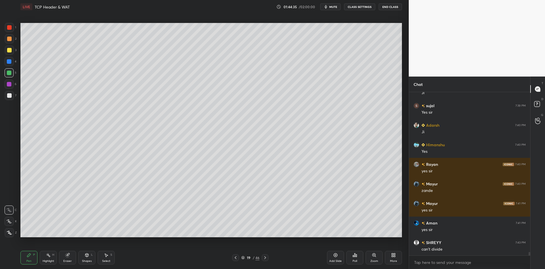
click at [8, 72] on div at bounding box center [9, 73] width 5 height 5
click at [109, 257] on div "Select S" at bounding box center [106, 258] width 17 height 14
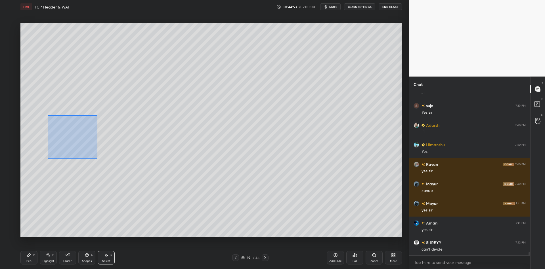
drag, startPoint x: 48, startPoint y: 116, endPoint x: 102, endPoint y: 144, distance: 61.3
click at [97, 158] on div "0 ° Undo Copy Paste here Duplicate Duplicate to new slide Delete" at bounding box center [211, 130] width 382 height 215
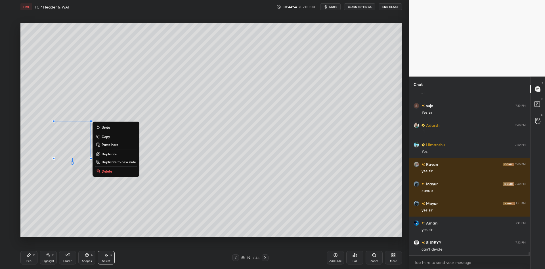
click at [117, 137] on button "Copy" at bounding box center [116, 136] width 42 height 7
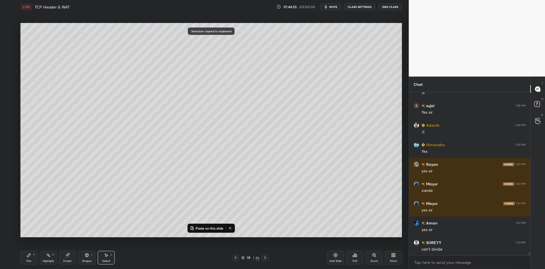
click at [206, 227] on p "Paste on this slide" at bounding box center [210, 228] width 28 height 5
drag, startPoint x: 105, startPoint y: 144, endPoint x: 142, endPoint y: 139, distance: 36.9
click at [142, 139] on div "0 ° Undo Copy Paste here Duplicate Duplicate to new slide Delete" at bounding box center [211, 130] width 382 height 215
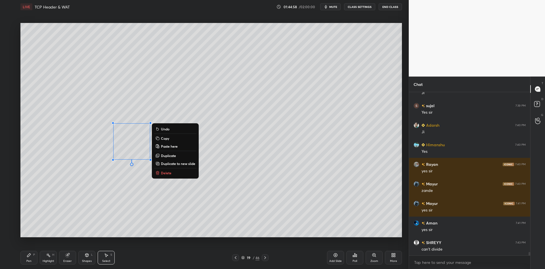
drag, startPoint x: 35, startPoint y: 255, endPoint x: 47, endPoint y: 258, distance: 11.4
click at [37, 256] on div "Pen P" at bounding box center [28, 258] width 17 height 14
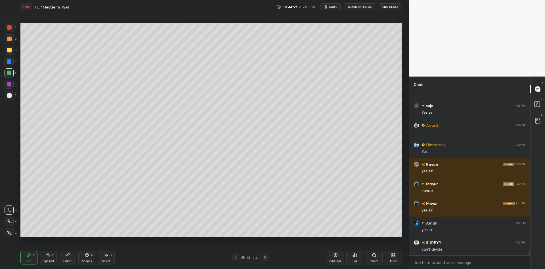
drag, startPoint x: 83, startPoint y: 258, endPoint x: 85, endPoint y: 251, distance: 7.5
click at [83, 257] on div "Shapes L" at bounding box center [86, 258] width 17 height 14
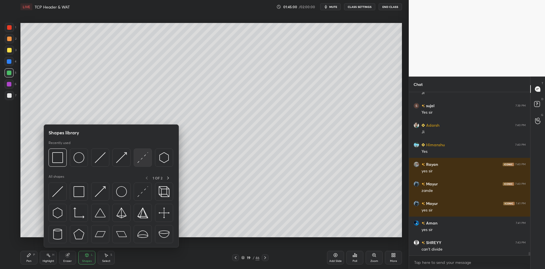
click at [142, 154] on img at bounding box center [142, 157] width 11 height 11
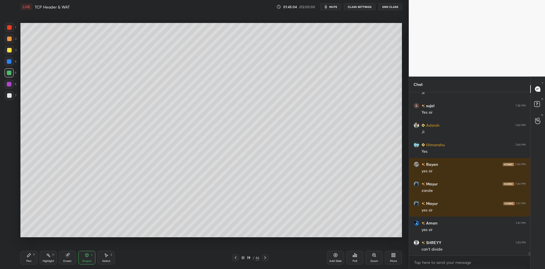
click at [29, 258] on div "Pen P" at bounding box center [28, 258] width 17 height 14
click at [48, 258] on div "Highlight H" at bounding box center [48, 258] width 17 height 14
click at [50, 259] on div "Highlight H" at bounding box center [48, 258] width 17 height 14
drag, startPoint x: 30, startPoint y: 256, endPoint x: 43, endPoint y: 261, distance: 14.3
click at [32, 256] on div "Pen P" at bounding box center [28, 258] width 17 height 14
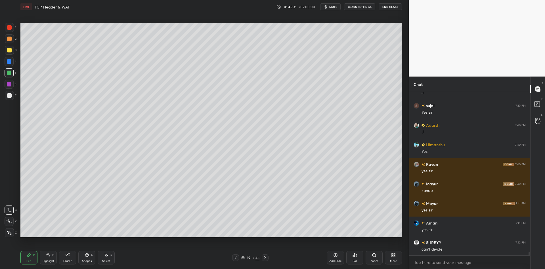
click at [48, 262] on div "Highlight" at bounding box center [49, 261] width 12 height 3
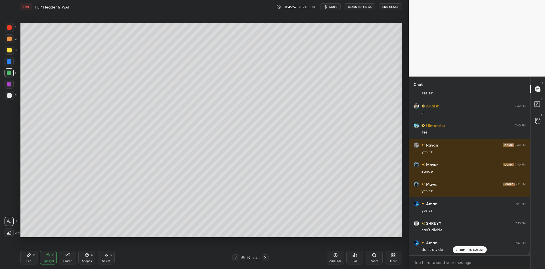
drag, startPoint x: 33, startPoint y: 257, endPoint x: 42, endPoint y: 258, distance: 8.3
click at [35, 258] on div "Pen P" at bounding box center [28, 258] width 17 height 14
click at [47, 263] on div "Highlight" at bounding box center [49, 261] width 12 height 3
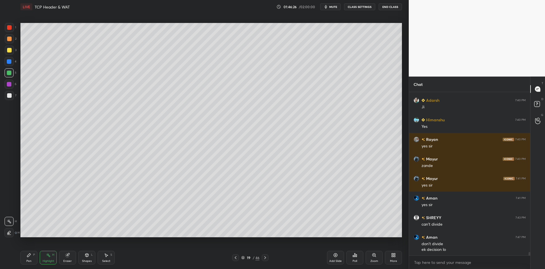
scroll to position [7867, 0]
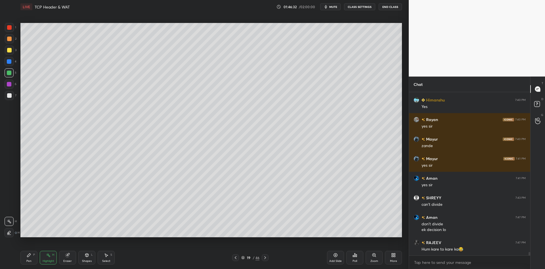
drag, startPoint x: 33, startPoint y: 263, endPoint x: 41, endPoint y: 261, distance: 8.4
click at [34, 262] on div "Pen P" at bounding box center [28, 258] width 17 height 14
click at [47, 262] on div "Highlight" at bounding box center [49, 261] width 12 height 3
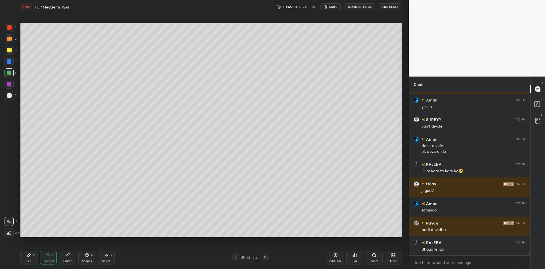
scroll to position [7965, 0]
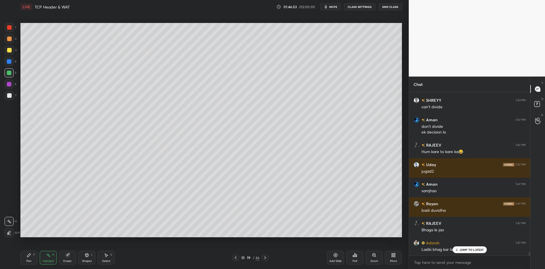
click at [466, 252] on div "[PERSON_NAME] 7:38 PM 3 fragments 100 [PERSON_NAME] 7:39 PM [PERSON_NAME] 7:39 …" at bounding box center [469, 174] width 121 height 164
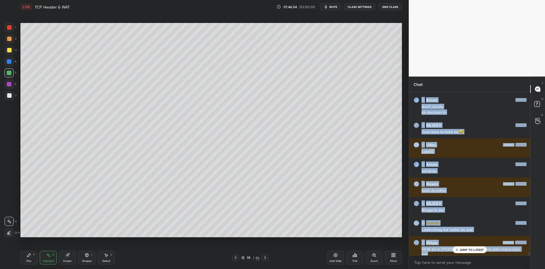
scroll to position [8004, 0]
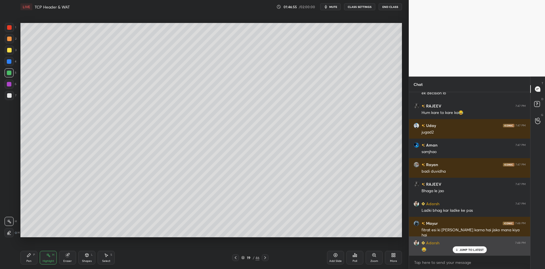
click at [468, 251] on p "JUMP TO LATEST" at bounding box center [472, 249] width 24 height 3
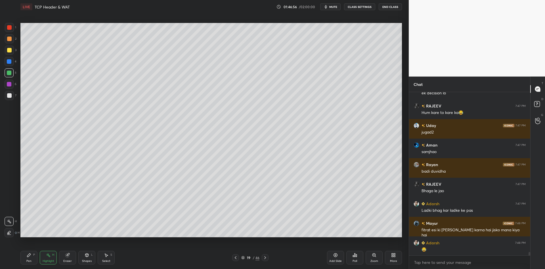
click at [31, 259] on div "Pen P" at bounding box center [28, 258] width 17 height 14
click at [48, 261] on div "Highlight" at bounding box center [49, 261] width 12 height 3
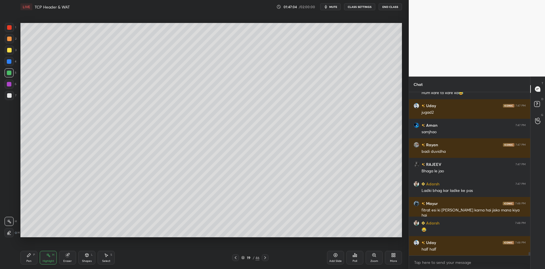
drag, startPoint x: 30, startPoint y: 262, endPoint x: 41, endPoint y: 259, distance: 11.9
click at [32, 261] on div "Pen P" at bounding box center [28, 258] width 17 height 14
drag, startPoint x: 52, startPoint y: 263, endPoint x: 70, endPoint y: 239, distance: 30.2
click at [52, 264] on div "Highlight H" at bounding box center [48, 258] width 17 height 14
click at [89, 260] on div "Shapes" at bounding box center [87, 261] width 10 height 3
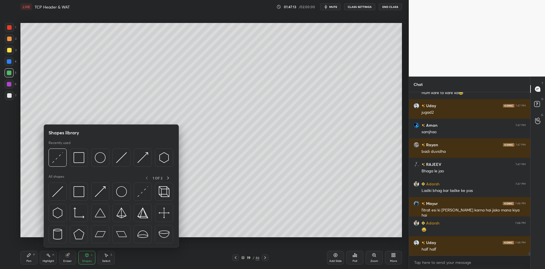
click at [57, 191] on img at bounding box center [57, 192] width 11 height 11
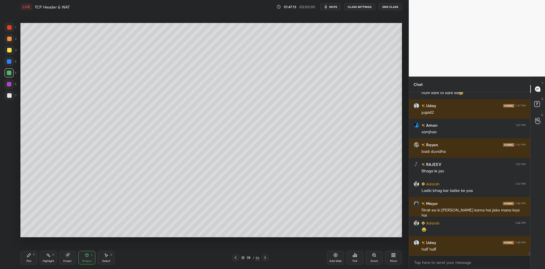
click at [11, 28] on div at bounding box center [9, 27] width 5 height 5
click at [88, 262] on div "Shapes" at bounding box center [87, 261] width 10 height 3
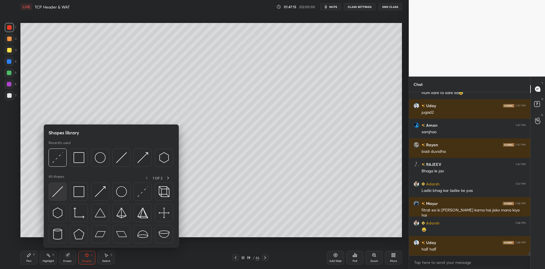
click at [58, 190] on img at bounding box center [57, 192] width 11 height 11
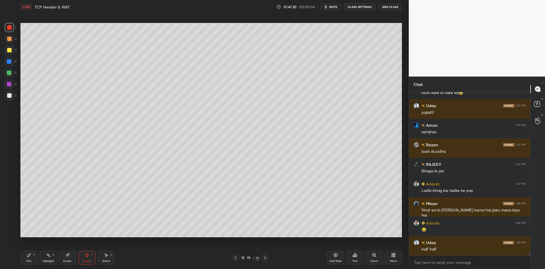
drag, startPoint x: 27, startPoint y: 260, endPoint x: 45, endPoint y: 259, distance: 18.2
click at [30, 259] on div "Pen P" at bounding box center [28, 258] width 17 height 14
click at [48, 259] on div "Highlight H" at bounding box center [48, 258] width 17 height 14
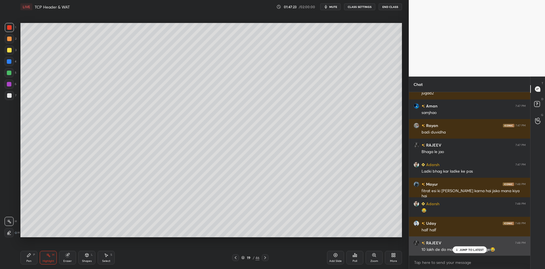
click at [464, 249] on p "JUMP TO LATEST" at bounding box center [472, 249] width 24 height 3
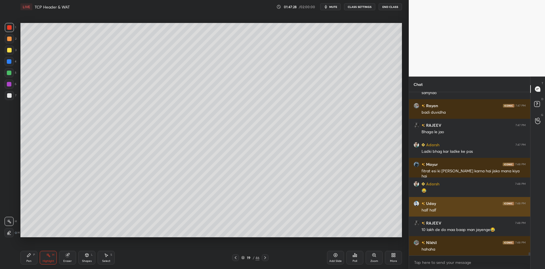
scroll to position [8082, 0]
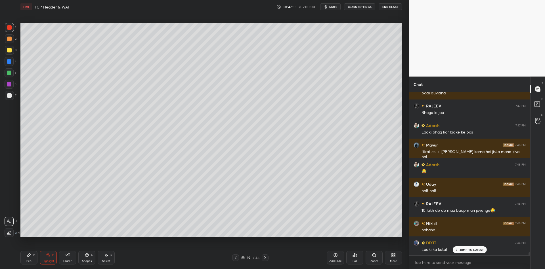
drag, startPoint x: 31, startPoint y: 257, endPoint x: 50, endPoint y: 258, distance: 19.0
click at [34, 255] on div "Pen P" at bounding box center [28, 258] width 17 height 14
click at [49, 258] on div "Highlight H" at bounding box center [48, 258] width 17 height 14
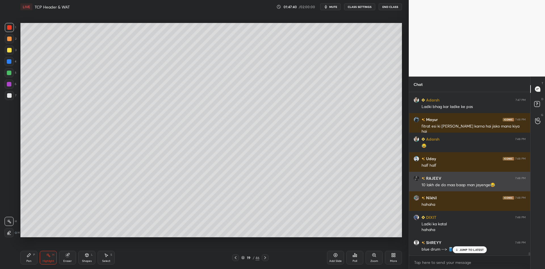
scroll to position [8127, 0]
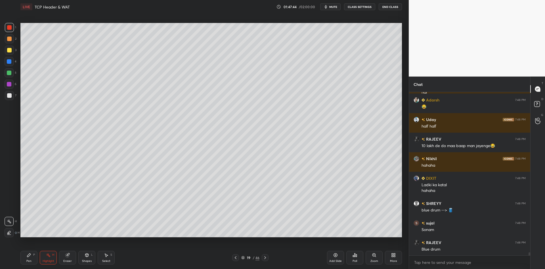
drag, startPoint x: 28, startPoint y: 263, endPoint x: 41, endPoint y: 261, distance: 12.9
click at [31, 263] on div "Pen" at bounding box center [28, 261] width 5 height 3
click at [44, 260] on div "Highlight" at bounding box center [49, 261] width 12 height 3
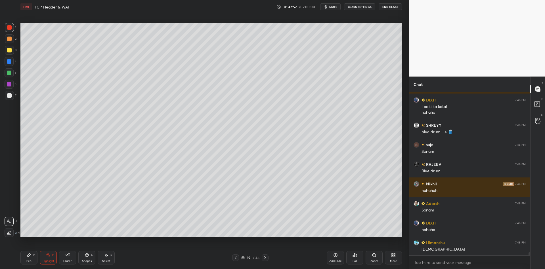
scroll to position [8244, 0]
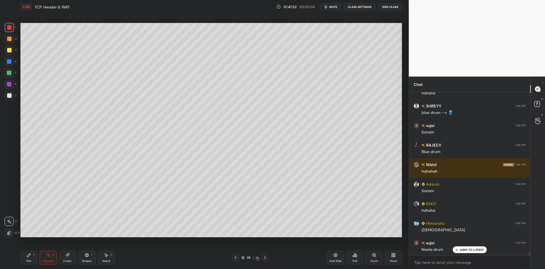
drag, startPoint x: 30, startPoint y: 257, endPoint x: 41, endPoint y: 256, distance: 10.8
click at [33, 257] on div "Pen P" at bounding box center [28, 258] width 17 height 14
click at [47, 258] on div "Highlight H" at bounding box center [48, 258] width 17 height 14
drag, startPoint x: 28, startPoint y: 259, endPoint x: 31, endPoint y: 249, distance: 10.5
click at [29, 258] on div "Pen P" at bounding box center [28, 258] width 17 height 14
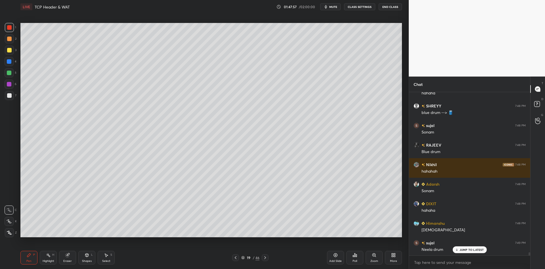
click at [10, 98] on div at bounding box center [9, 95] width 9 height 9
click at [47, 263] on div "Highlight" at bounding box center [49, 261] width 12 height 3
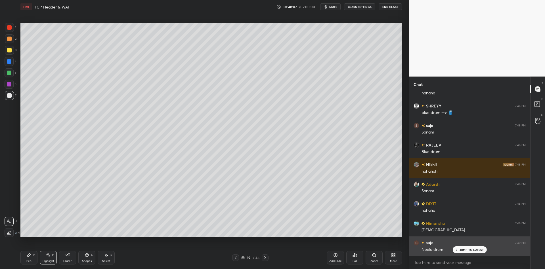
click at [461, 250] on p "JUMP TO LATEST" at bounding box center [472, 249] width 24 height 3
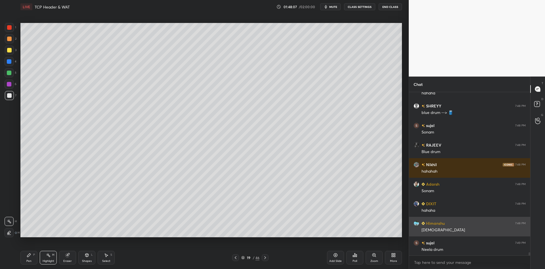
scroll to position [8264, 0]
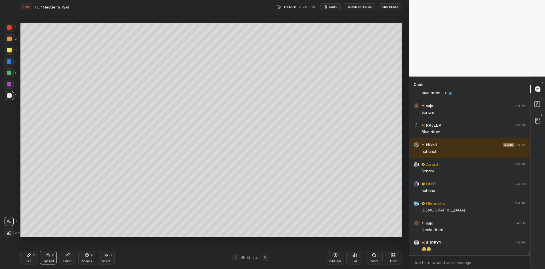
drag, startPoint x: 31, startPoint y: 261, endPoint x: 47, endPoint y: 260, distance: 16.2
click at [33, 261] on div "Pen P" at bounding box center [28, 258] width 17 height 14
click at [52, 262] on div "Highlight" at bounding box center [49, 261] width 12 height 3
drag, startPoint x: 43, startPoint y: 264, endPoint x: 59, endPoint y: 239, distance: 29.5
click at [43, 263] on div "Highlight H" at bounding box center [48, 258] width 17 height 14
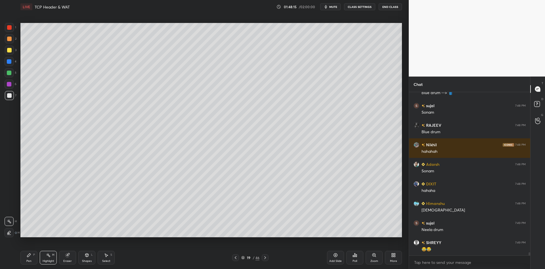
drag, startPoint x: 27, startPoint y: 263, endPoint x: 30, endPoint y: 262, distance: 3.6
click at [28, 263] on div "Pen" at bounding box center [28, 261] width 5 height 3
click at [10, 53] on div at bounding box center [9, 50] width 9 height 9
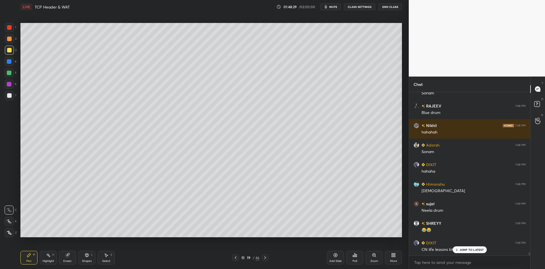
click at [50, 261] on div "Highlight" at bounding box center [49, 261] width 12 height 3
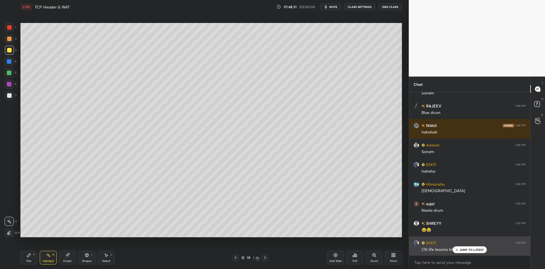
click at [463, 247] on div "JUMP TO LATEST" at bounding box center [470, 250] width 34 height 7
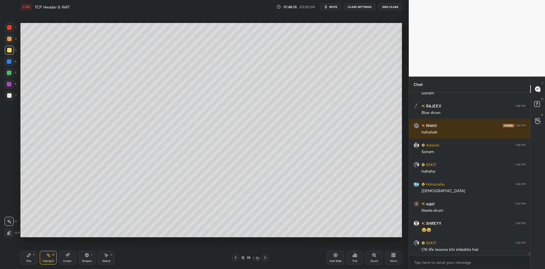
click at [32, 264] on div "Pen P" at bounding box center [28, 258] width 17 height 14
click at [49, 260] on div "Highlight" at bounding box center [49, 261] width 12 height 3
drag, startPoint x: 28, startPoint y: 261, endPoint x: 46, endPoint y: 256, distance: 18.3
click at [29, 260] on div "Pen" at bounding box center [28, 261] width 5 height 3
drag, startPoint x: 47, startPoint y: 256, endPoint x: 49, endPoint y: 249, distance: 7.6
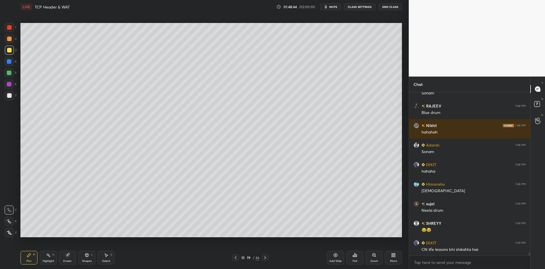
click at [47, 257] on icon at bounding box center [48, 255] width 5 height 5
drag, startPoint x: 30, startPoint y: 255, endPoint x: 47, endPoint y: 255, distance: 17.0
click at [31, 255] on icon at bounding box center [29, 255] width 5 height 5
drag, startPoint x: 47, startPoint y: 256, endPoint x: 53, endPoint y: 249, distance: 9.3
click at [46, 256] on icon at bounding box center [48, 255] width 5 height 5
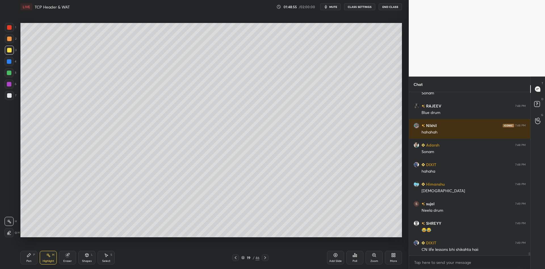
click at [33, 256] on div "Pen P" at bounding box center [28, 258] width 17 height 14
drag, startPoint x: 51, startPoint y: 262, endPoint x: 51, endPoint y: 241, distance: 21.6
click at [51, 261] on div "Highlight" at bounding box center [49, 261] width 12 height 3
drag, startPoint x: 35, startPoint y: 257, endPoint x: 46, endPoint y: 258, distance: 10.8
click at [37, 257] on div "Pen P Highlight H Eraser Shapes L Select S" at bounding box center [96, 258] width 153 height 14
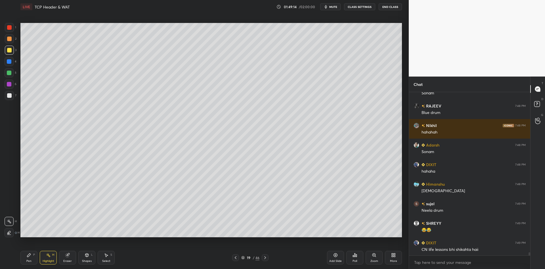
drag, startPoint x: 50, startPoint y: 261, endPoint x: 51, endPoint y: 253, distance: 8.0
click at [51, 259] on div "Highlight H" at bounding box center [48, 258] width 17 height 14
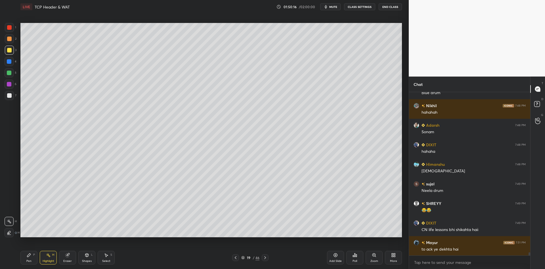
drag, startPoint x: 27, startPoint y: 259, endPoint x: 45, endPoint y: 260, distance: 18.5
click at [31, 257] on div "Pen P" at bounding box center [28, 258] width 17 height 14
drag, startPoint x: 45, startPoint y: 260, endPoint x: 60, endPoint y: 241, distance: 24.5
click at [47, 259] on div "Highlight H" at bounding box center [48, 258] width 17 height 14
drag, startPoint x: 29, startPoint y: 261, endPoint x: 33, endPoint y: 248, distance: 13.1
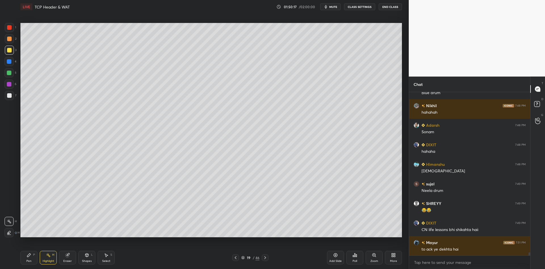
click at [29, 261] on div "Pen" at bounding box center [28, 261] width 5 height 3
drag, startPoint x: 28, startPoint y: 263, endPoint x: 31, endPoint y: 262, distance: 3.8
click at [29, 262] on div "Pen" at bounding box center [28, 261] width 5 height 3
click at [50, 257] on icon at bounding box center [48, 255] width 5 height 5
drag, startPoint x: 29, startPoint y: 261, endPoint x: 33, endPoint y: 259, distance: 4.7
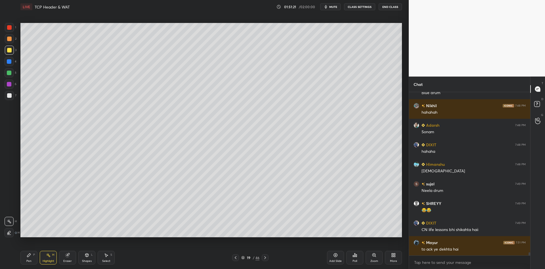
click at [30, 260] on div "Pen" at bounding box center [28, 261] width 5 height 3
click at [40, 260] on div "Pen P Highlight H Eraser Shapes L Select S" at bounding box center [96, 258] width 153 height 14
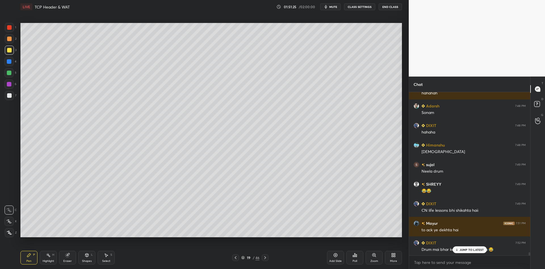
drag, startPoint x: 49, startPoint y: 262, endPoint x: 55, endPoint y: 238, distance: 24.0
click at [50, 260] on div "Highlight" at bounding box center [49, 261] width 12 height 3
click at [465, 250] on p "JUMP TO LATEST" at bounding box center [472, 249] width 24 height 3
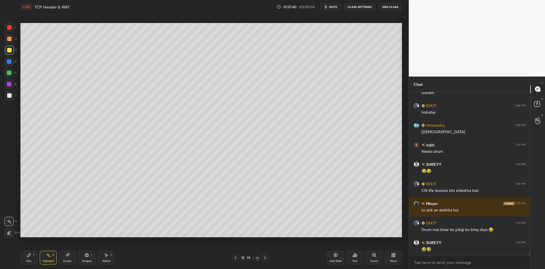
click at [30, 259] on div "Pen P" at bounding box center [28, 258] width 17 height 14
drag, startPoint x: 48, startPoint y: 258, endPoint x: 50, endPoint y: 254, distance: 5.0
click at [49, 257] on div "Highlight H" at bounding box center [48, 258] width 17 height 14
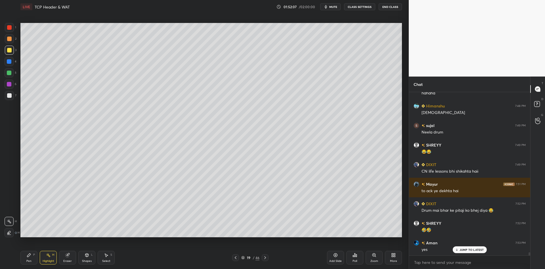
scroll to position [8376, 0]
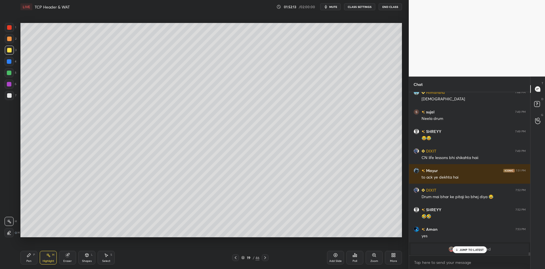
drag, startPoint x: 34, startPoint y: 261, endPoint x: 41, endPoint y: 261, distance: 7.7
click at [35, 261] on div "Pen P" at bounding box center [28, 258] width 17 height 14
click at [44, 261] on div "Highlight" at bounding box center [49, 261] width 12 height 3
click at [465, 250] on p "JUMP TO LATEST" at bounding box center [472, 249] width 24 height 3
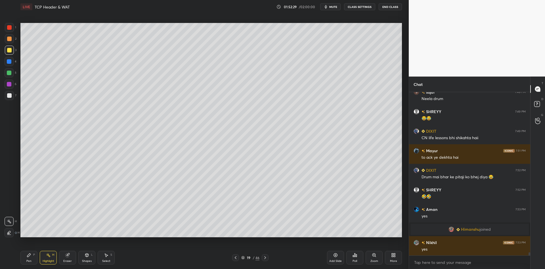
drag, startPoint x: 31, startPoint y: 258, endPoint x: 39, endPoint y: 259, distance: 8.0
click at [32, 258] on div "Pen P" at bounding box center [28, 258] width 17 height 14
click at [48, 259] on div "Highlight H" at bounding box center [48, 258] width 17 height 14
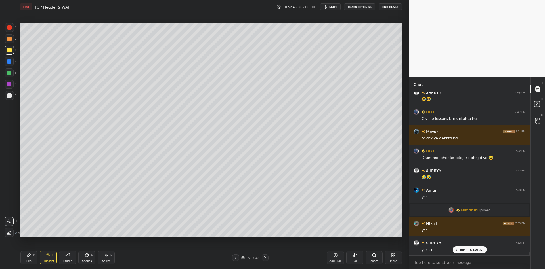
drag, startPoint x: 32, startPoint y: 258, endPoint x: 39, endPoint y: 255, distance: 8.1
click at [32, 257] on div "Pen P" at bounding box center [28, 258] width 17 height 14
click at [42, 258] on div "Highlight H" at bounding box center [48, 258] width 17 height 14
click at [264, 258] on icon at bounding box center [265, 258] width 5 height 5
click at [236, 259] on icon at bounding box center [235, 258] width 5 height 5
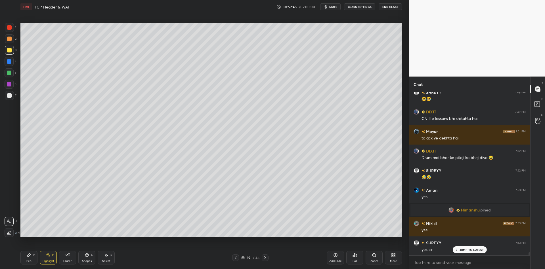
click at [337, 258] on div "Add Slide" at bounding box center [335, 258] width 17 height 14
drag, startPoint x: 87, startPoint y: 257, endPoint x: 86, endPoint y: 251, distance: 6.3
click at [86, 257] on icon at bounding box center [87, 255] width 5 height 5
drag, startPoint x: 29, startPoint y: 261, endPoint x: 33, endPoint y: 243, distance: 17.9
click at [32, 259] on div "Pen P" at bounding box center [28, 258] width 17 height 14
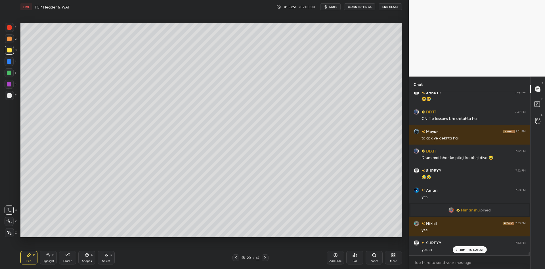
click at [10, 74] on div at bounding box center [9, 73] width 5 height 5
drag, startPoint x: 84, startPoint y: 256, endPoint x: 87, endPoint y: 249, distance: 7.5
click at [85, 255] on icon at bounding box center [87, 255] width 5 height 5
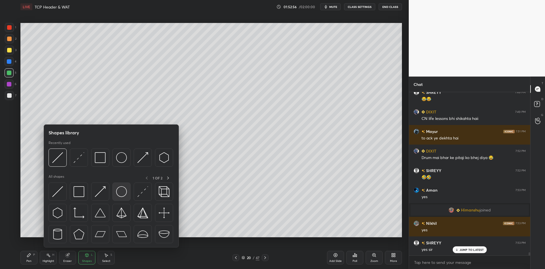
click at [122, 190] on img at bounding box center [121, 192] width 11 height 11
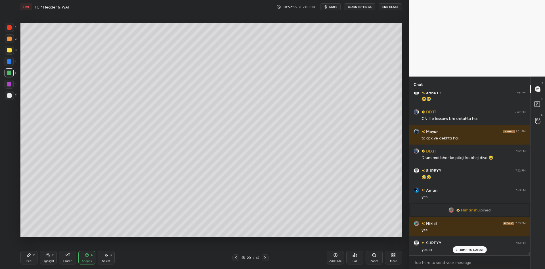
drag, startPoint x: 90, startPoint y: 262, endPoint x: 87, endPoint y: 249, distance: 12.8
click at [89, 261] on div "Shapes" at bounding box center [87, 261] width 10 height 3
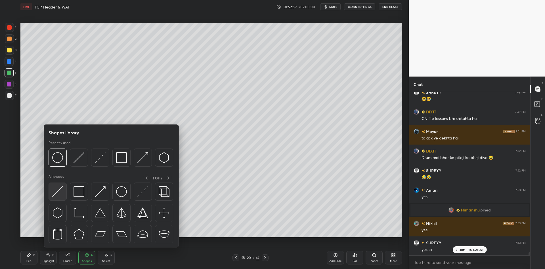
click at [60, 192] on img at bounding box center [57, 192] width 11 height 11
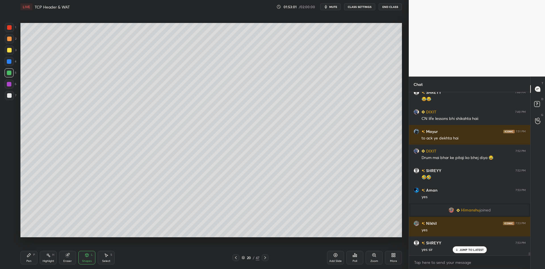
drag, startPoint x: 28, startPoint y: 263, endPoint x: 39, endPoint y: 239, distance: 26.3
click at [28, 262] on div "Pen" at bounding box center [28, 261] width 5 height 3
click at [88, 261] on div "Shapes" at bounding box center [87, 261] width 10 height 3
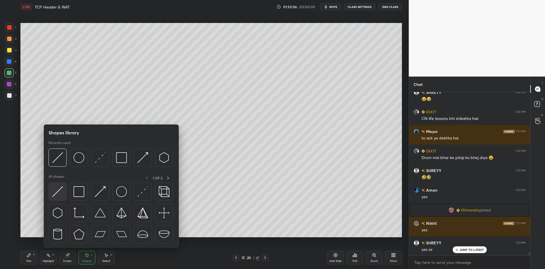
click at [61, 190] on img at bounding box center [57, 192] width 11 height 11
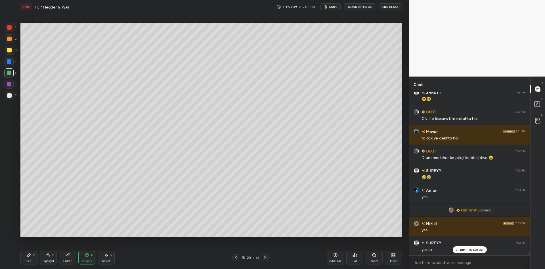
click at [27, 257] on icon at bounding box center [28, 255] width 3 height 3
drag, startPoint x: 26, startPoint y: 258, endPoint x: 37, endPoint y: 244, distance: 18.2
click at [25, 258] on div "Pen P" at bounding box center [28, 258] width 17 height 14
click at [87, 258] on div "Shapes L" at bounding box center [86, 258] width 17 height 14
drag, startPoint x: 28, startPoint y: 259, endPoint x: 58, endPoint y: 242, distance: 35.0
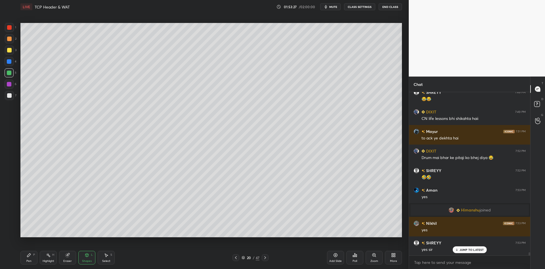
click at [28, 259] on div "Pen P" at bounding box center [28, 258] width 17 height 14
click at [88, 259] on div "Shapes L" at bounding box center [86, 258] width 17 height 14
click at [29, 263] on div "Pen P" at bounding box center [28, 258] width 17 height 14
drag, startPoint x: 87, startPoint y: 255, endPoint x: 89, endPoint y: 252, distance: 3.6
click at [87, 257] on icon at bounding box center [86, 255] width 3 height 3
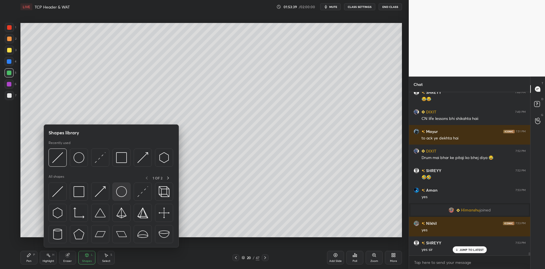
click at [123, 192] on img at bounding box center [121, 192] width 11 height 11
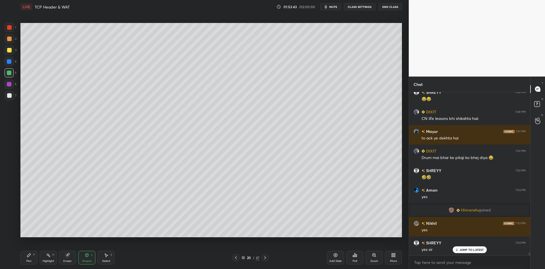
drag, startPoint x: 33, startPoint y: 256, endPoint x: 45, endPoint y: 257, distance: 12.8
click at [35, 256] on div "Pen P" at bounding box center [28, 258] width 17 height 14
click at [53, 257] on div "Highlight H" at bounding box center [48, 258] width 17 height 14
click at [83, 258] on div "Shapes L" at bounding box center [86, 258] width 17 height 14
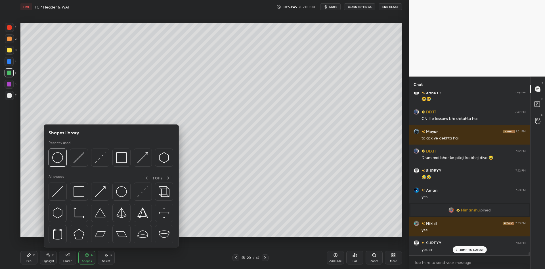
click at [87, 191] on div at bounding box center [111, 215] width 125 height 64
click at [11, 50] on div at bounding box center [9, 50] width 5 height 5
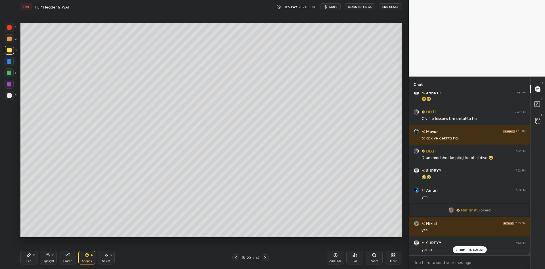
drag, startPoint x: 90, startPoint y: 261, endPoint x: 89, endPoint y: 250, distance: 11.1
click at [90, 261] on div "Shapes" at bounding box center [87, 261] width 10 height 3
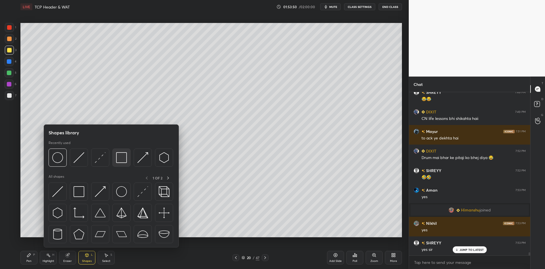
click at [121, 158] on img at bounding box center [121, 157] width 11 height 11
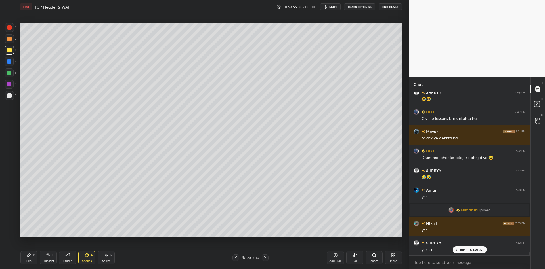
drag, startPoint x: 87, startPoint y: 260, endPoint x: 91, endPoint y: 258, distance: 4.0
click at [90, 259] on div "Shapes L" at bounding box center [86, 258] width 17 height 14
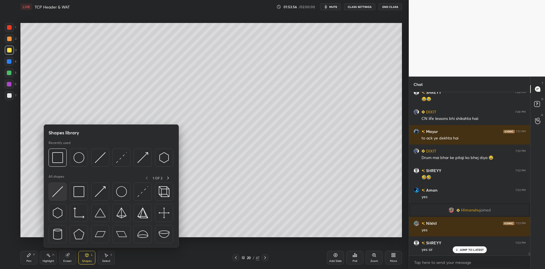
click at [56, 191] on img at bounding box center [57, 192] width 11 height 11
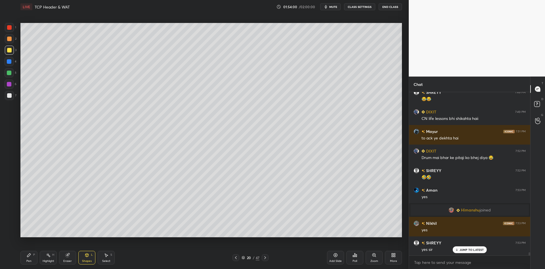
click at [28, 261] on div "Pen" at bounding box center [28, 261] width 5 height 3
click at [9, 95] on div at bounding box center [9, 95] width 5 height 5
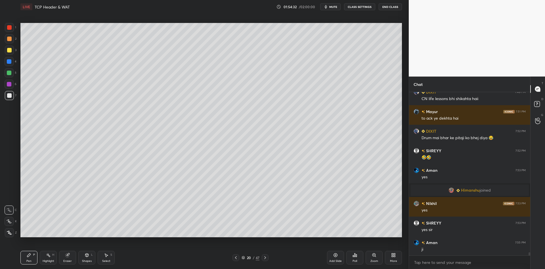
click at [106, 258] on div "Select S" at bounding box center [106, 258] width 17 height 14
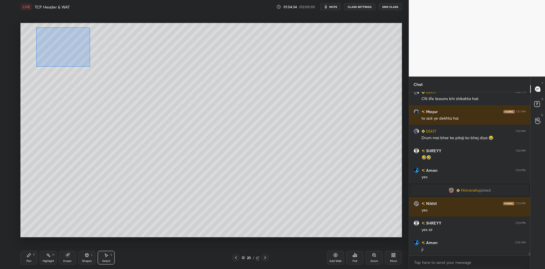
drag, startPoint x: 34, startPoint y: 27, endPoint x: 90, endPoint y: 62, distance: 66.0
click at [90, 65] on div "0 ° Undo Copy Paste here Duplicate Duplicate to new slide Delete" at bounding box center [211, 130] width 382 height 215
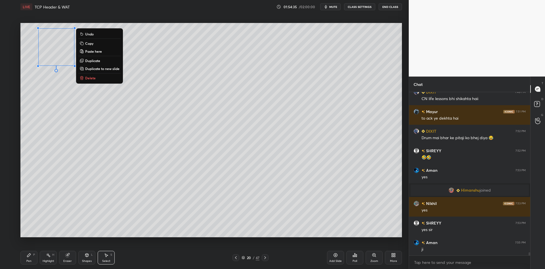
click at [106, 43] on button "Copy" at bounding box center [99, 43] width 42 height 7
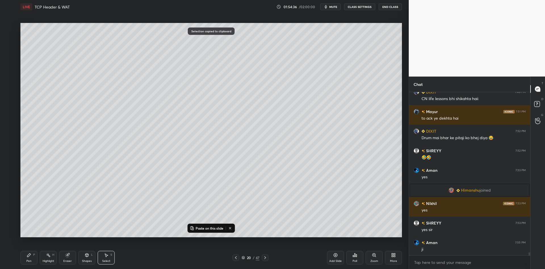
drag, startPoint x: 202, startPoint y: 228, endPoint x: 203, endPoint y: 225, distance: 3.5
click at [203, 227] on p "Paste on this slide" at bounding box center [210, 228] width 28 height 5
drag, startPoint x: 71, startPoint y: 53, endPoint x: 130, endPoint y: 43, distance: 59.8
click at [131, 44] on div "0 ° Undo Copy Paste here Duplicate Duplicate to new slide Delete" at bounding box center [211, 130] width 382 height 215
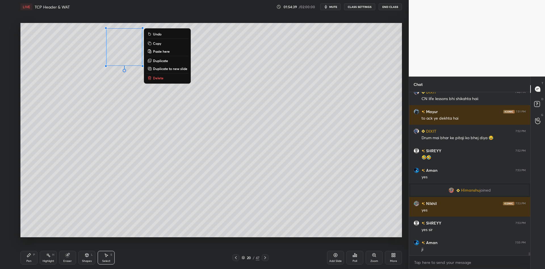
click at [33, 259] on div "Pen P" at bounding box center [28, 258] width 17 height 14
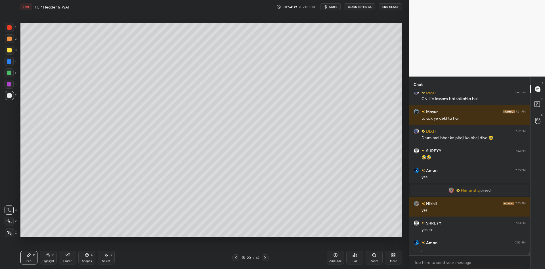
drag, startPoint x: 90, startPoint y: 262, endPoint x: 92, endPoint y: 250, distance: 11.9
click at [90, 262] on div "Shapes" at bounding box center [87, 261] width 10 height 3
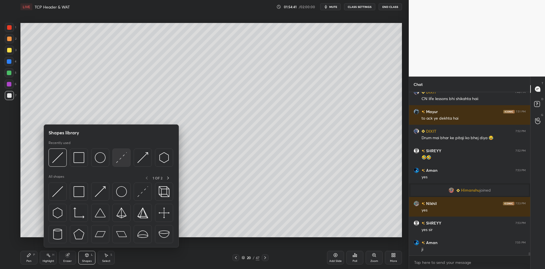
click at [122, 154] on img at bounding box center [121, 157] width 11 height 11
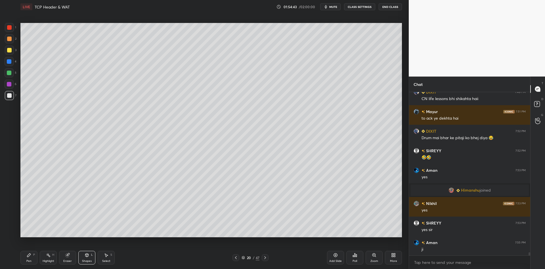
click at [34, 259] on div "Pen P" at bounding box center [28, 258] width 17 height 14
drag, startPoint x: 46, startPoint y: 259, endPoint x: 49, endPoint y: 252, distance: 7.3
click at [46, 258] on div "Highlight H" at bounding box center [48, 258] width 17 height 14
drag, startPoint x: 89, startPoint y: 258, endPoint x: 86, endPoint y: 250, distance: 8.0
click at [89, 257] on icon at bounding box center [87, 255] width 5 height 5
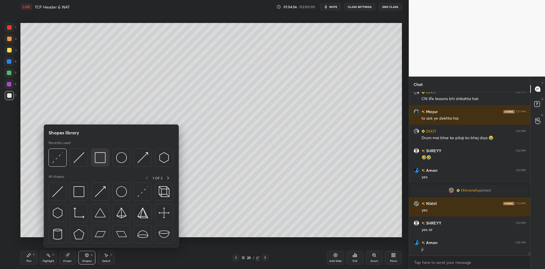
scroll to position [8454, 0]
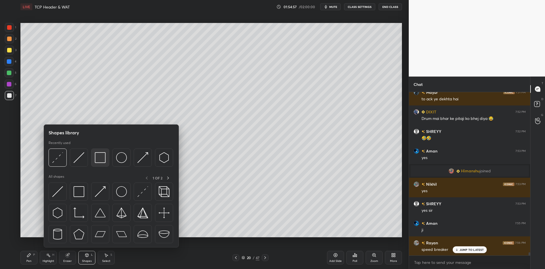
click at [102, 157] on img at bounding box center [100, 157] width 11 height 11
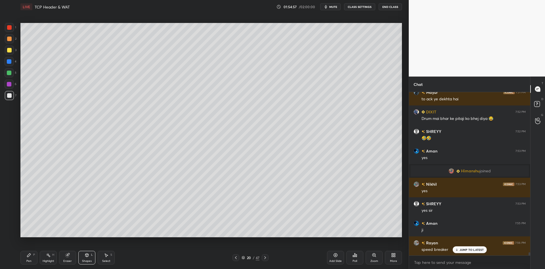
click at [11, 49] on div at bounding box center [9, 50] width 9 height 9
click at [89, 258] on div "Shapes L" at bounding box center [86, 258] width 17 height 14
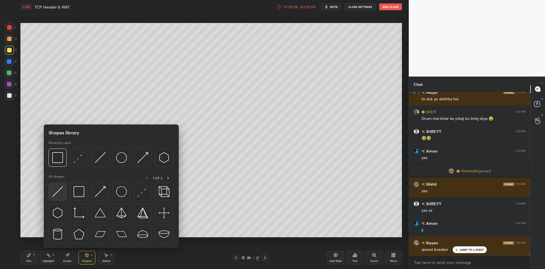
click at [58, 196] on img at bounding box center [57, 192] width 11 height 11
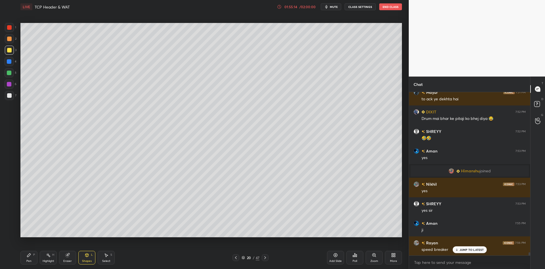
scroll to position [8474, 0]
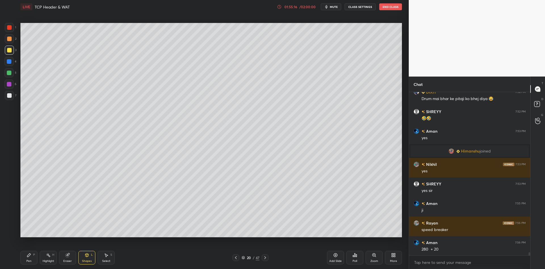
click at [31, 260] on div "Pen" at bounding box center [28, 261] width 5 height 3
drag, startPoint x: 43, startPoint y: 258, endPoint x: 50, endPoint y: 240, distance: 19.4
click at [42, 257] on div "Highlight H" at bounding box center [48, 258] width 17 height 14
click at [25, 262] on div "Pen P" at bounding box center [28, 258] width 17 height 14
click at [8, 94] on div at bounding box center [9, 95] width 5 height 5
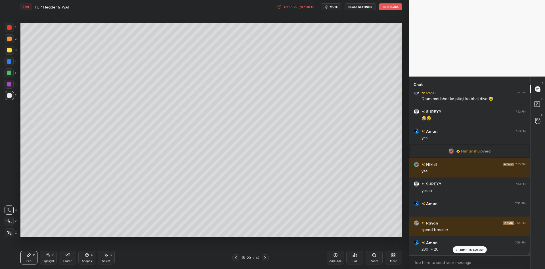
scroll to position [8493, 0]
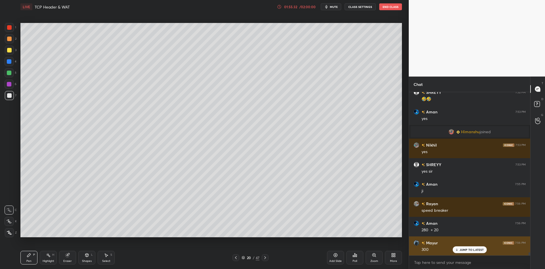
click at [460, 250] on p "JUMP TO LATEST" at bounding box center [472, 249] width 24 height 3
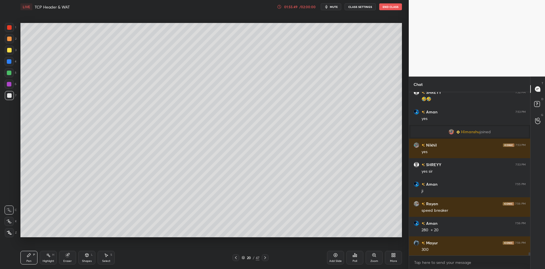
drag, startPoint x: 48, startPoint y: 263, endPoint x: 51, endPoint y: 246, distance: 16.9
click at [49, 260] on div "Highlight" at bounding box center [49, 261] width 12 height 3
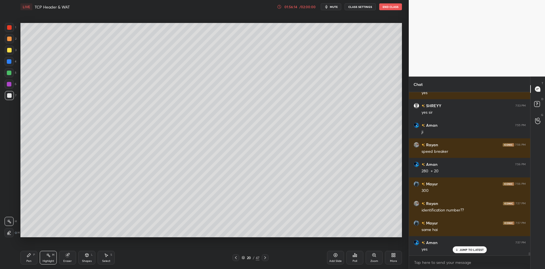
scroll to position [8571, 0]
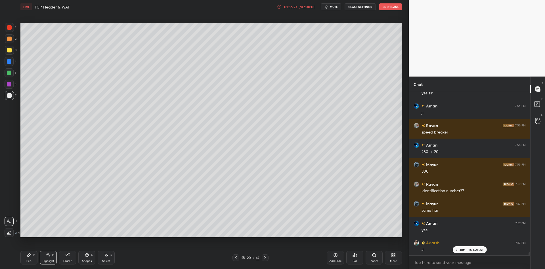
drag, startPoint x: 28, startPoint y: 259, endPoint x: 37, endPoint y: 257, distance: 9.2
click at [30, 259] on div "Pen P" at bounding box center [28, 258] width 17 height 14
click at [45, 260] on div "Highlight" at bounding box center [49, 261] width 12 height 3
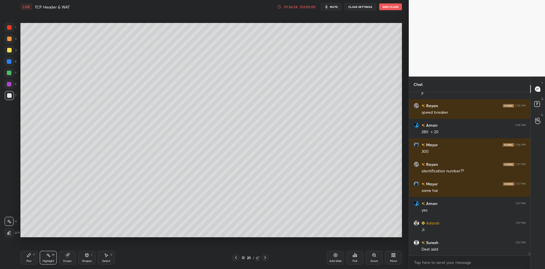
click at [29, 262] on div "Pen" at bounding box center [28, 261] width 5 height 3
click at [46, 261] on div "Highlight" at bounding box center [49, 261] width 12 height 3
click at [32, 261] on div "Pen P" at bounding box center [28, 258] width 17 height 14
click at [10, 75] on div at bounding box center [9, 72] width 9 height 9
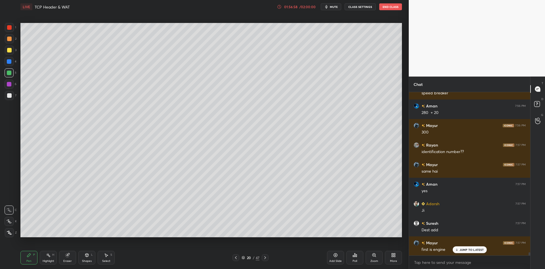
drag, startPoint x: 46, startPoint y: 263, endPoint x: 67, endPoint y: 240, distance: 30.3
click at [49, 260] on div "Highlight" at bounding box center [49, 261] width 12 height 3
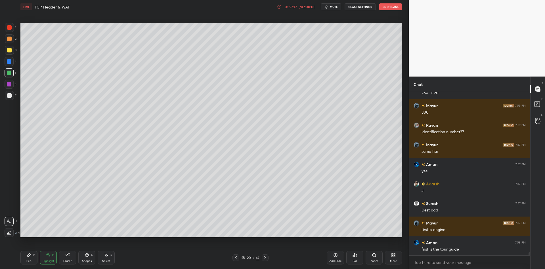
drag, startPoint x: 32, startPoint y: 259, endPoint x: 47, endPoint y: 259, distance: 14.8
click at [35, 258] on div "Pen P" at bounding box center [28, 258] width 17 height 14
click at [46, 260] on div "Highlight" at bounding box center [49, 261] width 12 height 3
drag, startPoint x: 32, startPoint y: 261, endPoint x: 39, endPoint y: 258, distance: 7.9
click at [32, 260] on div "Pen P" at bounding box center [28, 258] width 17 height 14
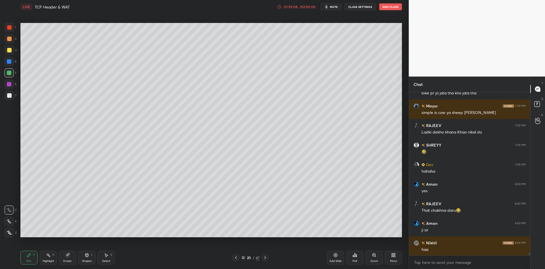
scroll to position [8905, 0]
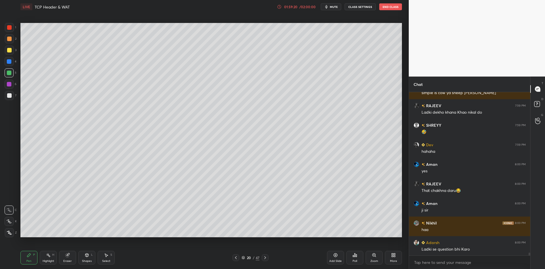
click at [107, 265] on div "Select S" at bounding box center [106, 258] width 17 height 14
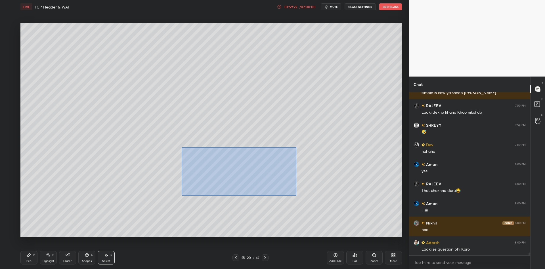
drag, startPoint x: 187, startPoint y: 147, endPoint x: 303, endPoint y: 208, distance: 131.2
click at [304, 208] on div "0 ° Undo Copy Paste here Duplicate Duplicate to new slide Delete" at bounding box center [211, 130] width 382 height 215
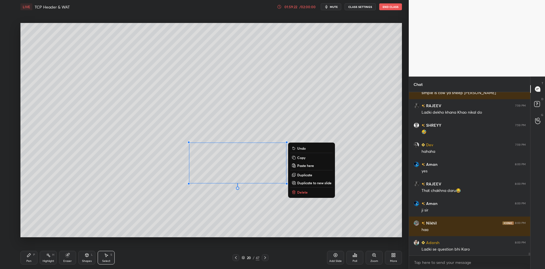
click at [303, 191] on p "Delete" at bounding box center [302, 192] width 11 height 5
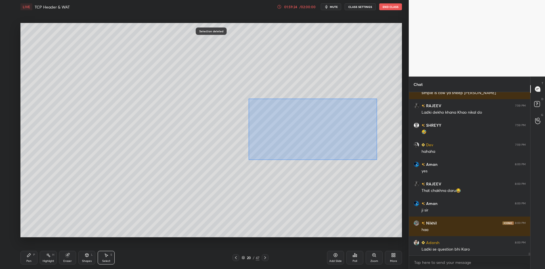
drag, startPoint x: 261, startPoint y: 101, endPoint x: 372, endPoint y: 153, distance: 122.8
click at [376, 160] on div "0 ° Undo Copy Paste here Duplicate Duplicate to new slide Delete" at bounding box center [211, 130] width 382 height 215
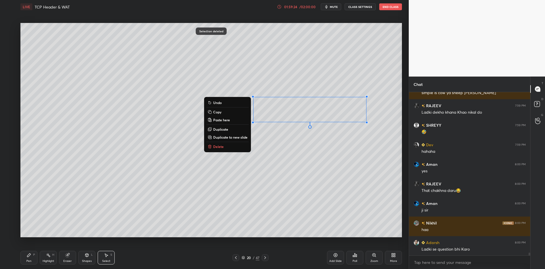
click at [235, 146] on button "Delete" at bounding box center [227, 146] width 42 height 7
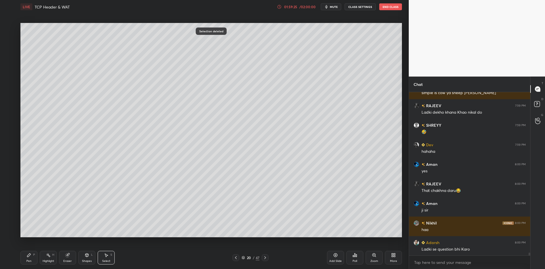
click at [29, 258] on div "Pen P" at bounding box center [28, 258] width 17 height 14
click at [46, 260] on div "Highlight" at bounding box center [49, 261] width 12 height 3
drag, startPoint x: 29, startPoint y: 258, endPoint x: 30, endPoint y: 253, distance: 5.2
click at [29, 258] on icon at bounding box center [29, 255] width 5 height 5
click at [9, 74] on div at bounding box center [9, 73] width 5 height 5
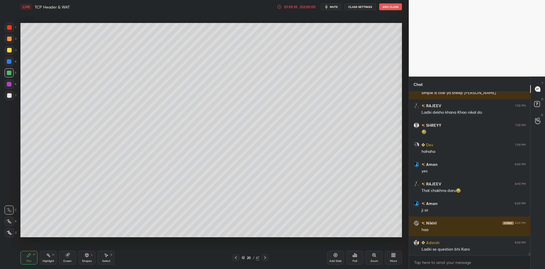
drag, startPoint x: 48, startPoint y: 259, endPoint x: 66, endPoint y: 239, distance: 27.0
click at [50, 258] on div "Highlight H" at bounding box center [48, 258] width 17 height 14
click at [29, 263] on div "Pen" at bounding box center [28, 261] width 5 height 3
click at [8, 96] on div at bounding box center [9, 95] width 5 height 5
click at [47, 257] on icon at bounding box center [48, 255] width 5 height 5
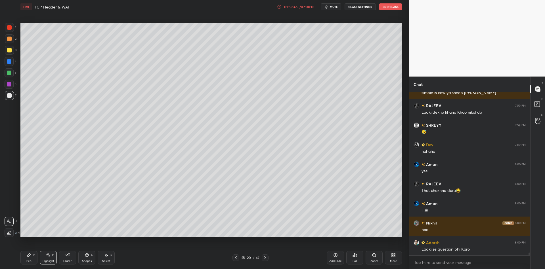
drag, startPoint x: 27, startPoint y: 261, endPoint x: 30, endPoint y: 257, distance: 5.5
click at [29, 259] on div "Pen P" at bounding box center [28, 258] width 17 height 14
click at [88, 259] on div "Shapes L" at bounding box center [86, 258] width 17 height 14
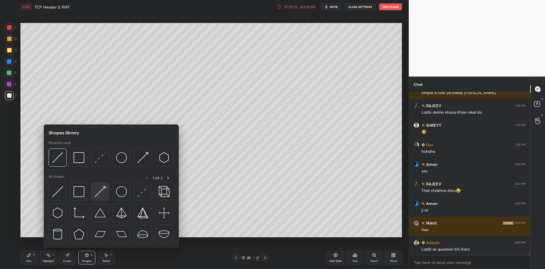
scroll to position [8924, 0]
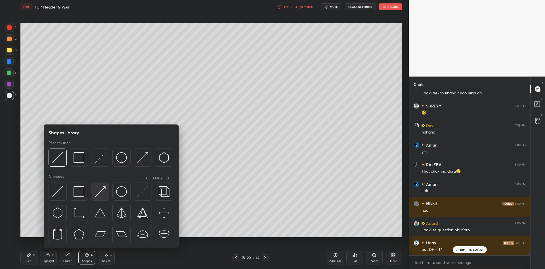
drag, startPoint x: 102, startPoint y: 189, endPoint x: 9, endPoint y: 45, distance: 172.0
click at [100, 190] on img at bounding box center [100, 192] width 11 height 11
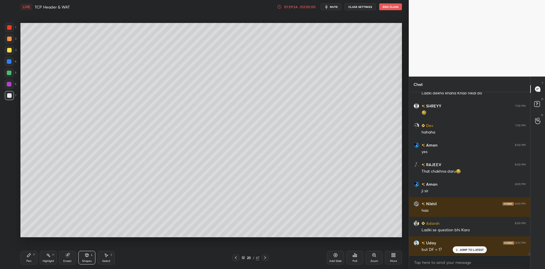
click at [9, 50] on div at bounding box center [9, 50] width 5 height 5
click at [9, 27] on div at bounding box center [9, 27] width 5 height 5
click at [90, 258] on div "Shapes L" at bounding box center [86, 258] width 17 height 14
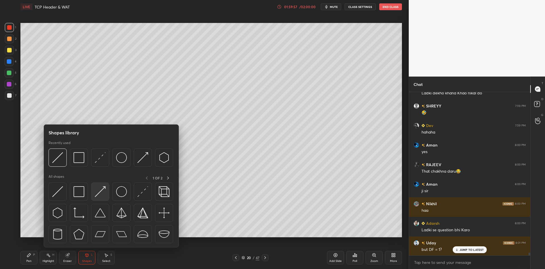
click at [99, 189] on img at bounding box center [100, 192] width 11 height 11
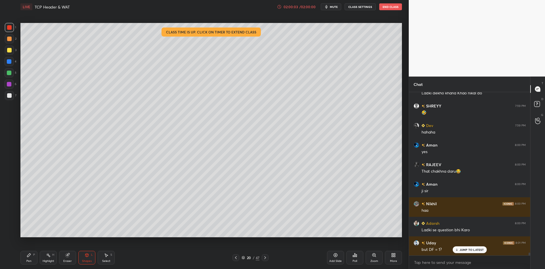
drag, startPoint x: 27, startPoint y: 265, endPoint x: 36, endPoint y: 263, distance: 9.0
click at [30, 264] on div "Pen P" at bounding box center [28, 258] width 17 height 14
click at [46, 261] on div "Highlight" at bounding box center [49, 261] width 12 height 3
click at [66, 259] on div "Eraser" at bounding box center [67, 258] width 17 height 14
drag, startPoint x: 30, startPoint y: 263, endPoint x: 31, endPoint y: 241, distance: 21.6
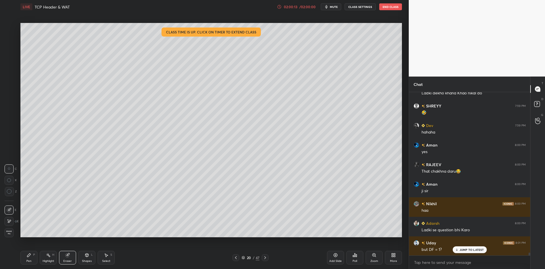
click at [31, 262] on div "Pen P" at bounding box center [28, 258] width 17 height 14
click at [9, 95] on div at bounding box center [9, 95] width 5 height 5
click at [51, 259] on div "Highlight H" at bounding box center [48, 258] width 17 height 14
drag, startPoint x: 33, startPoint y: 258, endPoint x: 41, endPoint y: 257, distance: 8.4
click at [39, 257] on div "Pen P Highlight H Eraser Shapes L Select S" at bounding box center [96, 258] width 153 height 14
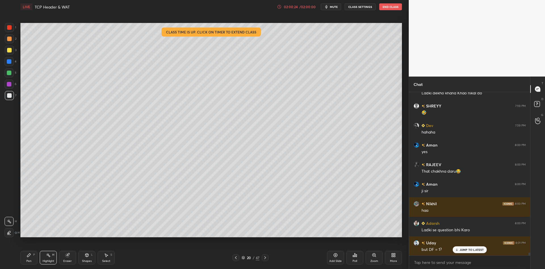
click at [50, 258] on div "Highlight H" at bounding box center [48, 258] width 17 height 14
drag, startPoint x: 29, startPoint y: 259, endPoint x: 40, endPoint y: 261, distance: 11.1
click at [32, 259] on div "Pen P" at bounding box center [28, 258] width 17 height 14
drag, startPoint x: 89, startPoint y: 261, endPoint x: 90, endPoint y: 248, distance: 13.1
click at [90, 260] on div "Shapes" at bounding box center [87, 261] width 10 height 3
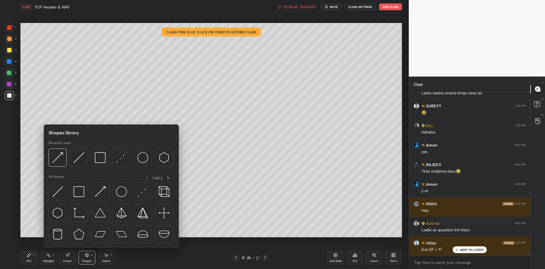
click at [57, 189] on img at bounding box center [57, 192] width 11 height 11
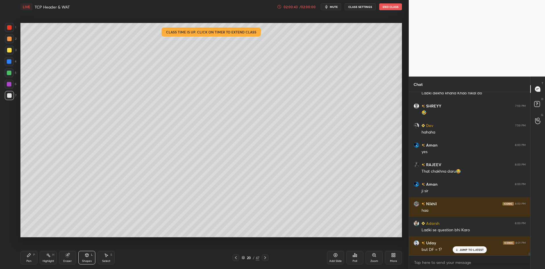
click at [8, 72] on div at bounding box center [9, 73] width 5 height 5
click at [36, 260] on div "Pen P" at bounding box center [28, 258] width 17 height 14
click at [55, 261] on div "Highlight H" at bounding box center [48, 258] width 17 height 14
click at [28, 261] on div "Pen" at bounding box center [28, 261] width 5 height 3
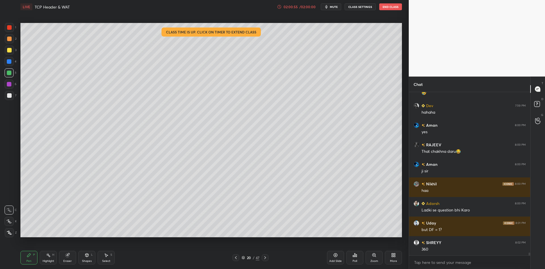
scroll to position [8963, 0]
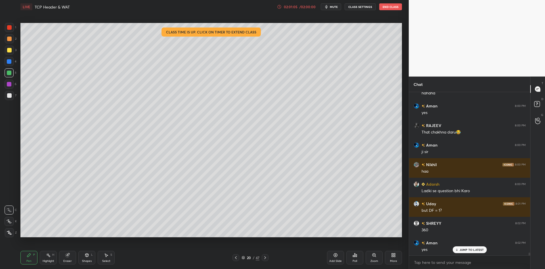
drag, startPoint x: 47, startPoint y: 265, endPoint x: 53, endPoint y: 238, distance: 27.3
click at [47, 265] on div "Pen P Highlight H Eraser Shapes L Select S 20 / 47 Add Slide Poll Zoom More" at bounding box center [211, 258] width 382 height 23
drag, startPoint x: 47, startPoint y: 261, endPoint x: 49, endPoint y: 250, distance: 11.1
click at [47, 260] on div "Highlight" at bounding box center [49, 261] width 12 height 3
drag, startPoint x: 28, startPoint y: 262, endPoint x: 29, endPoint y: 238, distance: 24.4
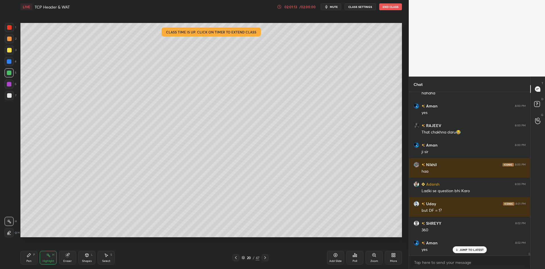
click at [28, 263] on div "Pen" at bounding box center [28, 261] width 5 height 3
drag, startPoint x: 9, startPoint y: 53, endPoint x: 11, endPoint y: 49, distance: 4.6
click at [8, 53] on div at bounding box center [9, 50] width 9 height 9
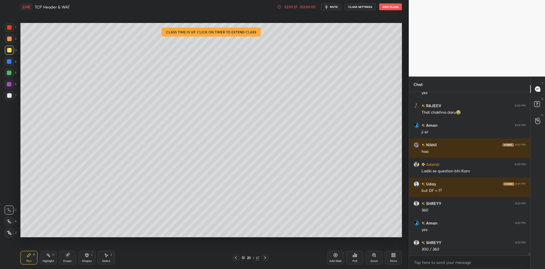
click at [90, 260] on div "Shapes" at bounding box center [87, 261] width 10 height 3
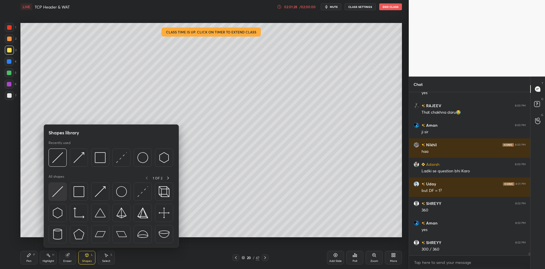
scroll to position [9002, 0]
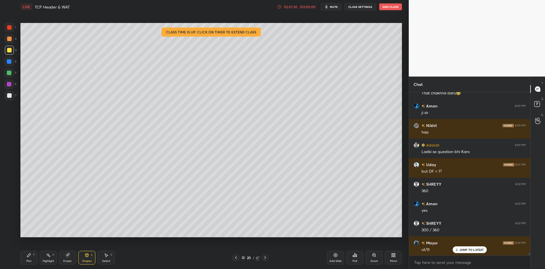
click at [30, 261] on div "Pen" at bounding box center [28, 261] width 5 height 3
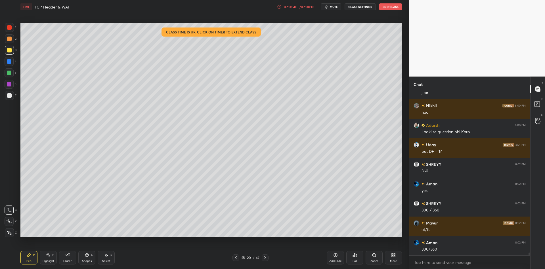
click at [49, 260] on div "Highlight H" at bounding box center [48, 258] width 17 height 14
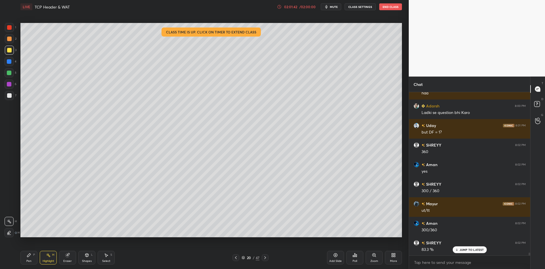
click at [27, 261] on div "Pen" at bounding box center [28, 261] width 5 height 3
click at [87, 258] on div "Shapes L" at bounding box center [86, 258] width 17 height 14
click at [30, 261] on div "Pen" at bounding box center [28, 261] width 5 height 3
click at [50, 261] on div "Highlight" at bounding box center [49, 261] width 12 height 3
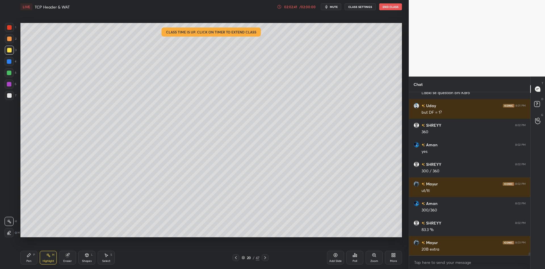
drag, startPoint x: 30, startPoint y: 259, endPoint x: 42, endPoint y: 261, distance: 12.1
click at [32, 258] on div "Pen P" at bounding box center [28, 258] width 17 height 14
click at [43, 261] on div "Highlight" at bounding box center [49, 261] width 12 height 3
drag, startPoint x: 28, startPoint y: 261, endPoint x: 30, endPoint y: 259, distance: 2.9
click at [28, 260] on div "Pen" at bounding box center [28, 261] width 5 height 3
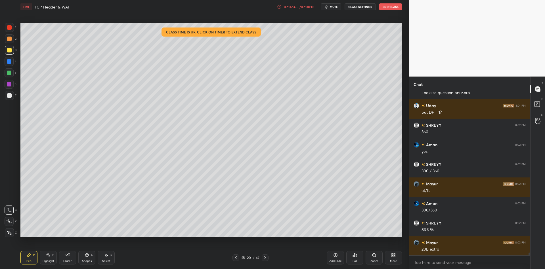
click at [48, 259] on div "Highlight H" at bounding box center [48, 258] width 17 height 14
drag, startPoint x: 31, startPoint y: 261, endPoint x: 43, endPoint y: 259, distance: 12.6
click at [35, 261] on div "Pen P" at bounding box center [28, 258] width 17 height 14
drag, startPoint x: 50, startPoint y: 264, endPoint x: 50, endPoint y: 243, distance: 21.0
click at [50, 264] on div "Highlight H" at bounding box center [48, 258] width 17 height 14
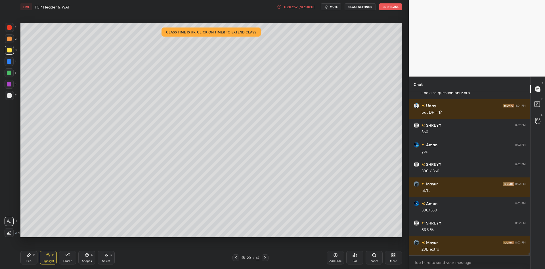
click at [31, 258] on icon at bounding box center [29, 255] width 5 height 5
click at [46, 262] on div "Highlight" at bounding box center [49, 261] width 12 height 3
drag, startPoint x: 86, startPoint y: 262, endPoint x: 87, endPoint y: 252, distance: 10.8
click at [86, 261] on div "Shapes" at bounding box center [87, 261] width 10 height 3
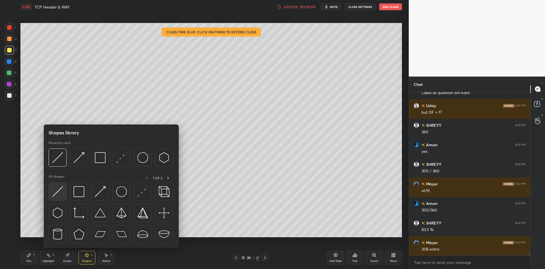
click at [60, 191] on img at bounding box center [57, 192] width 11 height 11
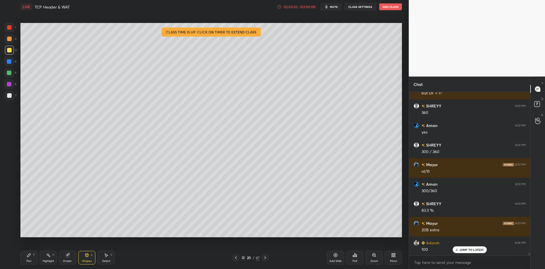
click at [106, 260] on div "Select" at bounding box center [106, 261] width 8 height 3
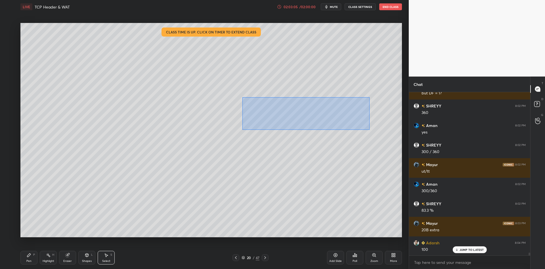
drag, startPoint x: 242, startPoint y: 97, endPoint x: 367, endPoint y: 121, distance: 127.3
click at [369, 128] on div "0 ° Undo Copy Paste here Duplicate Duplicate to new slide Delete" at bounding box center [211, 130] width 382 height 215
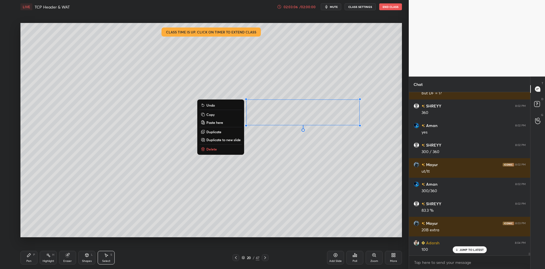
drag, startPoint x: 225, startPoint y: 115, endPoint x: 231, endPoint y: 123, distance: 9.9
click at [225, 116] on button "Copy" at bounding box center [221, 114] width 42 height 7
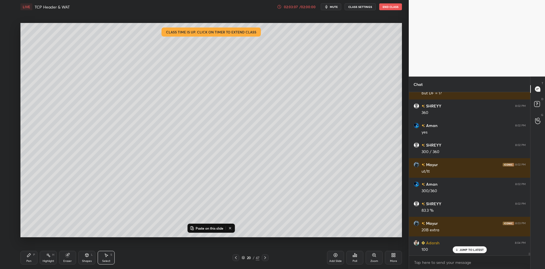
drag, startPoint x: 217, startPoint y: 227, endPoint x: 228, endPoint y: 223, distance: 11.4
click at [219, 227] on p "Paste on this slide" at bounding box center [210, 228] width 28 height 5
drag, startPoint x: 303, startPoint y: 119, endPoint x: 288, endPoint y: 195, distance: 77.0
click at [289, 195] on div "0 ° Undo Copy Paste here Duplicate Duplicate to new slide Delete" at bounding box center [211, 130] width 382 height 215
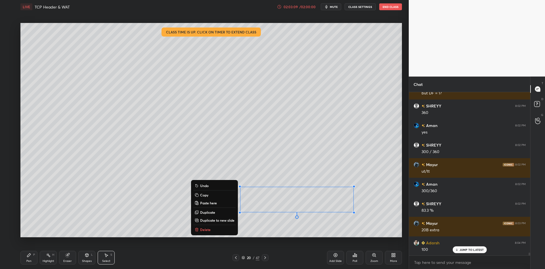
drag, startPoint x: 30, startPoint y: 261, endPoint x: 34, endPoint y: 258, distance: 5.2
click at [30, 260] on div "Pen" at bounding box center [28, 261] width 5 height 3
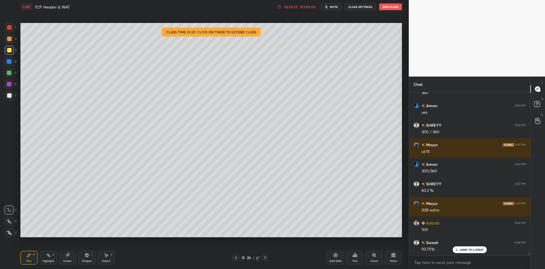
scroll to position [9120, 0]
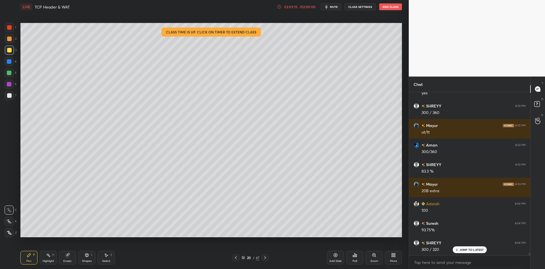
drag, startPoint x: 88, startPoint y: 261, endPoint x: 85, endPoint y: 258, distance: 3.2
click at [86, 260] on div "Shapes" at bounding box center [87, 261] width 10 height 3
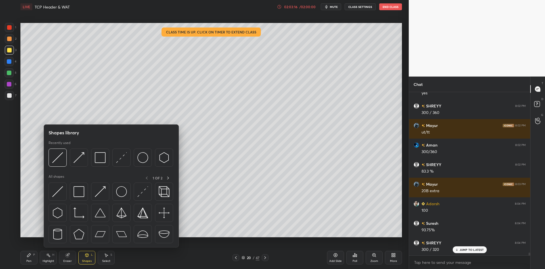
click at [59, 190] on img at bounding box center [57, 192] width 11 height 11
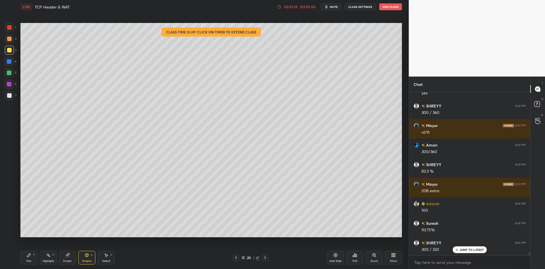
drag, startPoint x: 28, startPoint y: 261, endPoint x: 28, endPoint y: 256, distance: 4.3
click at [27, 260] on div "Pen" at bounding box center [28, 261] width 5 height 3
click at [9, 74] on div at bounding box center [9, 73] width 5 height 5
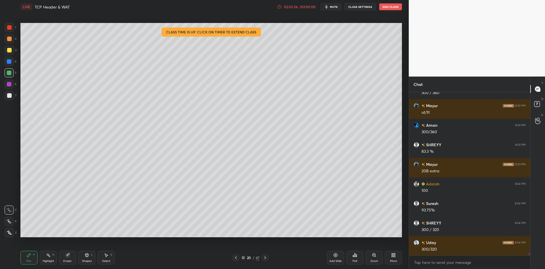
click at [7, 53] on div at bounding box center [9, 50] width 9 height 9
drag, startPoint x: 87, startPoint y: 258, endPoint x: 87, endPoint y: 252, distance: 5.4
click at [87, 256] on icon at bounding box center [87, 255] width 5 height 5
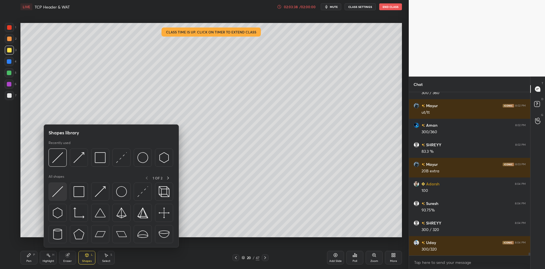
click at [62, 186] on div at bounding box center [58, 192] width 18 height 18
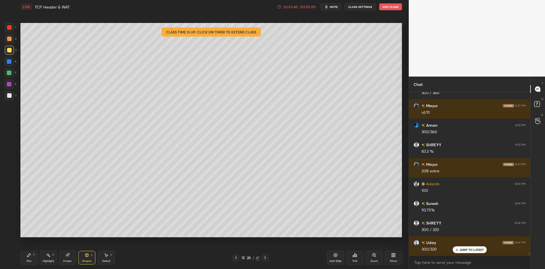
scroll to position [9159, 0]
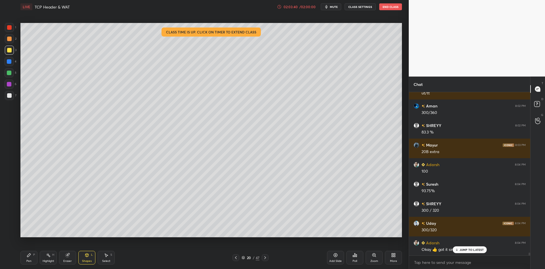
click at [24, 260] on div "Pen P" at bounding box center [28, 258] width 17 height 14
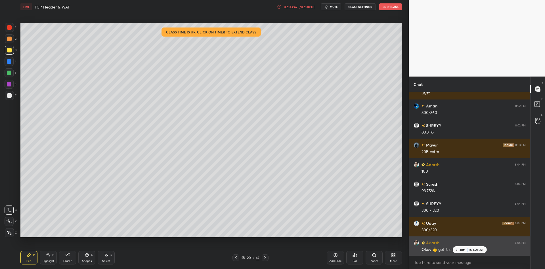
click at [468, 250] on p "JUMP TO LATEST" at bounding box center [472, 249] width 24 height 3
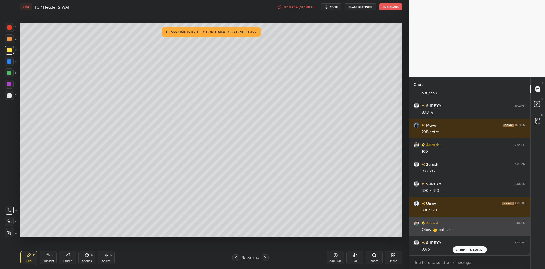
scroll to position [9198, 0]
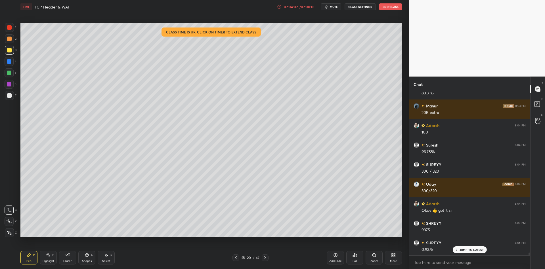
click at [52, 258] on div "Highlight H" at bounding box center [48, 258] width 17 height 14
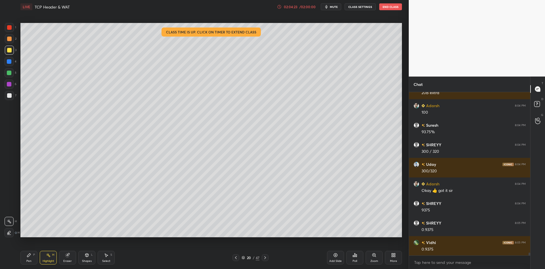
click at [35, 261] on div "Pen P" at bounding box center [28, 258] width 17 height 14
drag, startPoint x: 50, startPoint y: 262, endPoint x: 50, endPoint y: 243, distance: 19.0
click at [50, 261] on div "Highlight" at bounding box center [49, 261] width 12 height 3
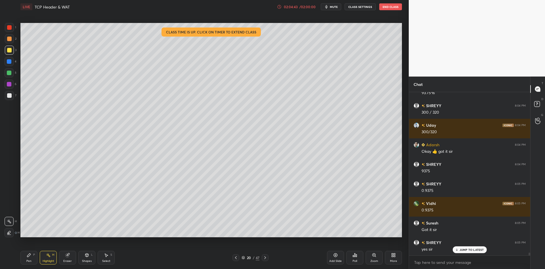
scroll to position [9277, 0]
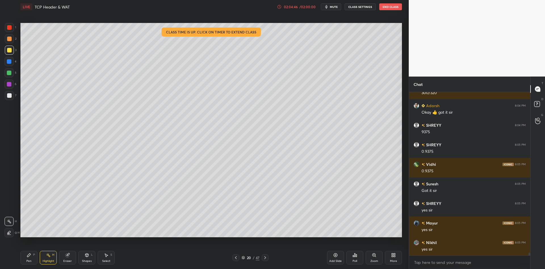
click at [471, 250] on div "yes sir" at bounding box center [474, 250] width 104 height 6
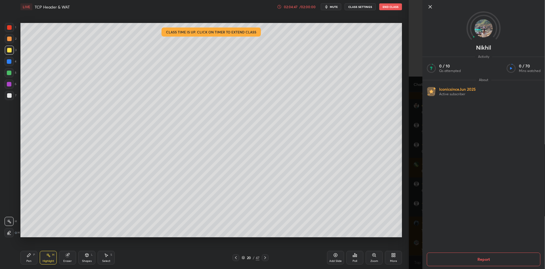
scroll to position [9316, 0]
click at [431, 6] on icon at bounding box center [430, 6] width 3 height 3
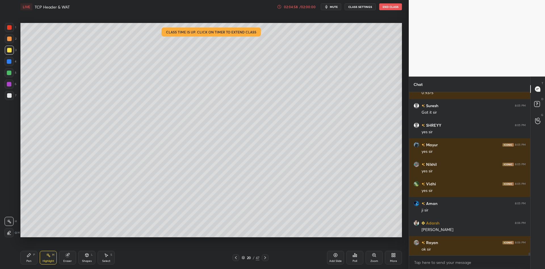
scroll to position [9394, 0]
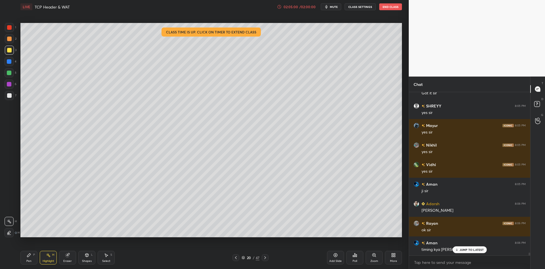
click at [462, 250] on p "JUMP TO LATEST" at bounding box center [472, 249] width 24 height 3
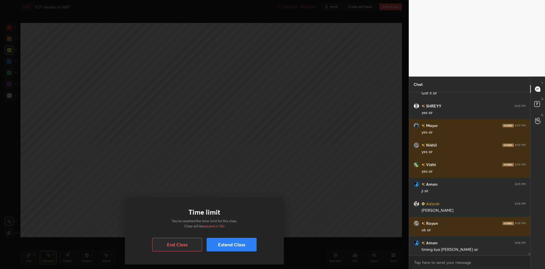
scroll to position [9414, 0]
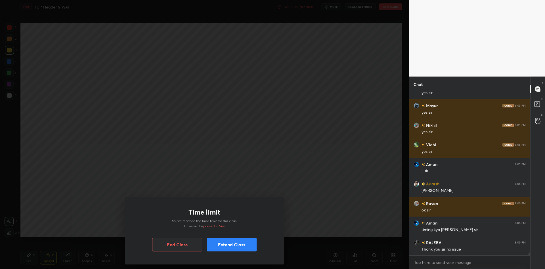
click at [225, 245] on button "Extend Class" at bounding box center [232, 245] width 50 height 14
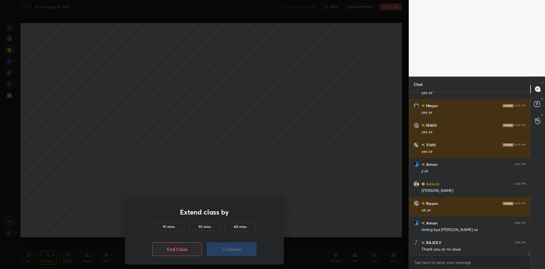
scroll to position [9433, 0]
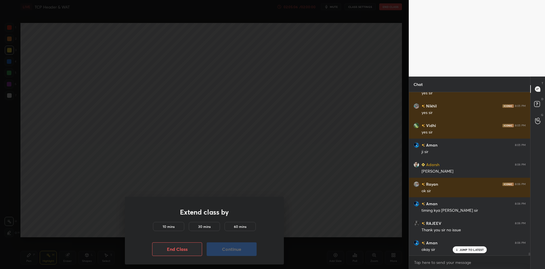
click at [169, 229] on h5 "10 mins" at bounding box center [169, 226] width 12 height 5
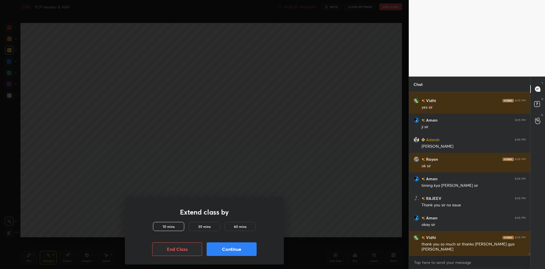
click at [229, 252] on button "Continue" at bounding box center [232, 250] width 50 height 14
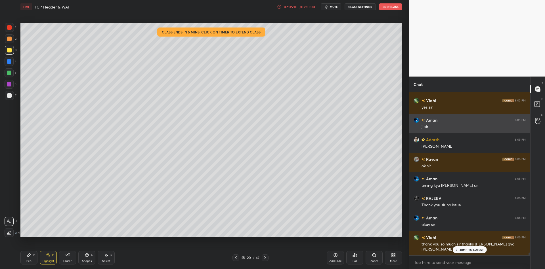
scroll to position [9478, 0]
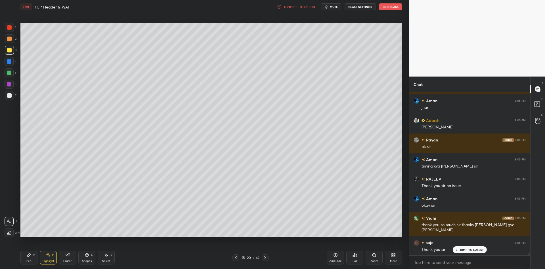
click at [462, 250] on p "JUMP TO LATEST" at bounding box center [472, 249] width 24 height 3
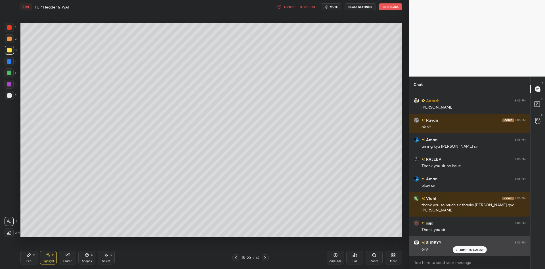
scroll to position [9517, 0]
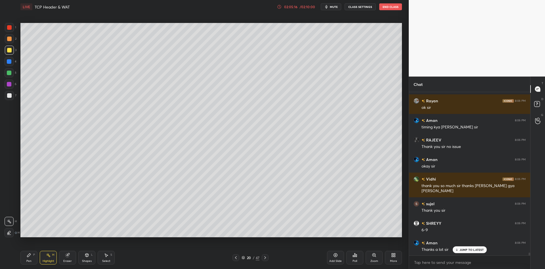
click at [460, 249] on p "JUMP TO LATEST" at bounding box center [472, 249] width 24 height 3
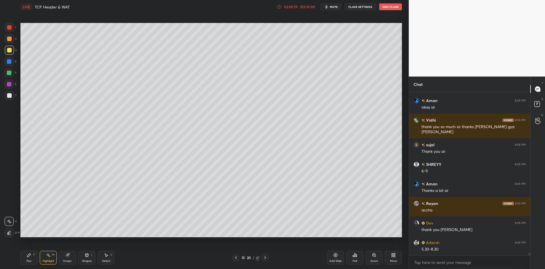
scroll to position [9595, 0]
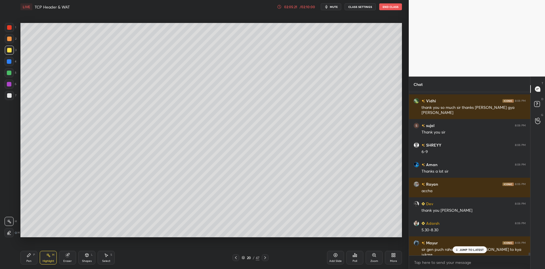
click at [463, 249] on p "JUMP TO LATEST" at bounding box center [472, 249] width 24 height 3
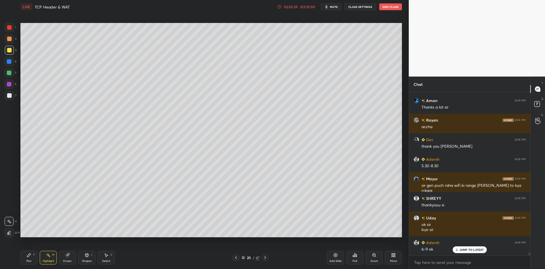
scroll to position [9679, 0]
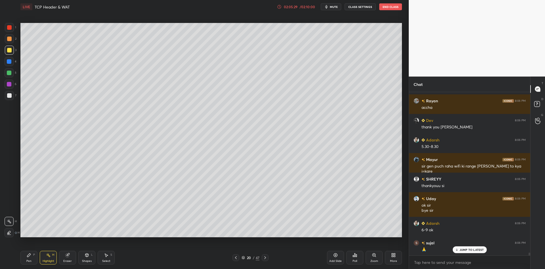
click at [391, 6] on button "End Class" at bounding box center [390, 6] width 23 height 7
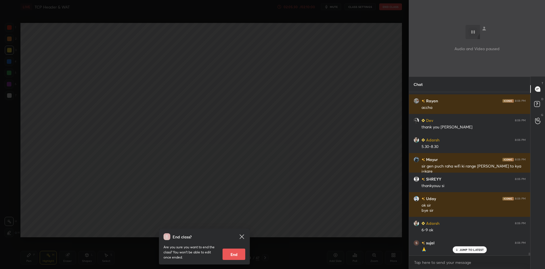
click at [231, 257] on button "End" at bounding box center [234, 254] width 23 height 11
